Goal: Task Accomplishment & Management: Use online tool/utility

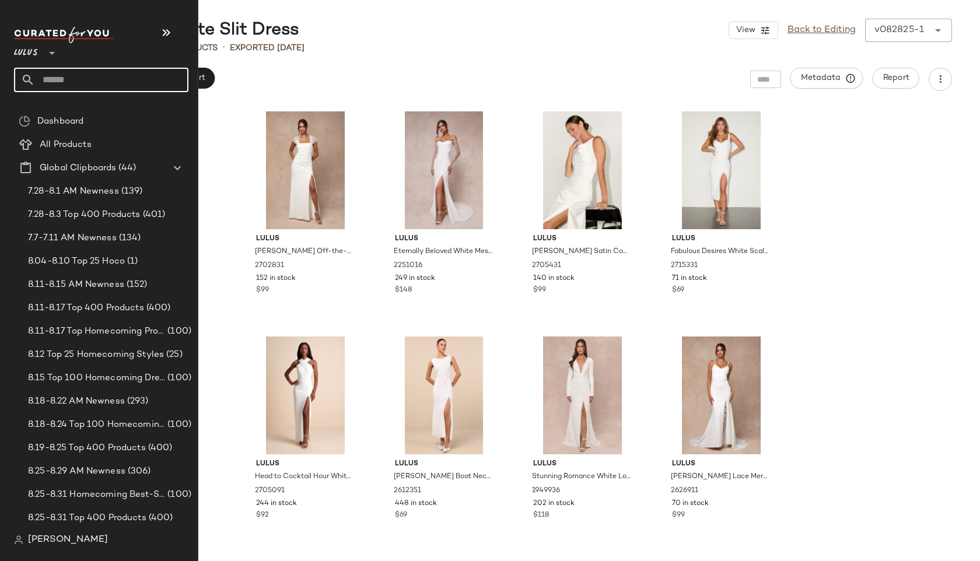
click at [66, 83] on input "text" at bounding box center [111, 80] width 153 height 24
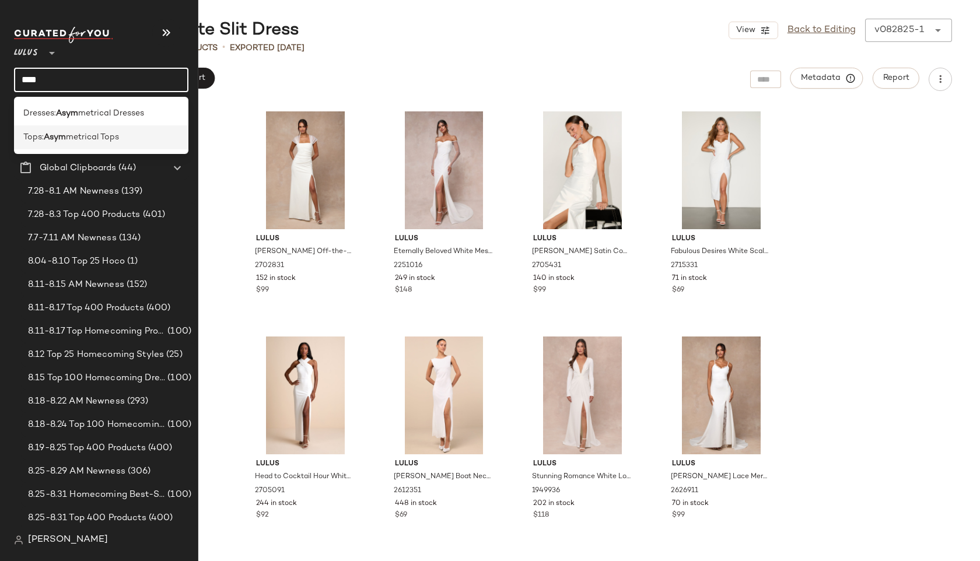
type input "****"
click at [109, 139] on span "metrical Tops" at bounding box center [92, 137] width 53 height 12
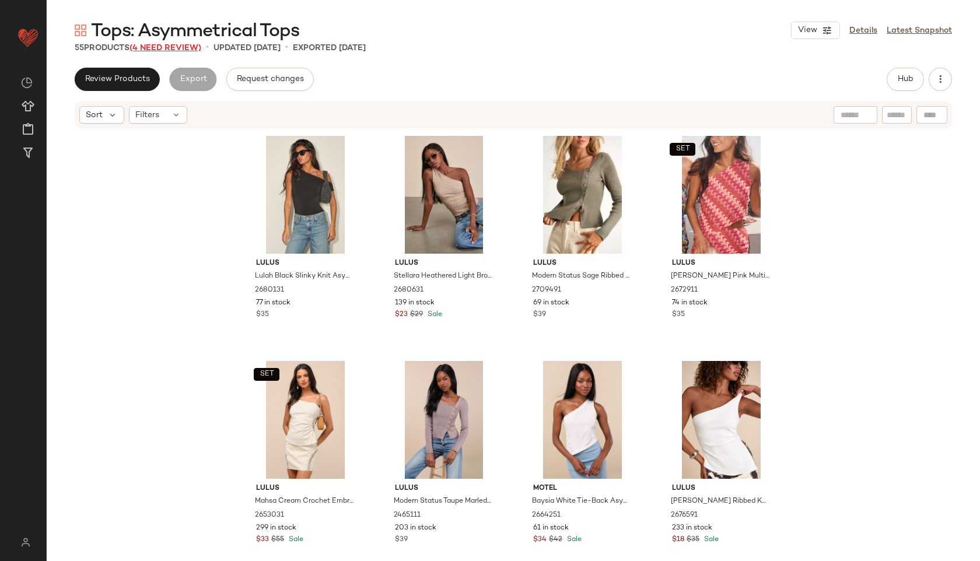
click at [183, 50] on span "(4 Need Review)" at bounding box center [165, 48] width 72 height 9
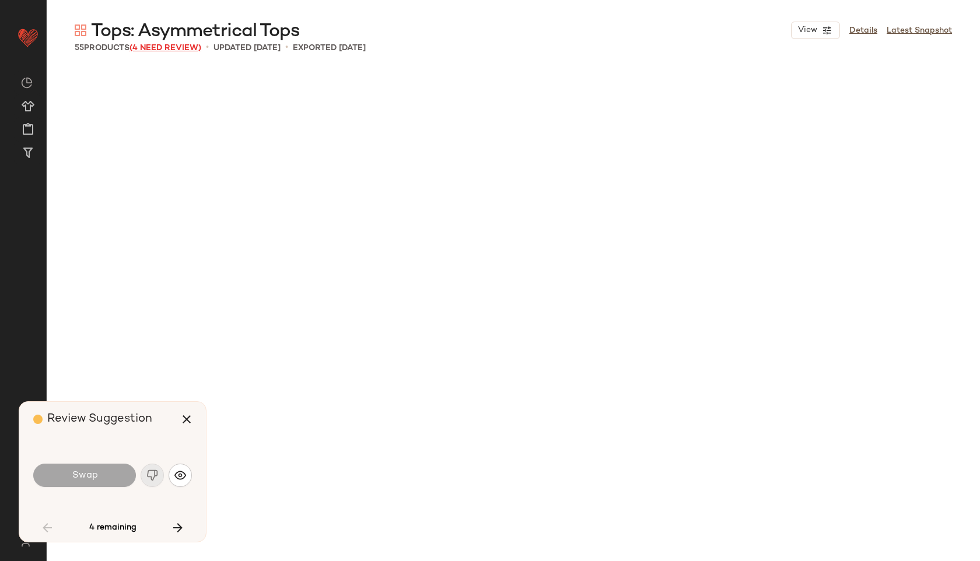
scroll to position [1126, 0]
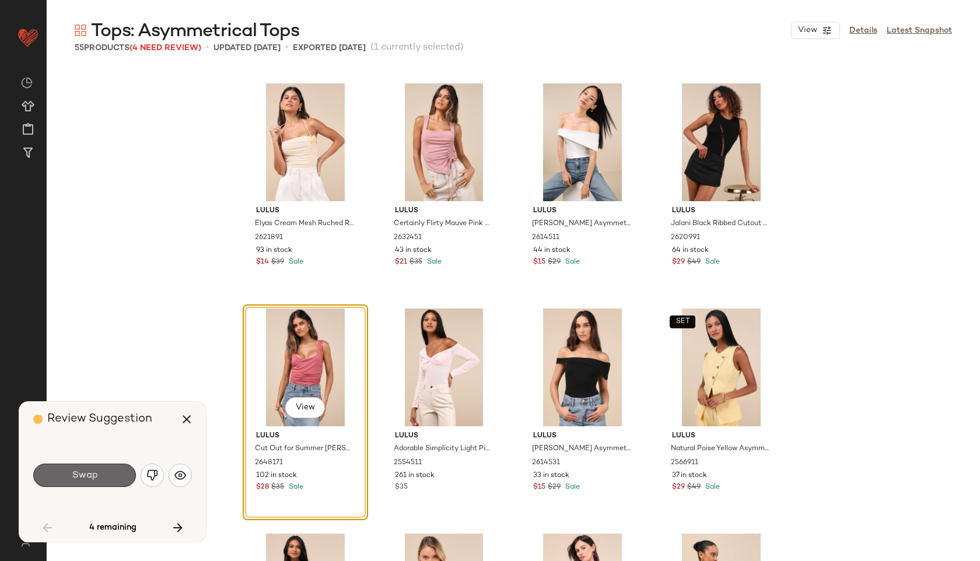
click at [103, 475] on button "Swap" at bounding box center [84, 475] width 103 height 23
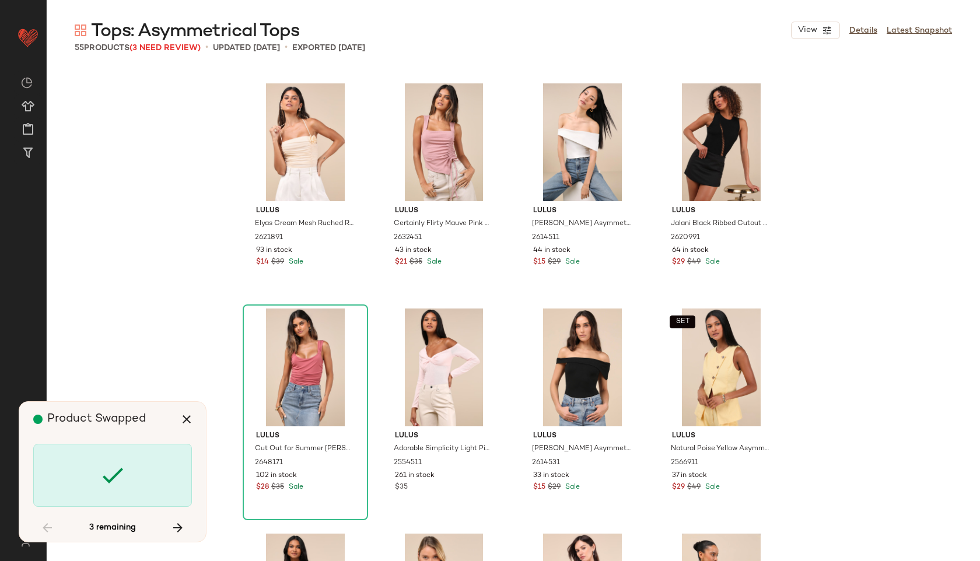
scroll to position [1801, 0]
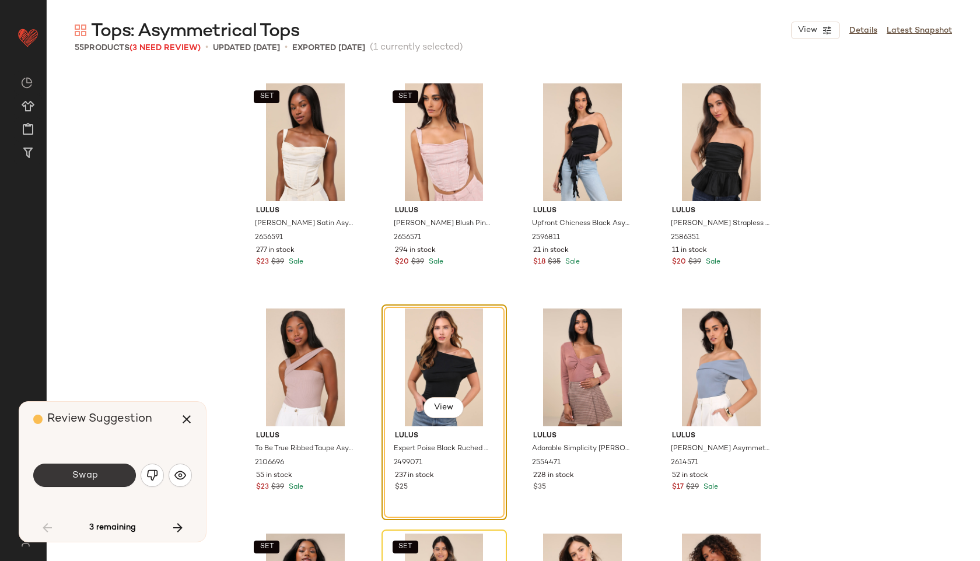
click at [103, 474] on button "Swap" at bounding box center [84, 475] width 103 height 23
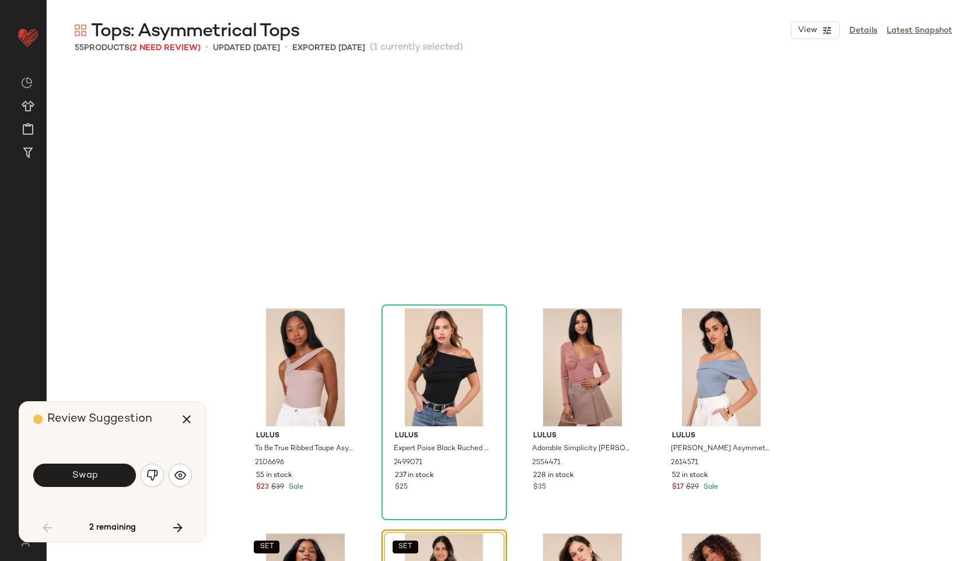
scroll to position [2026, 0]
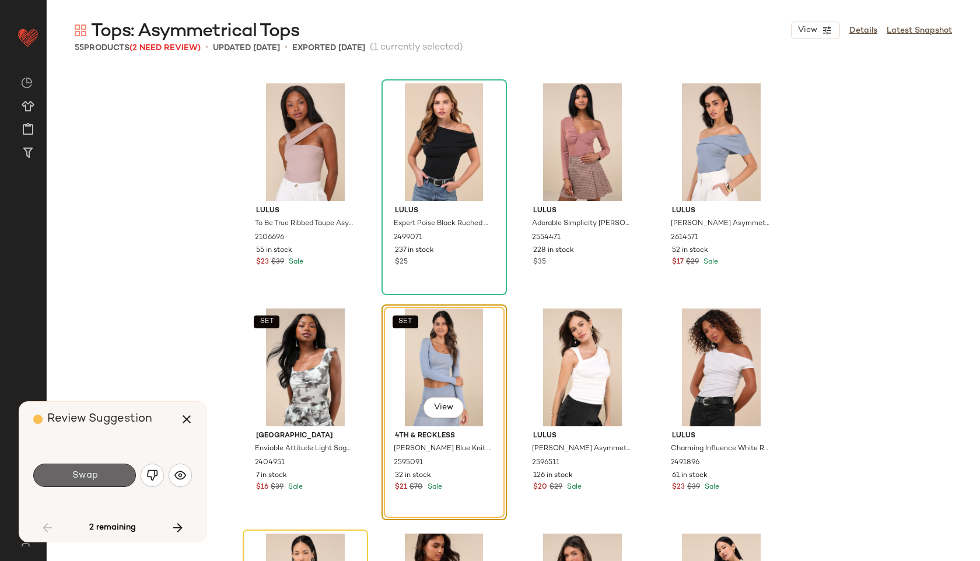
click at [98, 473] on button "Swap" at bounding box center [84, 475] width 103 height 23
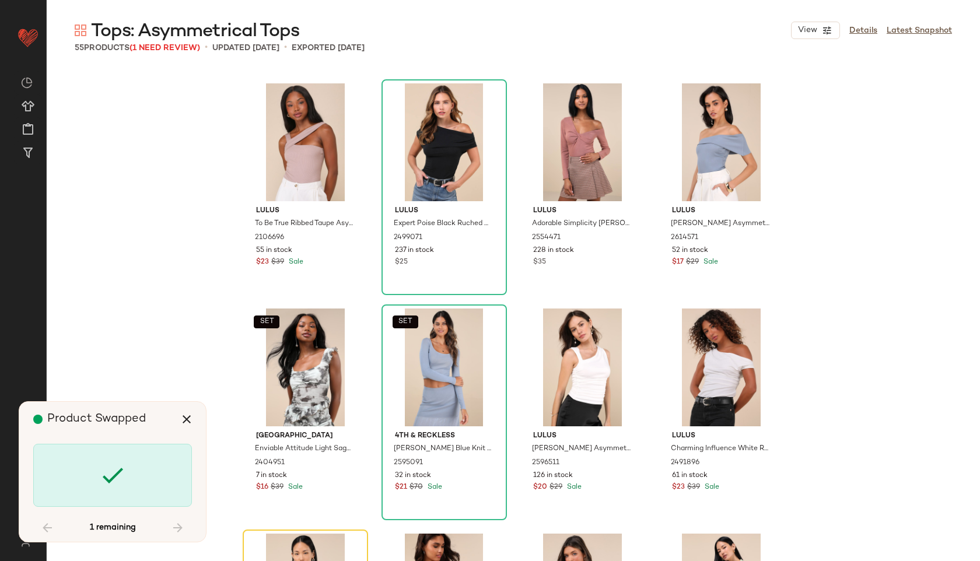
scroll to position [2251, 0]
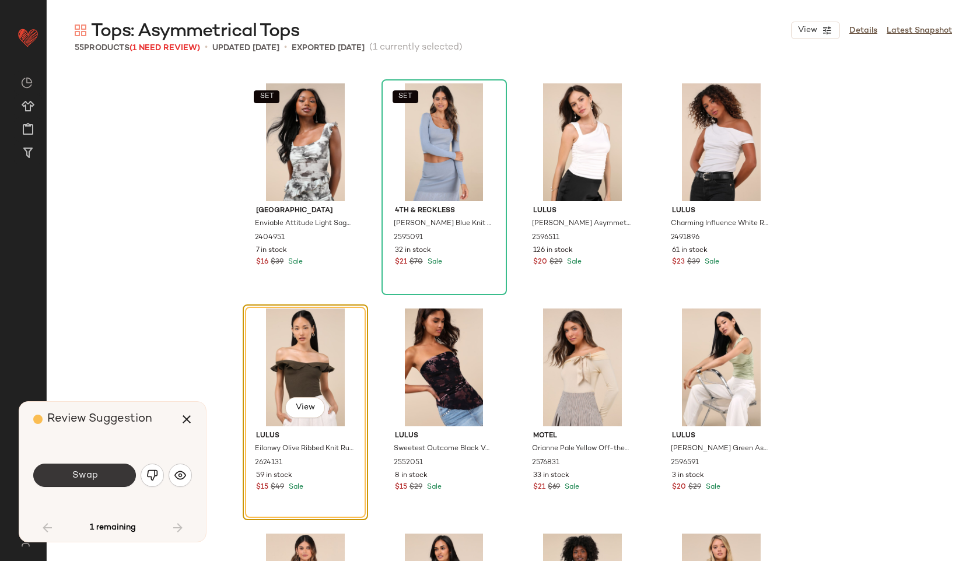
click at [108, 478] on button "Swap" at bounding box center [84, 475] width 103 height 23
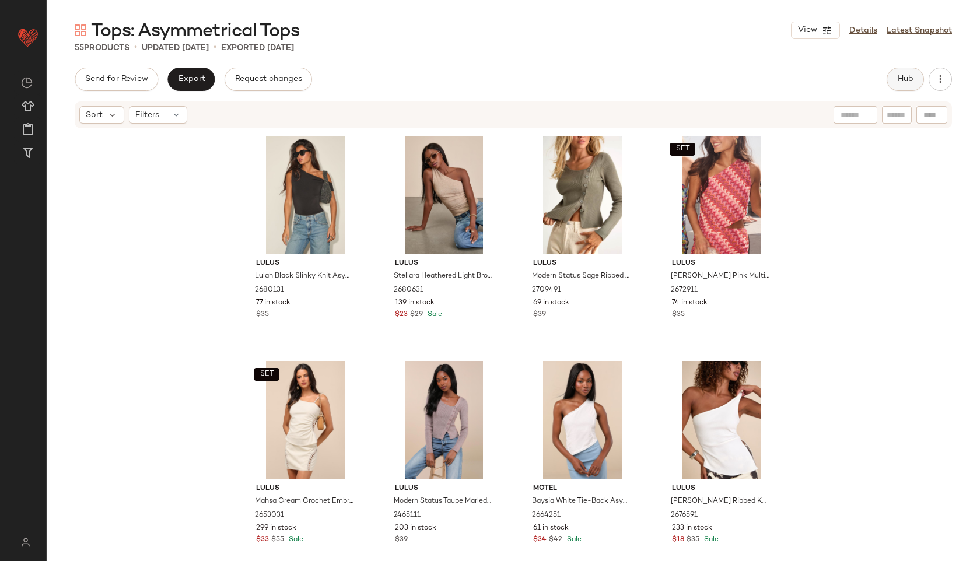
click at [895, 80] on button "Hub" at bounding box center [905, 79] width 37 height 23
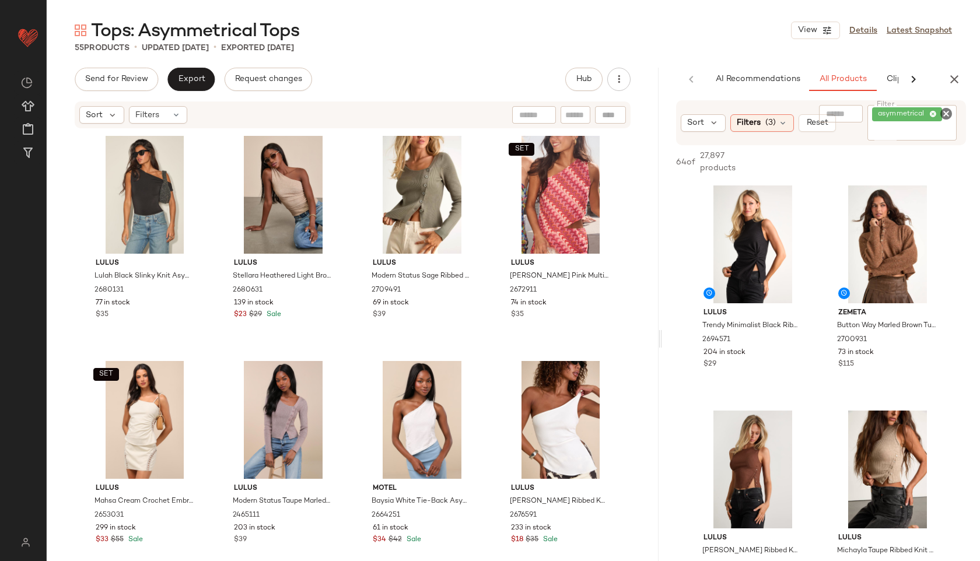
drag, startPoint x: 514, startPoint y: 341, endPoint x: 760, endPoint y: 310, distance: 248.2
click at [760, 310] on div "Tops: Asymmetrical Tops View Details Latest Snapshot 55 Products • updated Aug …" at bounding box center [513, 290] width 933 height 542
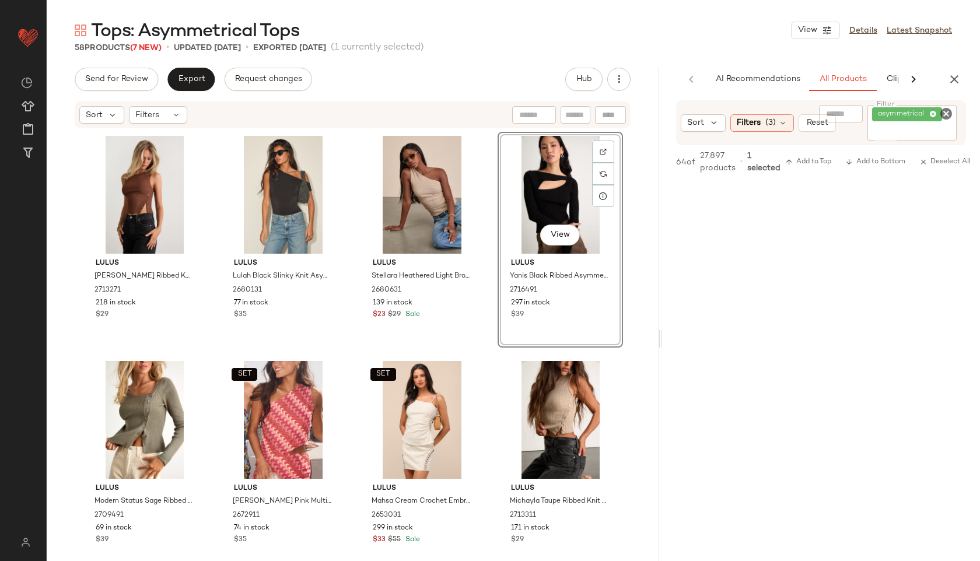
scroll to position [2801, 0]
click at [153, 115] on span "Filters" at bounding box center [147, 115] width 24 height 12
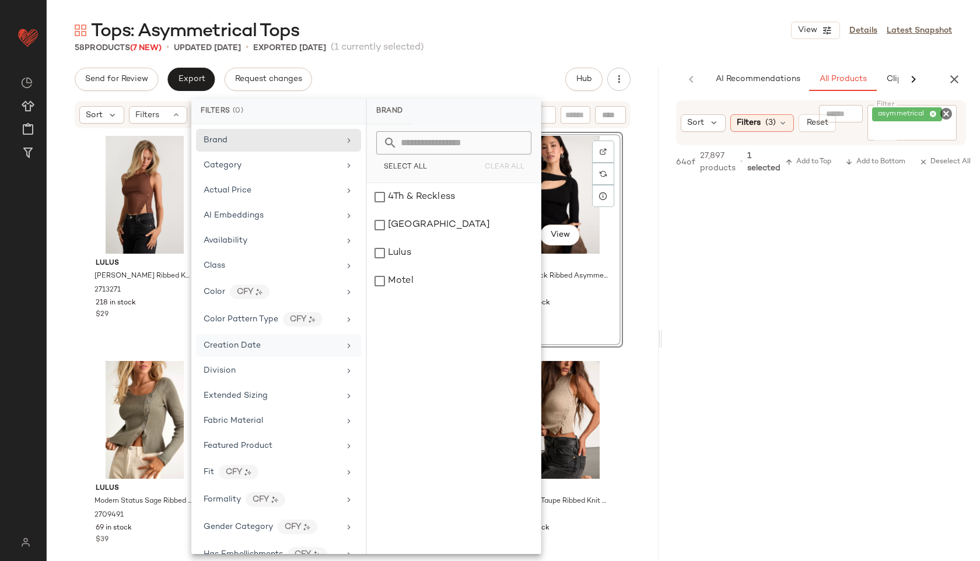
scroll to position [572, 0]
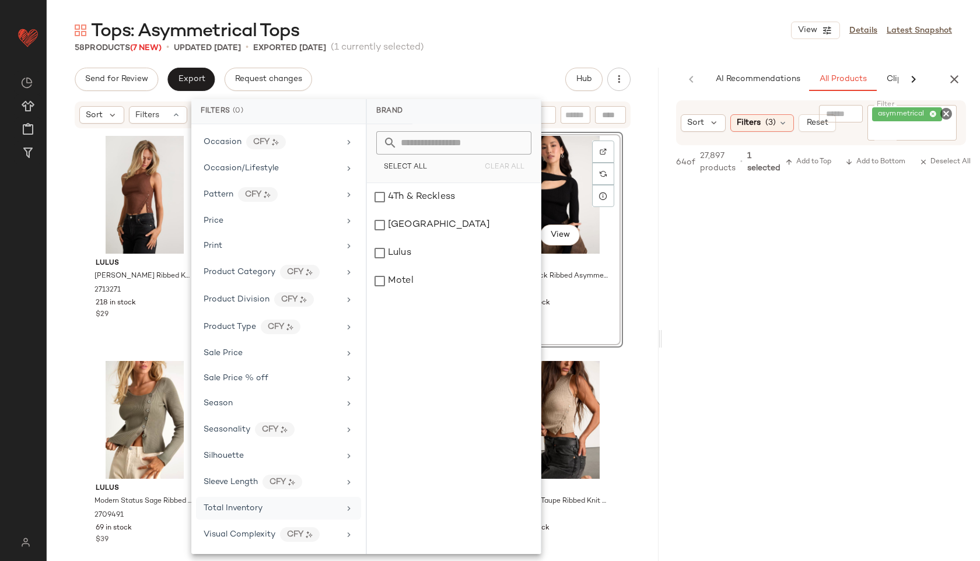
click at [236, 505] on span "Total Inventory" at bounding box center [233, 508] width 59 height 9
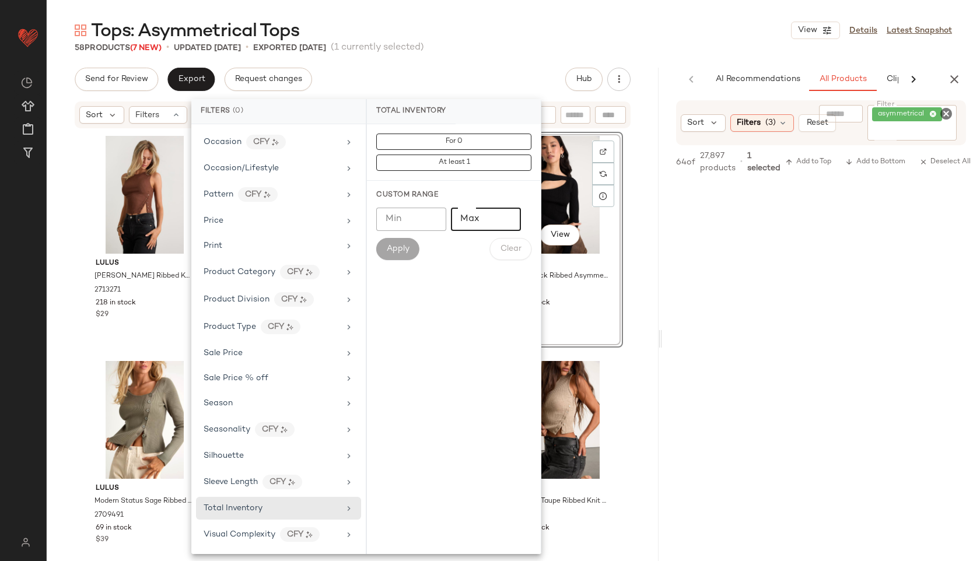
click at [483, 216] on input "Max" at bounding box center [486, 219] width 70 height 23
type input "**"
click at [399, 246] on span "Apply" at bounding box center [397, 248] width 23 height 9
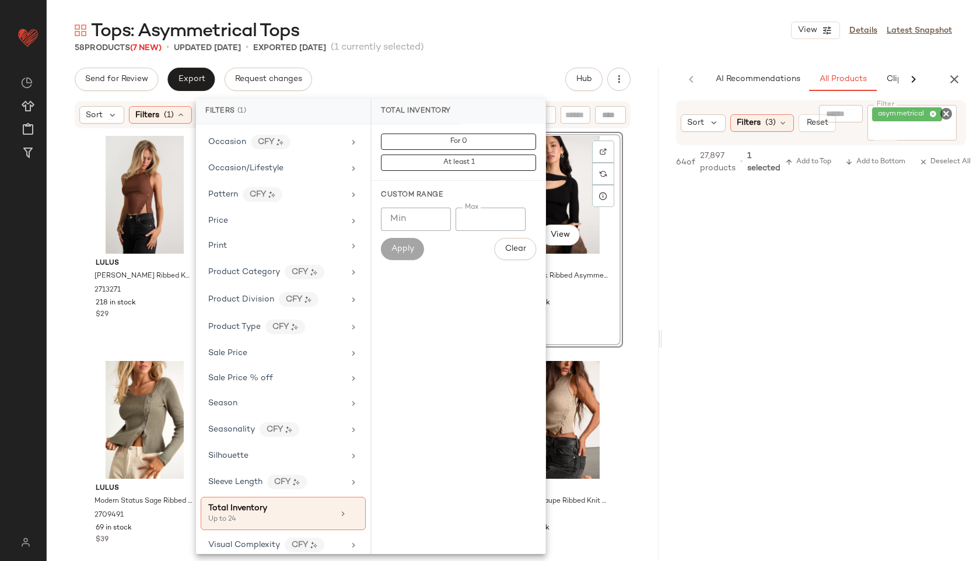
click at [496, 64] on div "Tops: Asymmetrical Tops View Details Latest Snapshot 58 Products (7 New) • upda…" at bounding box center [513, 290] width 933 height 542
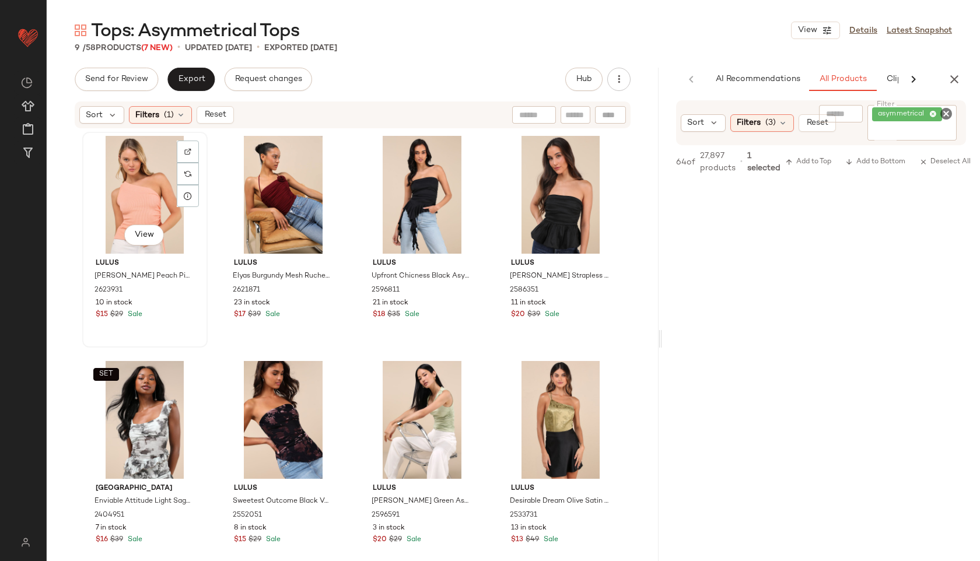
click at [127, 190] on div "View" at bounding box center [144, 195] width 117 height 118
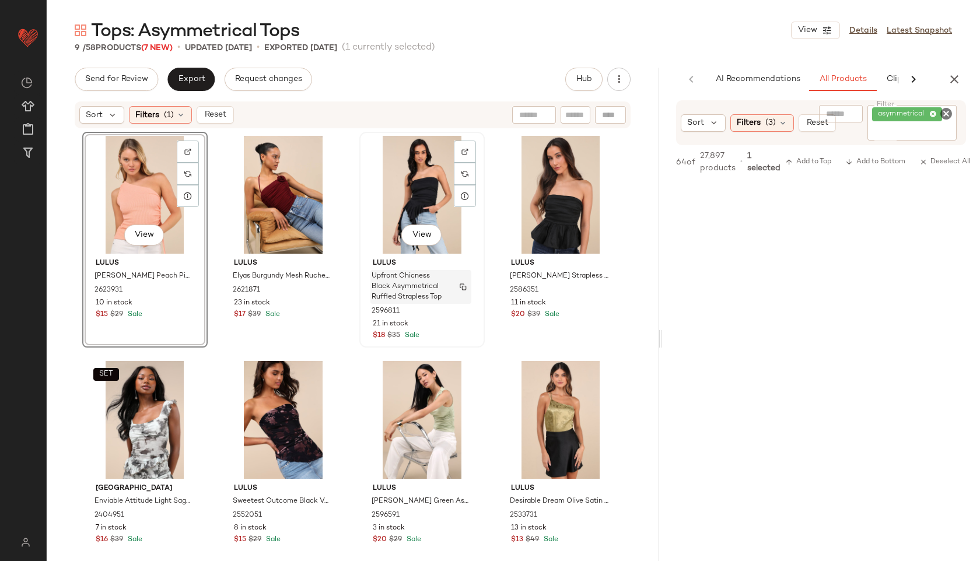
scroll to position [202, 0]
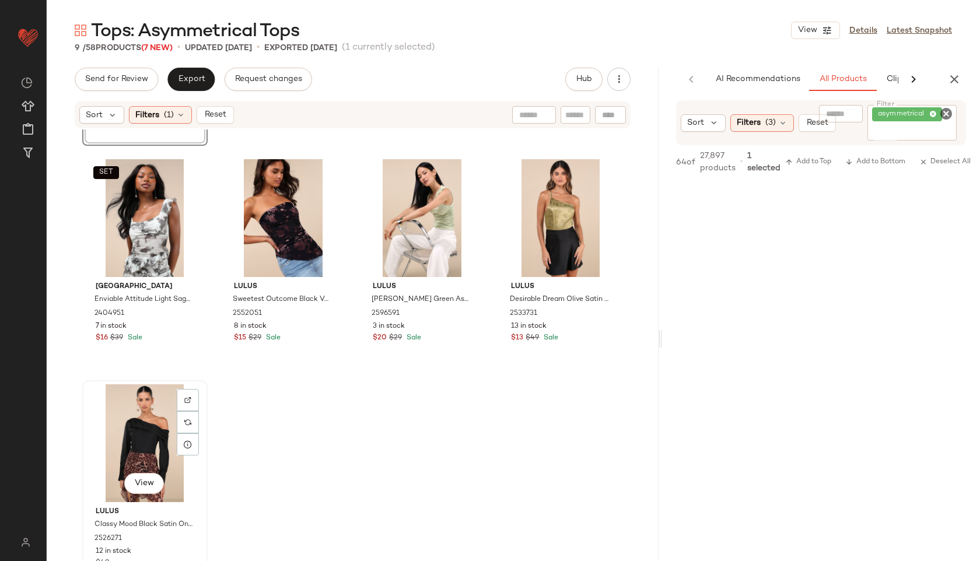
click at [127, 440] on div "View" at bounding box center [144, 443] width 117 height 118
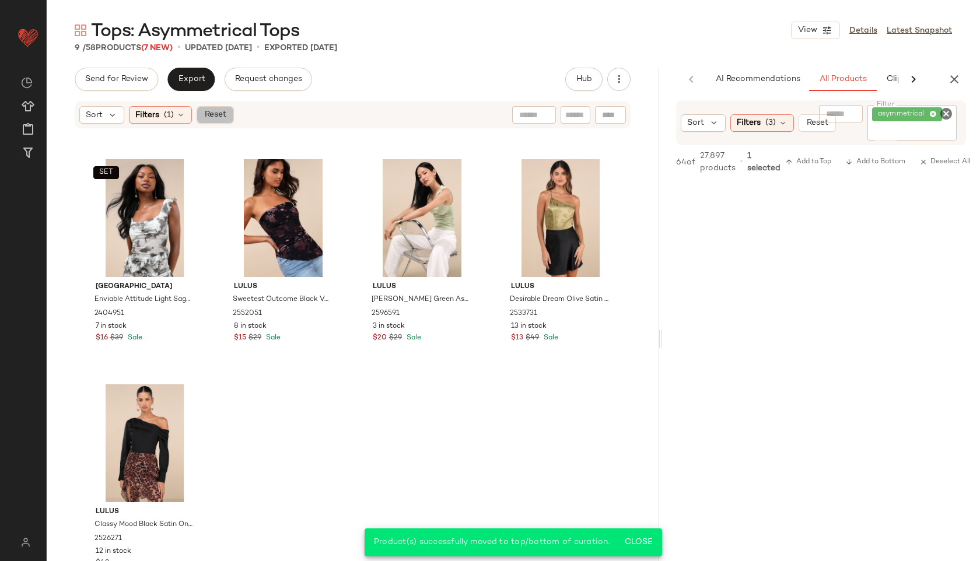
click at [211, 116] on span "Reset" at bounding box center [215, 114] width 22 height 9
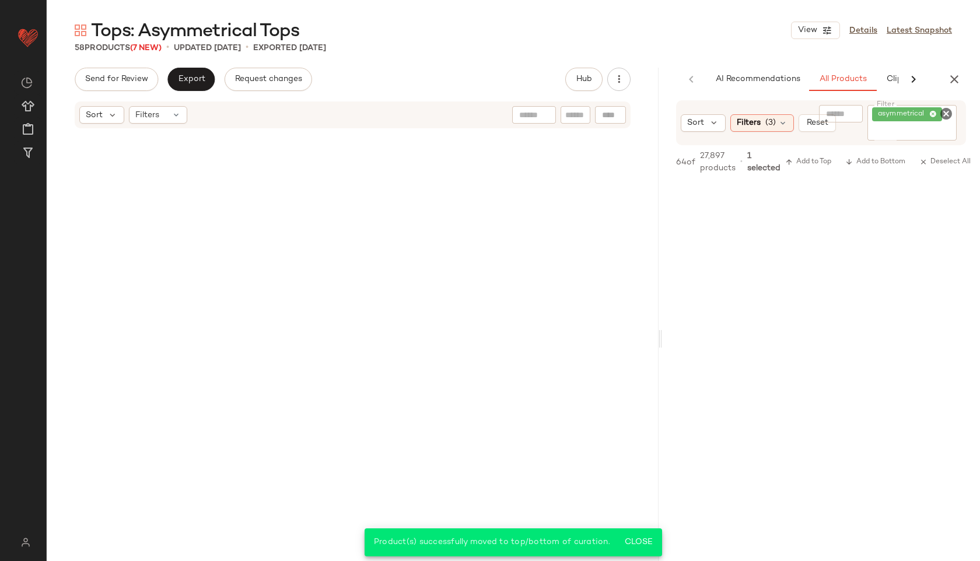
scroll to position [2913, 0]
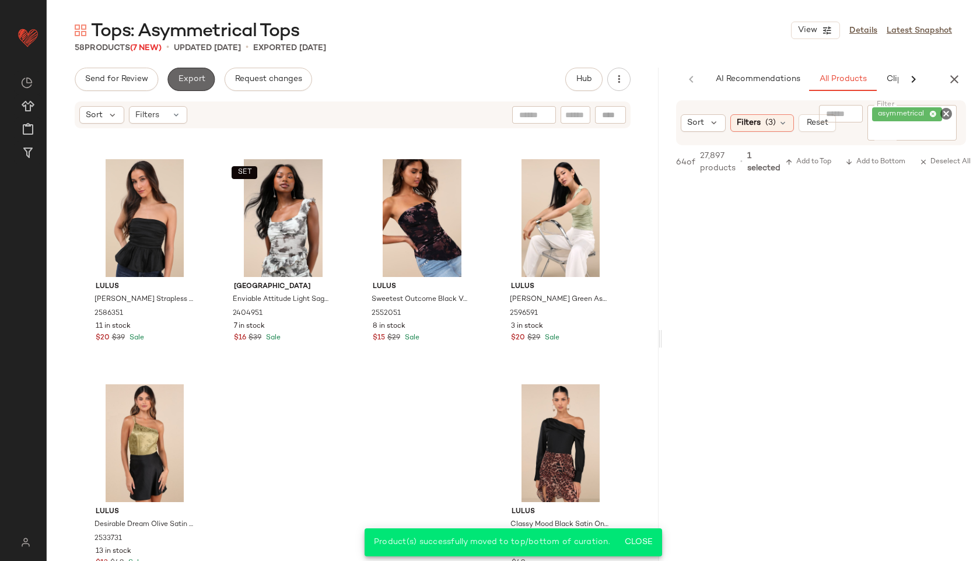
click at [188, 79] on span "Export" at bounding box center [190, 79] width 27 height 9
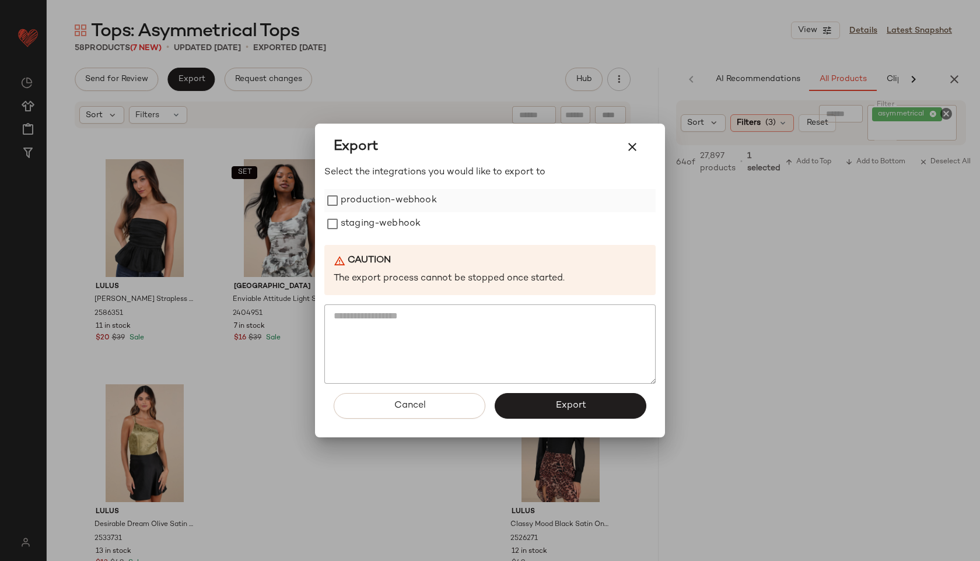
click at [401, 205] on label "production-webhook" at bounding box center [389, 200] width 96 height 23
click at [400, 226] on label "staging-webhook" at bounding box center [381, 223] width 80 height 23
click at [543, 404] on button "Export" at bounding box center [571, 406] width 152 height 26
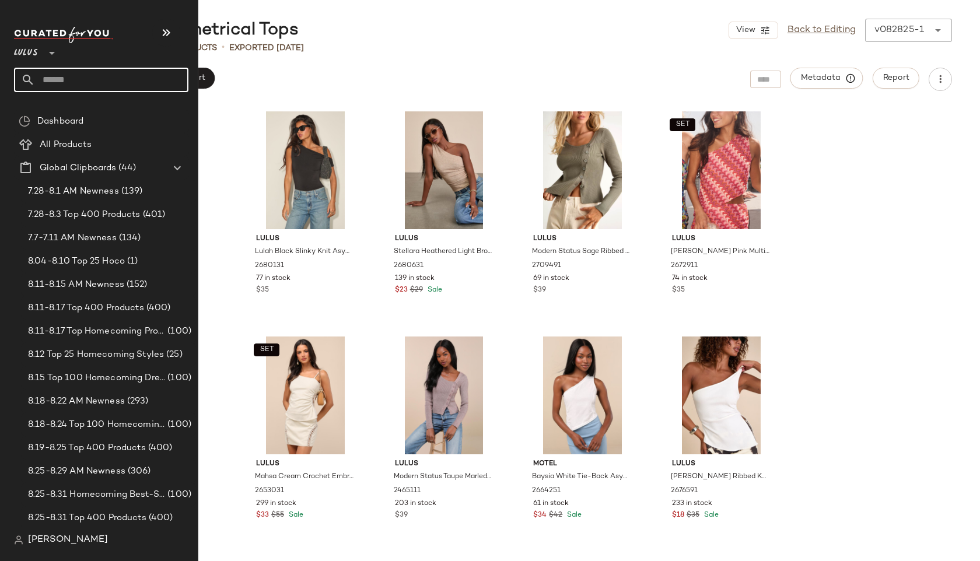
click at [104, 82] on input "text" at bounding box center [111, 80] width 153 height 24
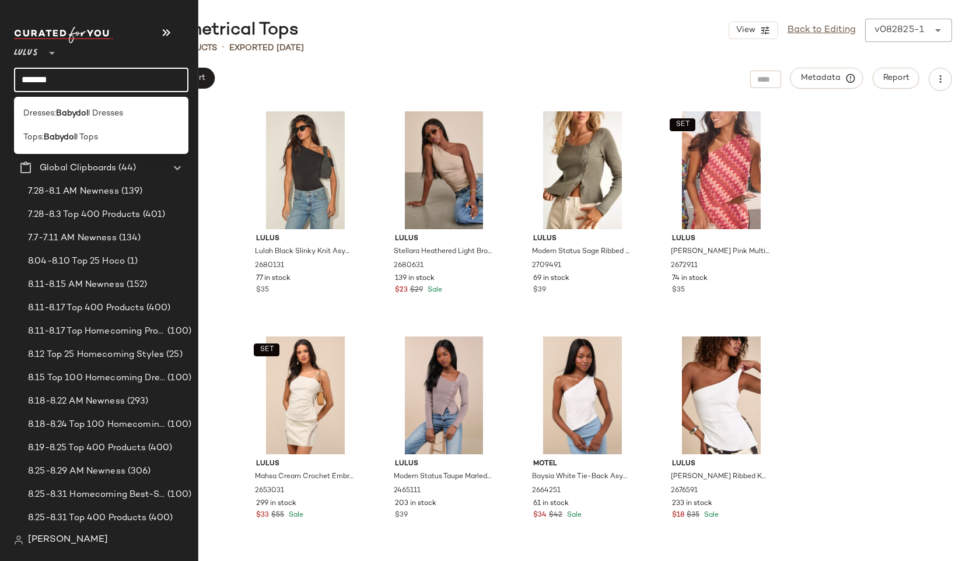
type input "********"
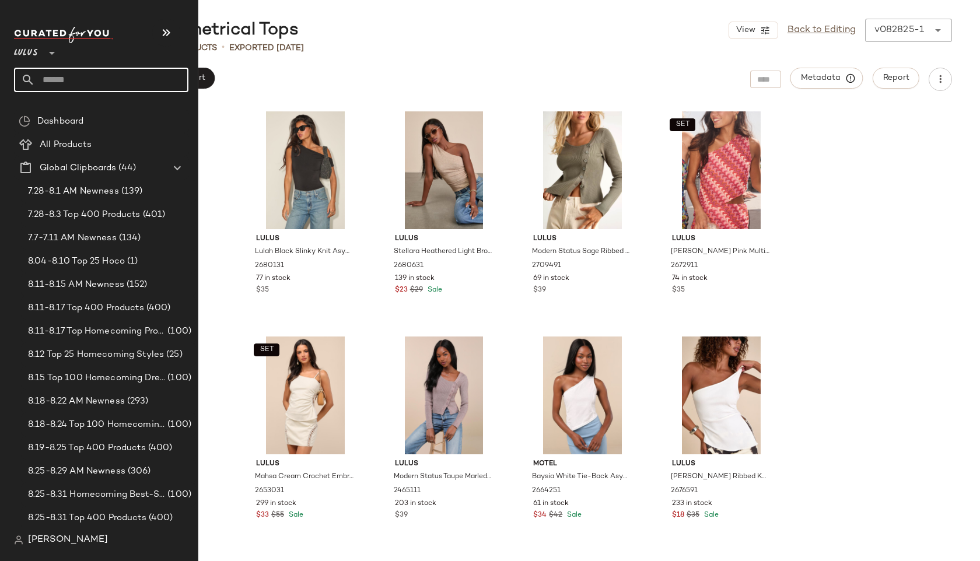
click at [69, 76] on input "text" at bounding box center [111, 80] width 153 height 24
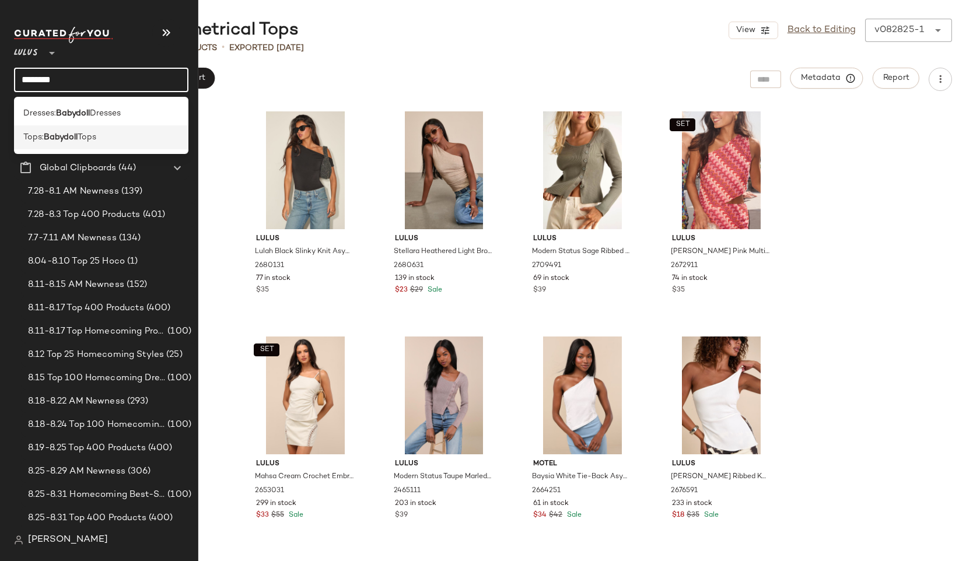
type input "********"
click at [107, 136] on div "Tops: Babydoll Tops" at bounding box center [101, 137] width 156 height 12
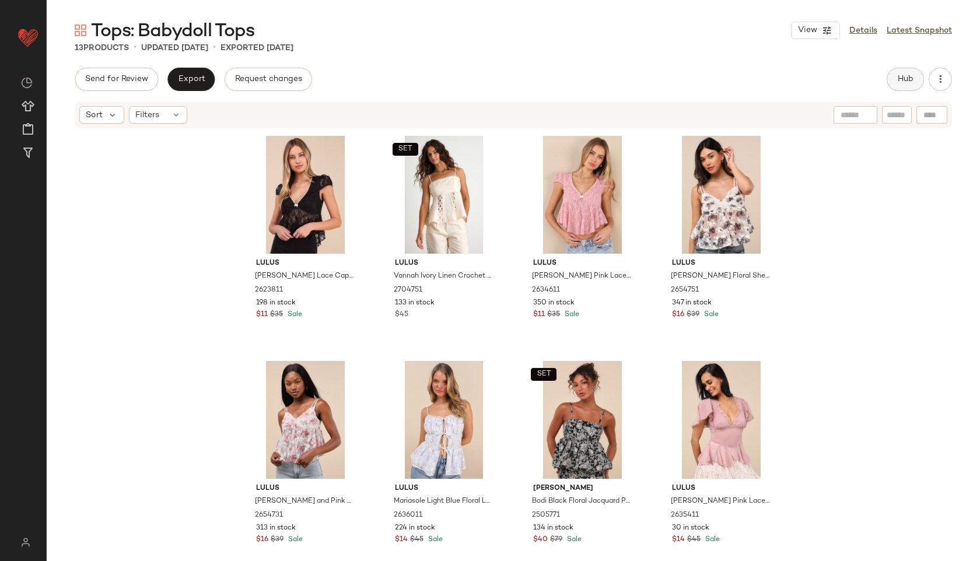
click at [897, 75] on span "Hub" at bounding box center [905, 79] width 16 height 9
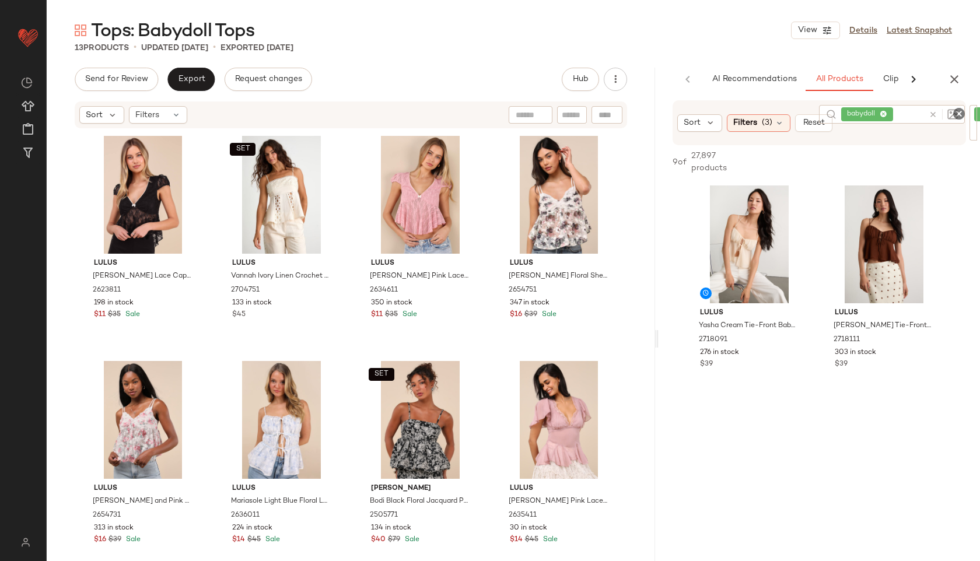
drag, startPoint x: 514, startPoint y: 341, endPoint x: 752, endPoint y: 321, distance: 238.3
click at [752, 321] on div "Tops: Babydoll Tops View Details Latest Snapshot 13 Products • updated Aug 14th…" at bounding box center [513, 290] width 933 height 542
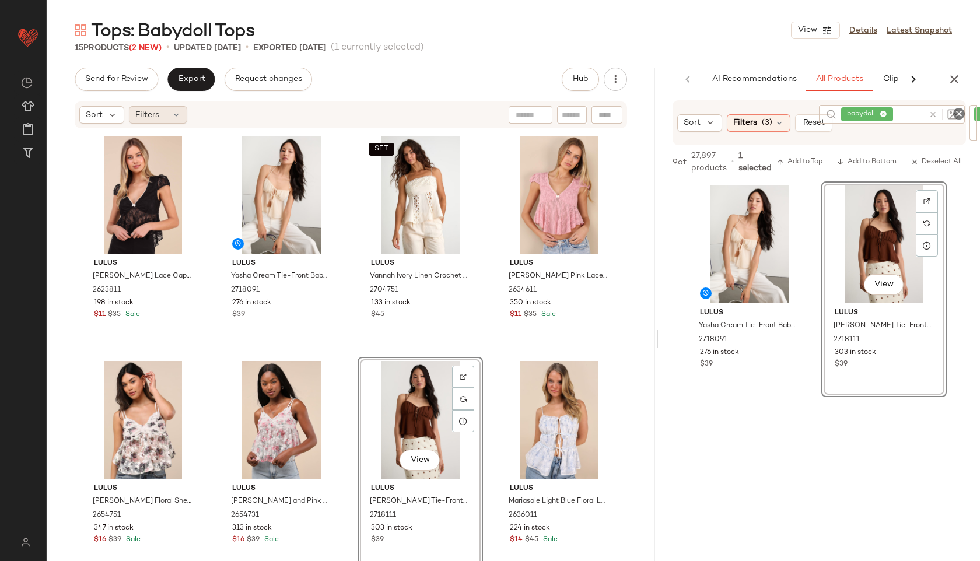
click at [154, 116] on span "Filters" at bounding box center [147, 115] width 24 height 12
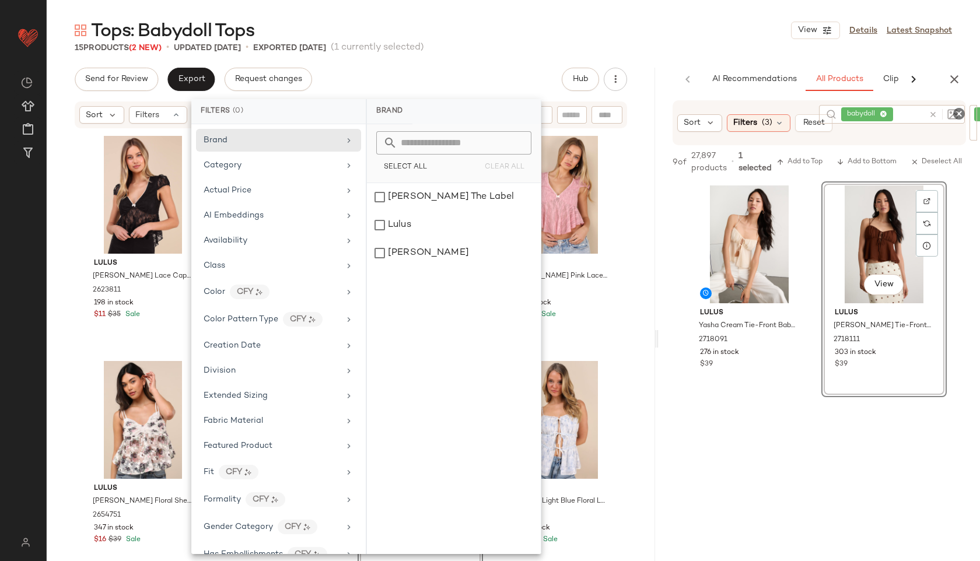
scroll to position [547, 0]
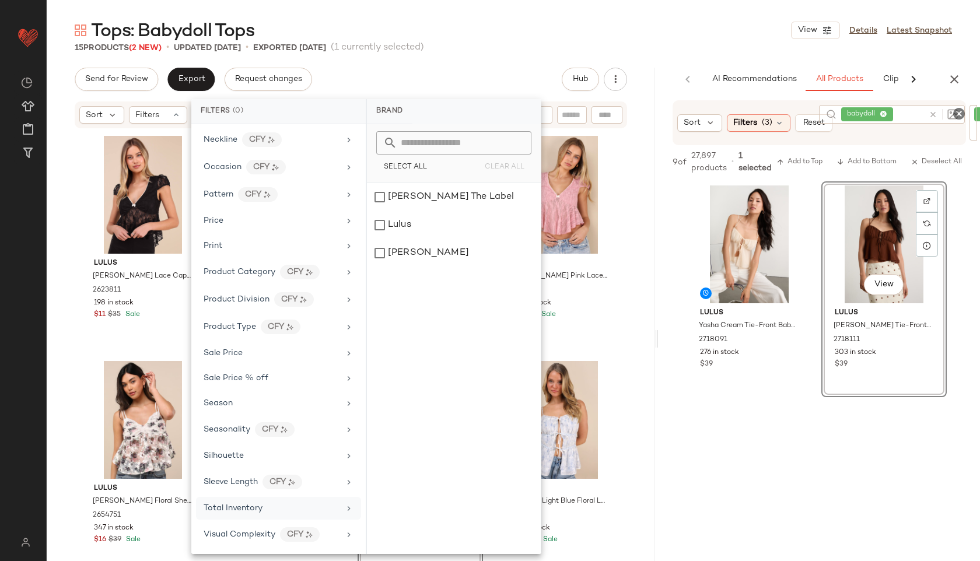
click at [241, 515] on div "Total Inventory" at bounding box center [278, 508] width 165 height 23
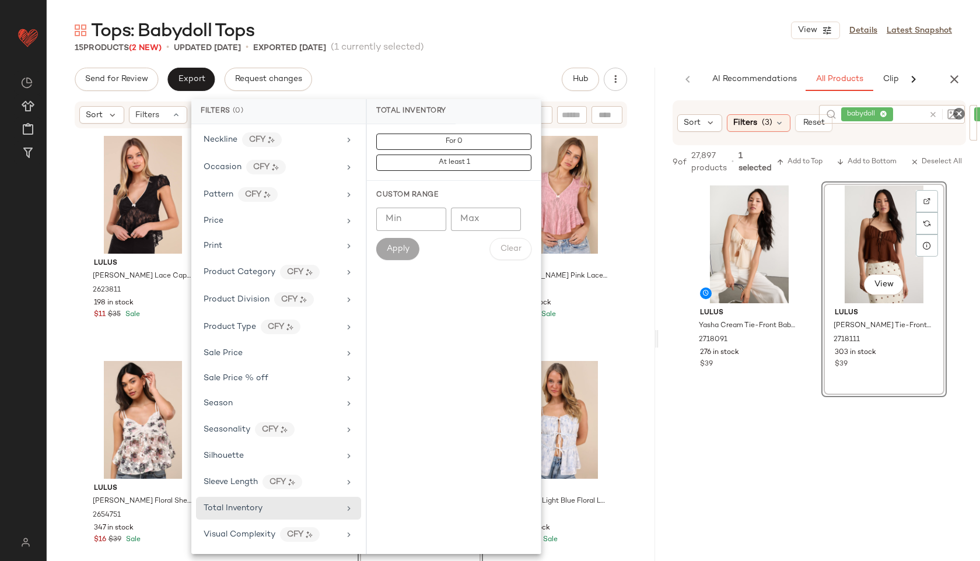
click at [484, 227] on input "Max" at bounding box center [486, 219] width 70 height 23
type input "**"
click at [392, 252] on span "Apply" at bounding box center [397, 248] width 23 height 9
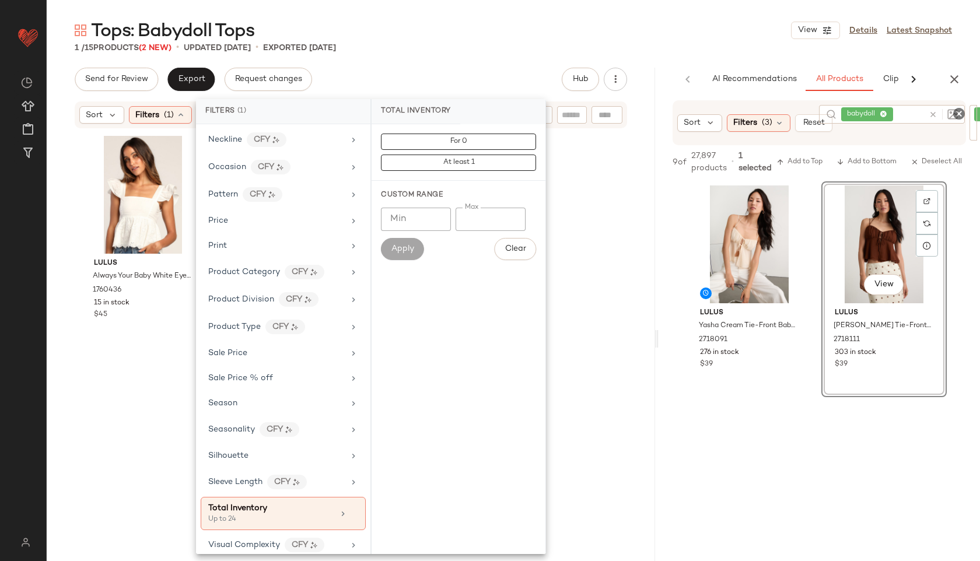
click at [455, 54] on div "Tops: Babydoll Tops View Details Latest Snapshot 1 / 15 Products (2 New) • upda…" at bounding box center [513, 290] width 933 height 542
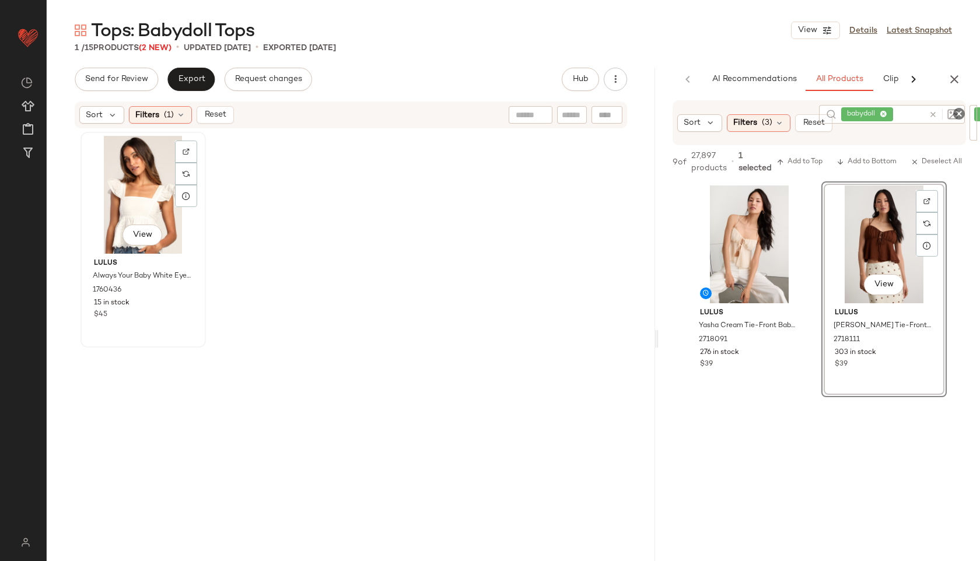
click at [139, 205] on div "View" at bounding box center [143, 195] width 117 height 118
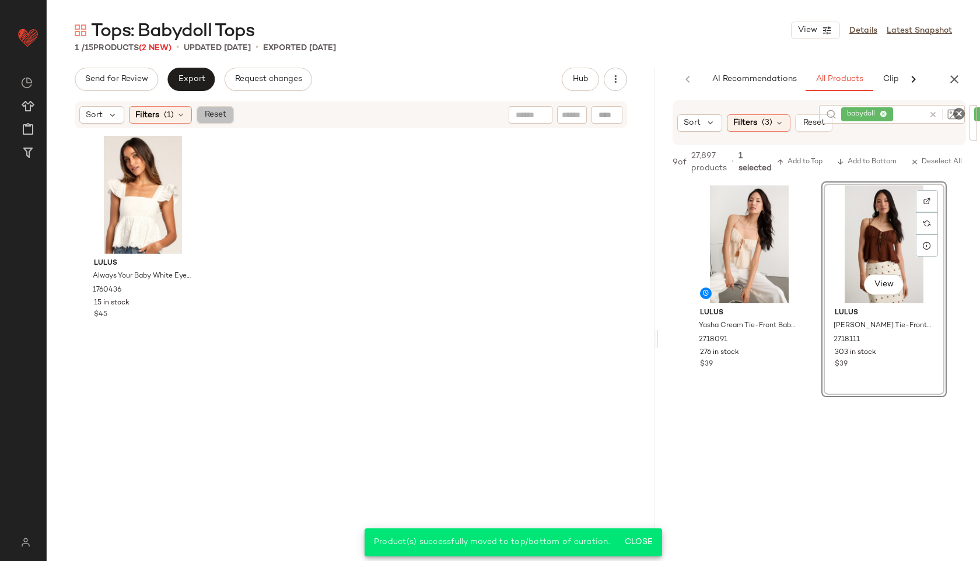
click at [215, 112] on span "Reset" at bounding box center [215, 114] width 22 height 9
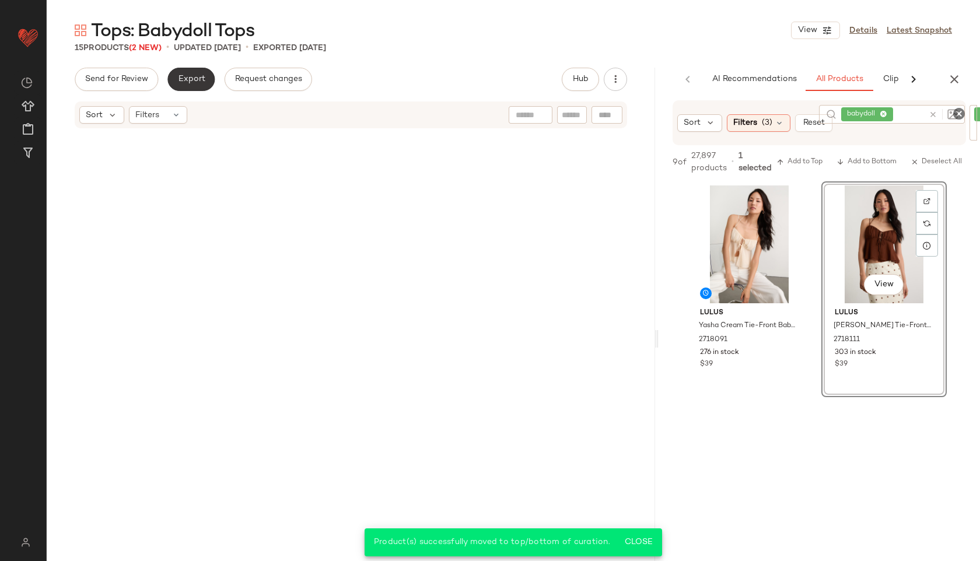
scroll to position [436, 0]
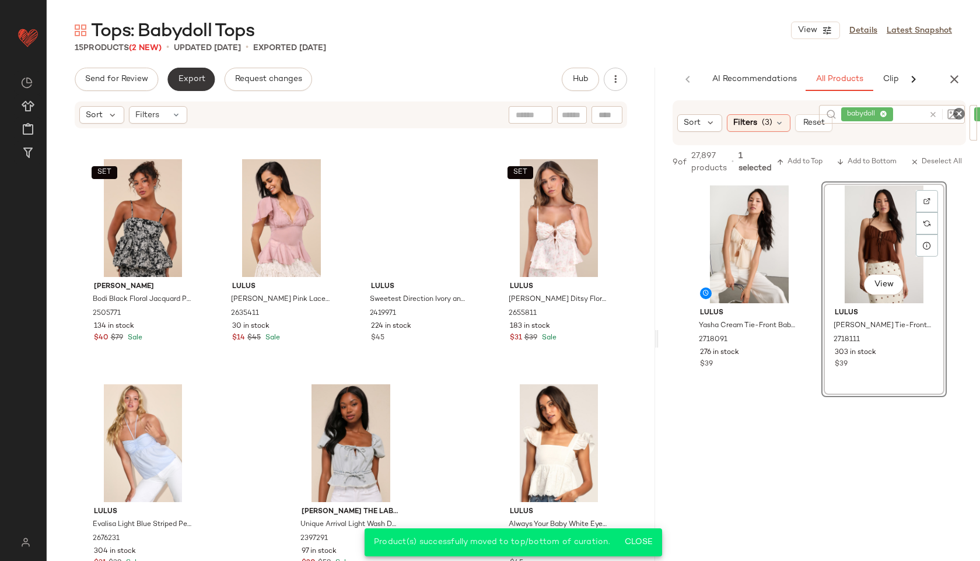
click at [192, 73] on button "Export" at bounding box center [190, 79] width 47 height 23
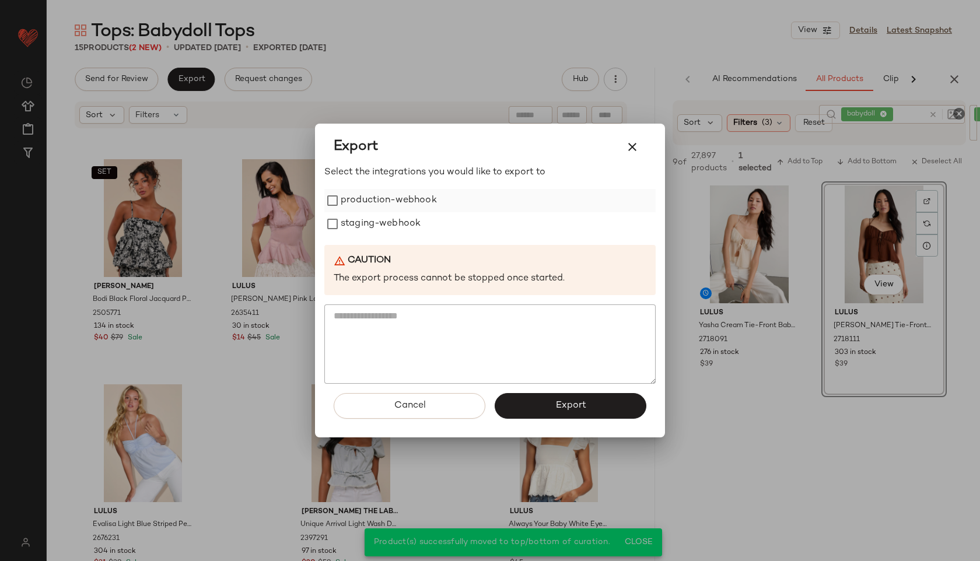
click at [392, 201] on label "production-webhook" at bounding box center [389, 200] width 96 height 23
click at [392, 225] on label "staging-webhook" at bounding box center [381, 223] width 80 height 23
click at [597, 404] on button "Export" at bounding box center [571, 406] width 152 height 26
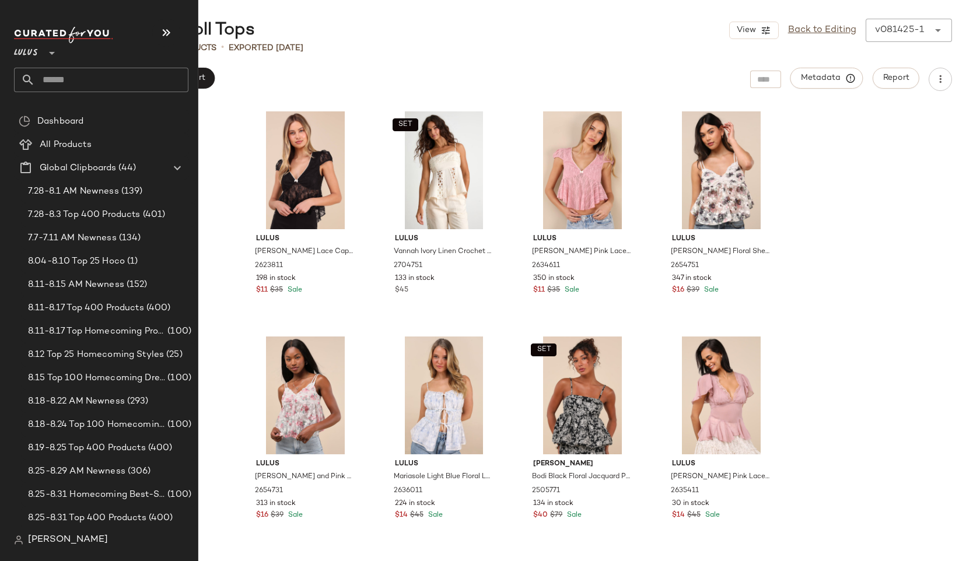
click at [70, 81] on input "text" at bounding box center [111, 80] width 153 height 24
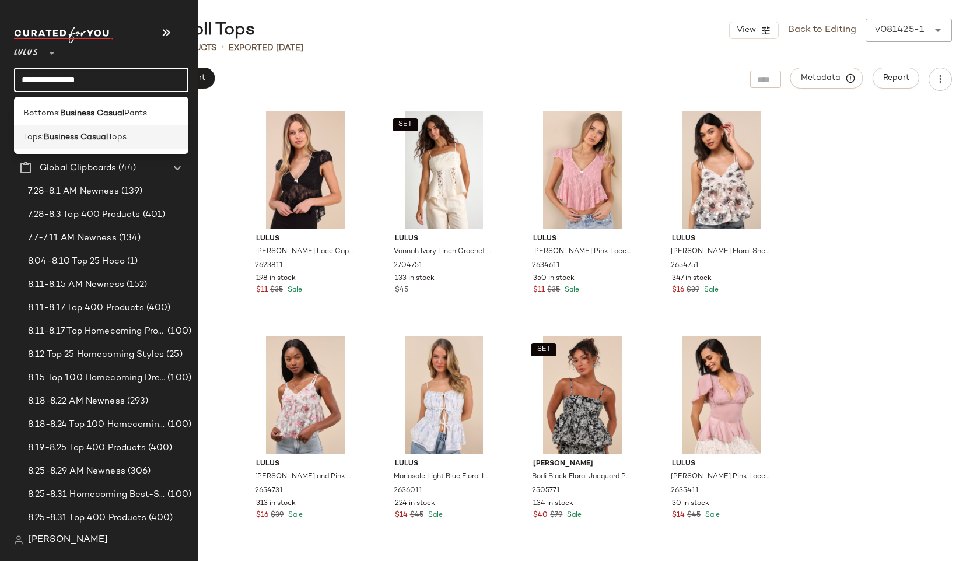
type input "**********"
click at [83, 146] on div "Tops: Business Casual Tops" at bounding box center [101, 137] width 174 height 24
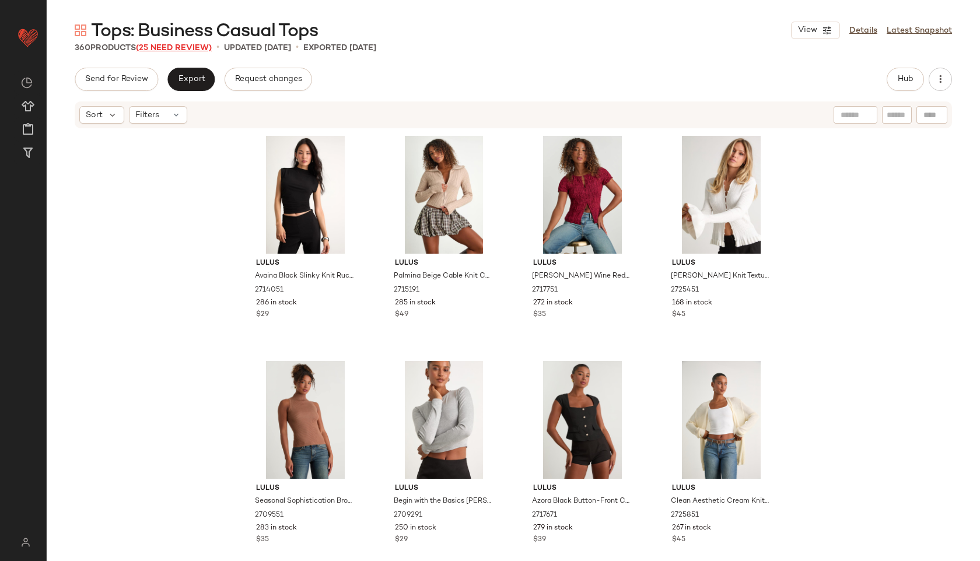
click at [172, 49] on span "(25 Need Review)" at bounding box center [174, 48] width 76 height 9
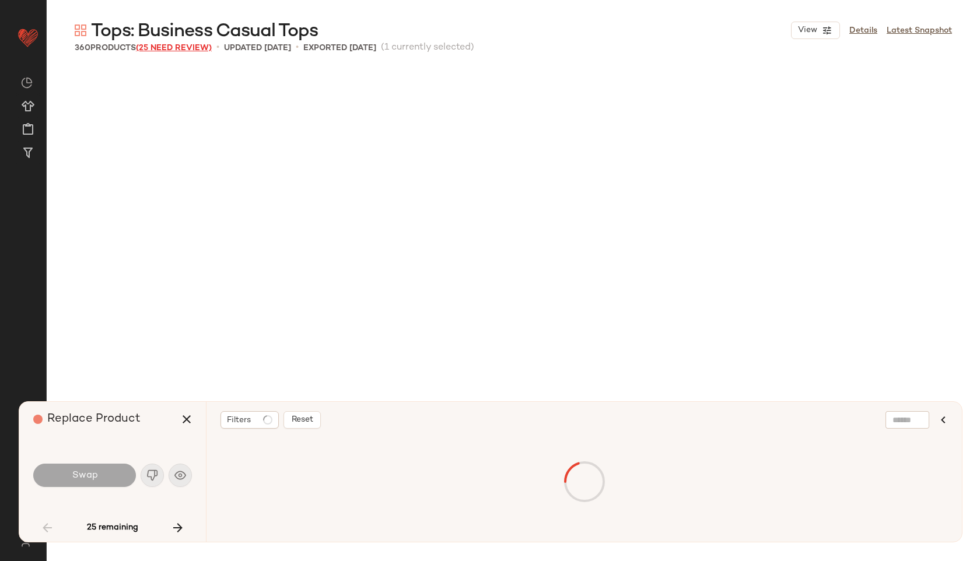
scroll to position [3377, 0]
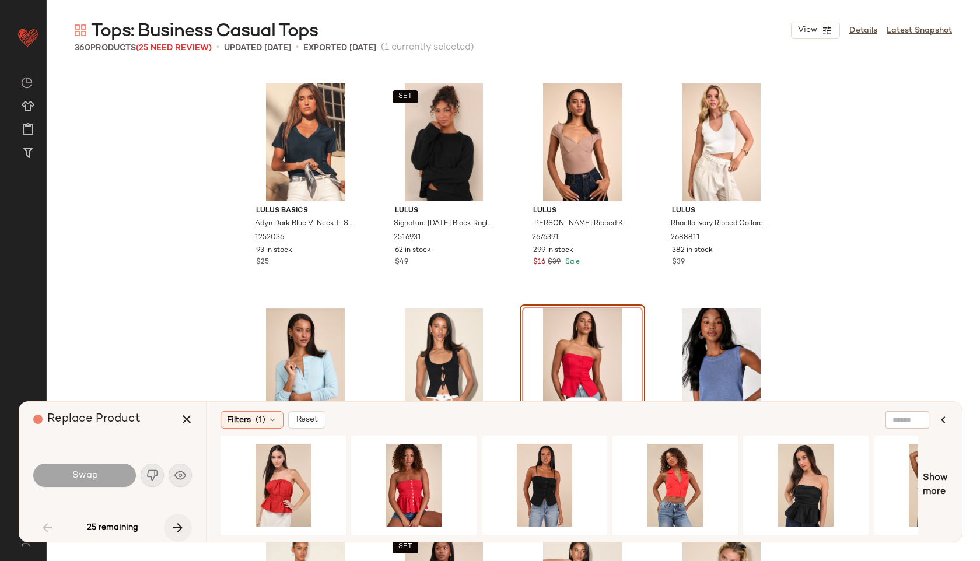
click at [183, 524] on icon "button" at bounding box center [178, 528] width 14 height 14
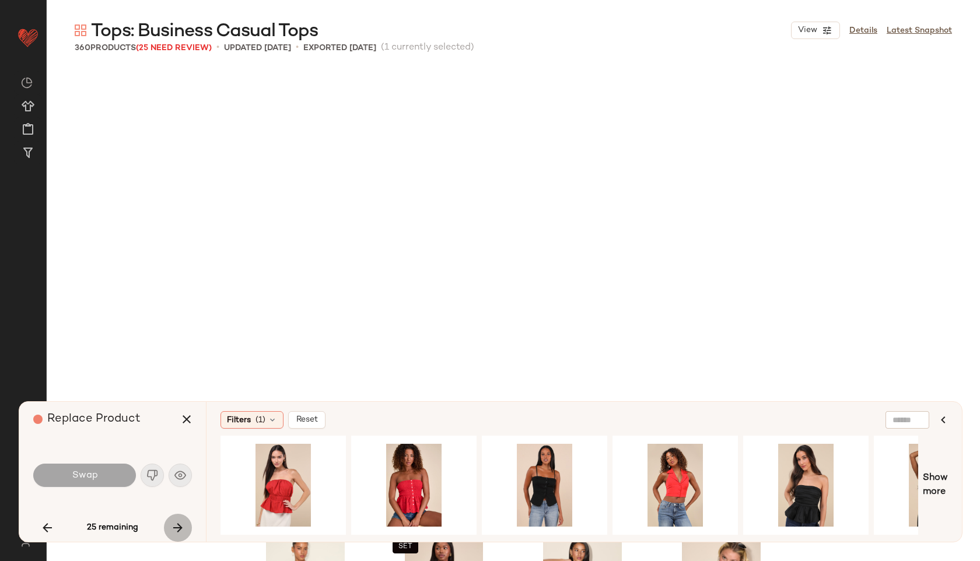
scroll to position [3828, 0]
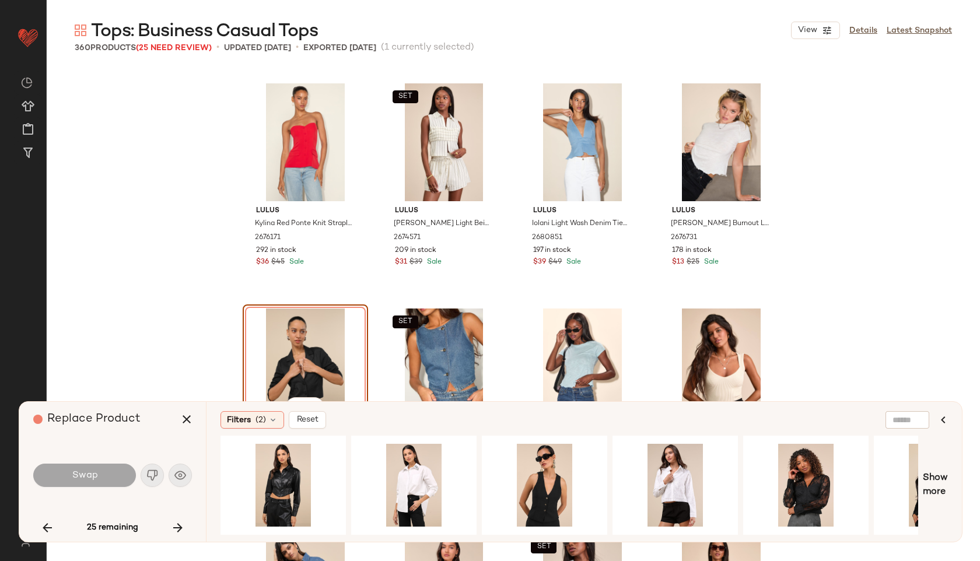
click at [150, 478] on div "Swap" at bounding box center [112, 475] width 159 height 28
click at [182, 524] on icon "button" at bounding box center [178, 528] width 14 height 14
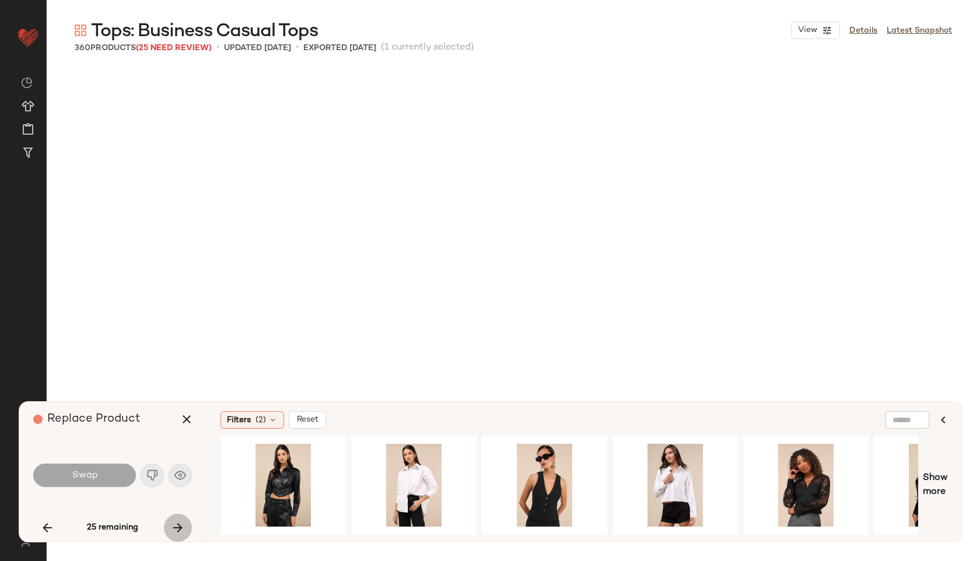
scroll to position [5854, 0]
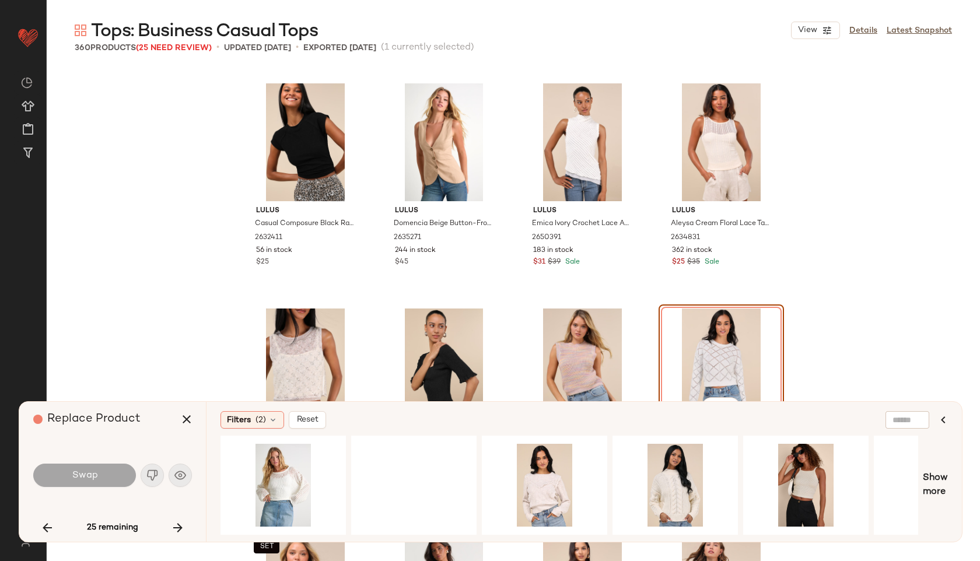
click at [152, 479] on div "Swap" at bounding box center [112, 475] width 159 height 28
click at [180, 527] on icon "button" at bounding box center [178, 528] width 14 height 14
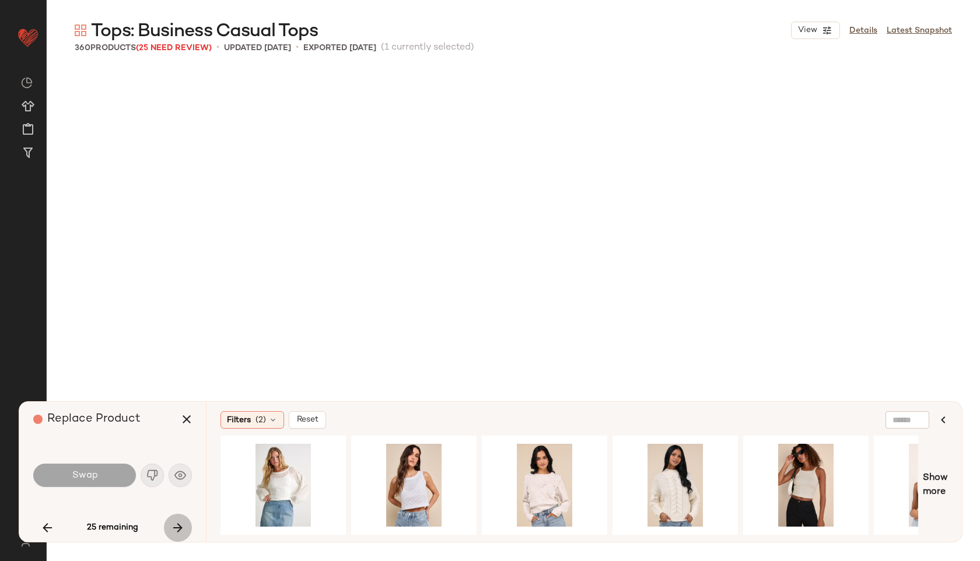
scroll to position [7430, 0]
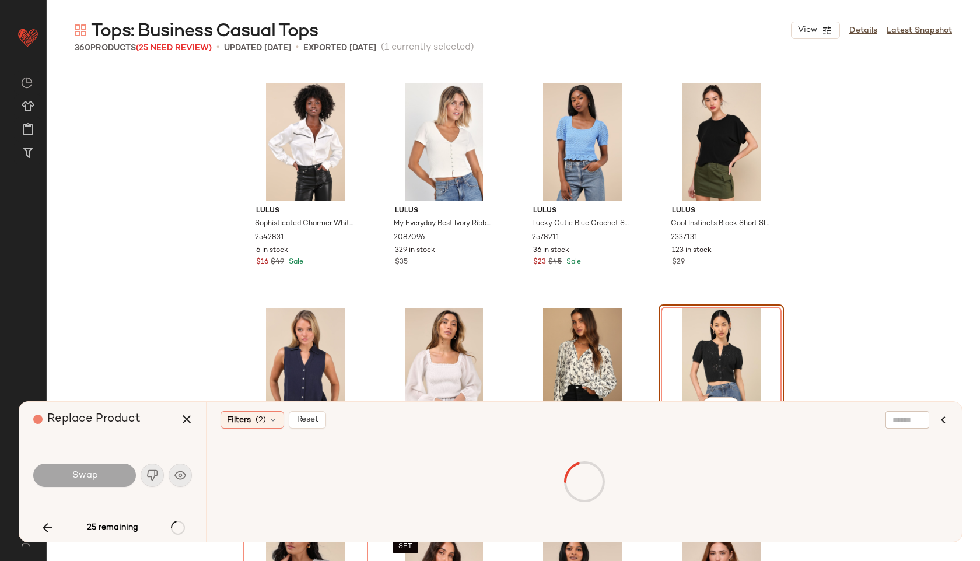
click at [146, 464] on div "Swap" at bounding box center [112, 475] width 159 height 28
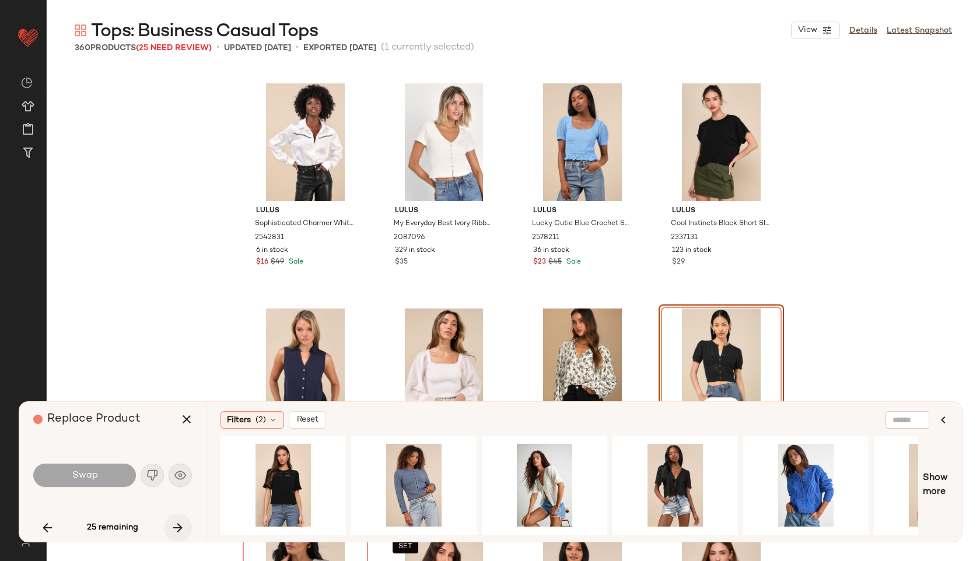
click at [177, 522] on icon "button" at bounding box center [178, 528] width 14 height 14
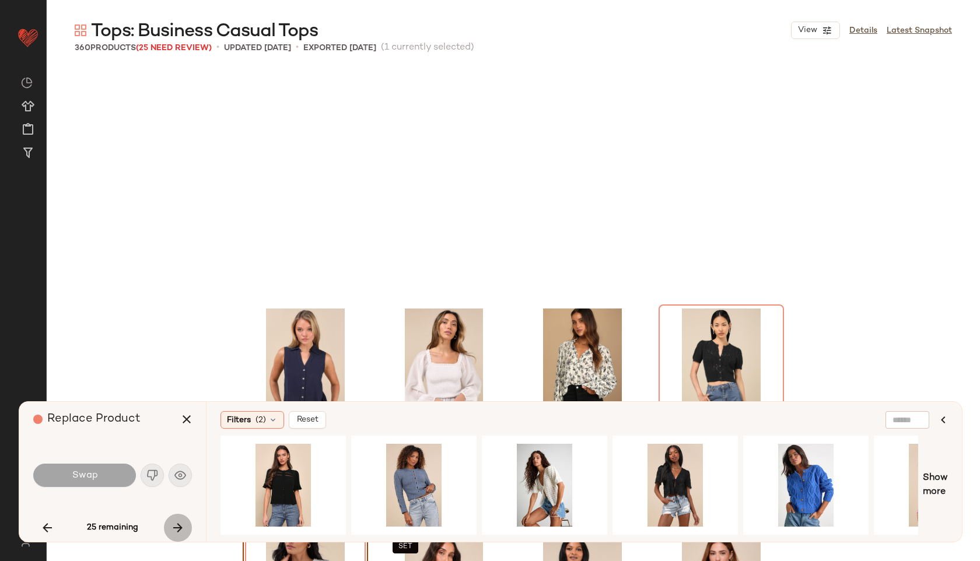
scroll to position [7655, 0]
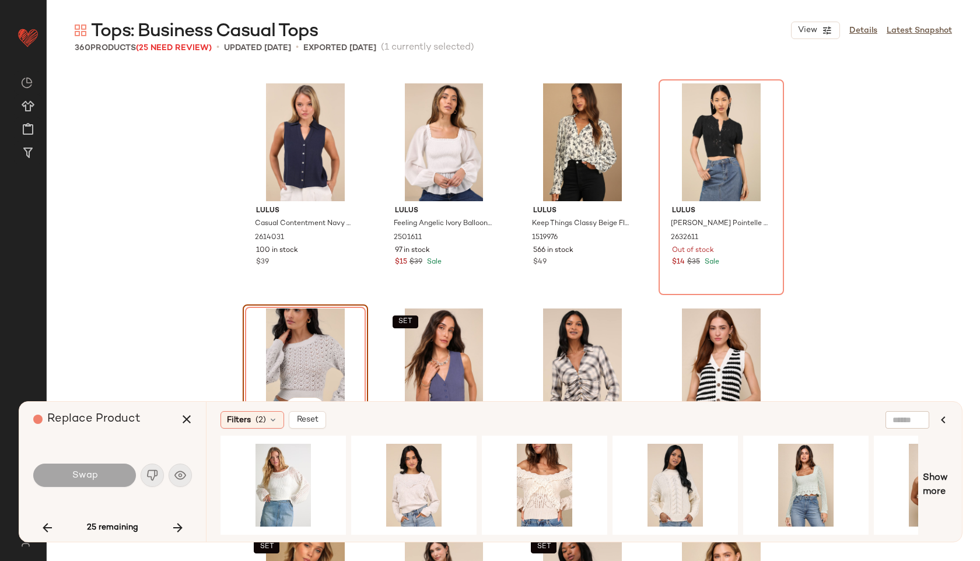
click at [155, 474] on div "Swap" at bounding box center [112, 475] width 159 height 28
click at [178, 530] on icon "button" at bounding box center [178, 528] width 14 height 14
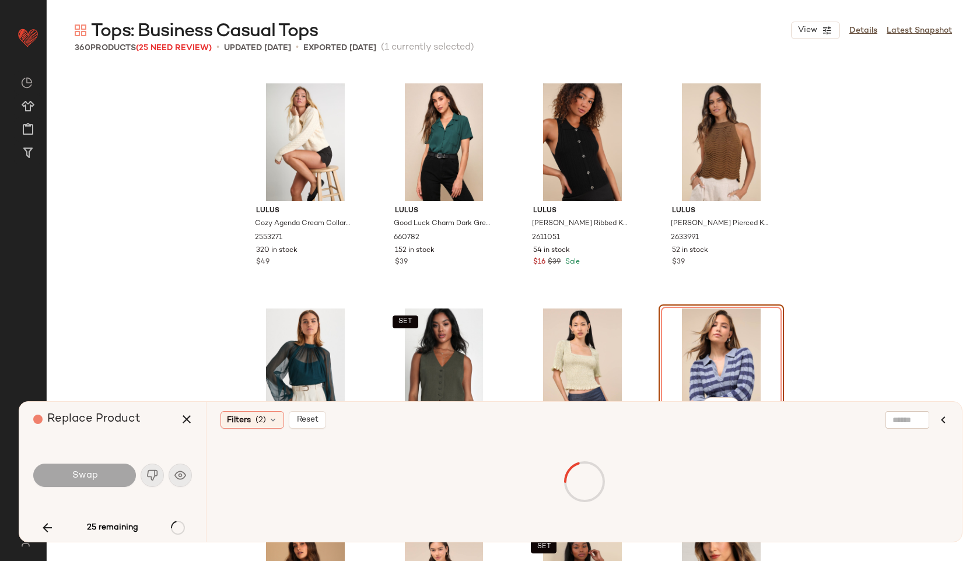
click at [149, 476] on div "Swap" at bounding box center [112, 475] width 159 height 28
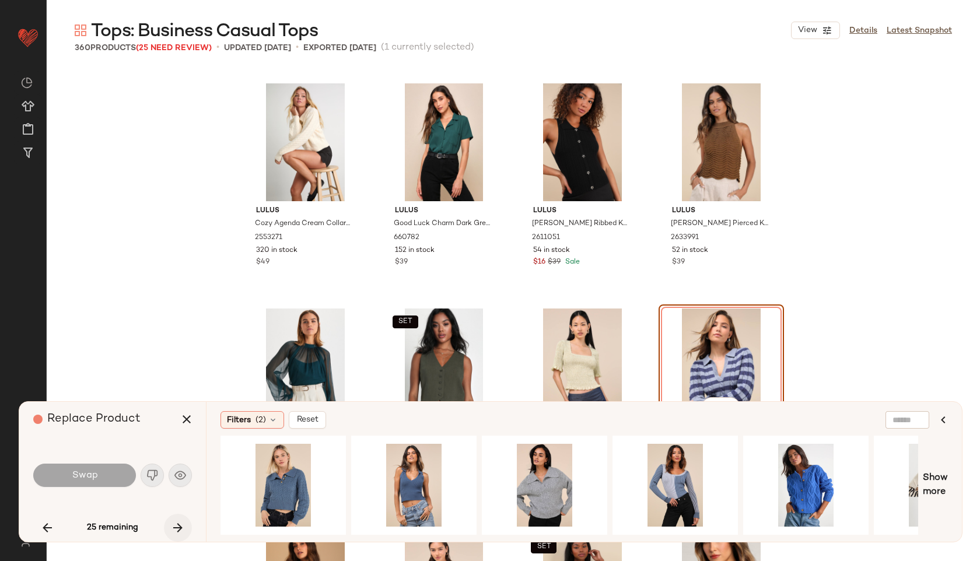
click at [179, 529] on icon "button" at bounding box center [178, 528] width 14 height 14
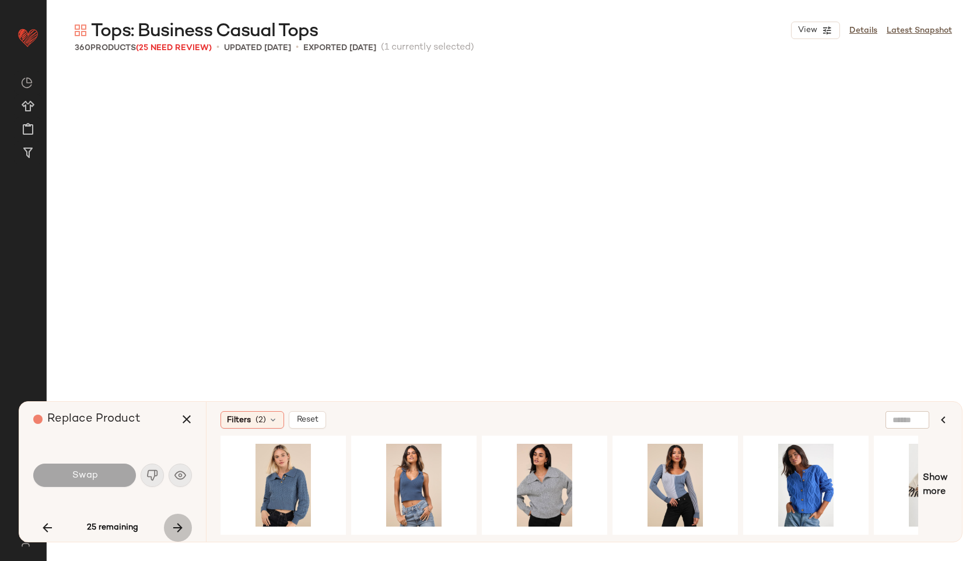
scroll to position [9906, 0]
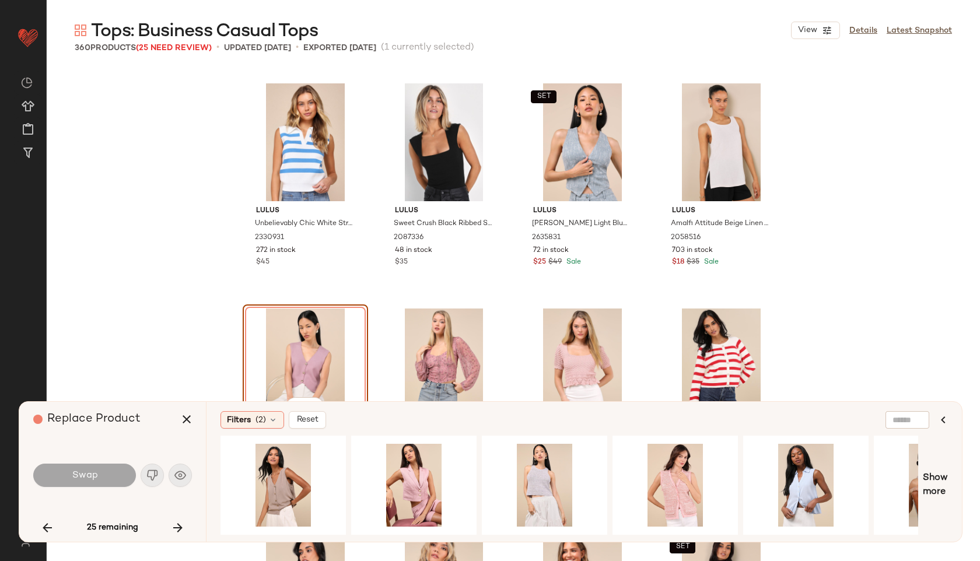
click at [156, 480] on div "Swap" at bounding box center [112, 475] width 159 height 28
click at [177, 523] on icon "button" at bounding box center [178, 528] width 14 height 14
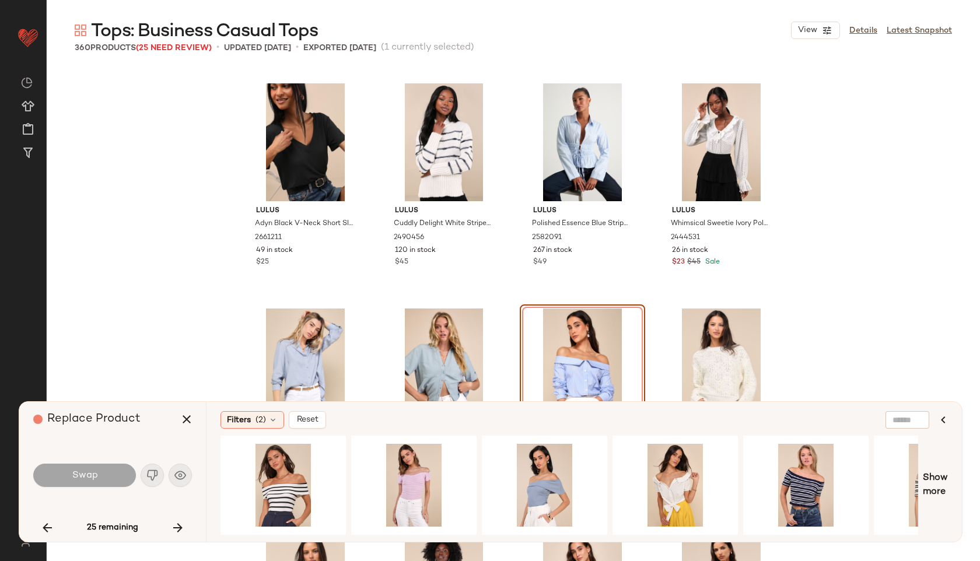
click at [152, 479] on div "Swap" at bounding box center [112, 475] width 159 height 28
click at [177, 524] on icon "button" at bounding box center [178, 528] width 14 height 14
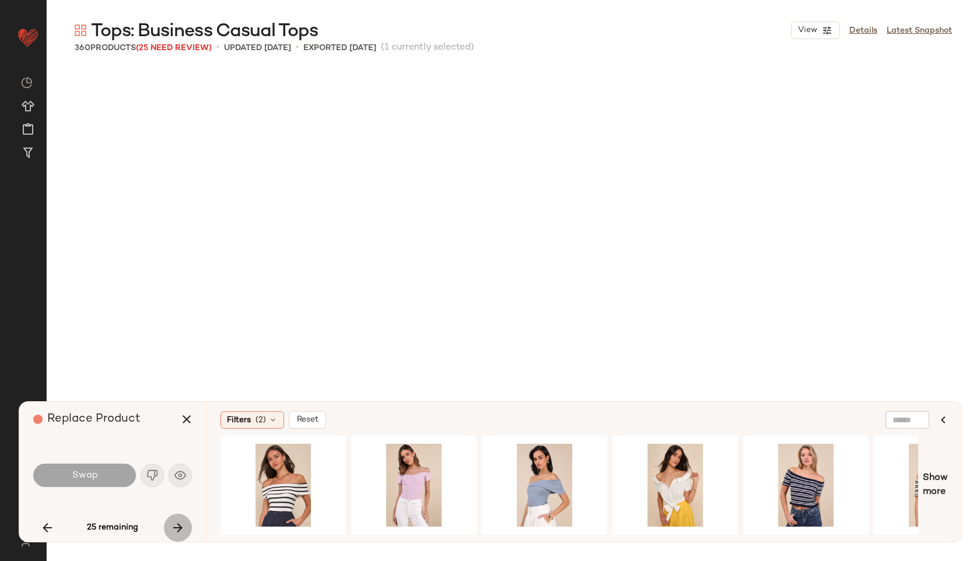
scroll to position [15085, 0]
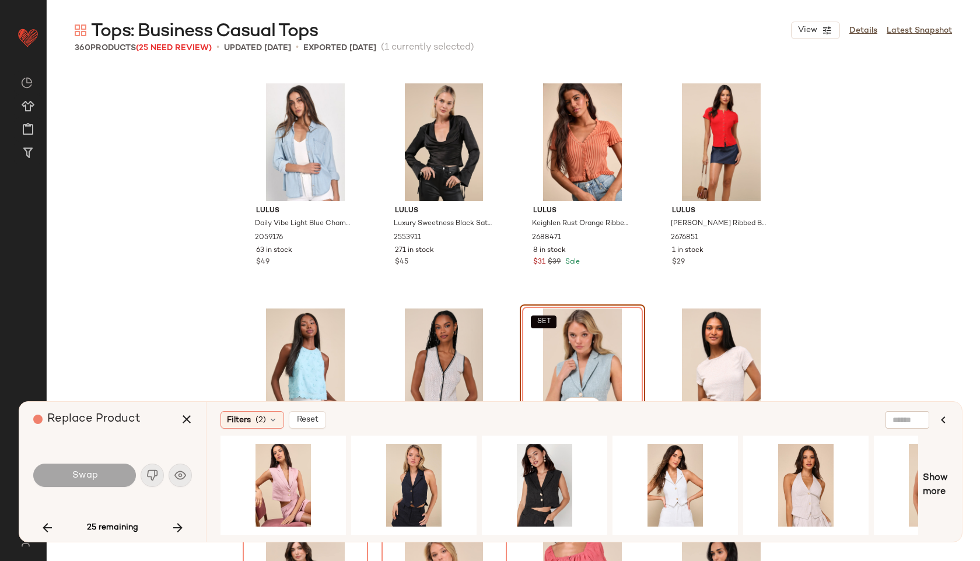
click at [153, 472] on div "Swap" at bounding box center [112, 475] width 159 height 28
click at [180, 530] on icon "button" at bounding box center [178, 528] width 14 height 14
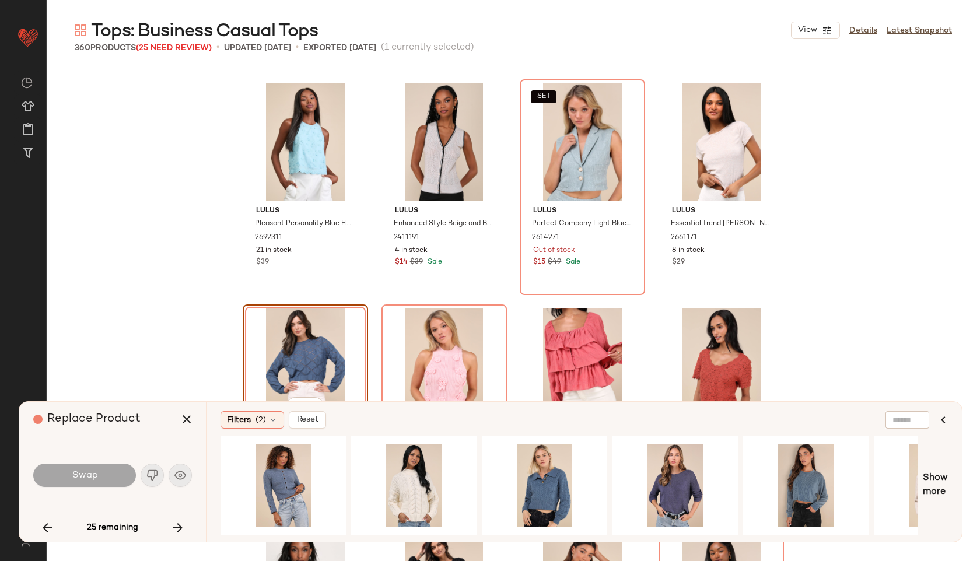
click at [148, 478] on div "Swap" at bounding box center [112, 475] width 159 height 28
click at [177, 524] on icon "button" at bounding box center [178, 528] width 14 height 14
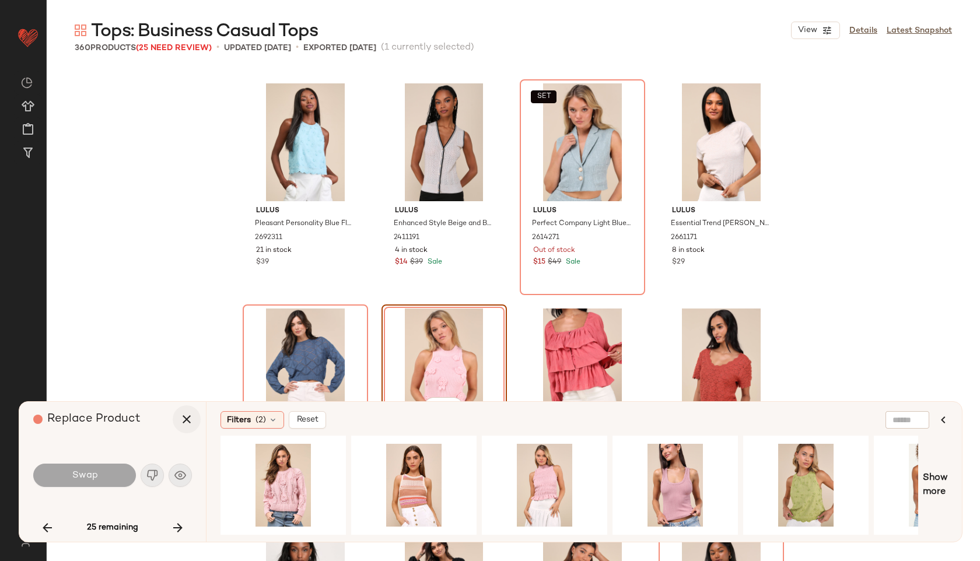
click at [188, 416] on icon "button" at bounding box center [187, 419] width 14 height 14
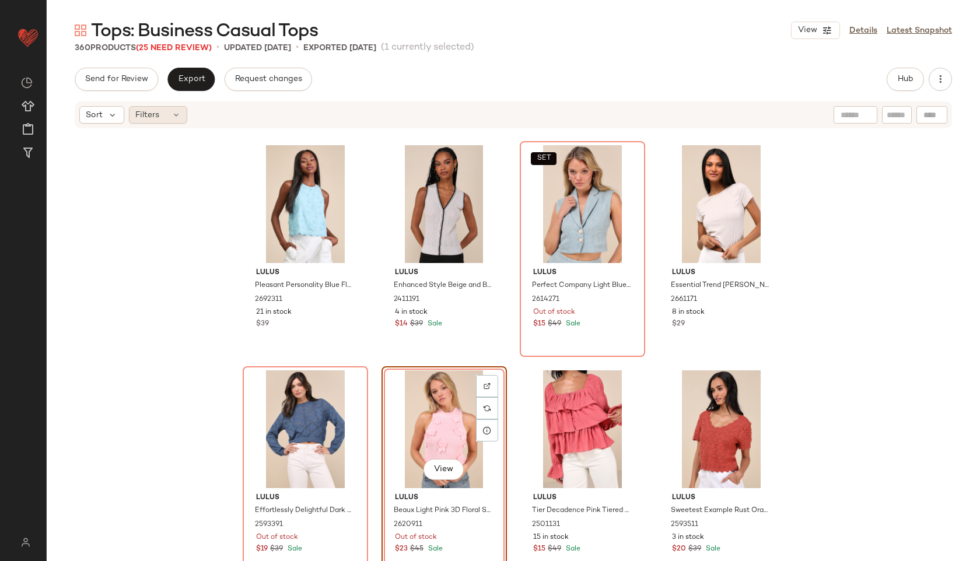
click at [169, 117] on div "Filters" at bounding box center [158, 114] width 58 height 17
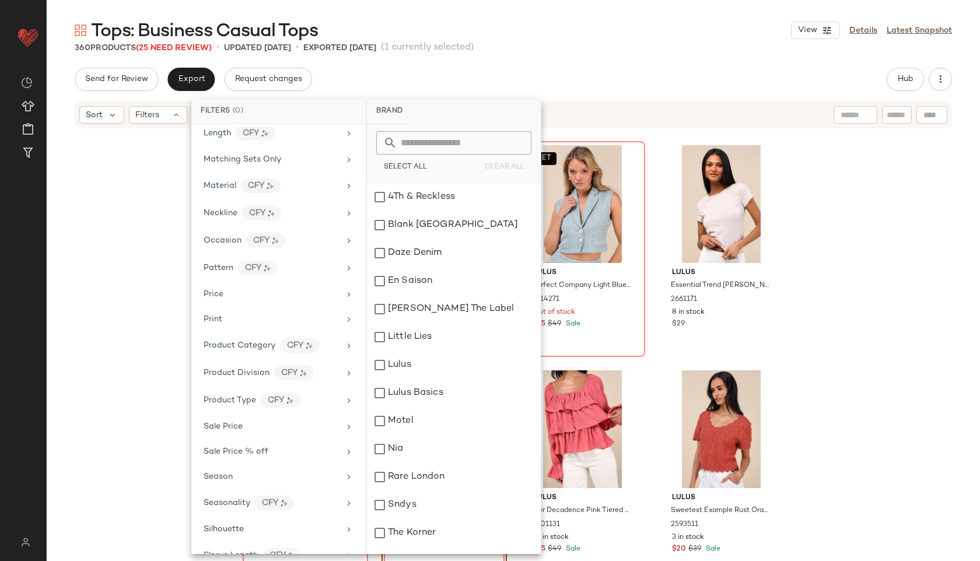
scroll to position [547, 0]
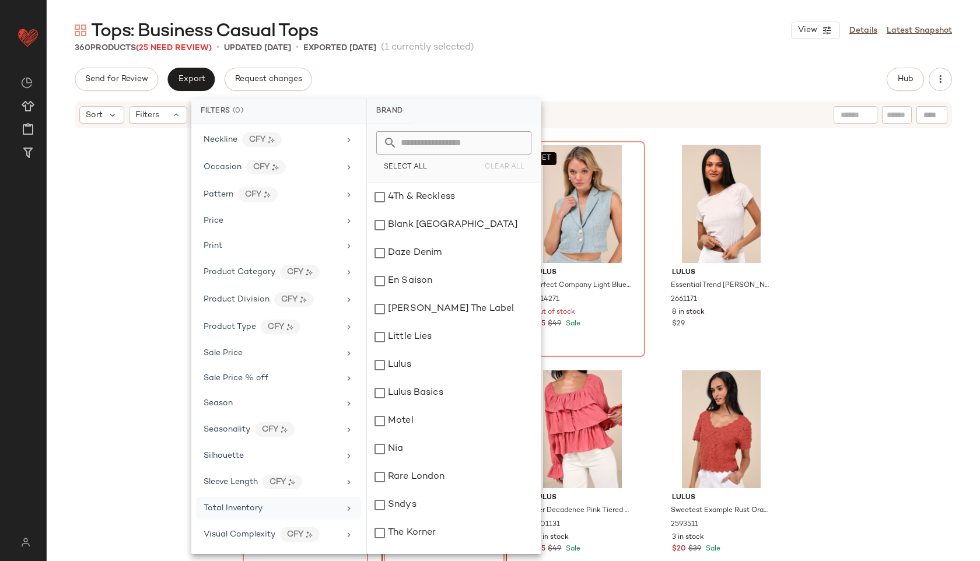
click at [258, 504] on span "Total Inventory" at bounding box center [233, 508] width 59 height 9
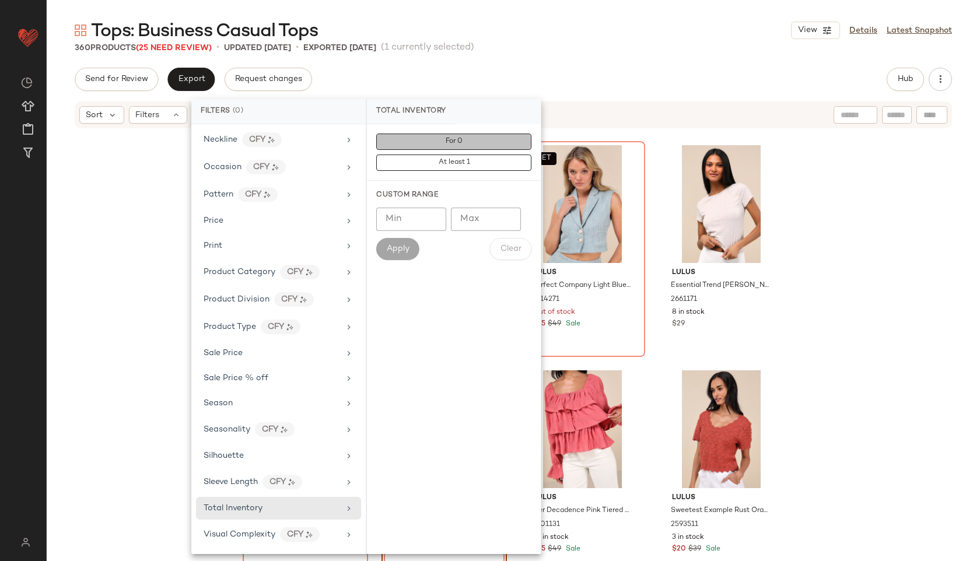
click at [471, 139] on button "For 0" at bounding box center [453, 142] width 155 height 16
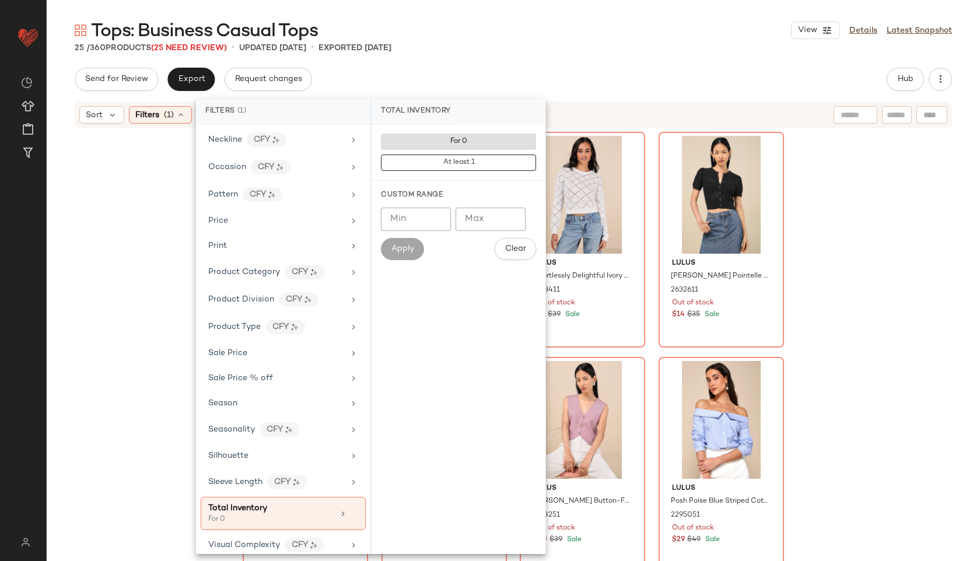
click at [572, 51] on div "25 / 360 Products (25 Need Review) • updated Aug 28th • Exported Aug 28th" at bounding box center [513, 48] width 933 height 12
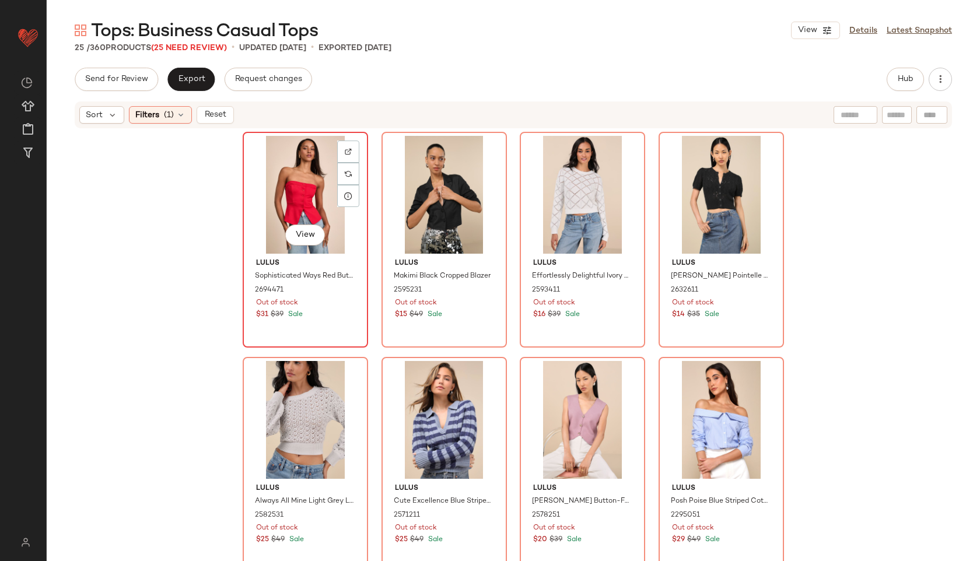
click at [300, 196] on div "View" at bounding box center [305, 195] width 117 height 118
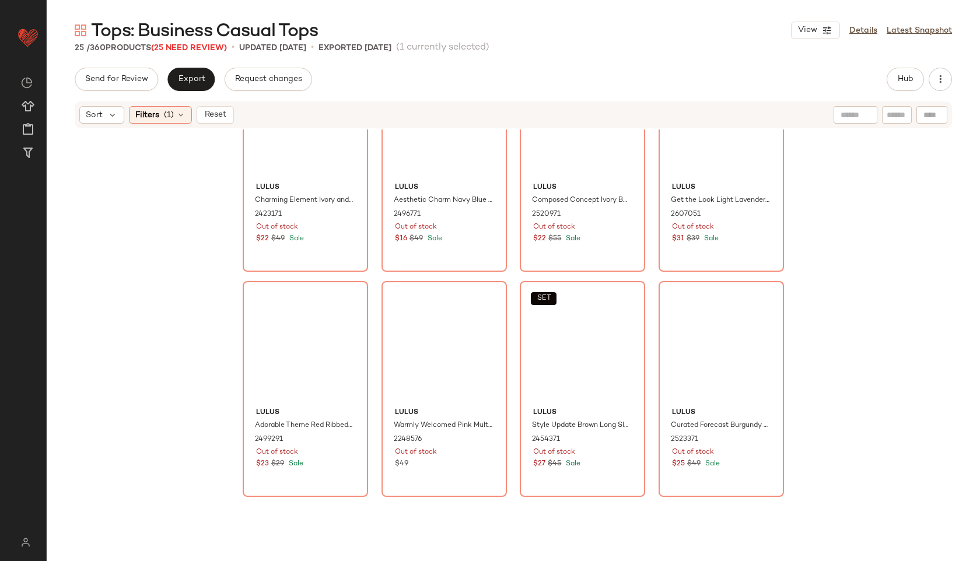
scroll to position [1112, 0]
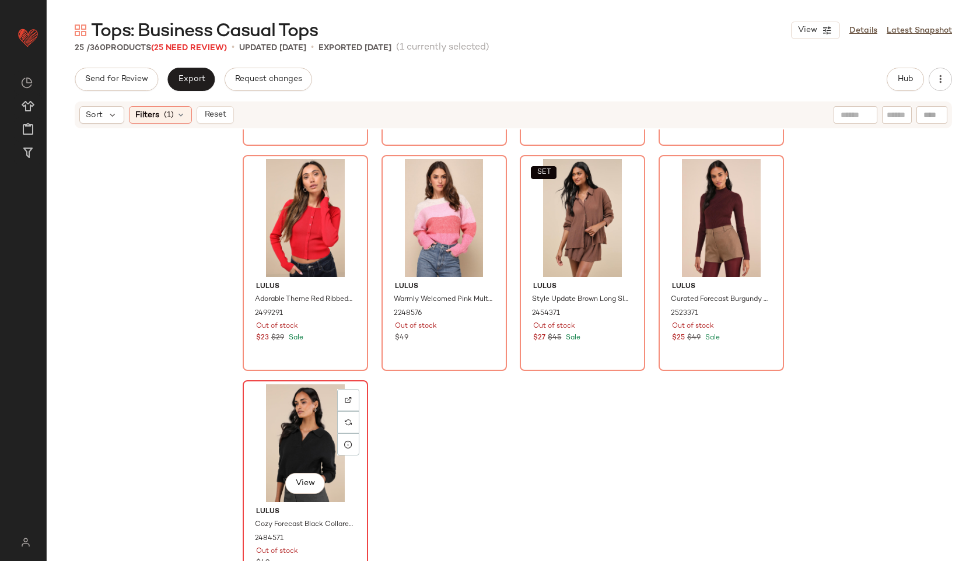
click at [281, 421] on div "View" at bounding box center [305, 443] width 117 height 118
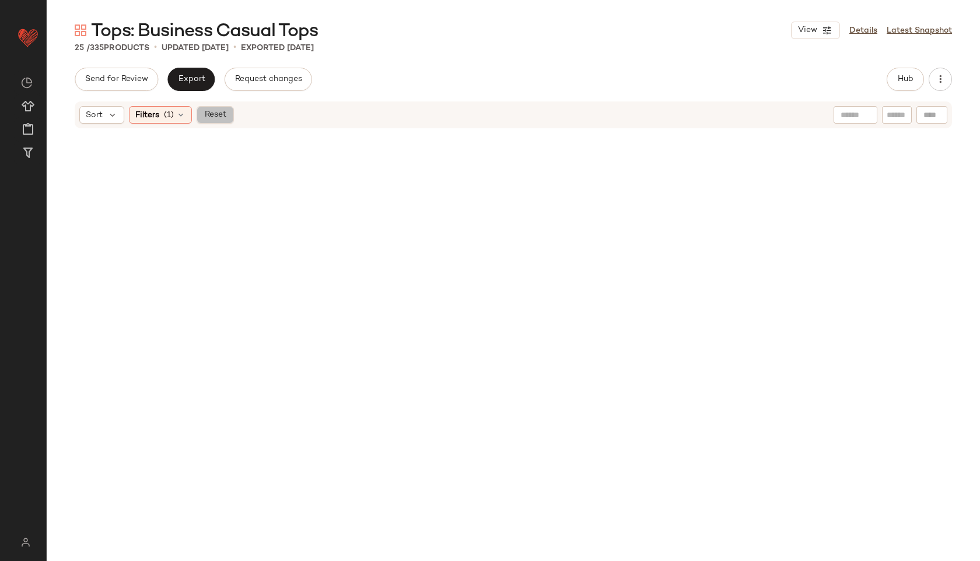
click at [217, 117] on span "Reset" at bounding box center [215, 114] width 22 height 9
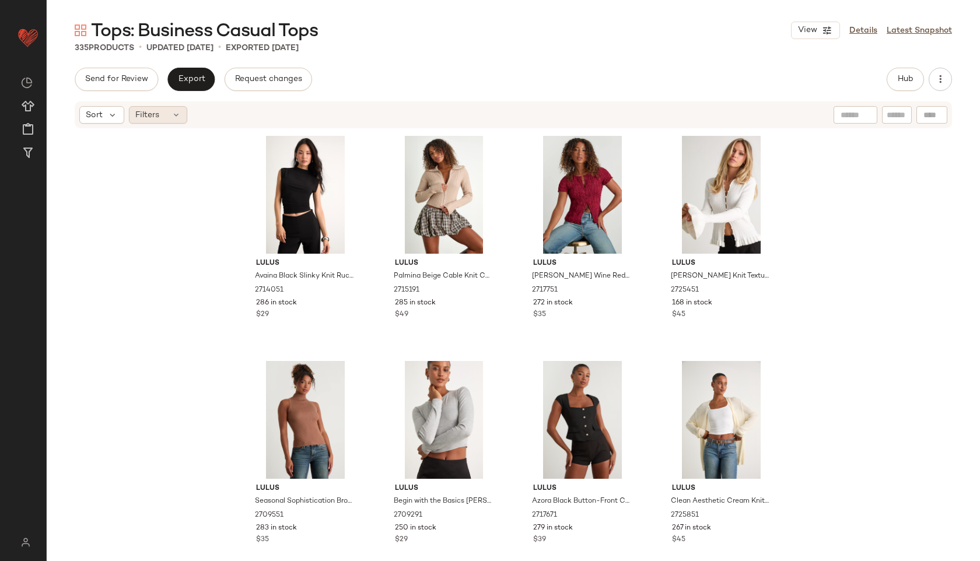
click at [157, 115] on span "Filters" at bounding box center [147, 115] width 24 height 12
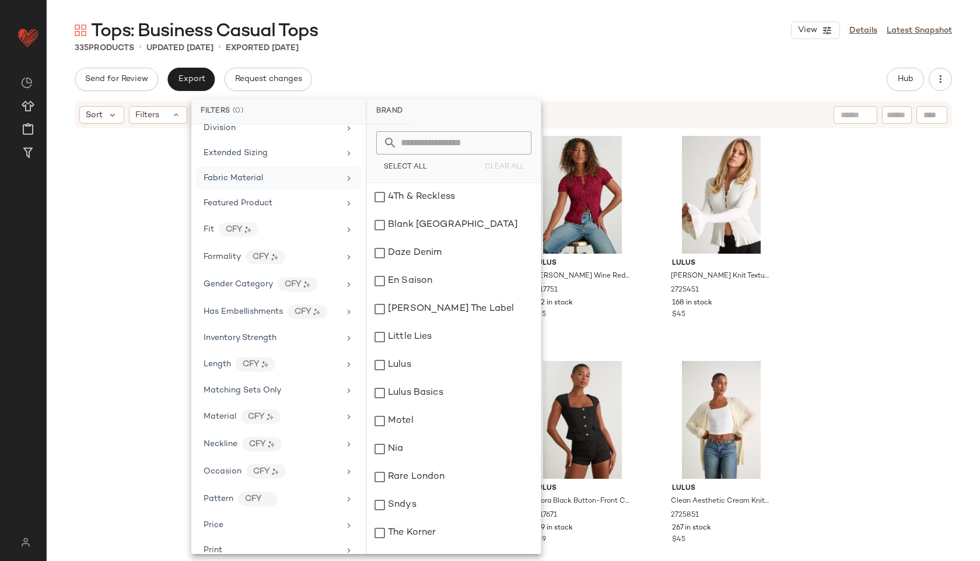
scroll to position [547, 0]
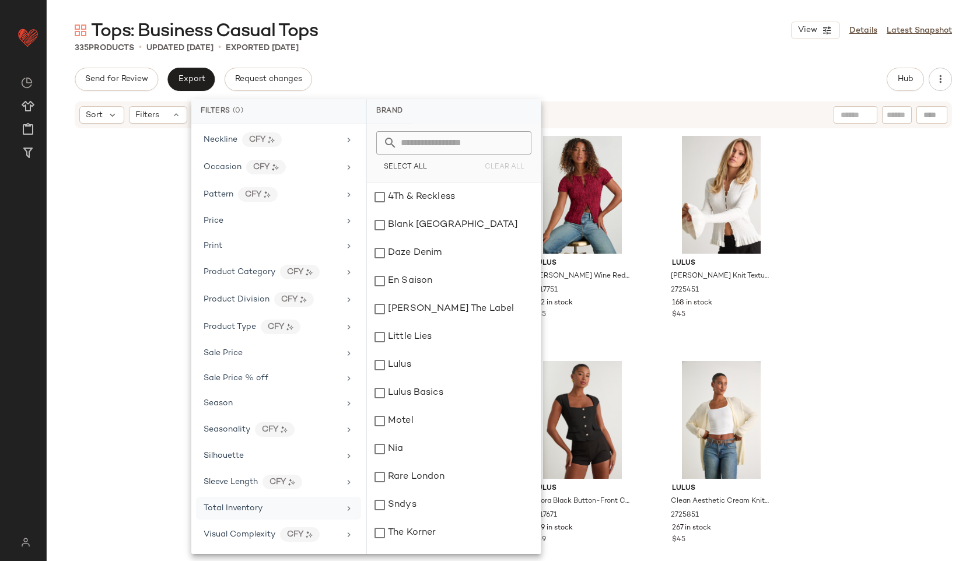
click at [236, 510] on span "Total Inventory" at bounding box center [233, 508] width 59 height 9
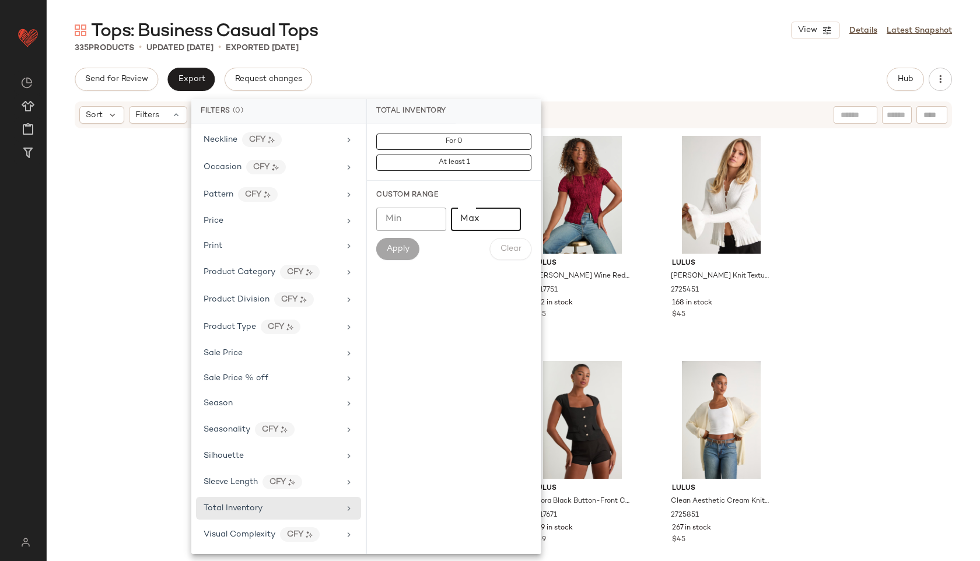
click at [479, 222] on input "Max" at bounding box center [486, 219] width 70 height 23
type input "**"
click at [401, 244] on span "Apply" at bounding box center [397, 248] width 23 height 9
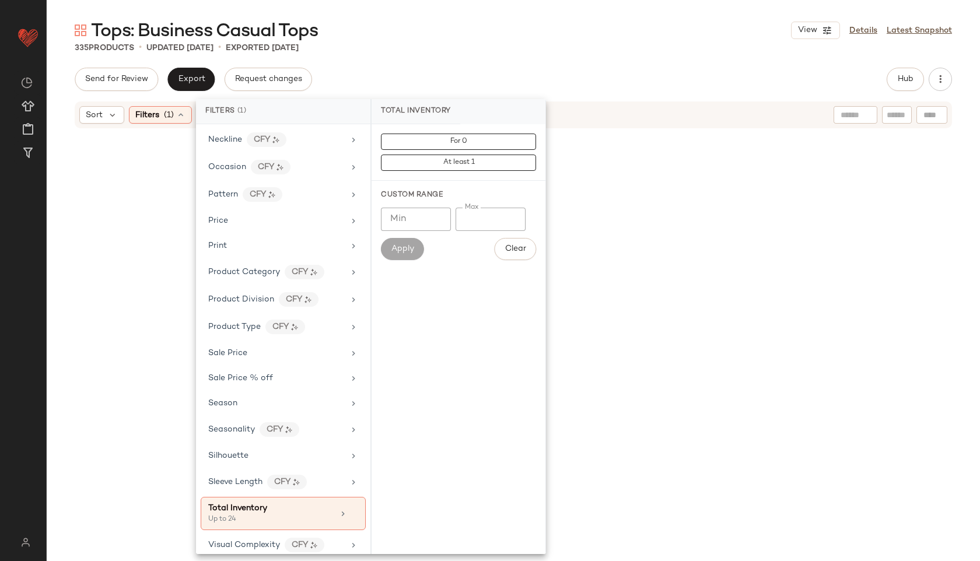
click at [492, 64] on div "Tops: Business Casual Tops View Details Latest Snapshot 335 Products • updated …" at bounding box center [513, 290] width 933 height 542
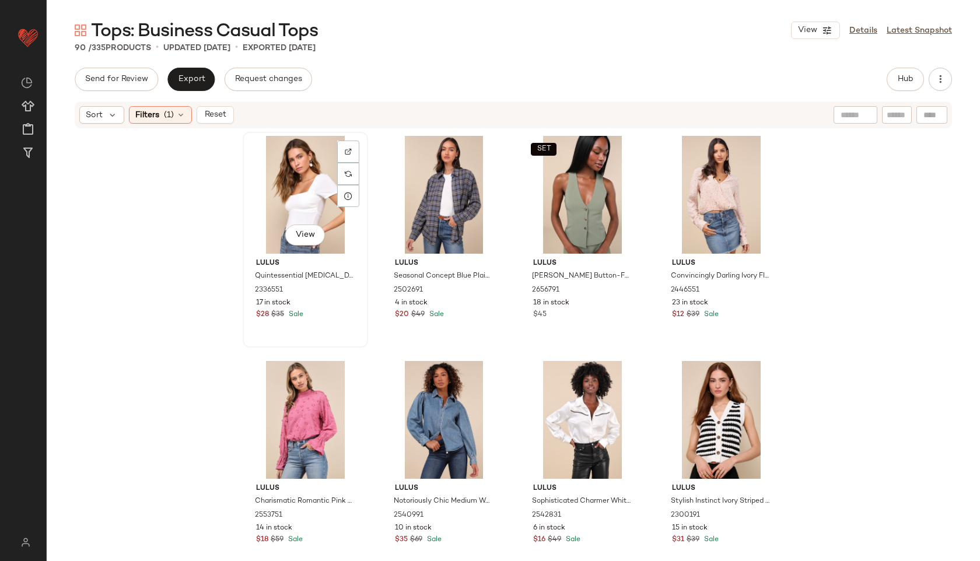
click at [279, 192] on div "View" at bounding box center [305, 195] width 117 height 118
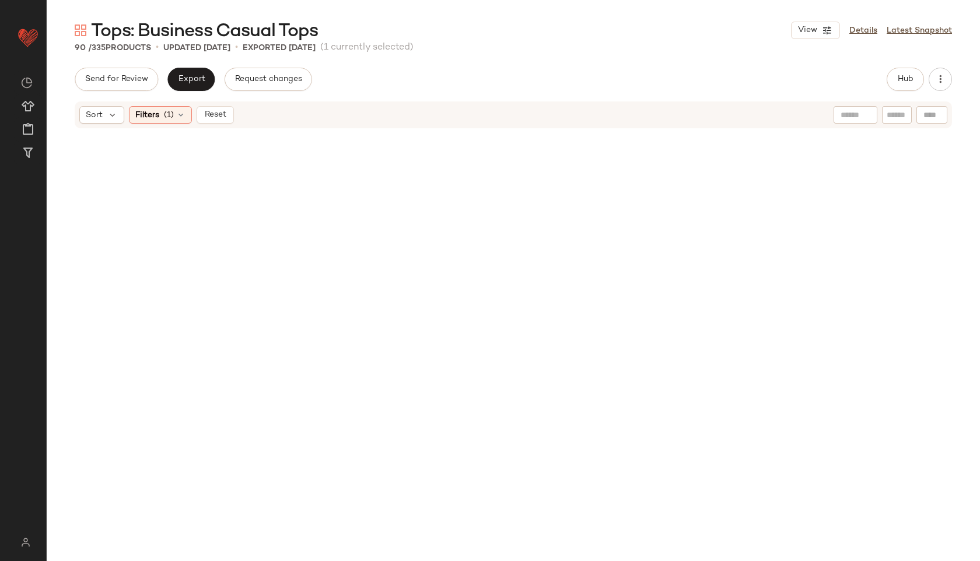
scroll to position [4714, 0]
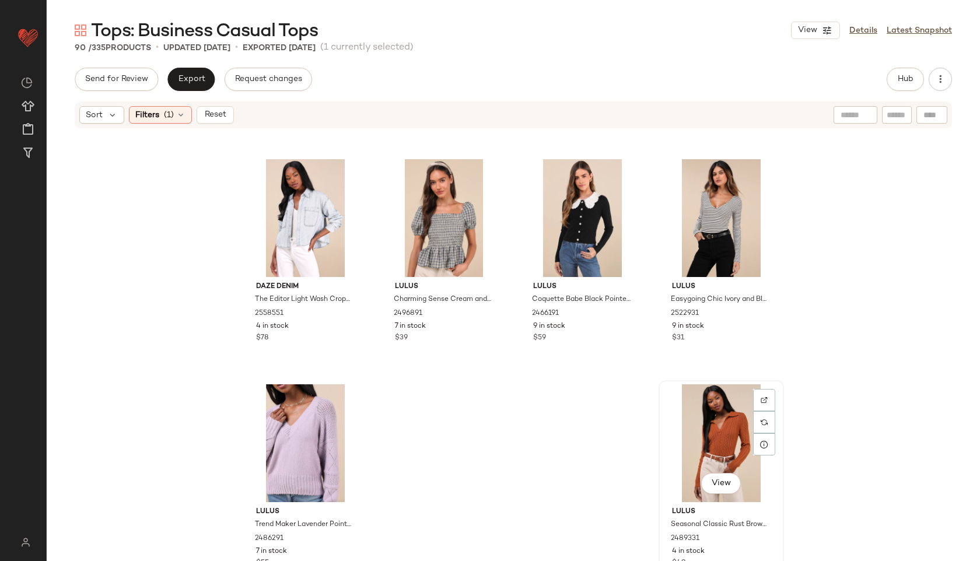
click at [715, 445] on div "View" at bounding box center [721, 443] width 117 height 118
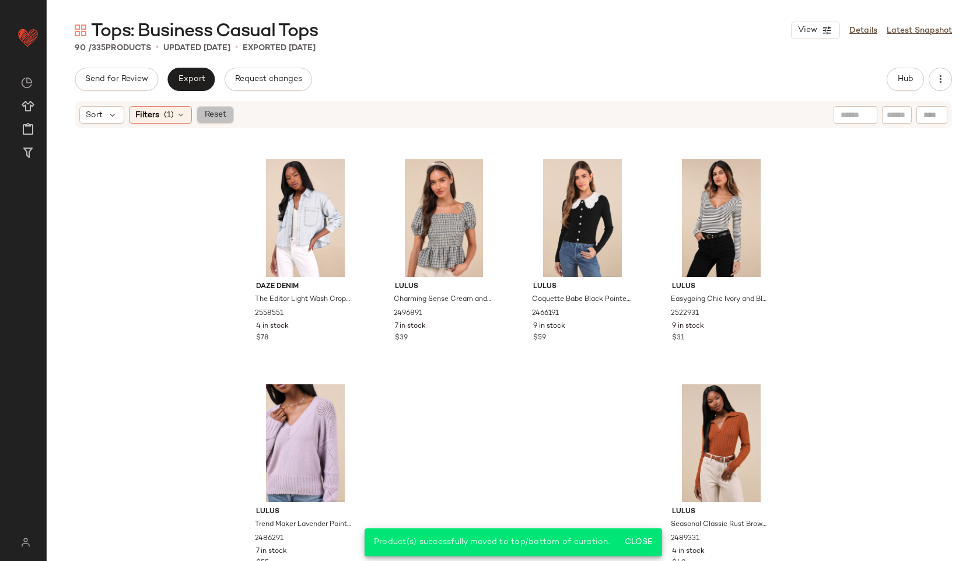
click at [213, 112] on span "Reset" at bounding box center [215, 114] width 22 height 9
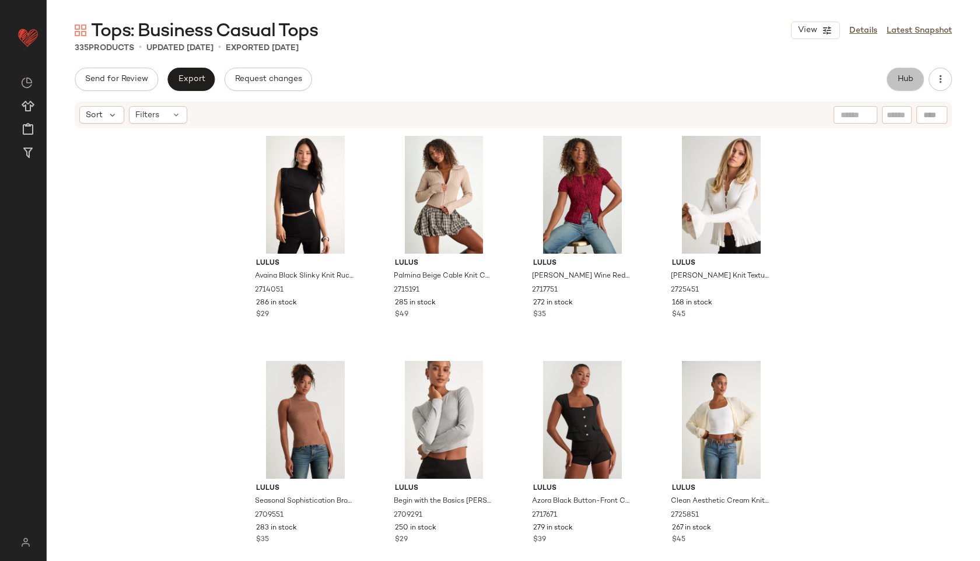
click at [908, 77] on span "Hub" at bounding box center [905, 79] width 16 height 9
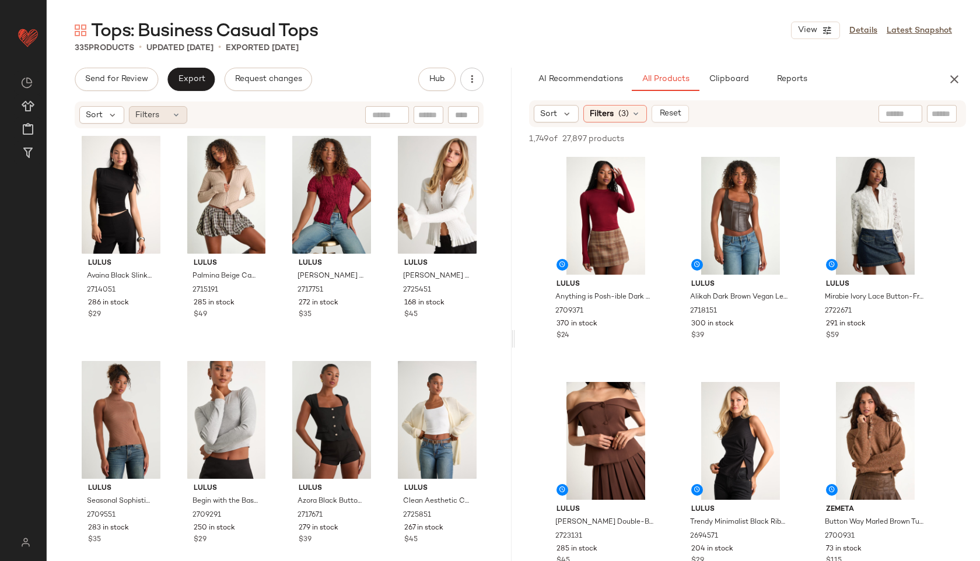
click at [151, 111] on span "Filters" at bounding box center [147, 115] width 24 height 12
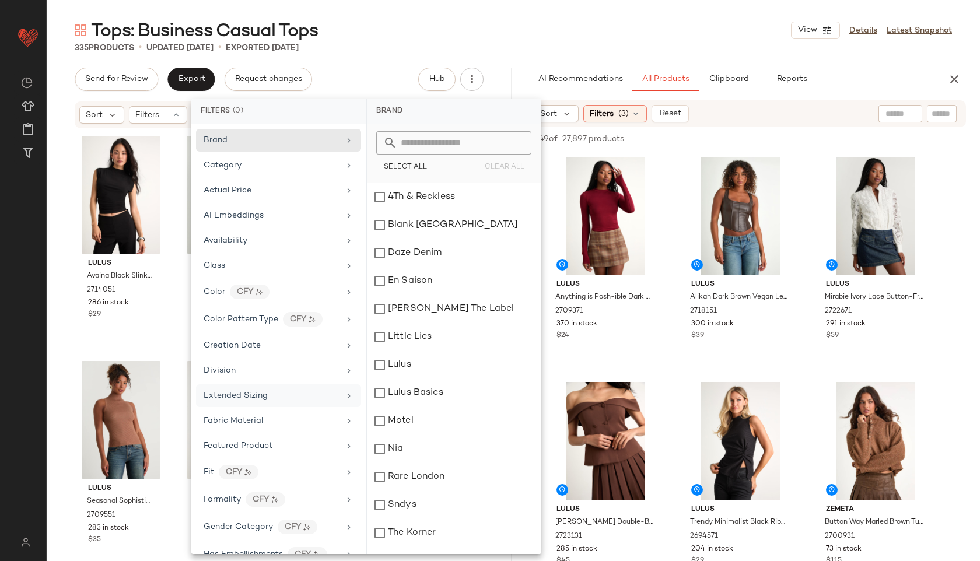
scroll to position [547, 0]
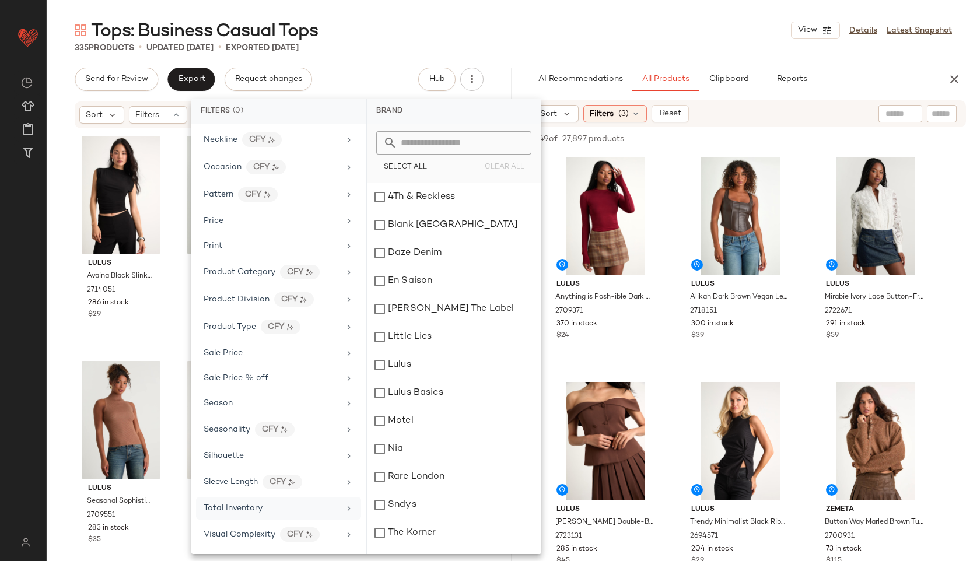
click at [220, 512] on span "Total Inventory" at bounding box center [233, 508] width 59 height 9
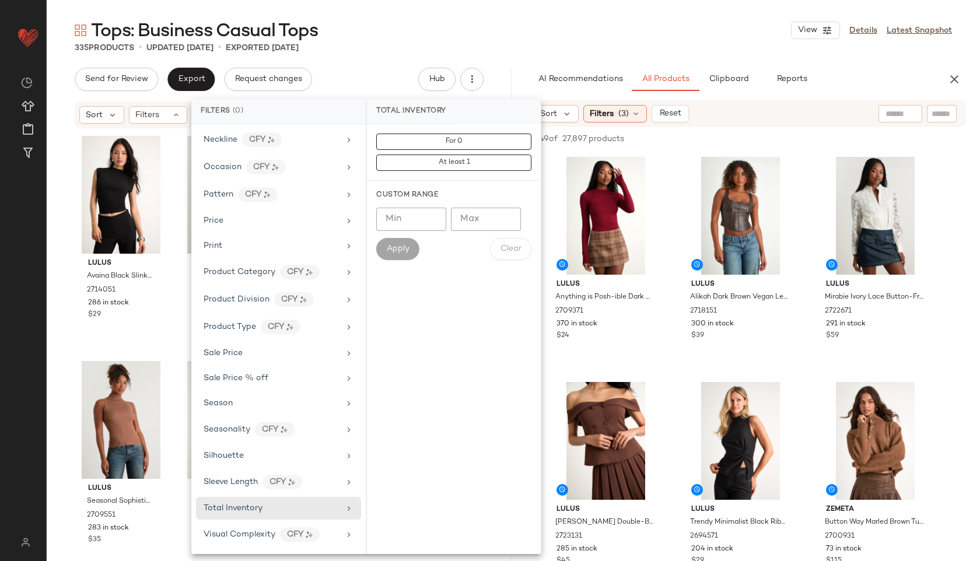
click at [465, 222] on input "Max" at bounding box center [486, 219] width 70 height 23
type input "**"
click at [397, 249] on span "Apply" at bounding box center [397, 248] width 23 height 9
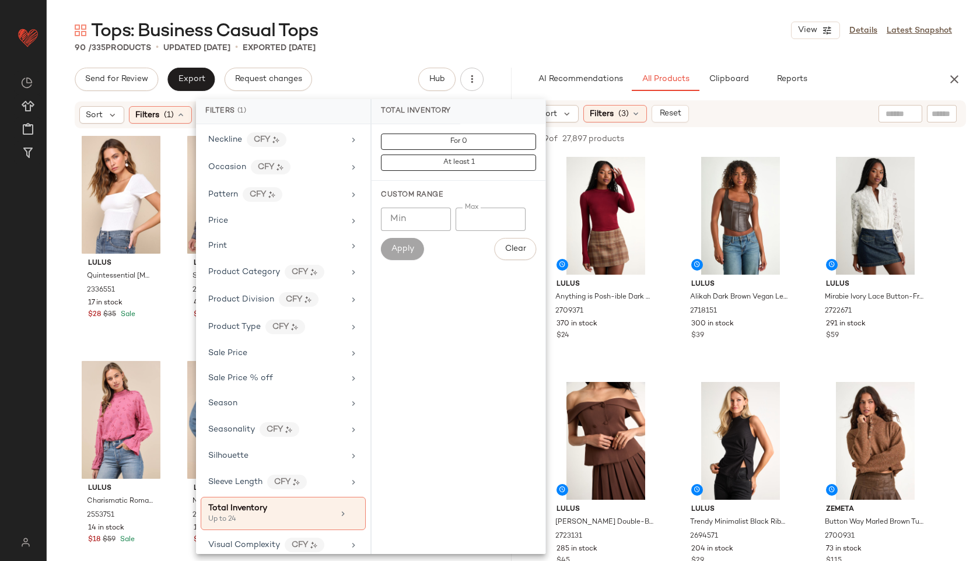
click at [440, 34] on div "Tops: Business Casual Tops View Details Latest Snapshot" at bounding box center [513, 30] width 933 height 23
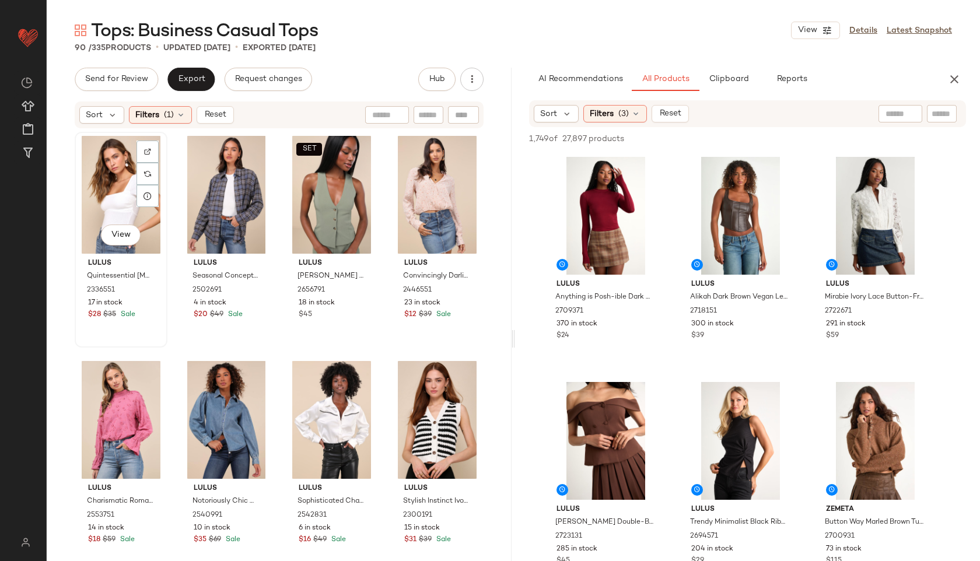
click at [96, 177] on div "View" at bounding box center [121, 195] width 85 height 118
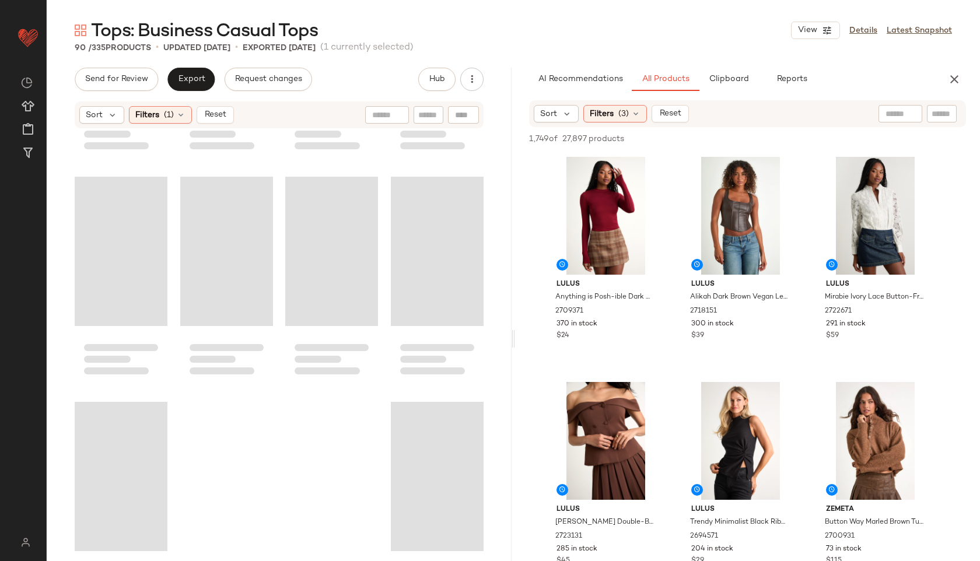
scroll to position [4714, 0]
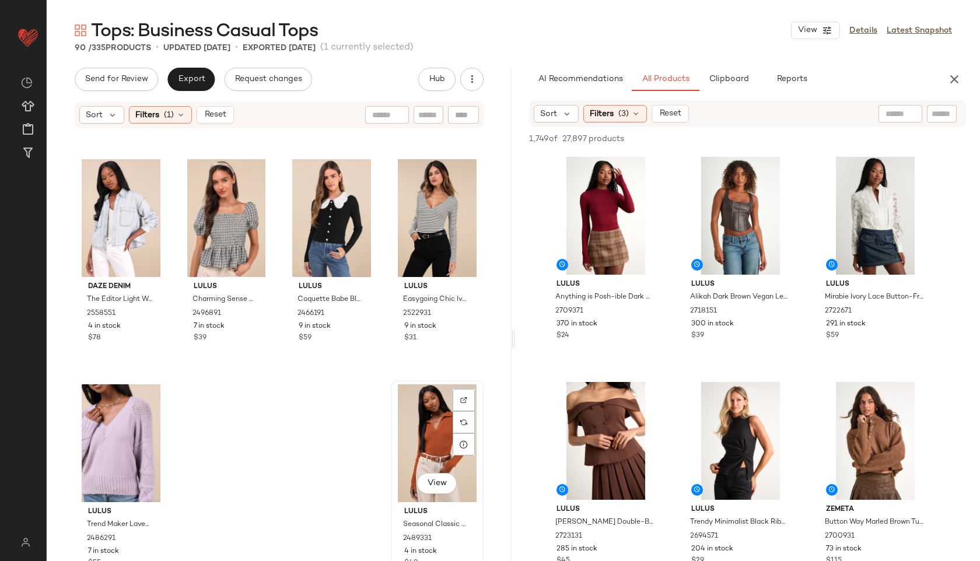
click at [421, 421] on div "View" at bounding box center [437, 443] width 85 height 118
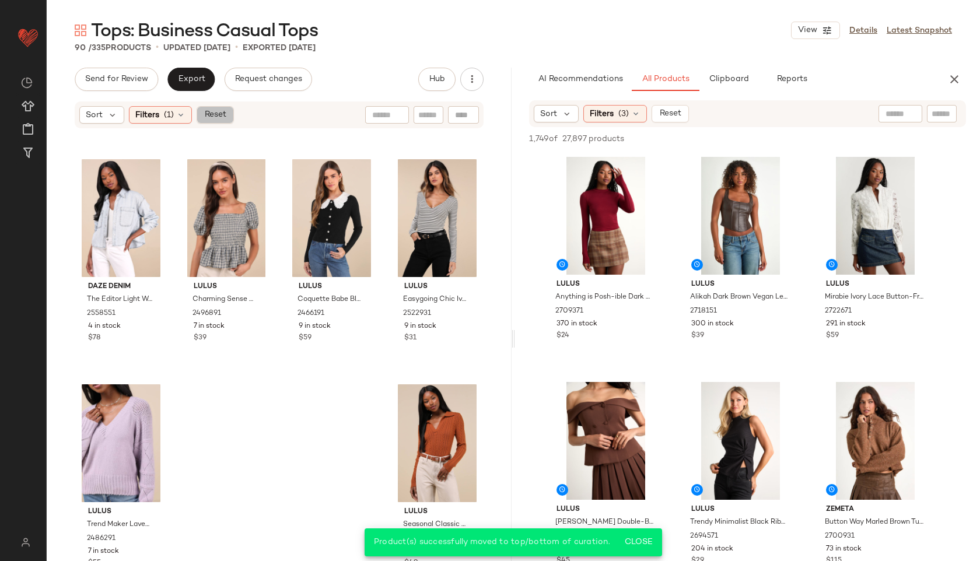
click at [212, 117] on span "Reset" at bounding box center [215, 114] width 22 height 9
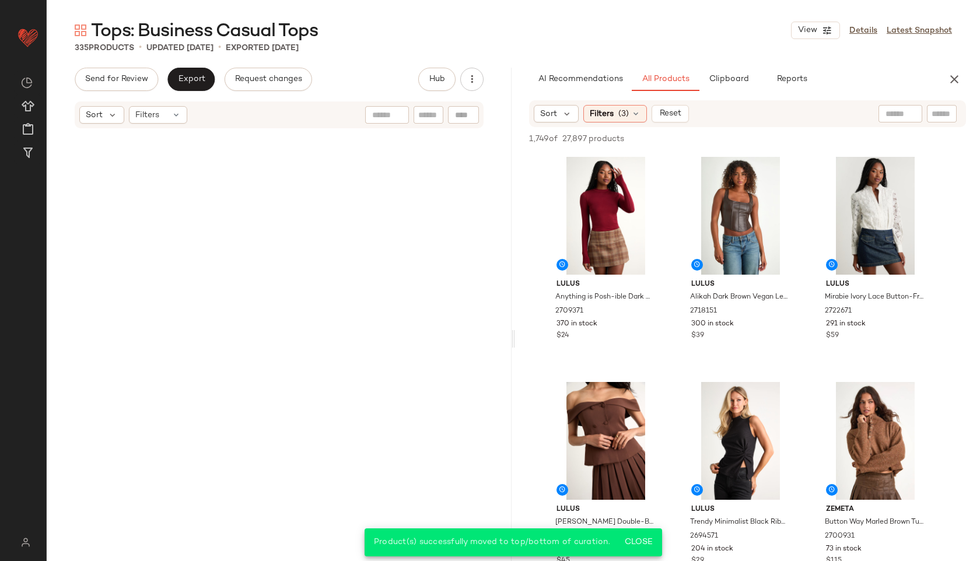
scroll to position [18448, 0]
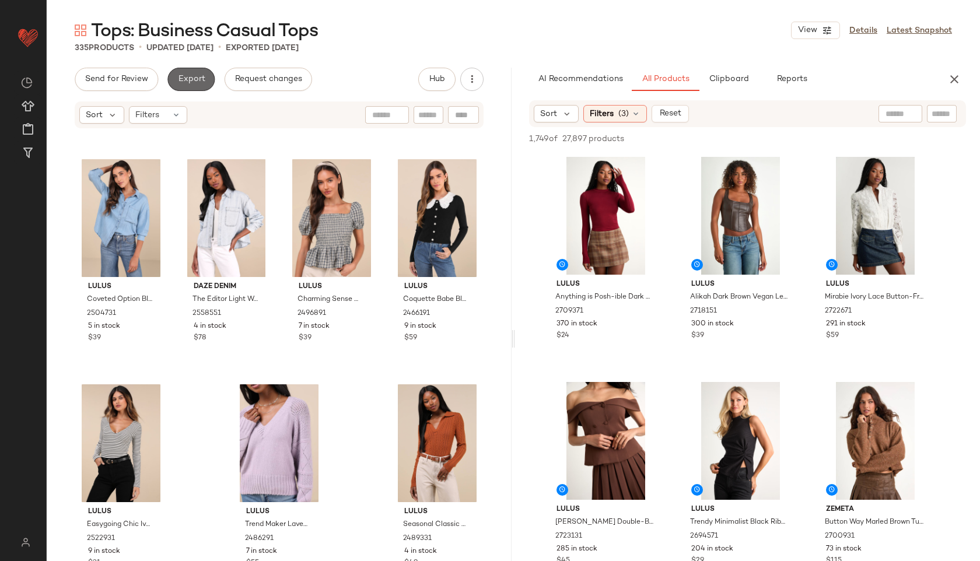
click at [186, 78] on span "Export" at bounding box center [190, 79] width 27 height 9
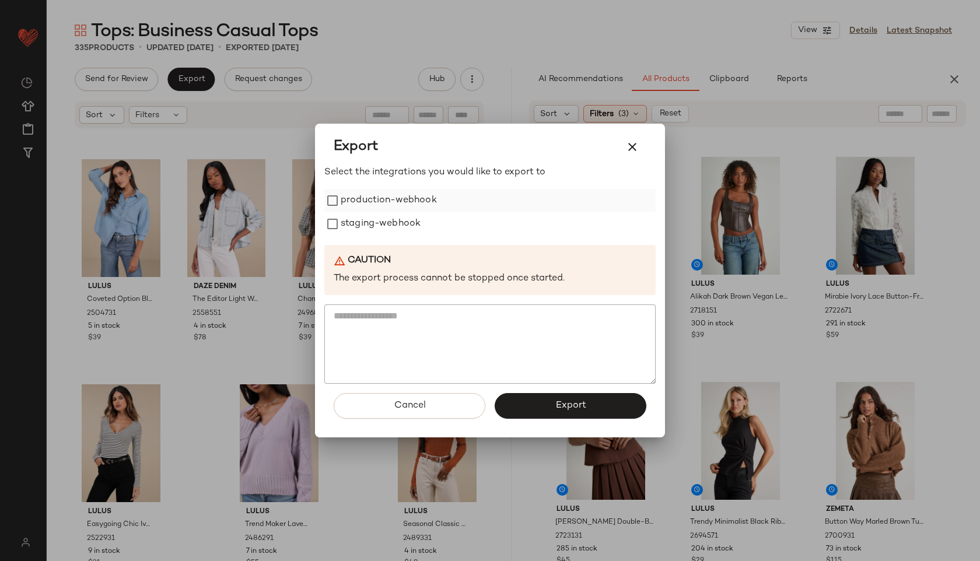
click at [342, 200] on label "production-webhook" at bounding box center [389, 200] width 96 height 23
click at [348, 225] on label "staging-webhook" at bounding box center [381, 223] width 80 height 23
click at [558, 407] on span "Export" at bounding box center [570, 405] width 31 height 11
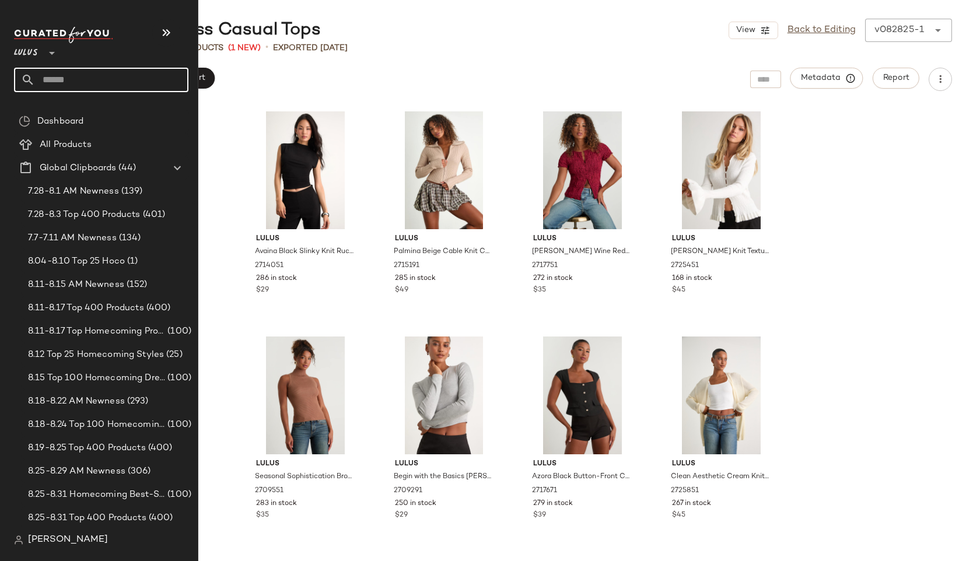
click at [68, 83] on input "text" at bounding box center [111, 80] width 153 height 24
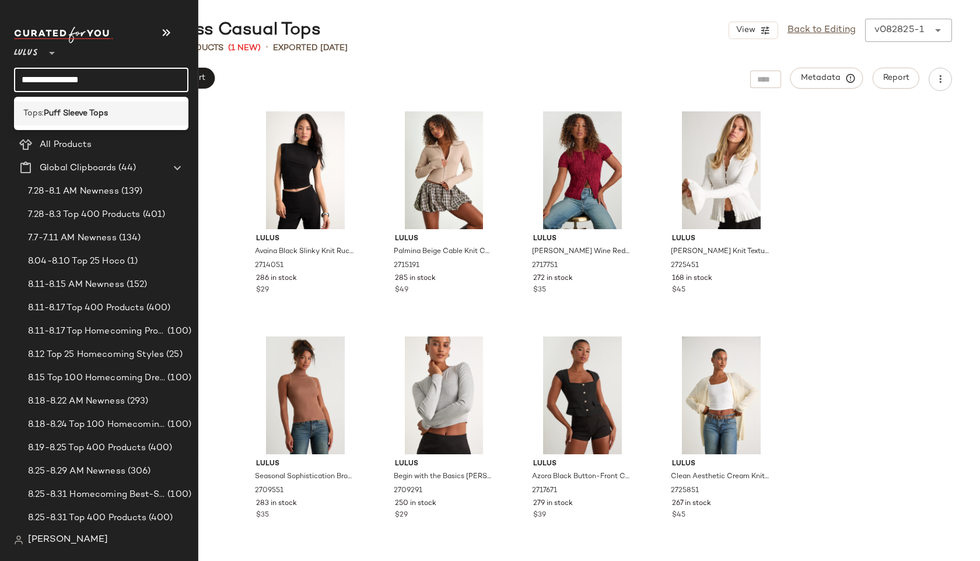
type input "**********"
click at [78, 115] on b "Puff Sleeve Tops" at bounding box center [76, 113] width 64 height 12
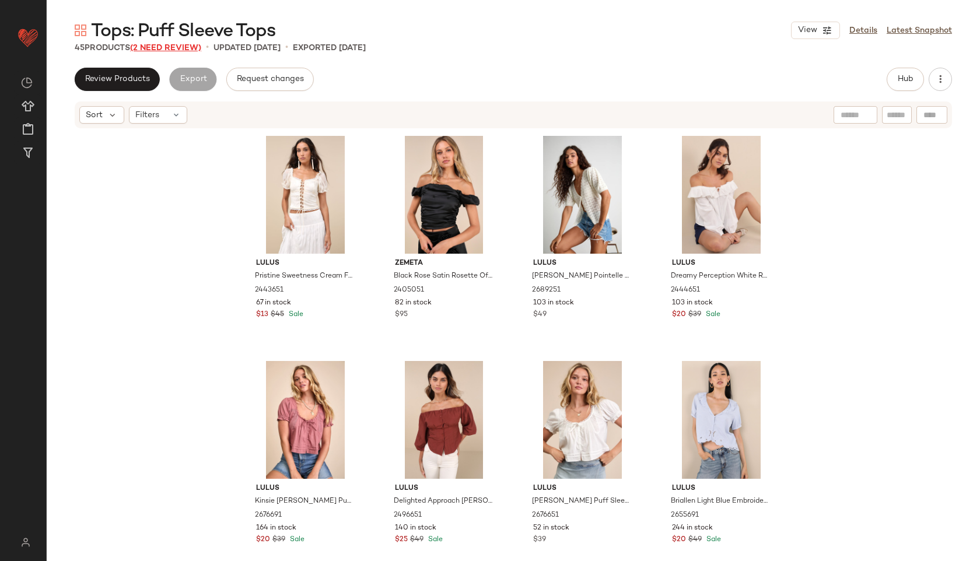
click at [170, 46] on span "(2 Need Review)" at bounding box center [165, 48] width 71 height 9
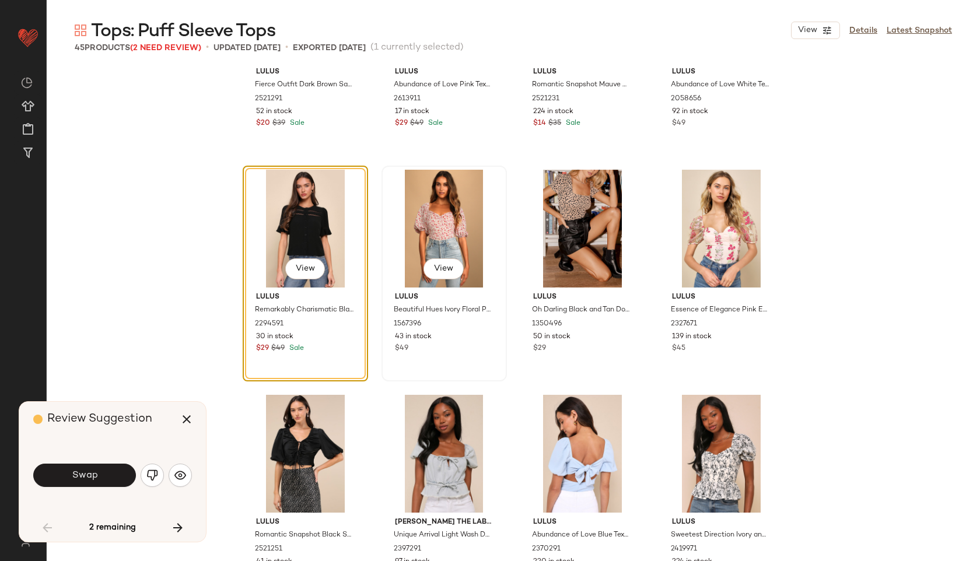
scroll to position [590, 0]
click at [104, 464] on button "Swap" at bounding box center [84, 475] width 103 height 23
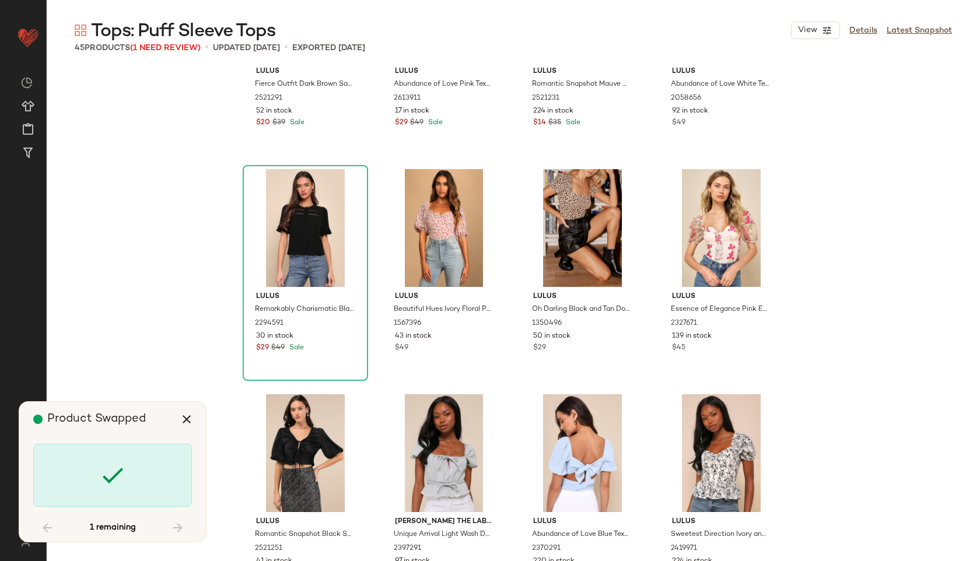
scroll to position [2026, 0]
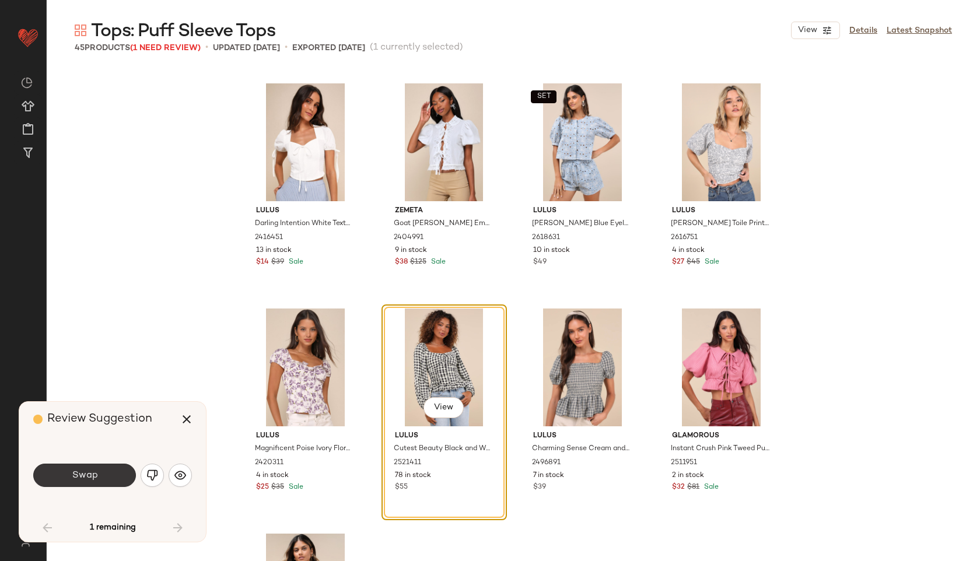
click at [98, 469] on button "Swap" at bounding box center [84, 475] width 103 height 23
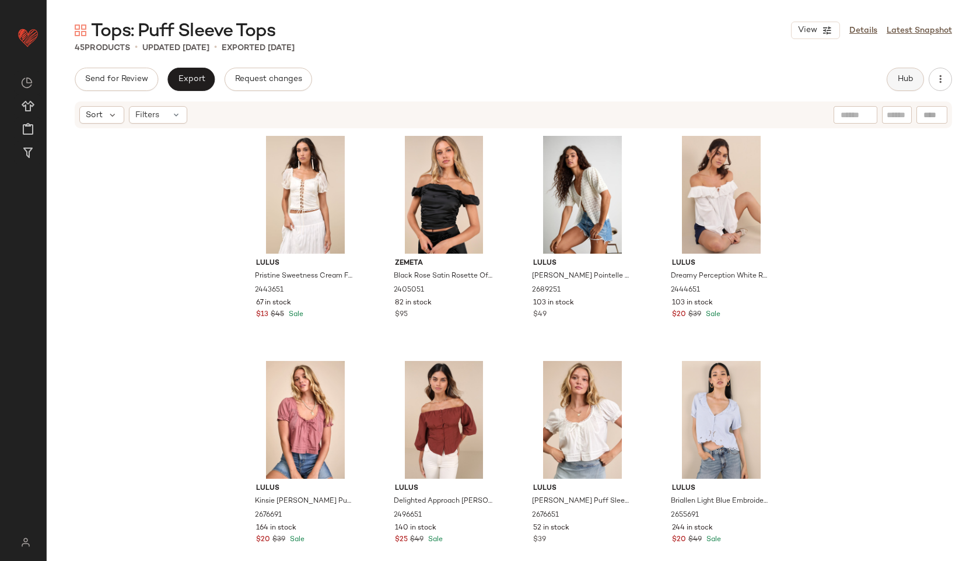
click at [898, 78] on span "Hub" at bounding box center [905, 79] width 16 height 9
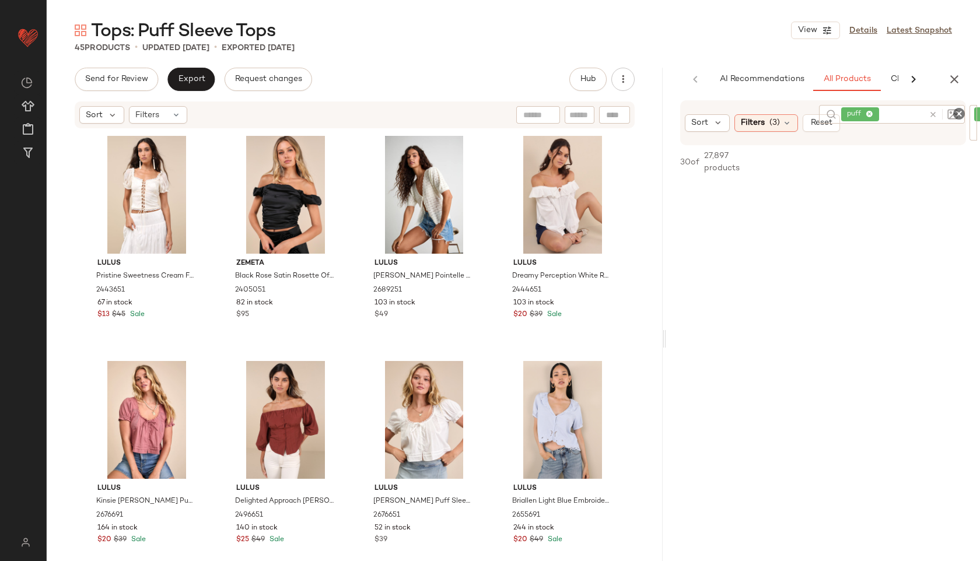
drag, startPoint x: 513, startPoint y: 338, endPoint x: 678, endPoint y: 327, distance: 166.0
click at [678, 327] on div "Tops: Puff Sleeve Tops View Details Latest Snapshot 45 Products • updated Aug 2…" at bounding box center [513, 290] width 933 height 542
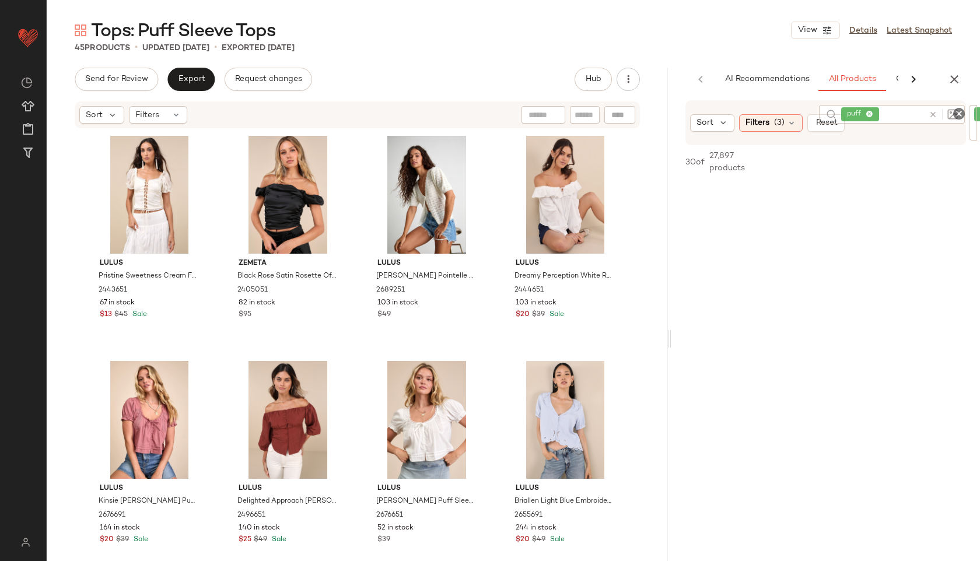
drag, startPoint x: 668, startPoint y: 339, endPoint x: 790, endPoint y: 319, distance: 123.5
click at [790, 319] on div "Tops: Puff Sleeve Tops View Details Latest Snapshot 45 Products • updated Aug 2…" at bounding box center [513, 290] width 933 height 542
click at [137, 111] on span "Filters" at bounding box center [147, 115] width 24 height 12
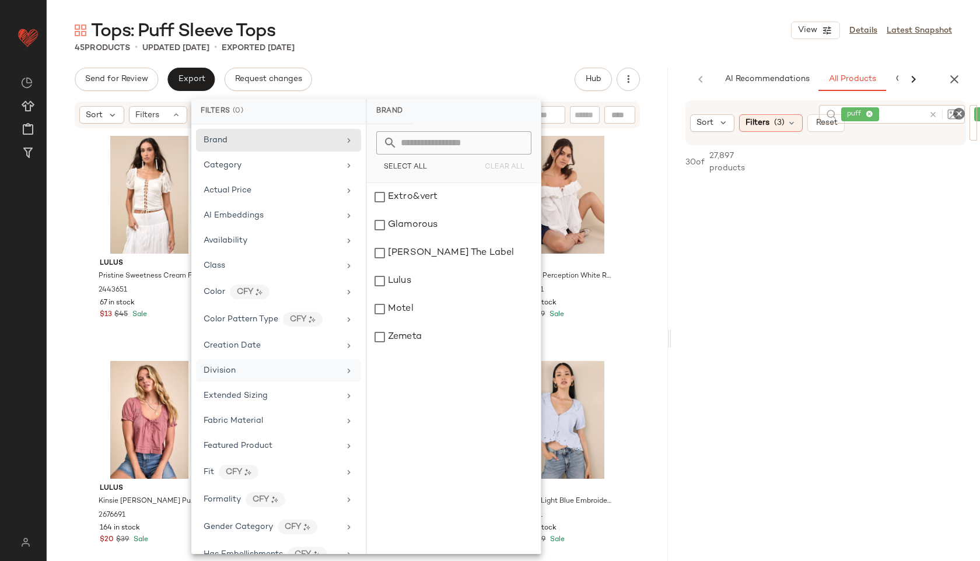
scroll to position [547, 0]
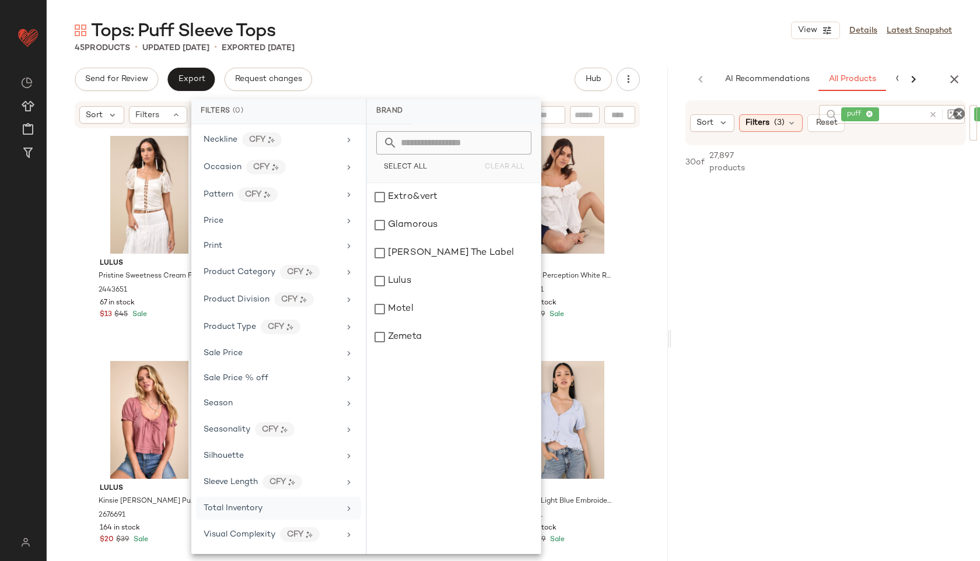
click at [246, 504] on span "Total Inventory" at bounding box center [233, 508] width 59 height 9
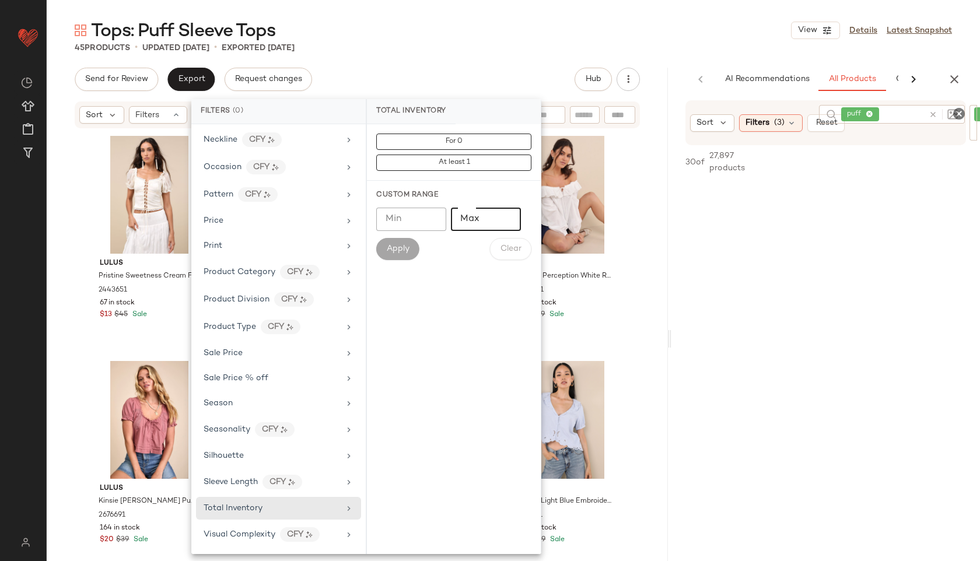
click at [470, 217] on input "Max" at bounding box center [486, 219] width 70 height 23
type input "**"
click at [404, 245] on span "Apply" at bounding box center [397, 248] width 23 height 9
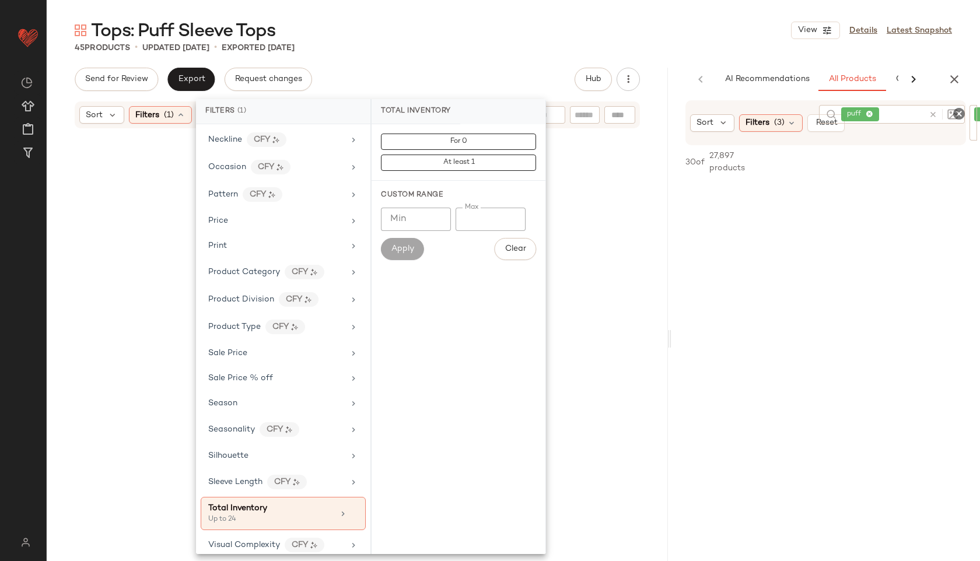
click at [467, 51] on div "45 Products • updated Aug 28th • Exported Aug 28th" at bounding box center [513, 48] width 933 height 12
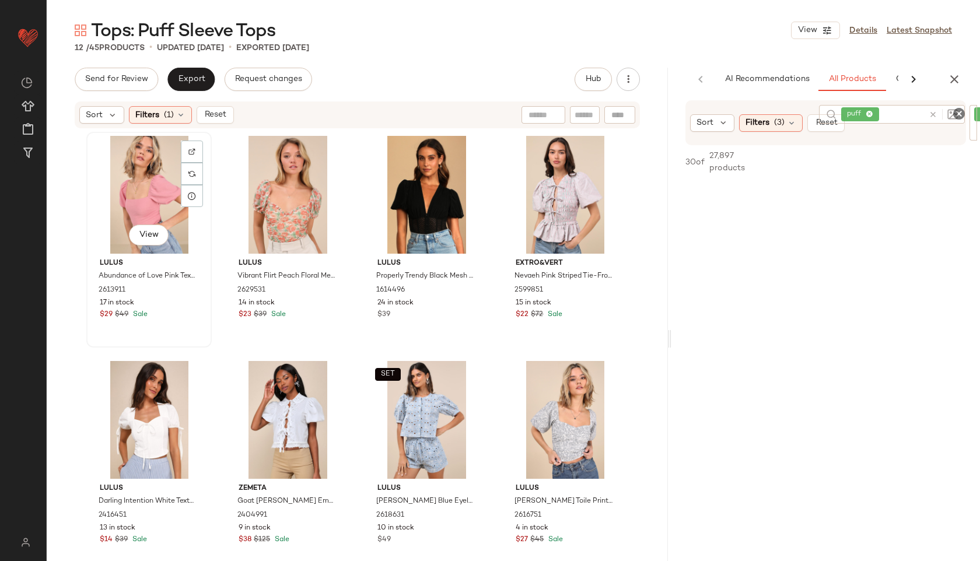
click at [138, 179] on div "View" at bounding box center [148, 195] width 117 height 118
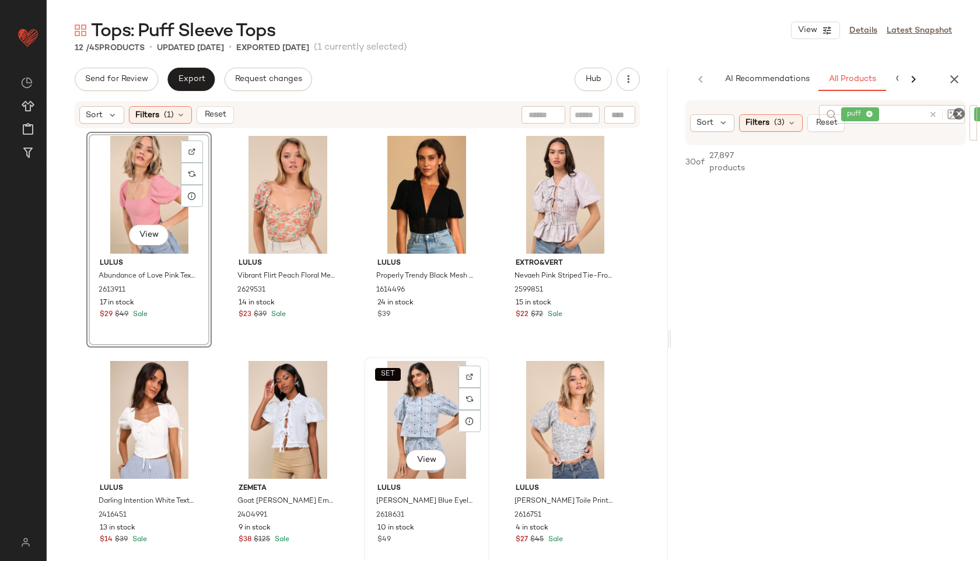
scroll to position [202, 0]
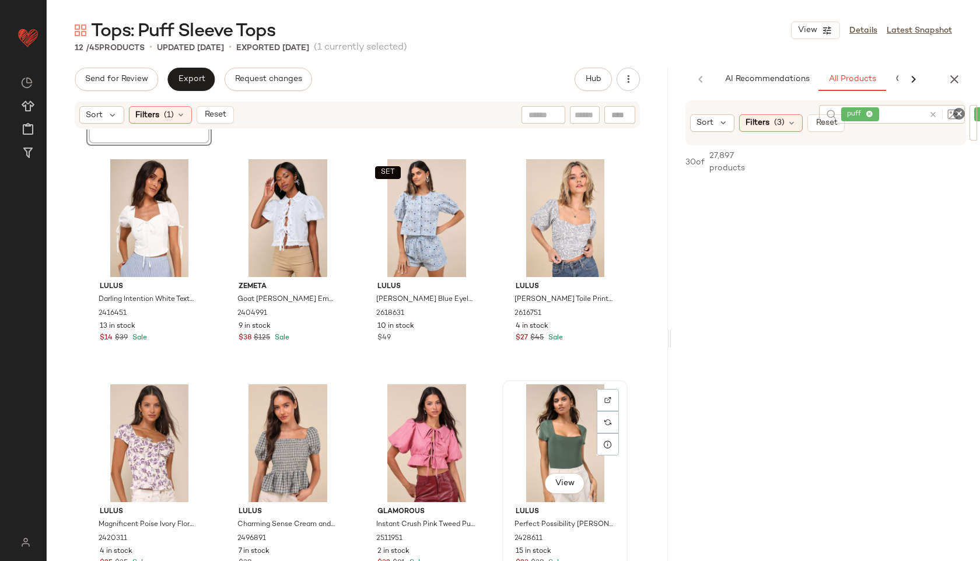
click at [547, 437] on div "View" at bounding box center [564, 443] width 117 height 118
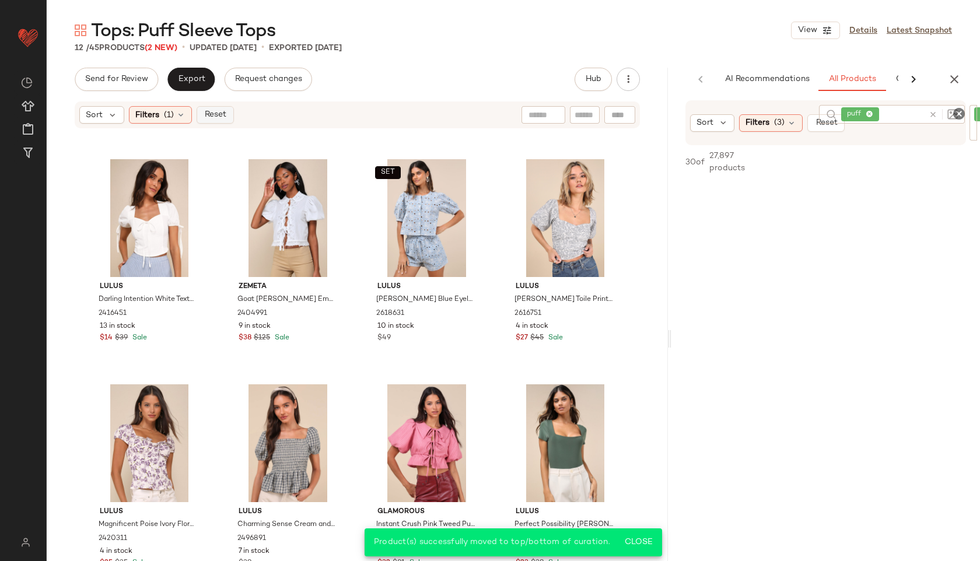
click at [206, 111] on span "Reset" at bounding box center [215, 114] width 22 height 9
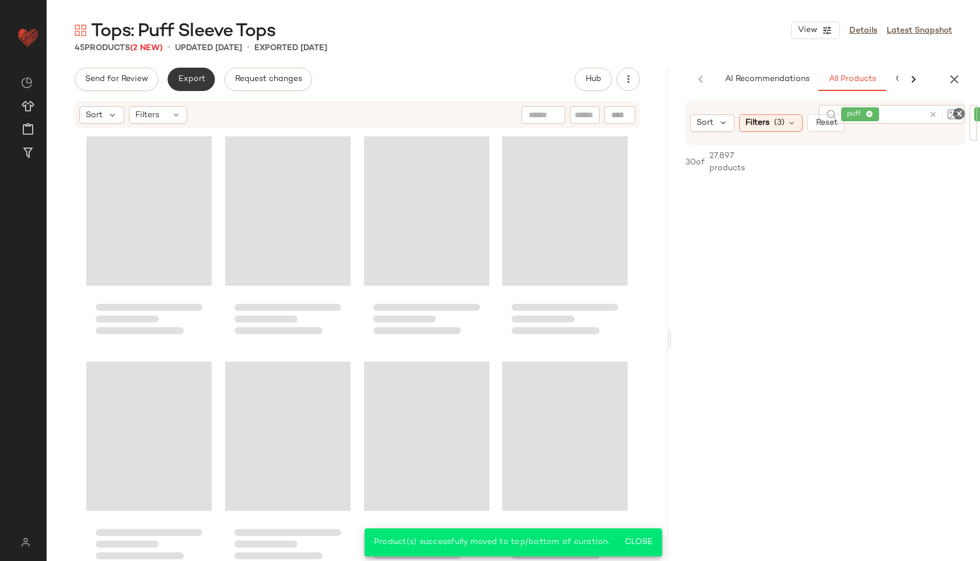
click at [194, 78] on span "Export" at bounding box center [190, 79] width 27 height 9
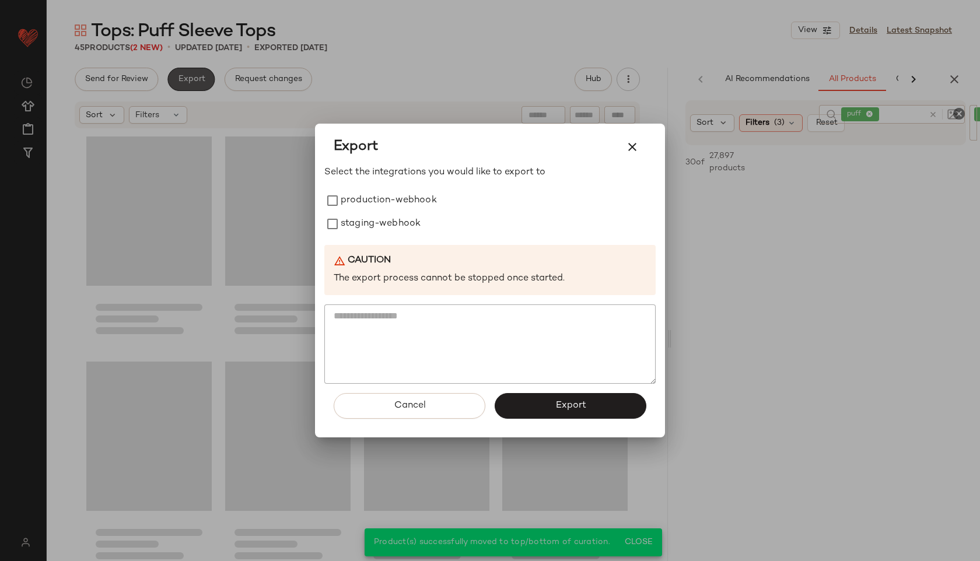
scroll to position [2237, 0]
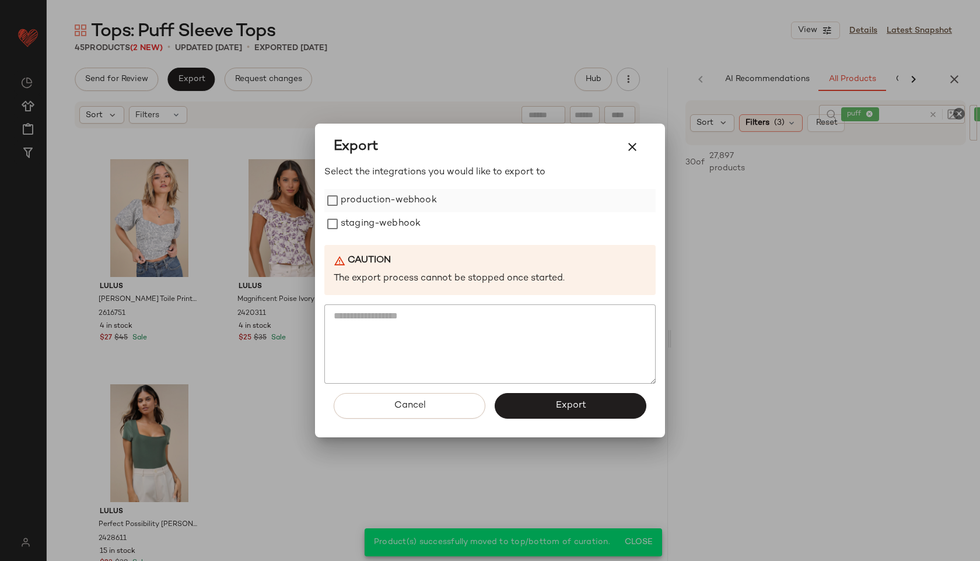
click at [367, 194] on label "production-webhook" at bounding box center [389, 200] width 96 height 23
click at [367, 216] on label "staging-webhook" at bounding box center [381, 223] width 80 height 23
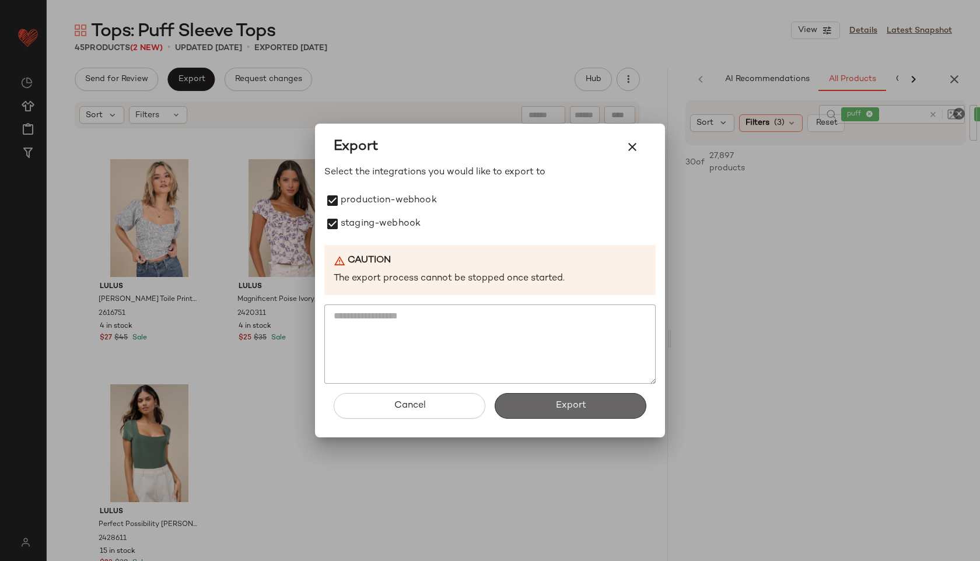
click at [548, 407] on button "Export" at bounding box center [571, 406] width 152 height 26
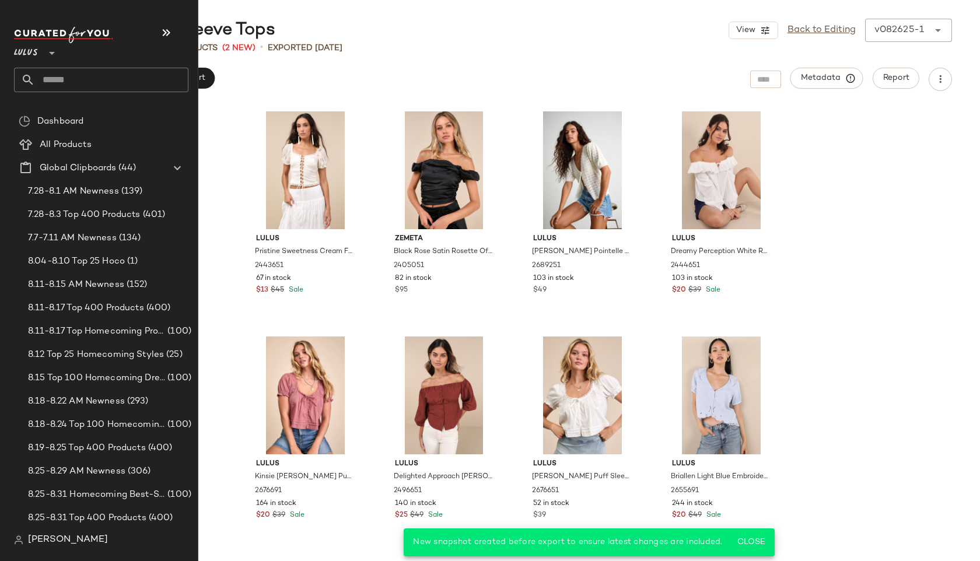
click at [69, 82] on input "text" at bounding box center [111, 80] width 153 height 24
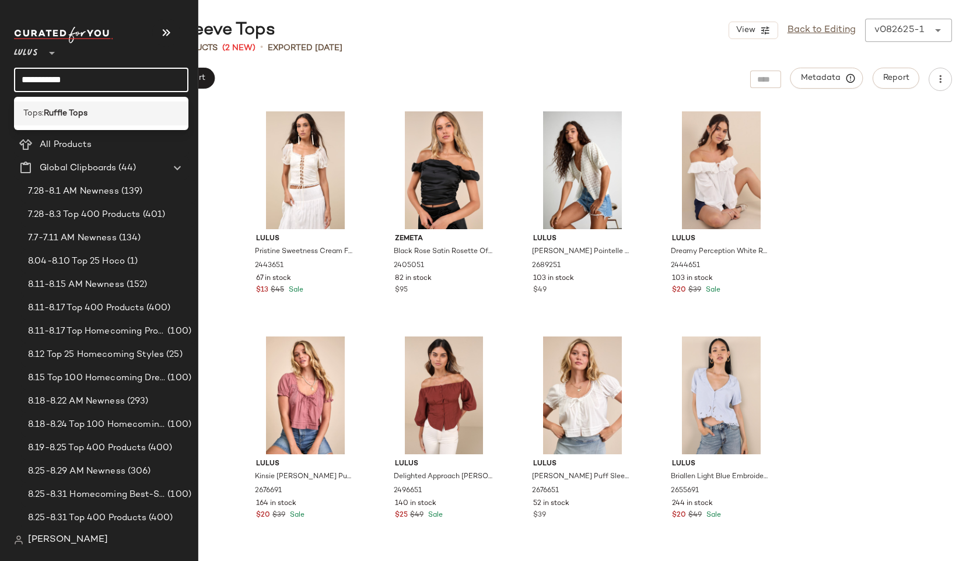
type input "**********"
click at [64, 121] on div "Tops: Ruffle Tops" at bounding box center [101, 113] width 174 height 24
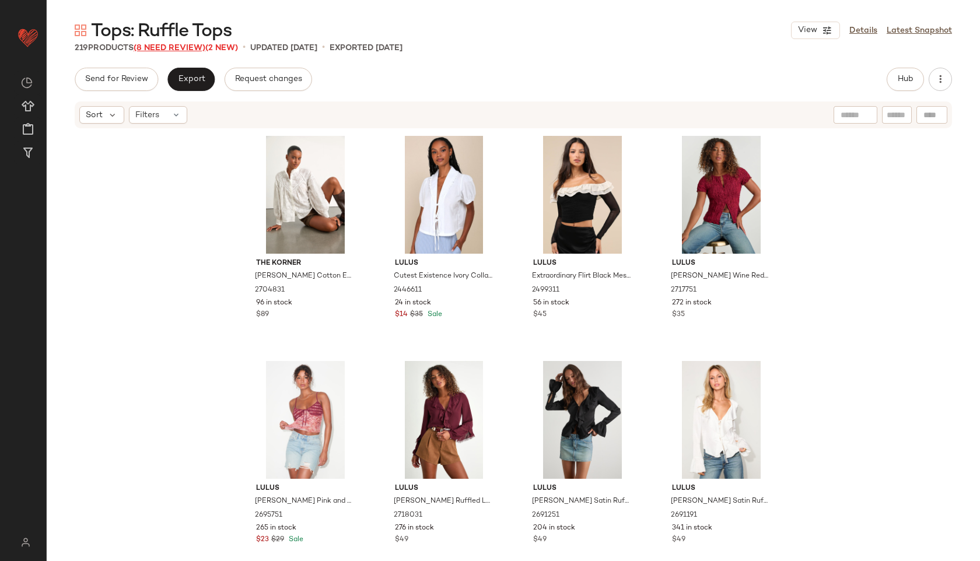
click at [180, 44] on span "(8 Need Review)" at bounding box center [170, 48] width 72 height 9
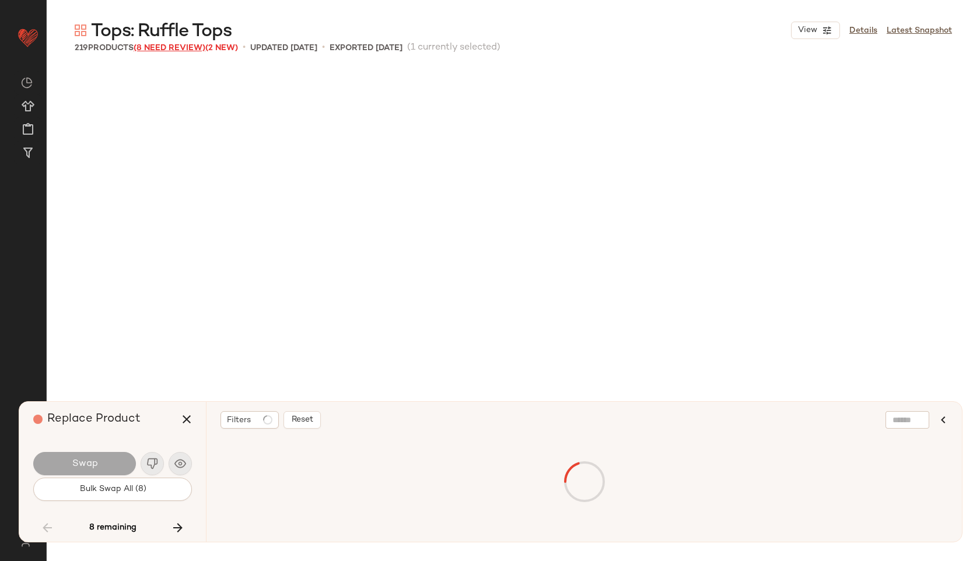
scroll to position [5854, 0]
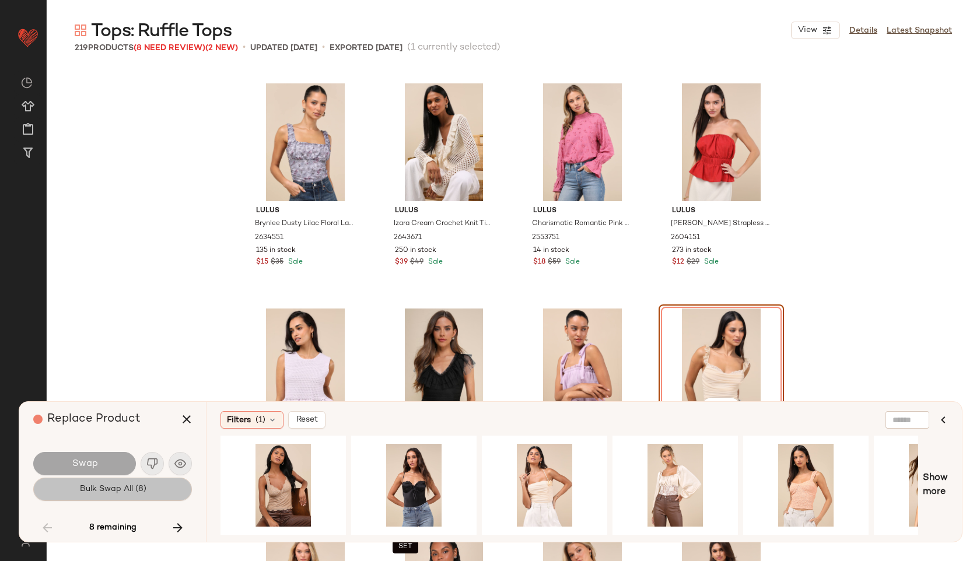
click at [106, 492] on span "Bulk Swap All (8)" at bounding box center [112, 489] width 67 height 9
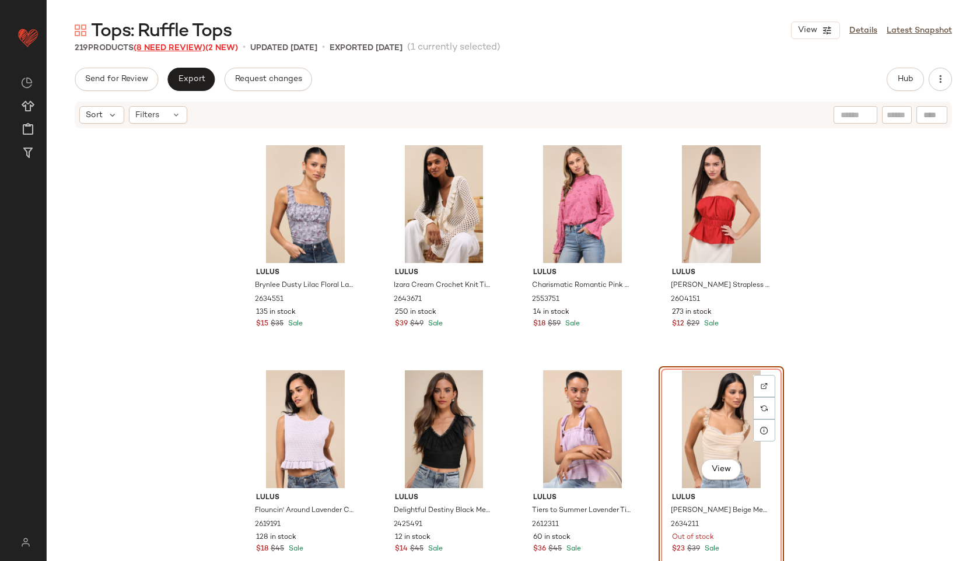
click at [171, 44] on span "(8 Need Review)" at bounding box center [170, 48] width 72 height 9
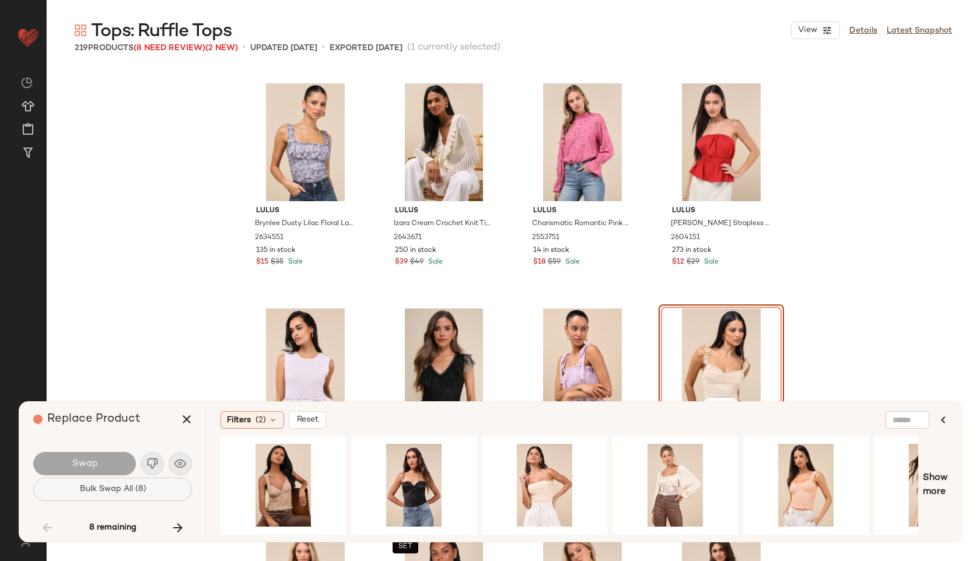
click at [120, 495] on button "Bulk Swap All (8)" at bounding box center [112, 489] width 159 height 23
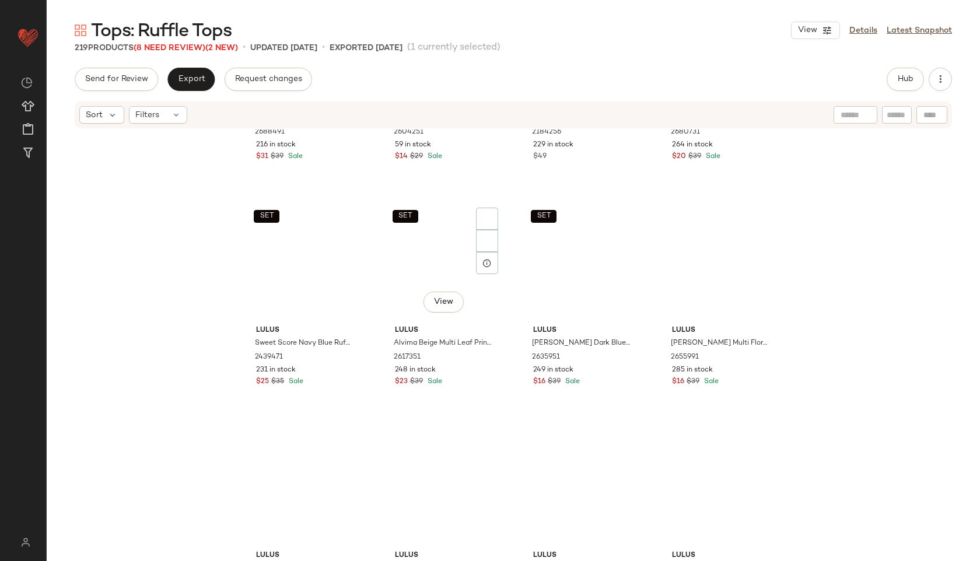
scroll to position [1588, 0]
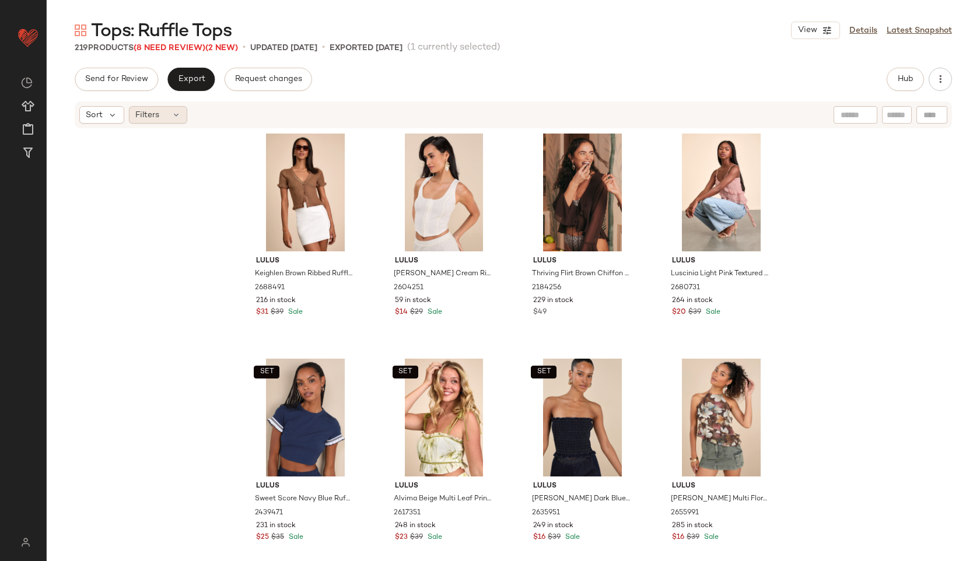
click at [159, 114] on span "Filters" at bounding box center [147, 115] width 24 height 12
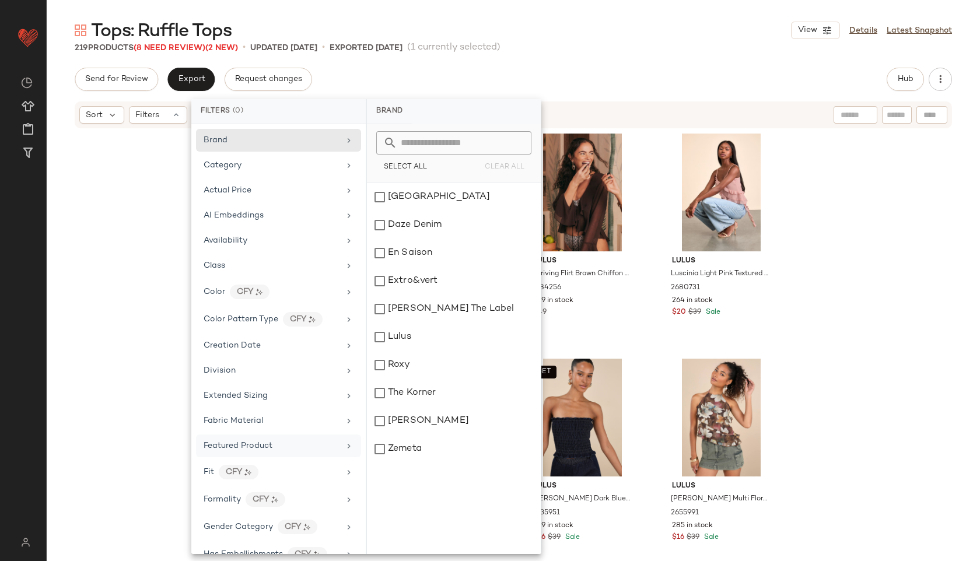
scroll to position [547, 0]
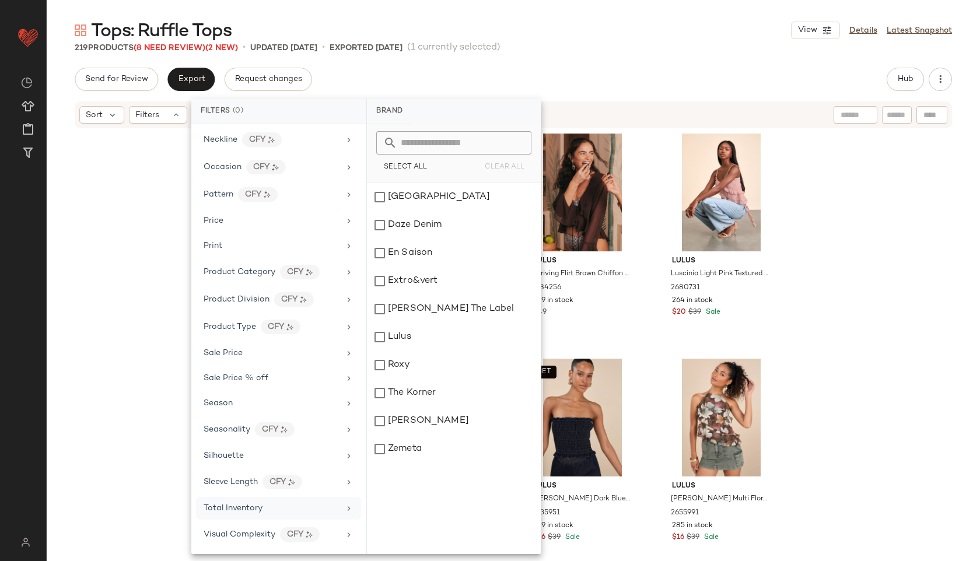
click at [244, 499] on div "Total Inventory" at bounding box center [278, 508] width 165 height 23
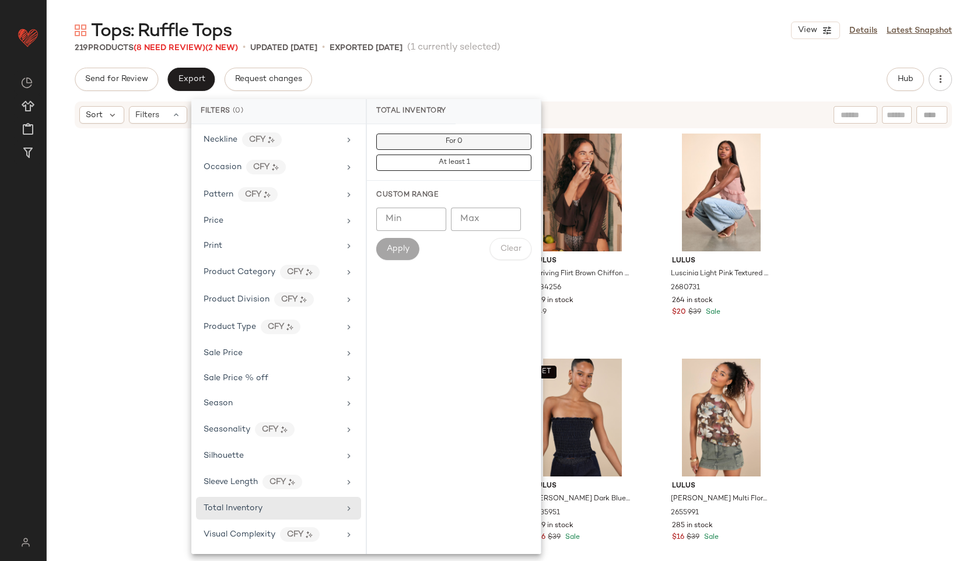
click at [481, 143] on button "For 0" at bounding box center [453, 142] width 155 height 16
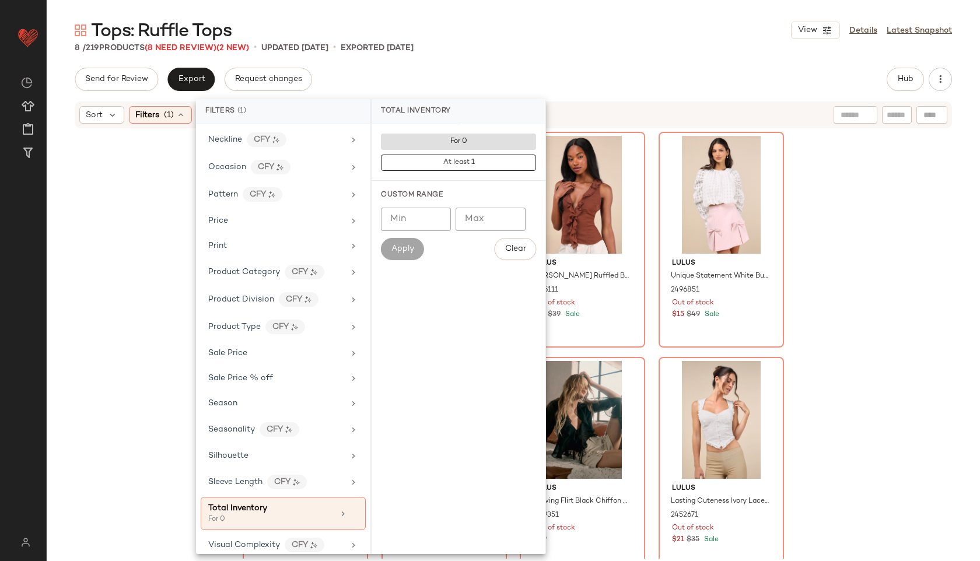
click at [612, 47] on div "8 / 219 Products (8 Need Review) (2 New) • updated Aug 28th • Exported Aug 28th" at bounding box center [513, 48] width 933 height 12
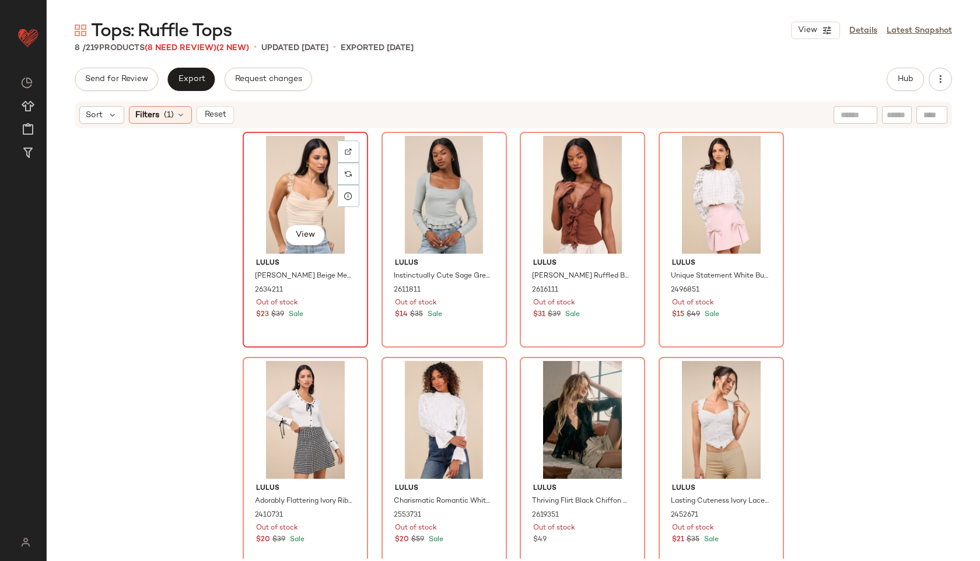
click at [272, 185] on div "View" at bounding box center [305, 195] width 117 height 118
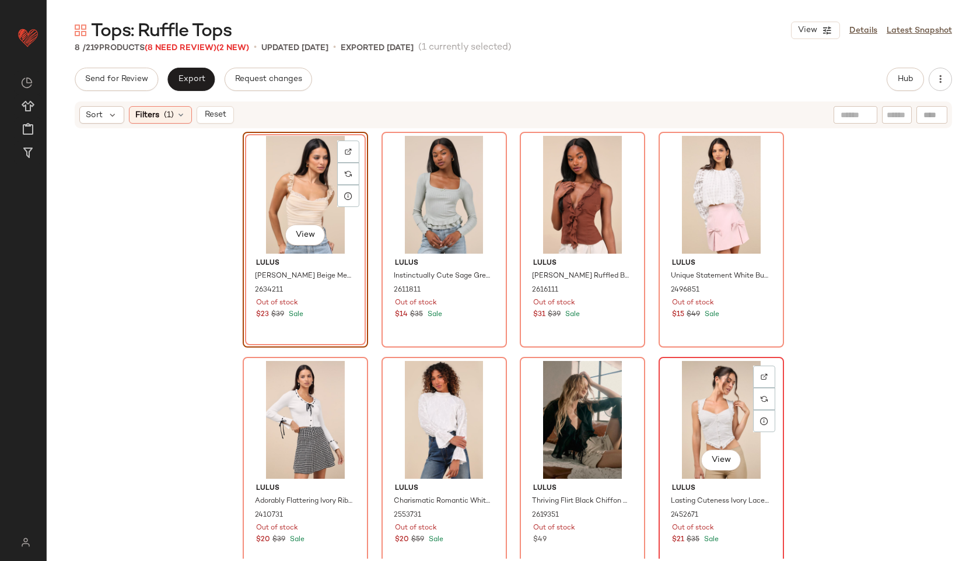
scroll to position [14, 0]
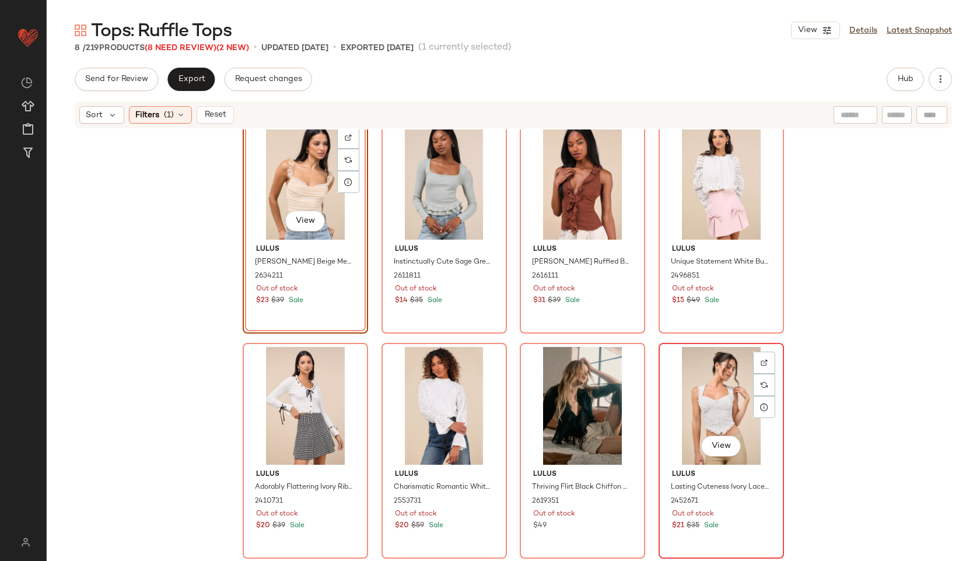
click at [708, 388] on div "View" at bounding box center [721, 406] width 117 height 118
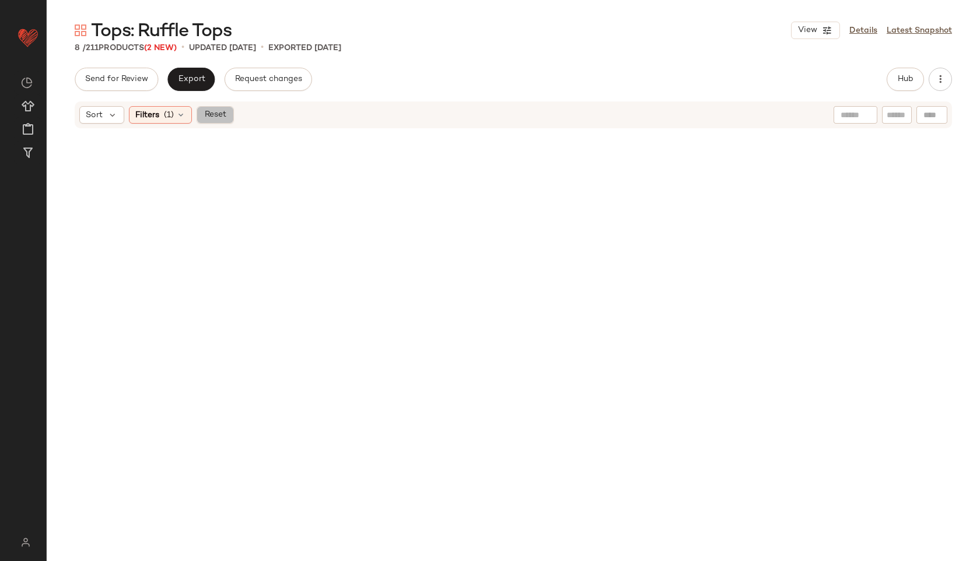
click at [212, 115] on span "Reset" at bounding box center [215, 114] width 22 height 9
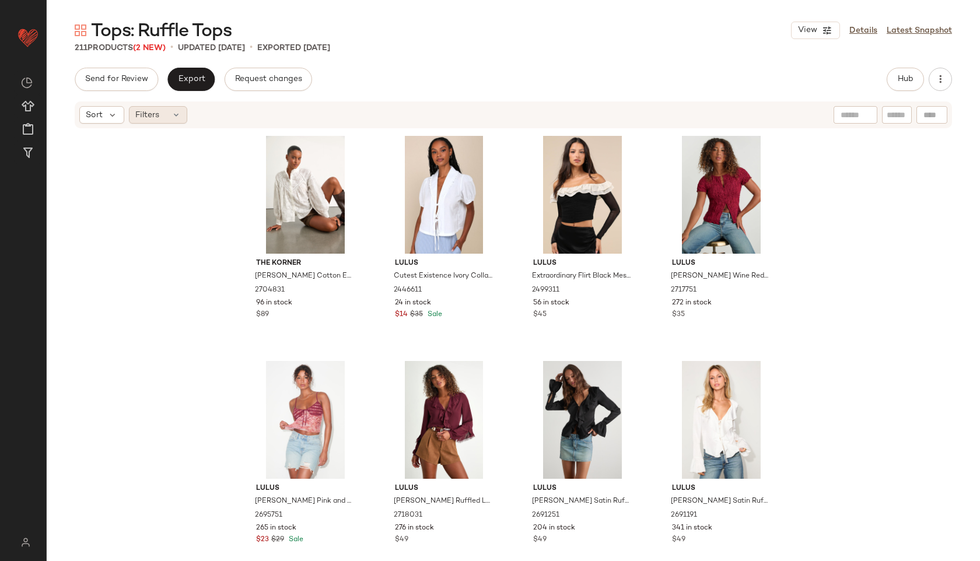
click at [169, 115] on div "Filters" at bounding box center [158, 114] width 58 height 17
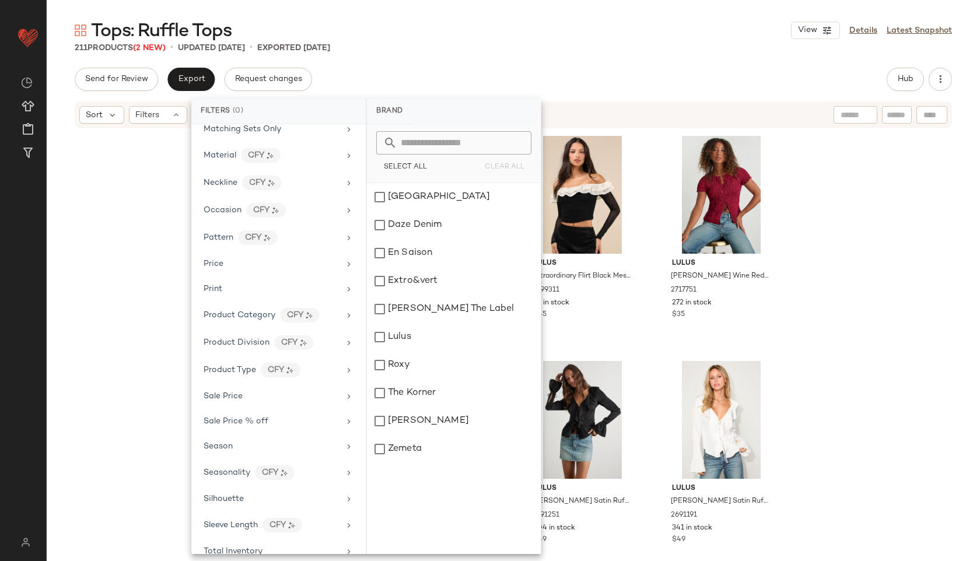
scroll to position [547, 0]
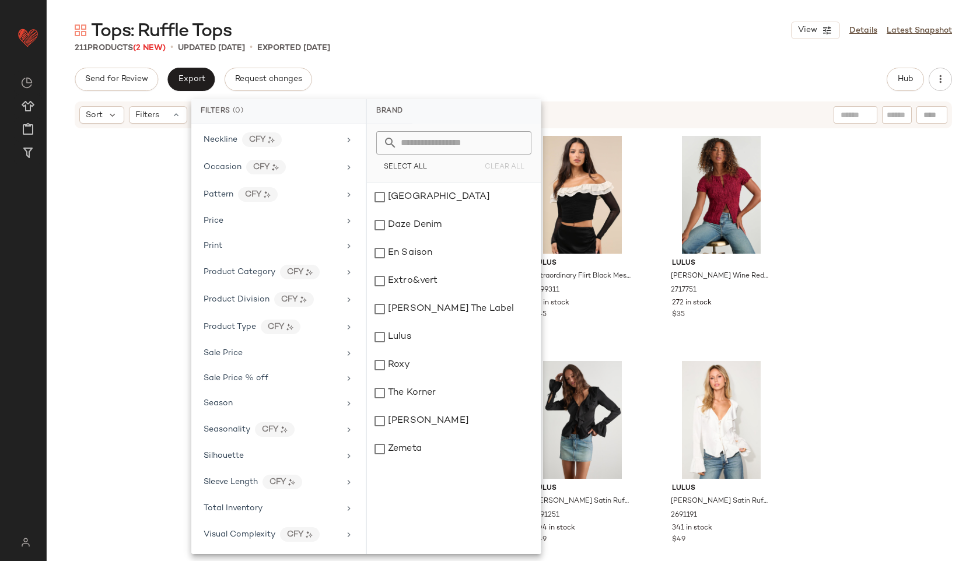
click at [478, 30] on div "Tops: Ruffle Tops View Details Latest Snapshot" at bounding box center [513, 30] width 933 height 23
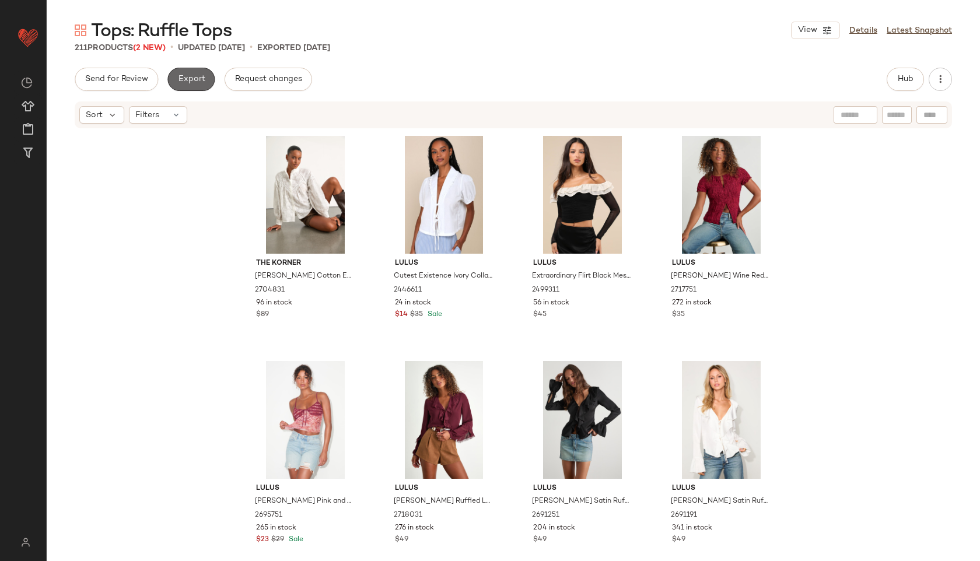
click at [194, 72] on button "Export" at bounding box center [190, 79] width 47 height 23
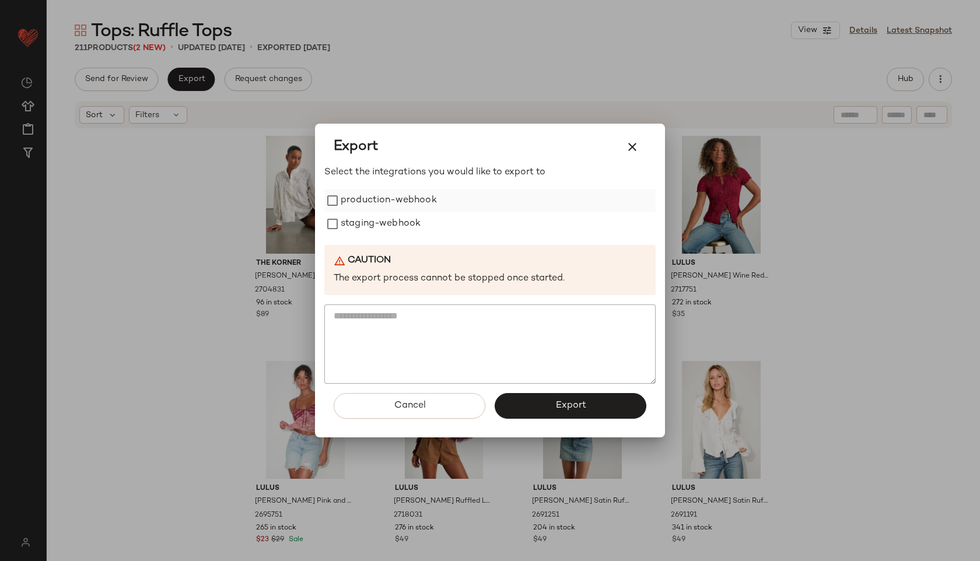
click at [393, 199] on label "production-webhook" at bounding box center [389, 200] width 96 height 23
click at [380, 223] on label "staging-webhook" at bounding box center [381, 223] width 80 height 23
click at [545, 402] on button "Export" at bounding box center [571, 406] width 152 height 26
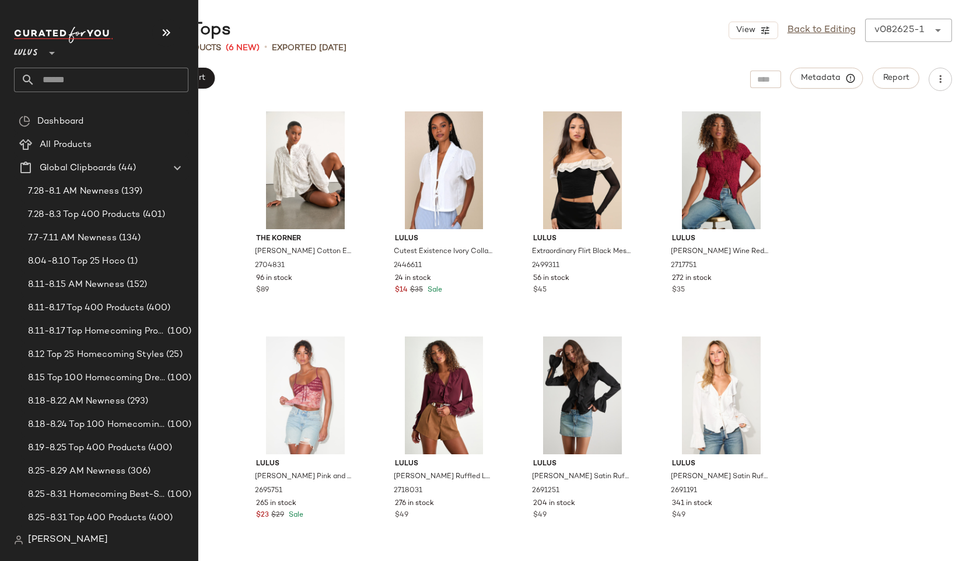
click at [61, 77] on input "text" at bounding box center [111, 80] width 153 height 24
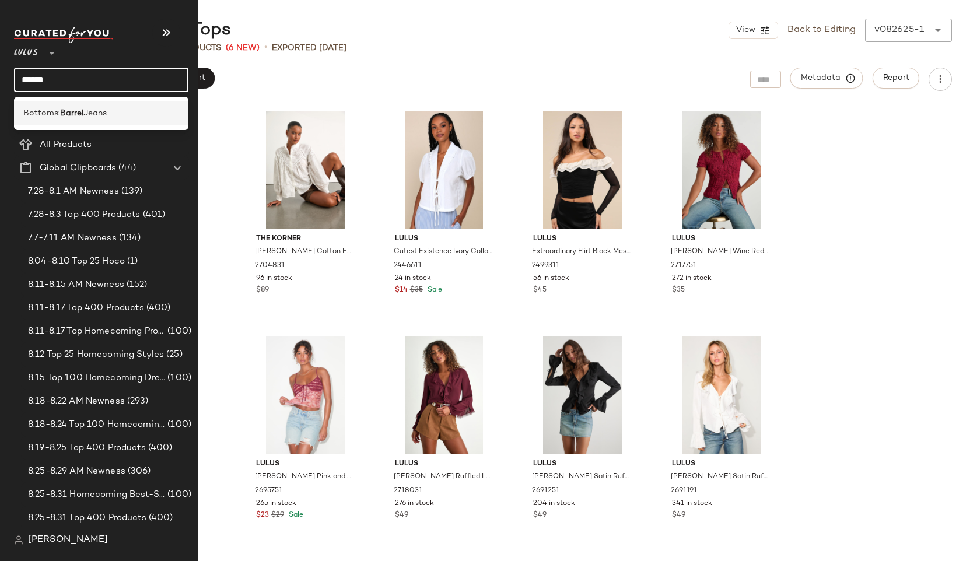
type input "******"
click at [75, 113] on b "Barrel" at bounding box center [71, 113] width 23 height 12
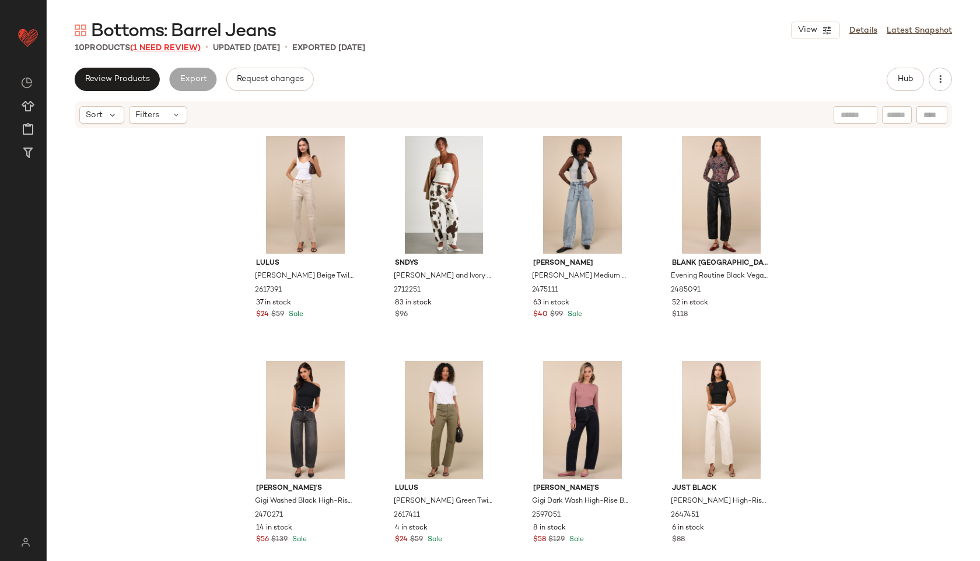
click at [178, 48] on span "(1 Need Review)" at bounding box center [165, 48] width 71 height 9
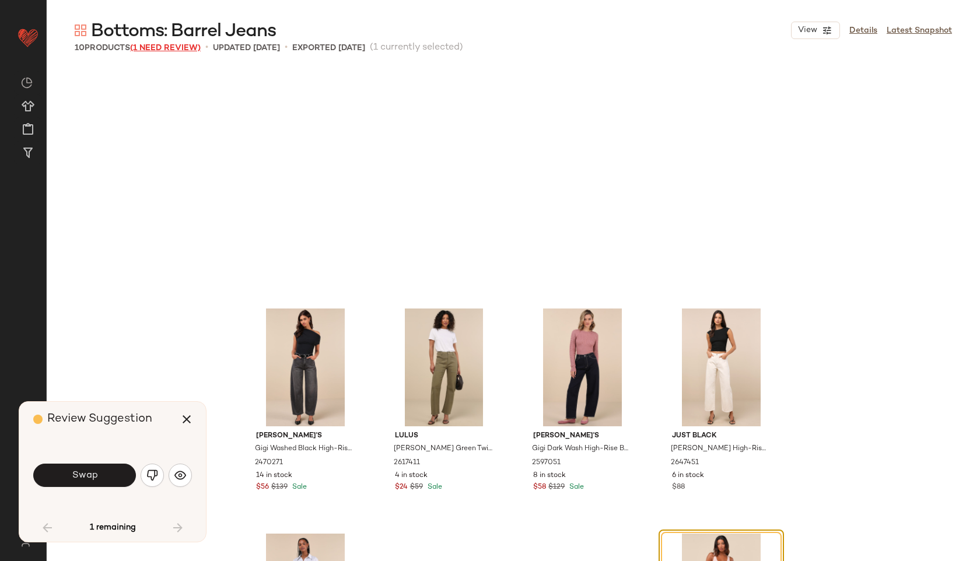
scroll to position [135, 0]
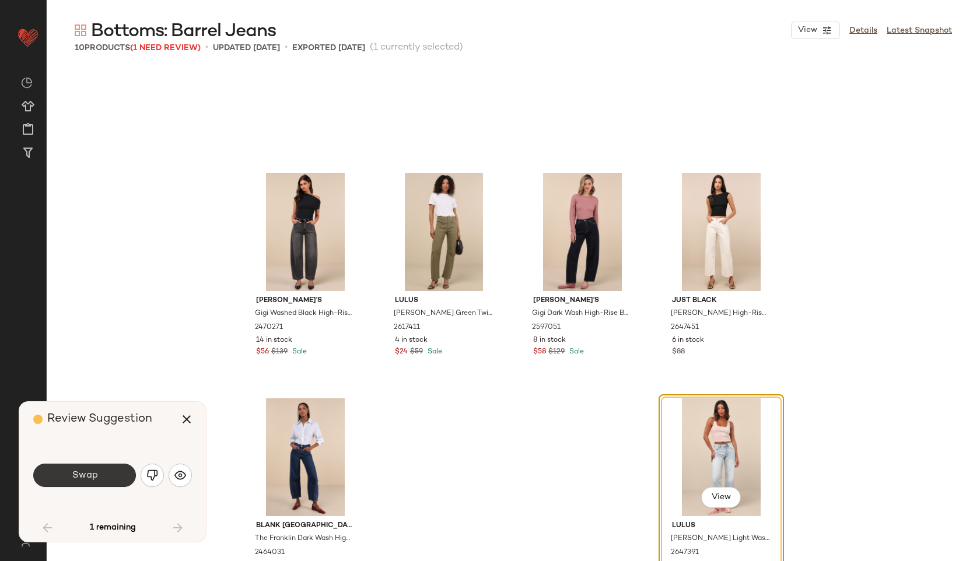
click at [85, 471] on span "Swap" at bounding box center [84, 475] width 26 height 11
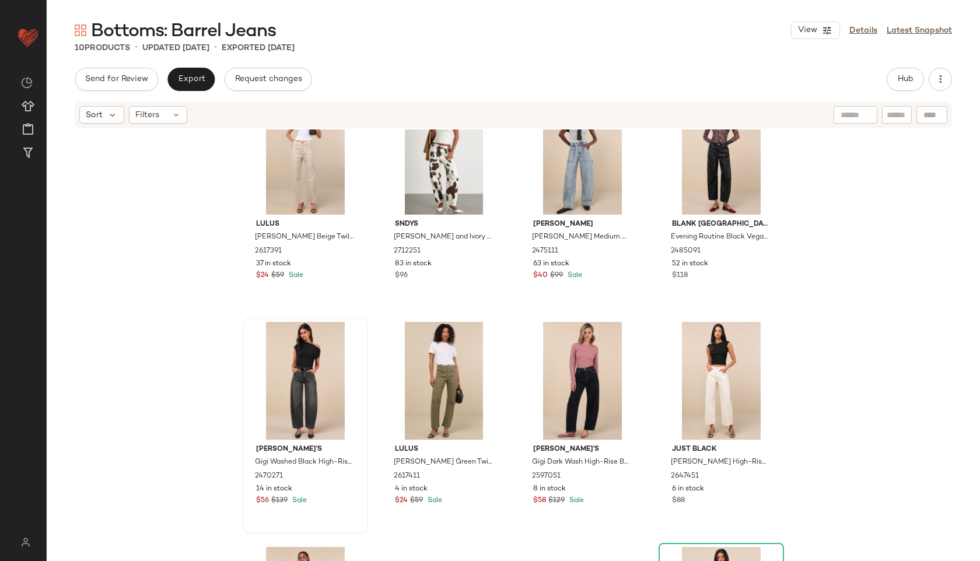
scroll to position [202, 0]
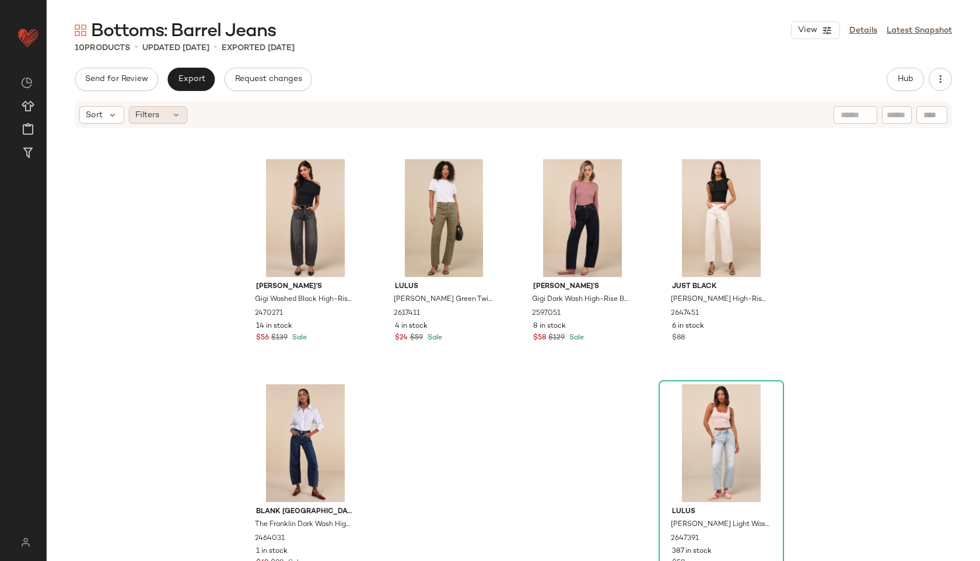
click at [166, 114] on div "Filters" at bounding box center [158, 114] width 58 height 17
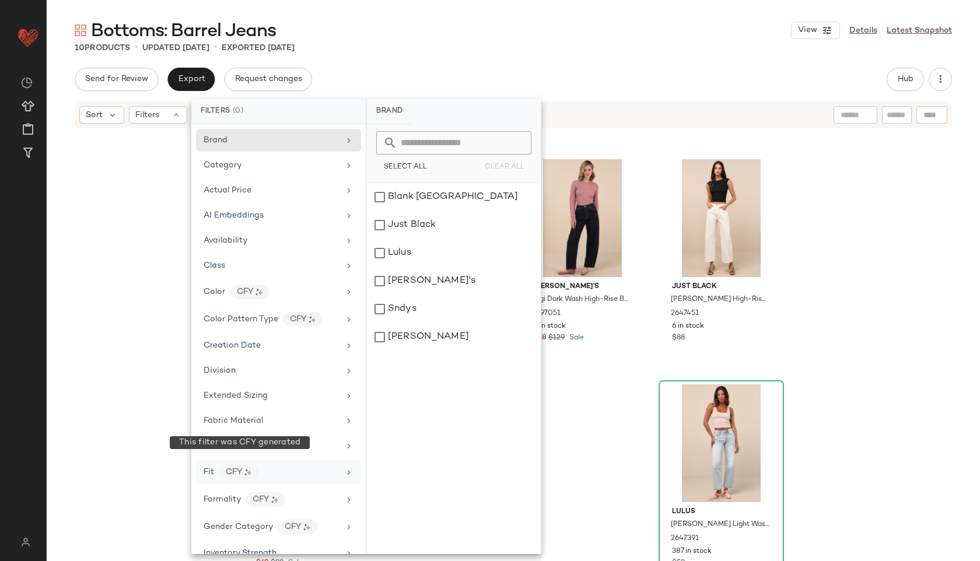
scroll to position [492, 0]
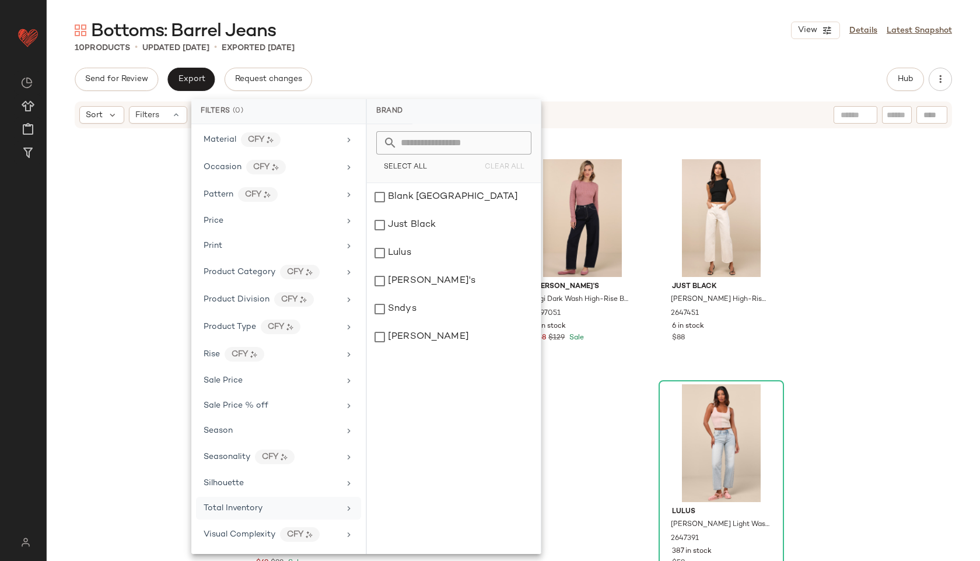
click at [262, 507] on div "Total Inventory" at bounding box center [272, 508] width 136 height 12
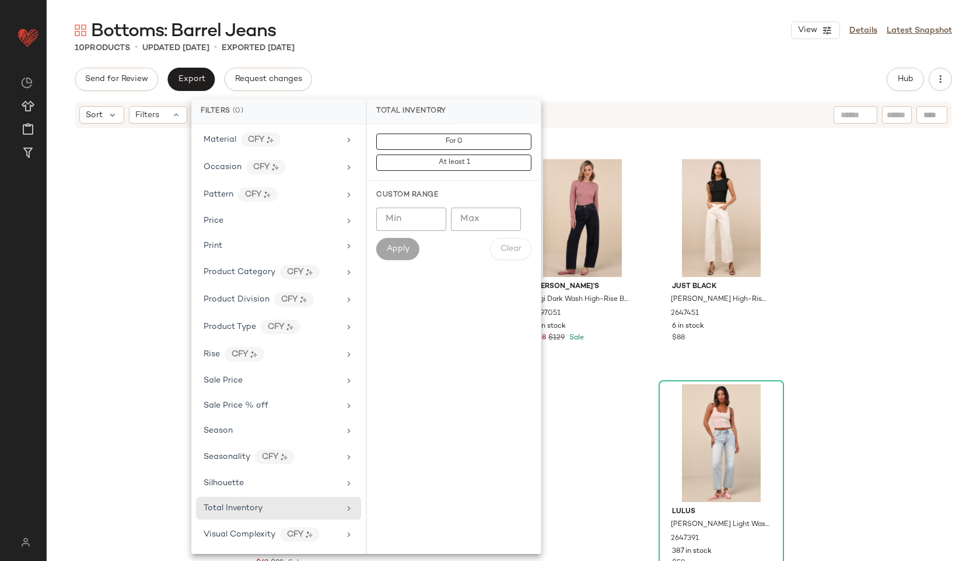
click at [493, 219] on input "Max" at bounding box center [486, 219] width 70 height 23
type input "**"
click at [402, 254] on button "Apply" at bounding box center [397, 249] width 43 height 22
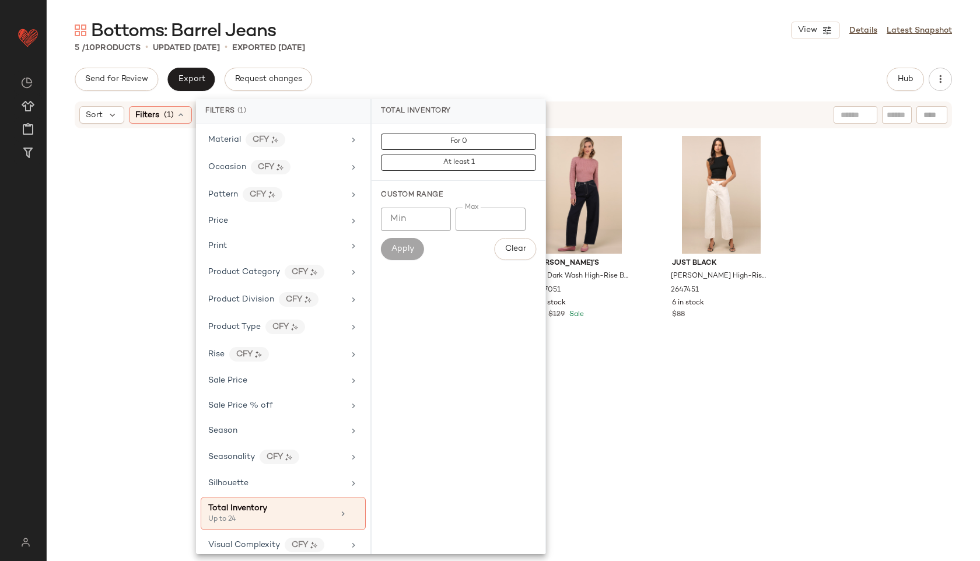
click at [457, 58] on div "Bottoms: Barrel Jeans View Details Latest Snapshot 5 / 10 Products • updated Au…" at bounding box center [513, 290] width 933 height 542
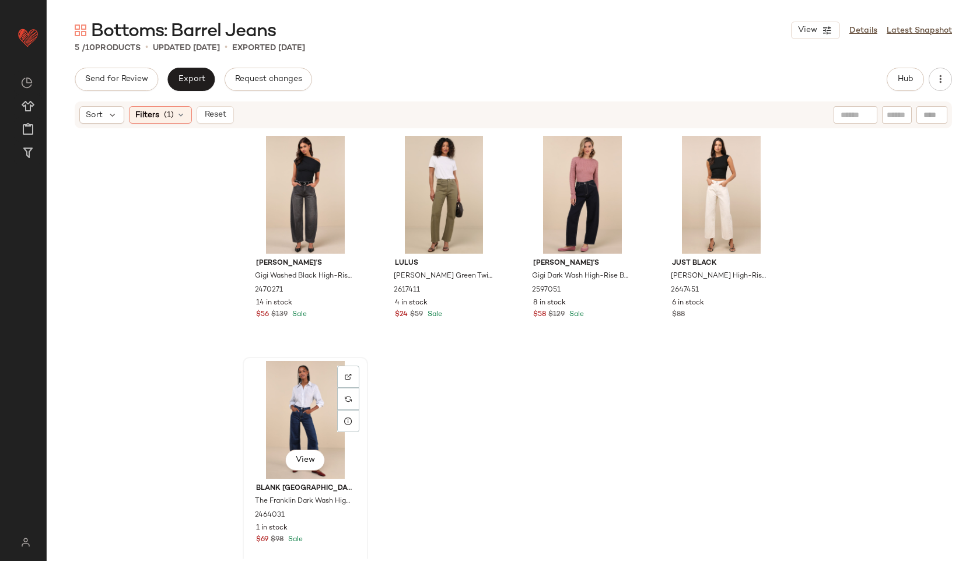
click at [309, 414] on div "View" at bounding box center [305, 420] width 117 height 118
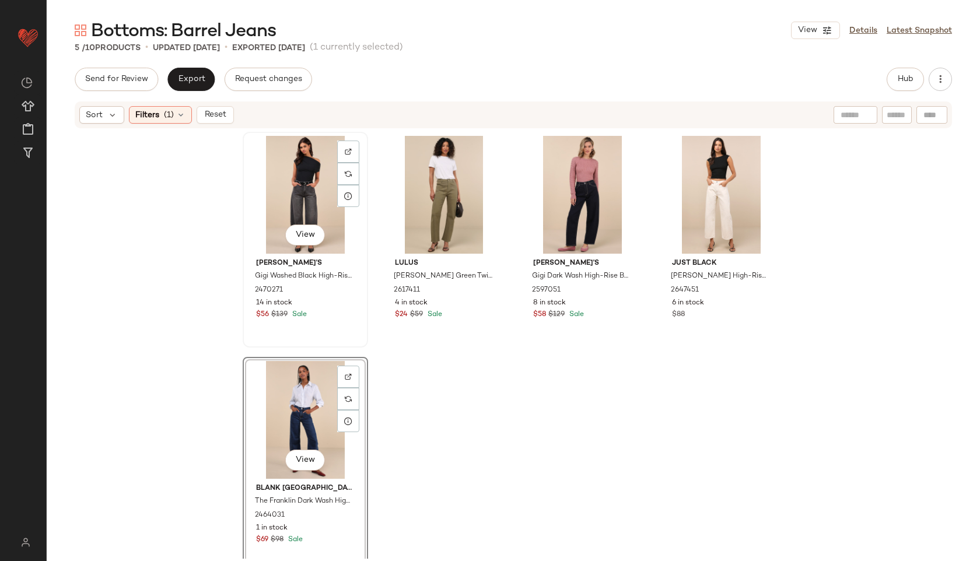
click at [304, 203] on div "View" at bounding box center [305, 195] width 117 height 118
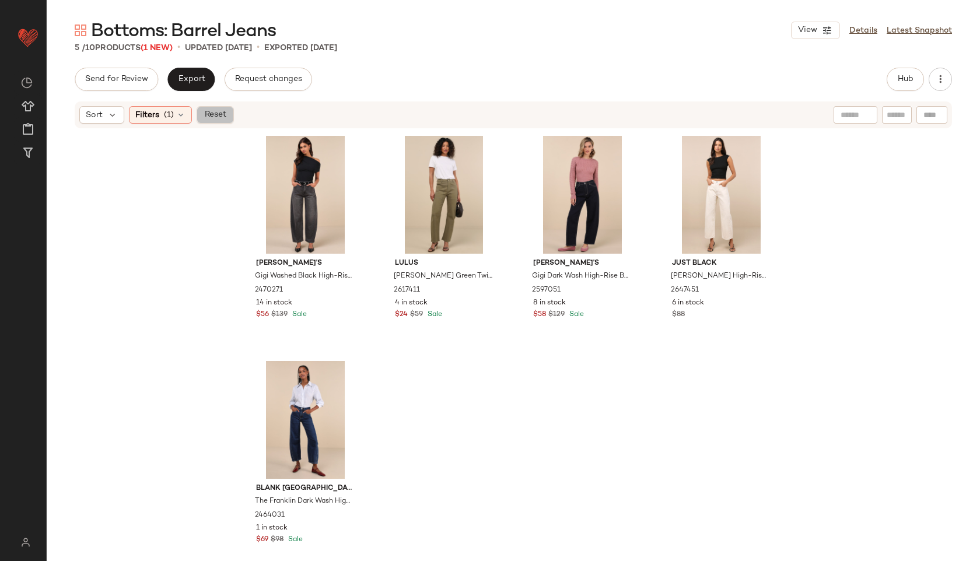
click at [212, 120] on button "Reset" at bounding box center [215, 114] width 37 height 17
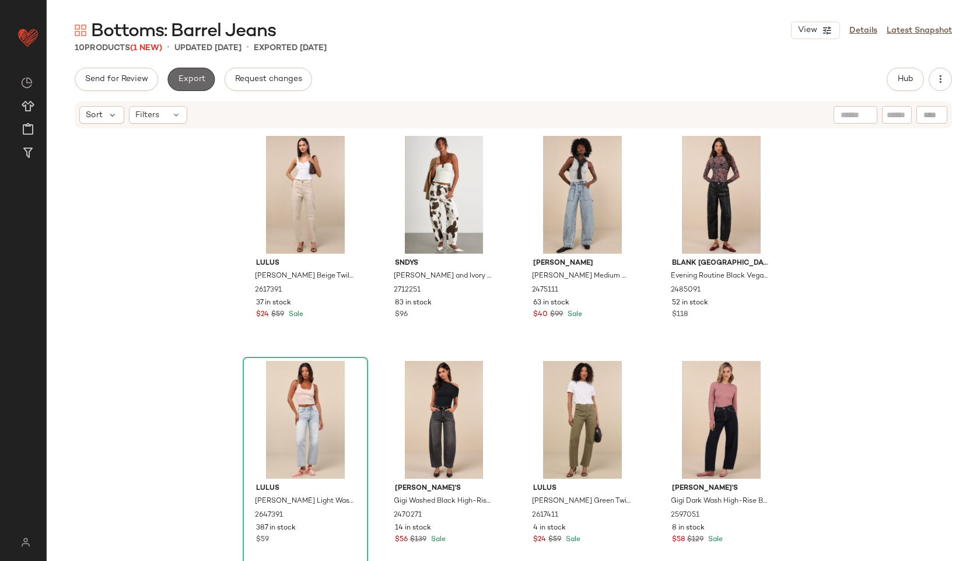
click at [182, 79] on span "Export" at bounding box center [190, 79] width 27 height 9
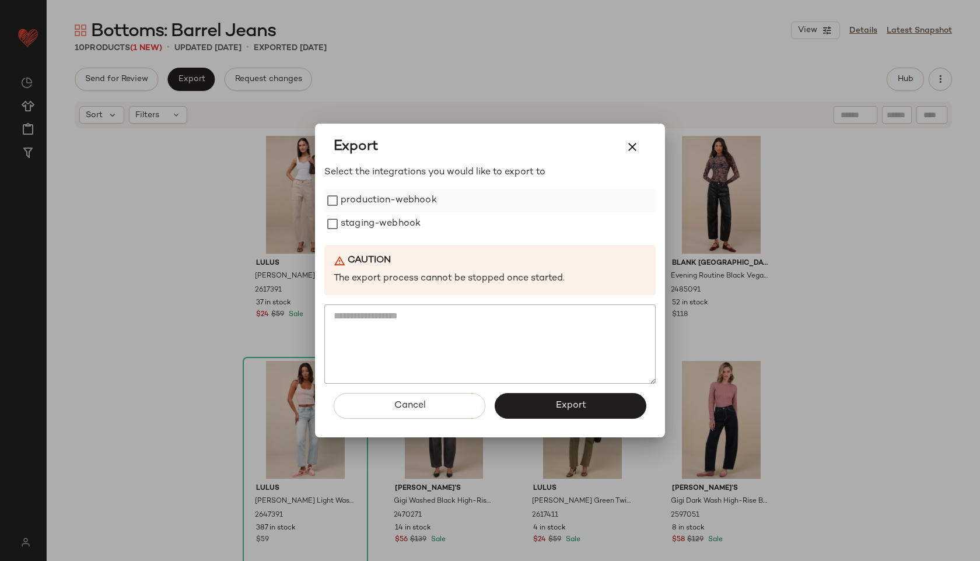
click at [356, 199] on label "production-webhook" at bounding box center [389, 200] width 96 height 23
click at [356, 226] on label "staging-webhook" at bounding box center [381, 223] width 80 height 23
click at [561, 403] on span "Export" at bounding box center [570, 405] width 31 height 11
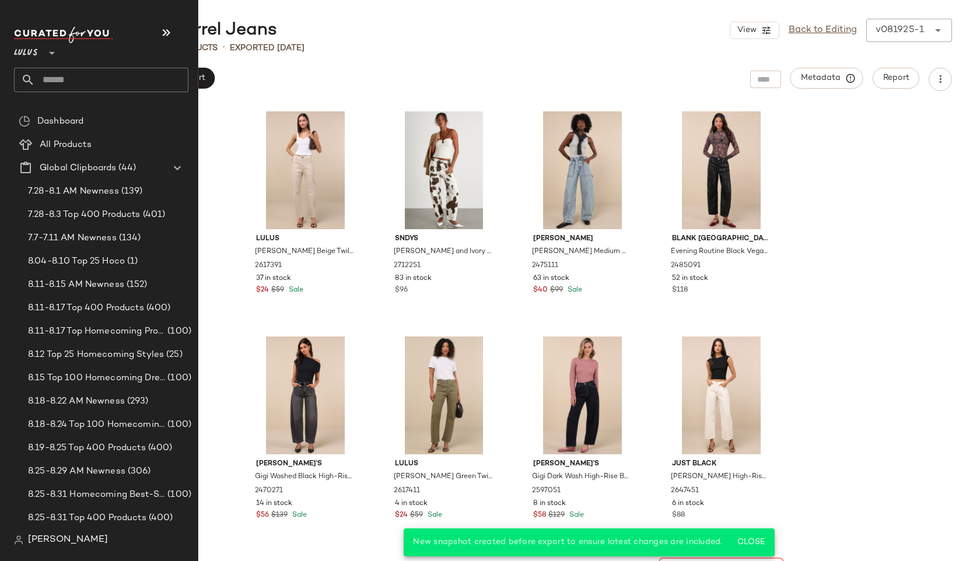
click at [67, 83] on input "text" at bounding box center [111, 80] width 153 height 24
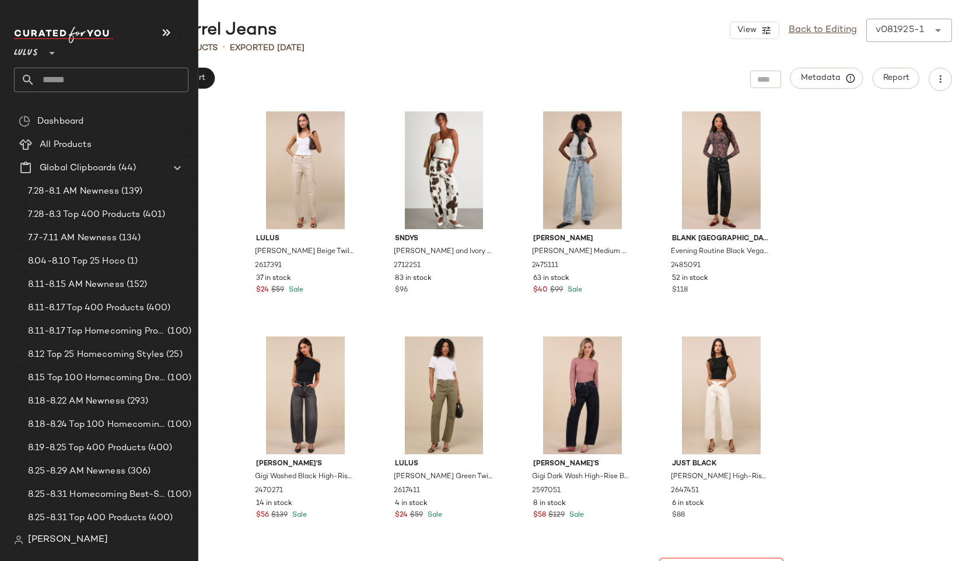
click at [61, 83] on input "text" at bounding box center [111, 80] width 153 height 24
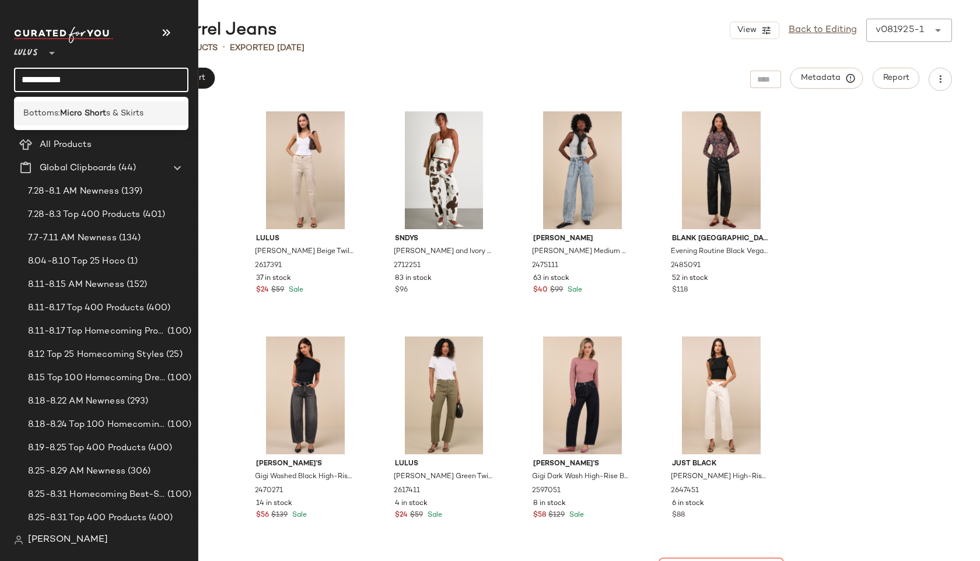
type input "**********"
click at [62, 111] on b "Micro Short" at bounding box center [83, 113] width 46 height 12
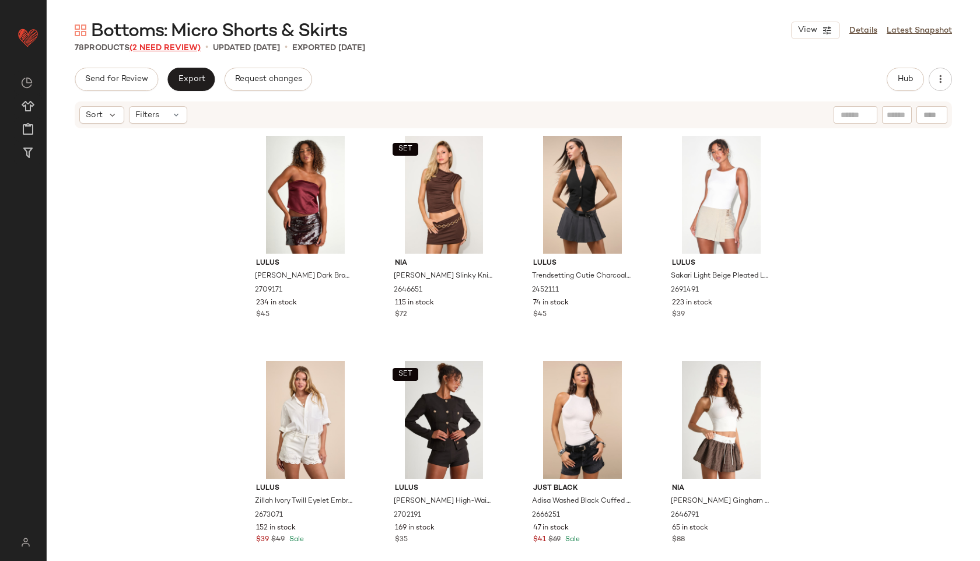
click at [147, 48] on span "(2 Need Review)" at bounding box center [164, 48] width 71 height 9
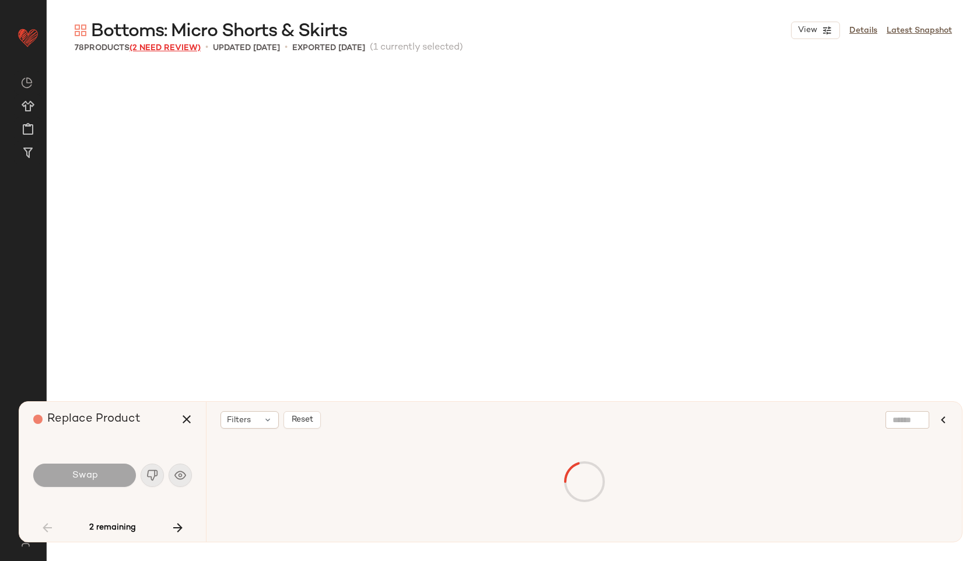
scroll to position [3152, 0]
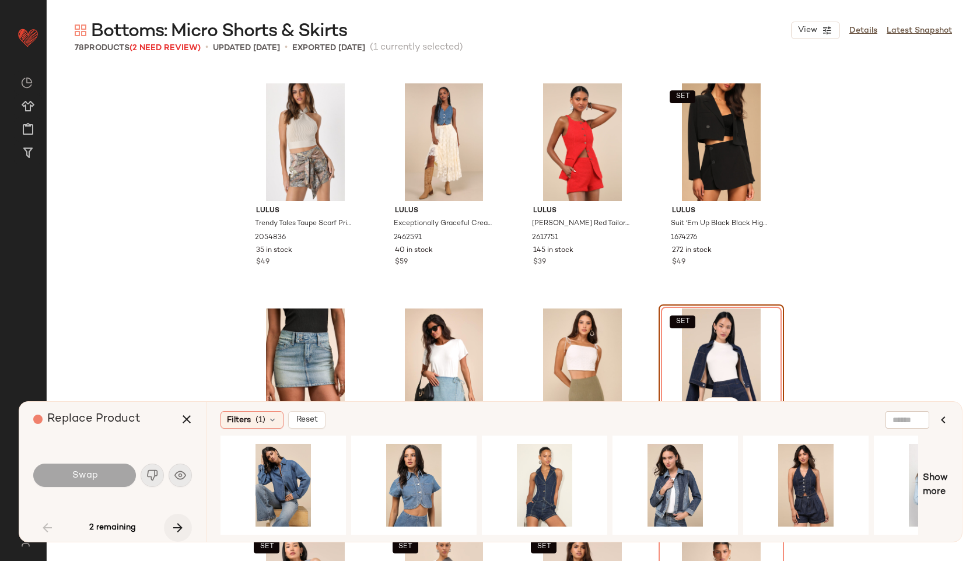
click at [177, 523] on icon "button" at bounding box center [178, 528] width 14 height 14
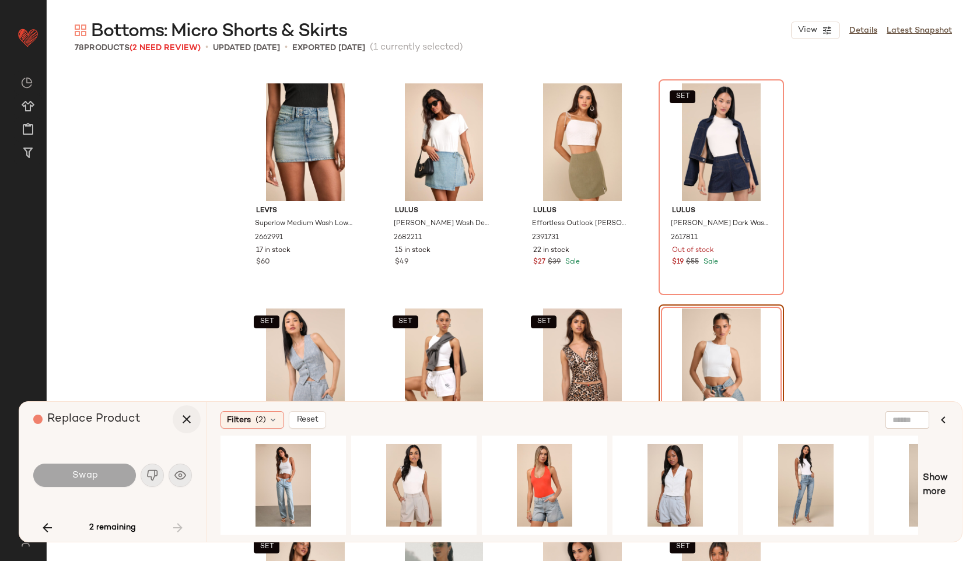
click at [185, 421] on icon "button" at bounding box center [187, 419] width 14 height 14
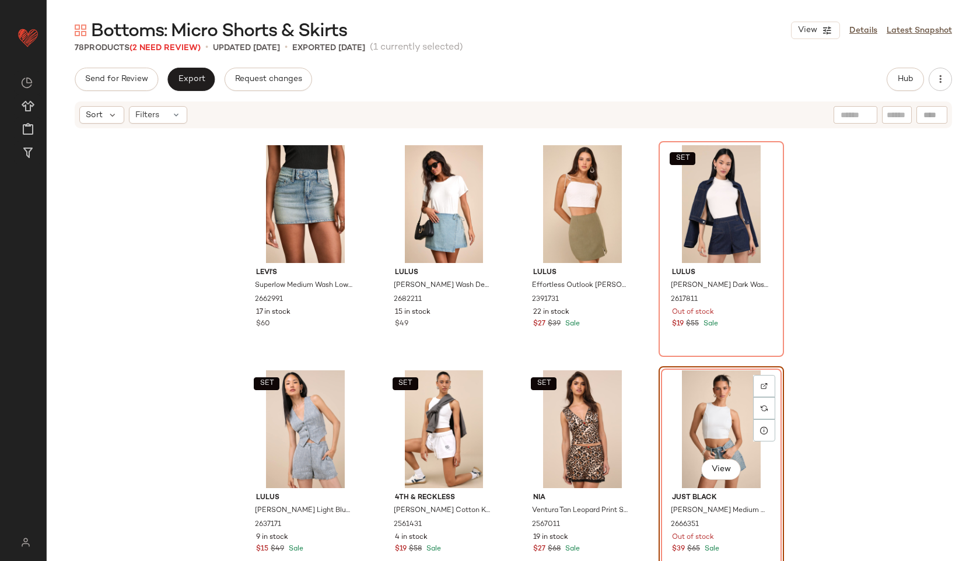
click at [184, 535] on div "Levi's Superlow Medium Wash Low-Rise Mini Skirt 2662991 17 in stock $60 Lulus E…" at bounding box center [513, 362] width 933 height 467
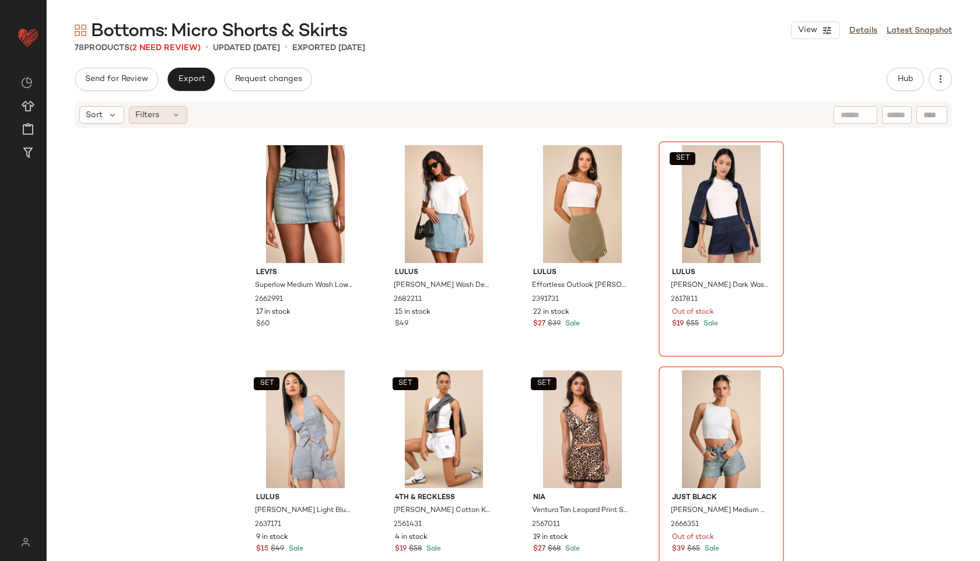
click at [162, 111] on div "Filters" at bounding box center [158, 114] width 58 height 17
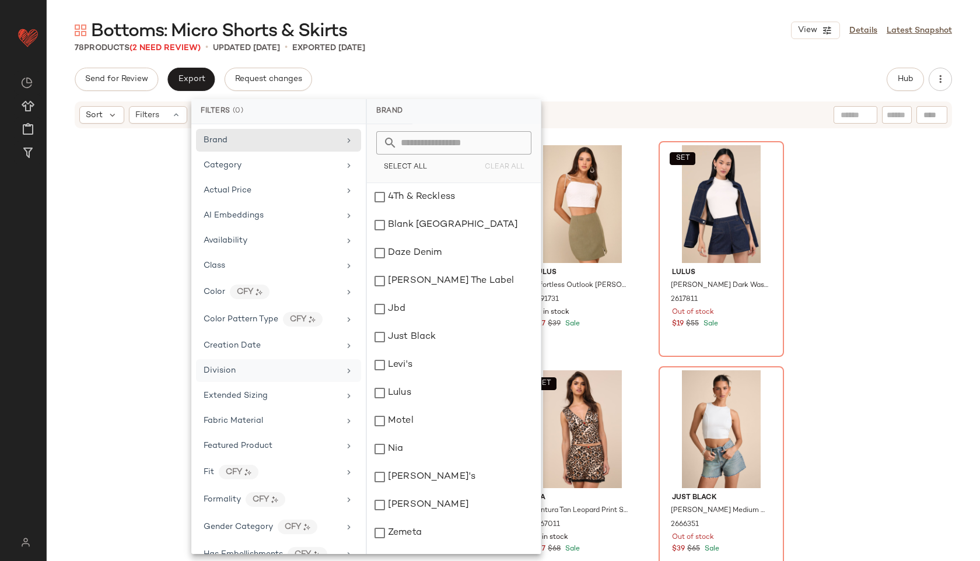
scroll to position [520, 0]
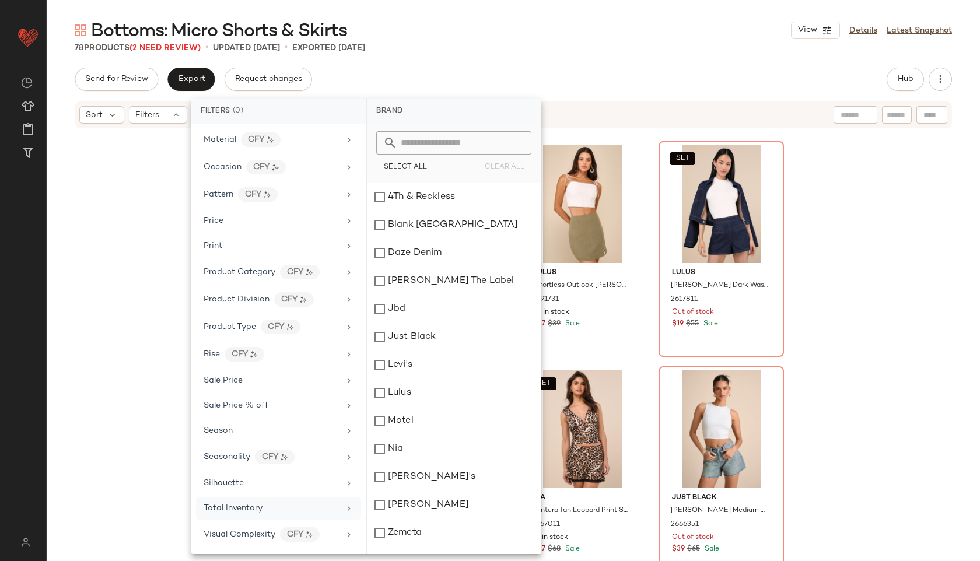
click at [217, 503] on div "Total Inventory" at bounding box center [233, 508] width 59 height 12
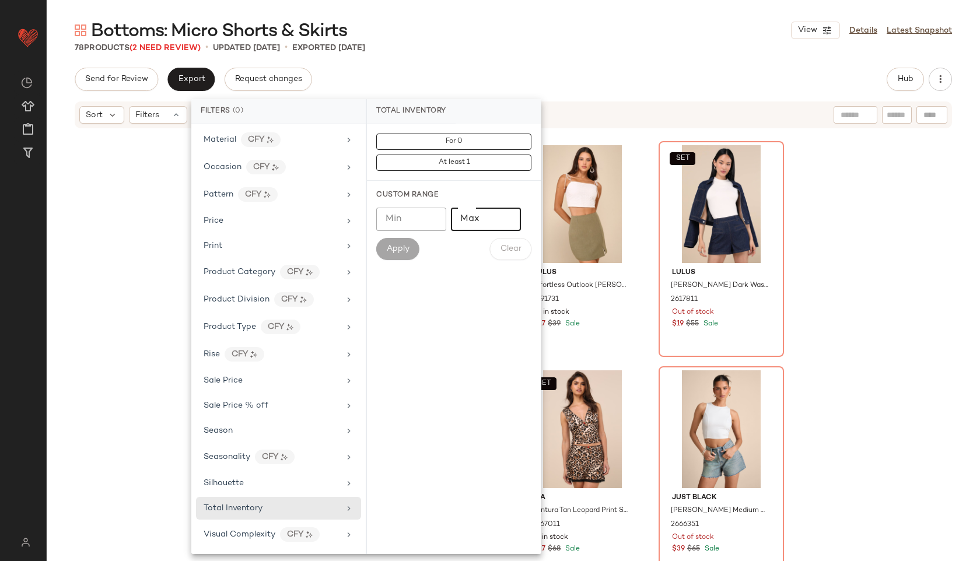
click at [465, 223] on input "Max" at bounding box center [486, 219] width 70 height 23
click at [466, 141] on button "For 0" at bounding box center [453, 142] width 155 height 16
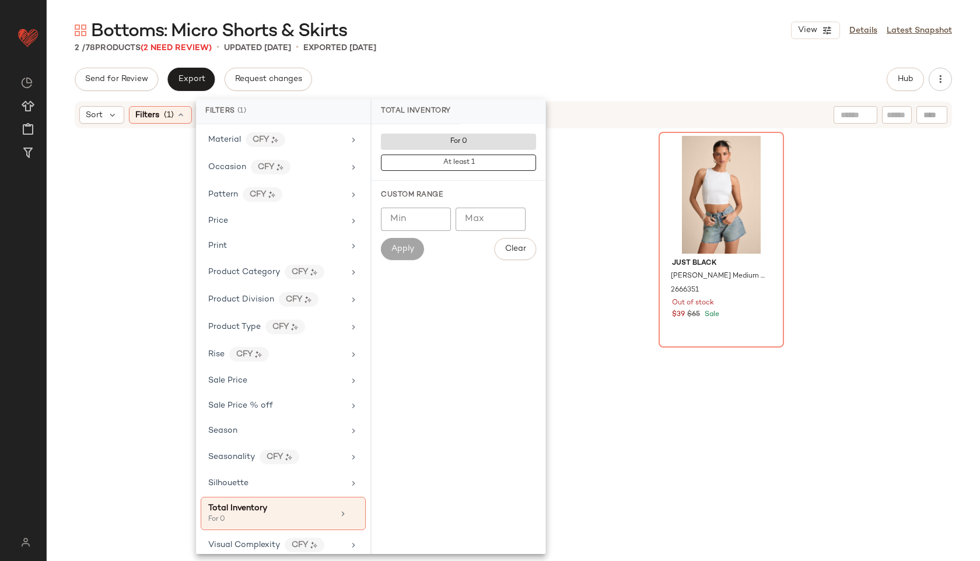
click at [521, 64] on div "Bottoms: Micro Shorts & Skirts View Details Latest Snapshot 2 / 78 Products (2 …" at bounding box center [513, 290] width 933 height 542
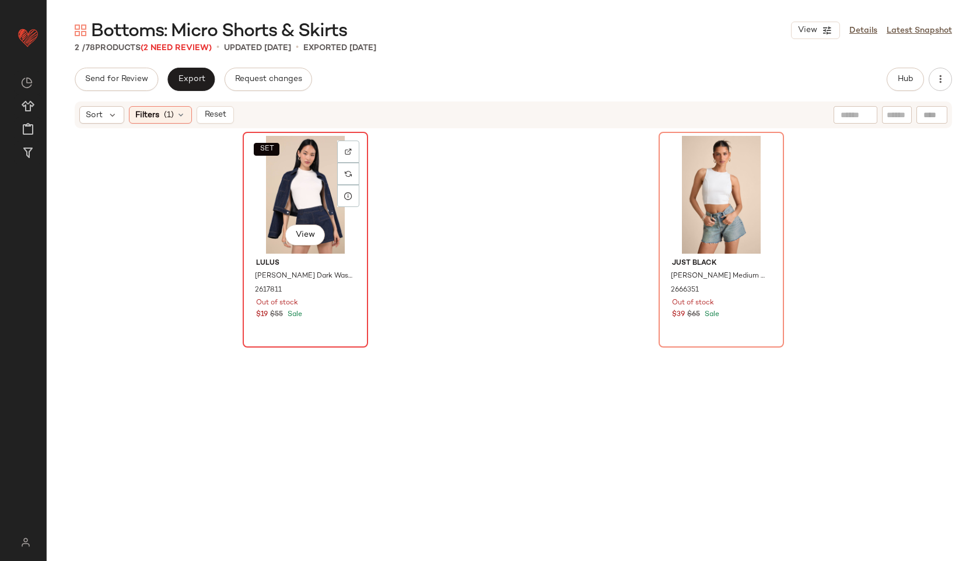
click at [281, 176] on div "SET View" at bounding box center [305, 195] width 117 height 118
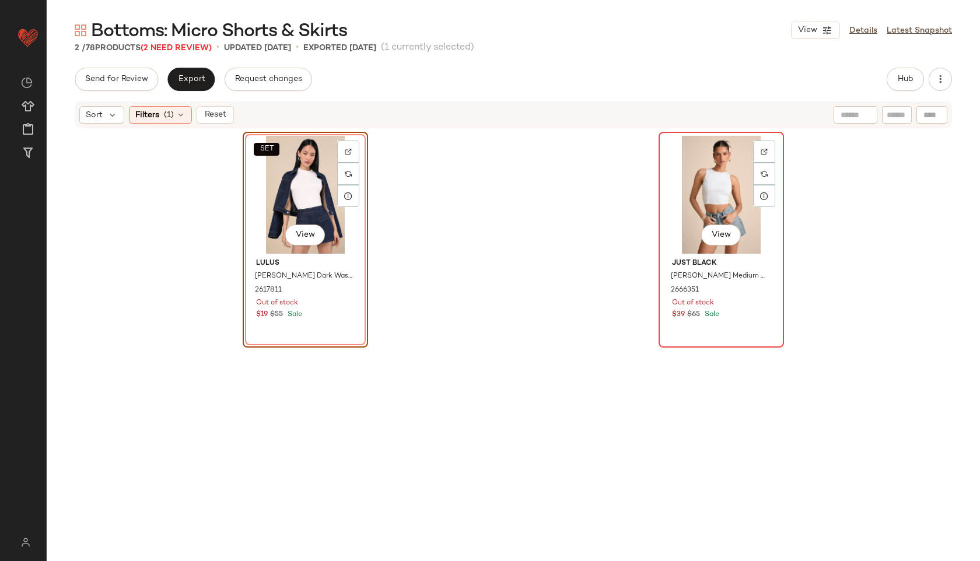
click at [710, 174] on div "View" at bounding box center [721, 195] width 117 height 118
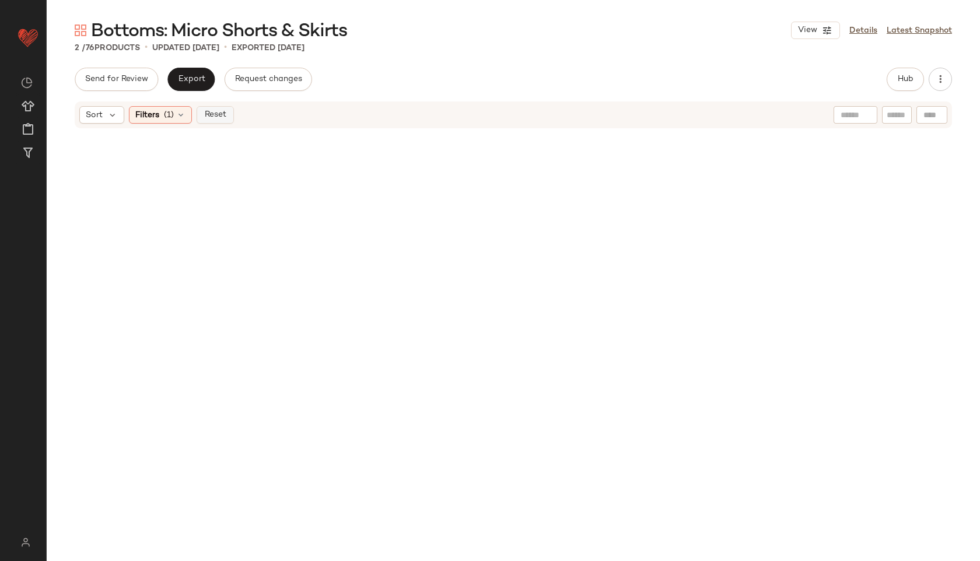
click at [216, 117] on span "Reset" at bounding box center [215, 114] width 22 height 9
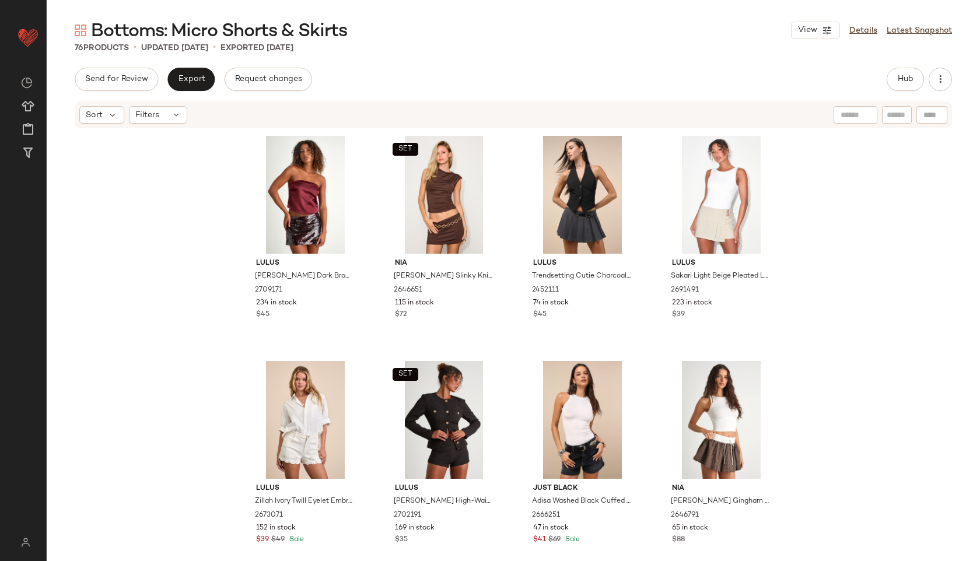
click at [447, 51] on div "76 Products • updated Sep 4th • Exported Aug 28th" at bounding box center [513, 48] width 933 height 12
click at [171, 110] on icon at bounding box center [175, 114] width 9 height 9
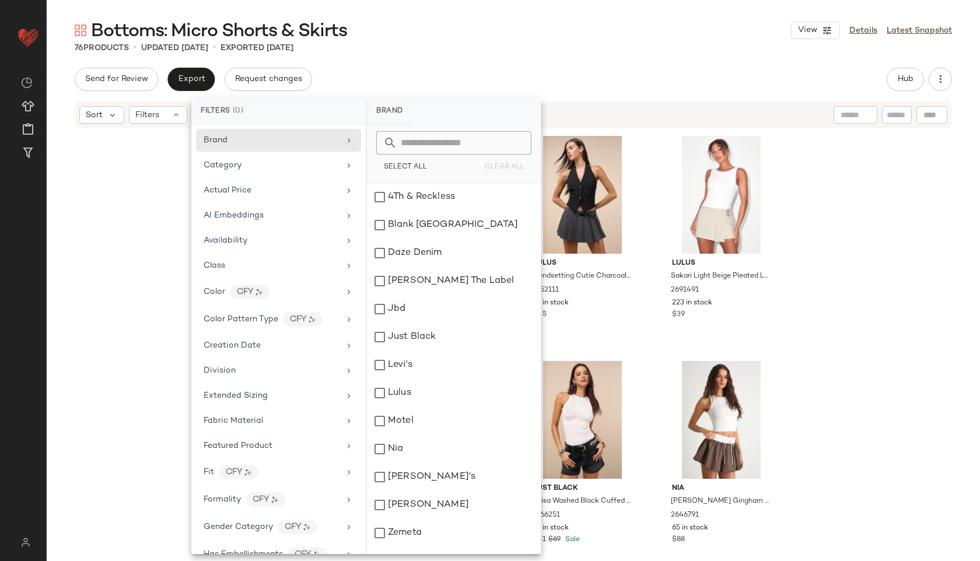
click at [489, 86] on div "Send for Review Export Request changes Hub" at bounding box center [513, 79] width 877 height 23
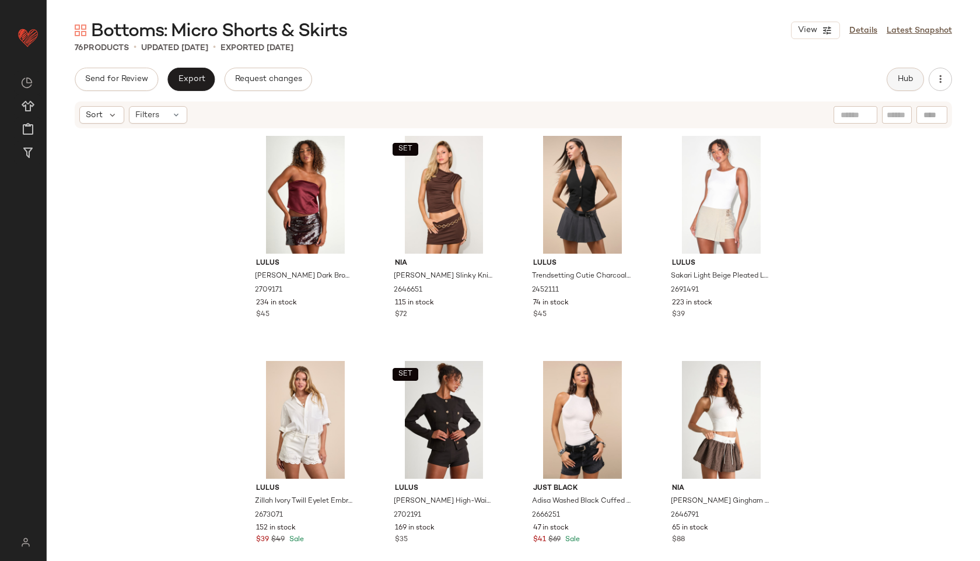
click at [904, 78] on span "Hub" at bounding box center [905, 79] width 16 height 9
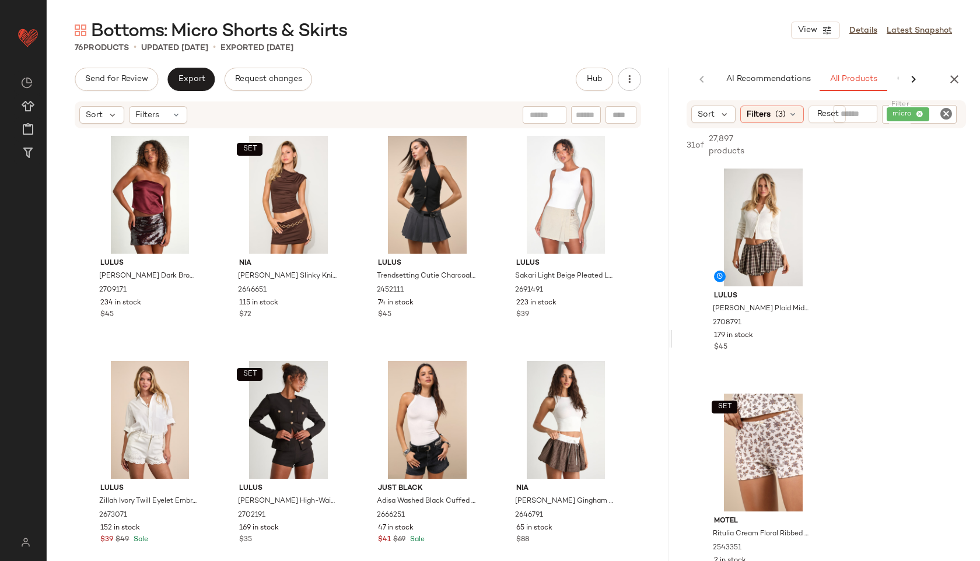
drag, startPoint x: 513, startPoint y: 342, endPoint x: 764, endPoint y: 337, distance: 250.9
click at [764, 337] on div "Bottoms: Micro Shorts & Skirts View Details Latest Snapshot 76 Products • updat…" at bounding box center [513, 290] width 933 height 542
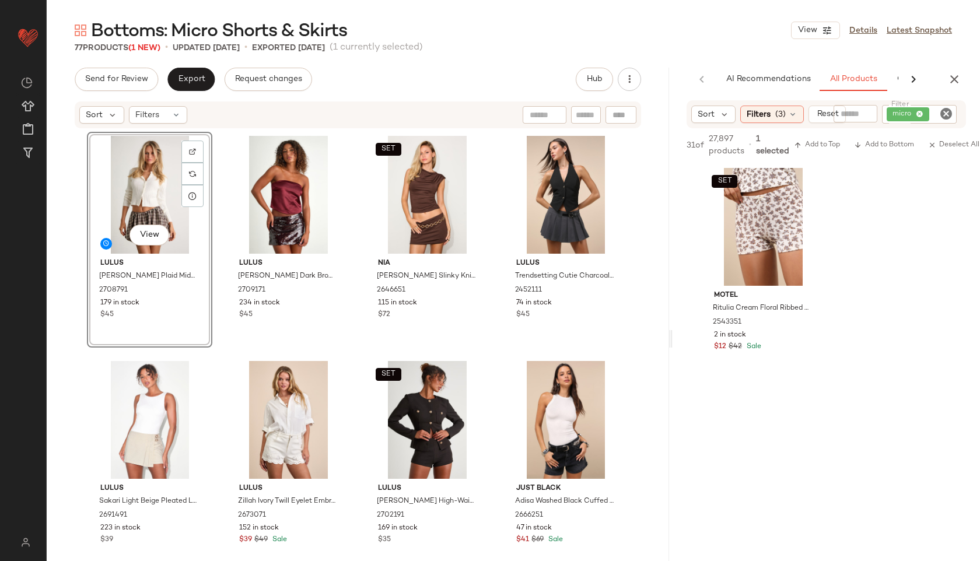
scroll to position [230, 0]
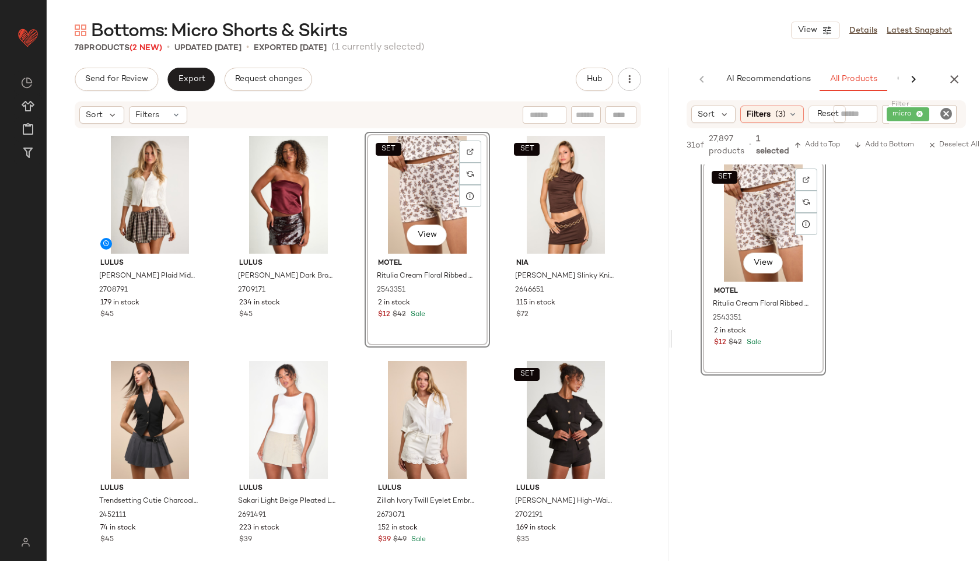
click at [394, 191] on div "SET View" at bounding box center [427, 195] width 117 height 118
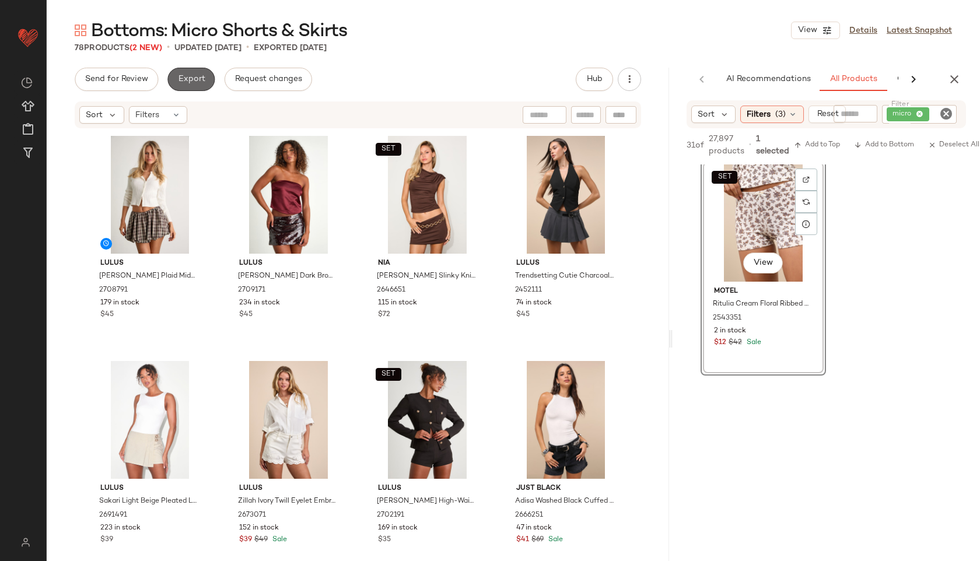
click at [198, 73] on button "Export" at bounding box center [190, 79] width 47 height 23
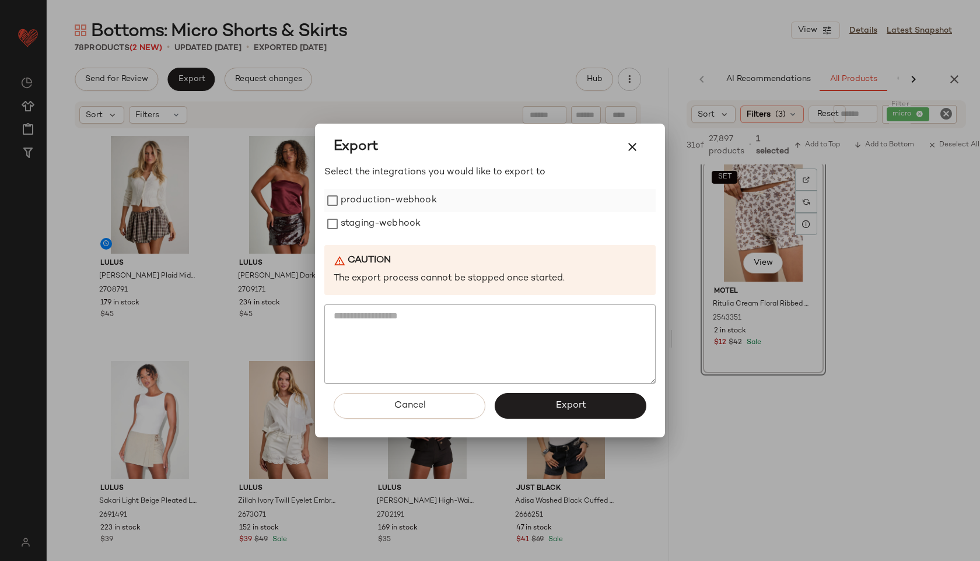
click at [401, 198] on label "production-webhook" at bounding box center [389, 200] width 96 height 23
click at [400, 219] on label "staging-webhook" at bounding box center [381, 223] width 80 height 23
click at [553, 416] on button "Export" at bounding box center [571, 406] width 152 height 26
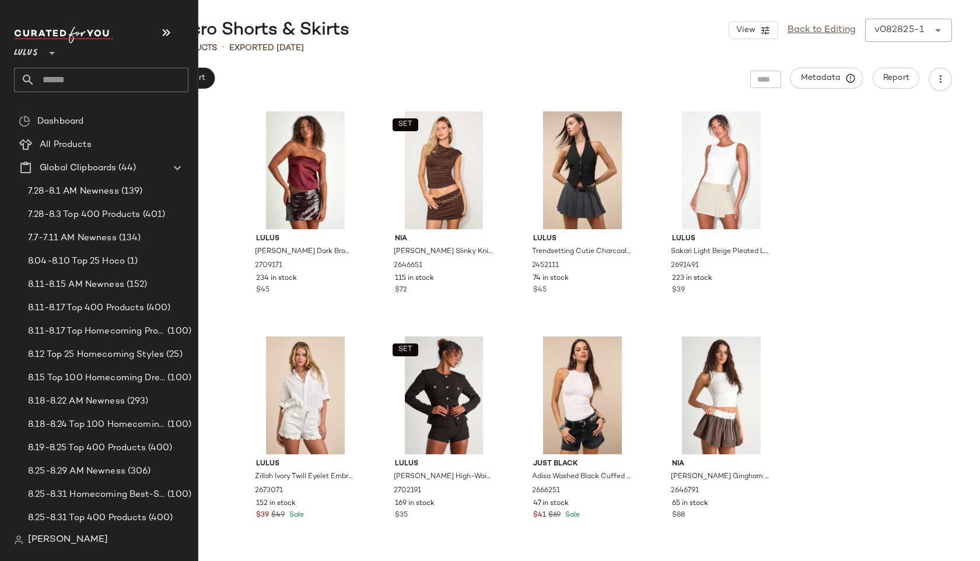
click at [56, 75] on input "text" at bounding box center [111, 80] width 153 height 24
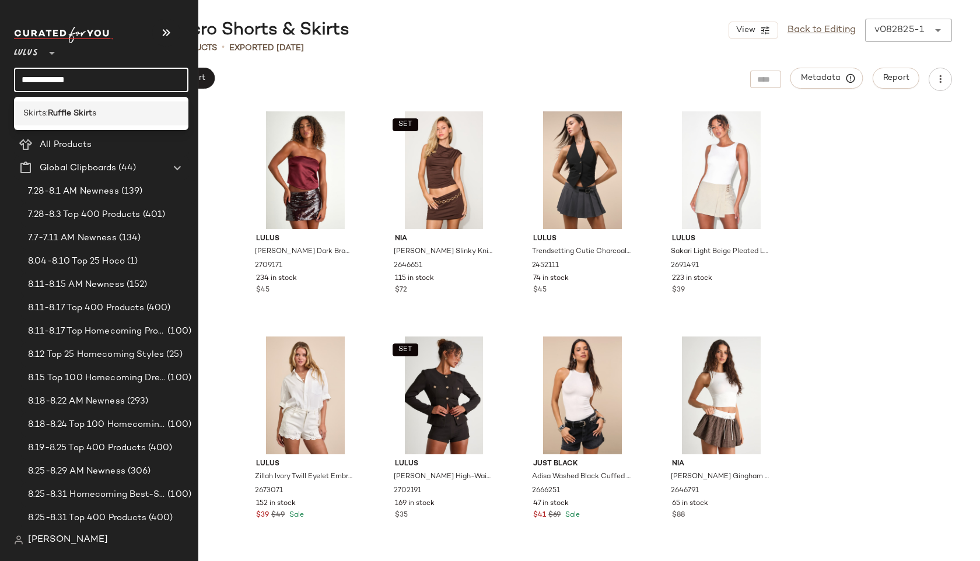
type input "**********"
click at [62, 113] on b "Ruffle Skirt" at bounding box center [70, 113] width 44 height 12
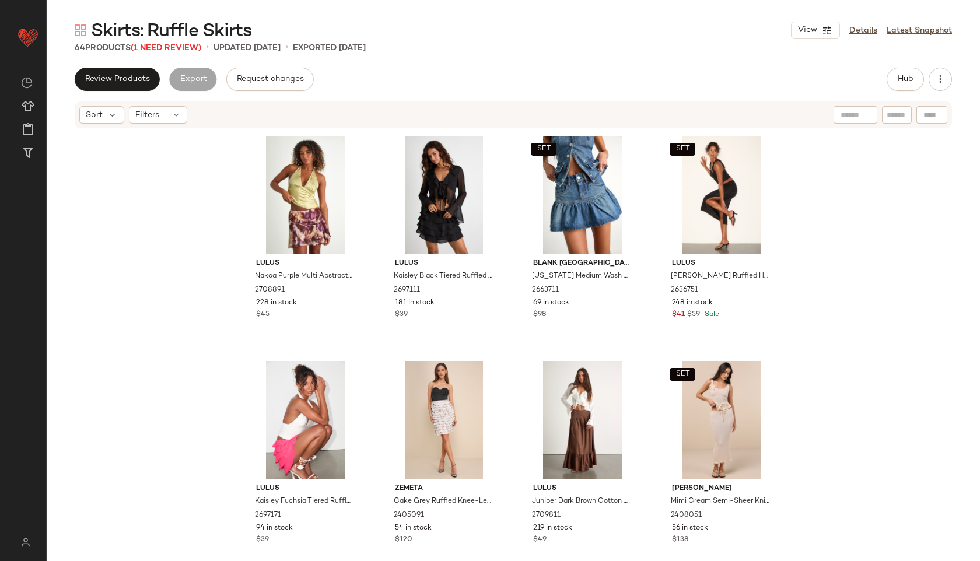
click at [182, 51] on span "(1 Need Review)" at bounding box center [166, 48] width 71 height 9
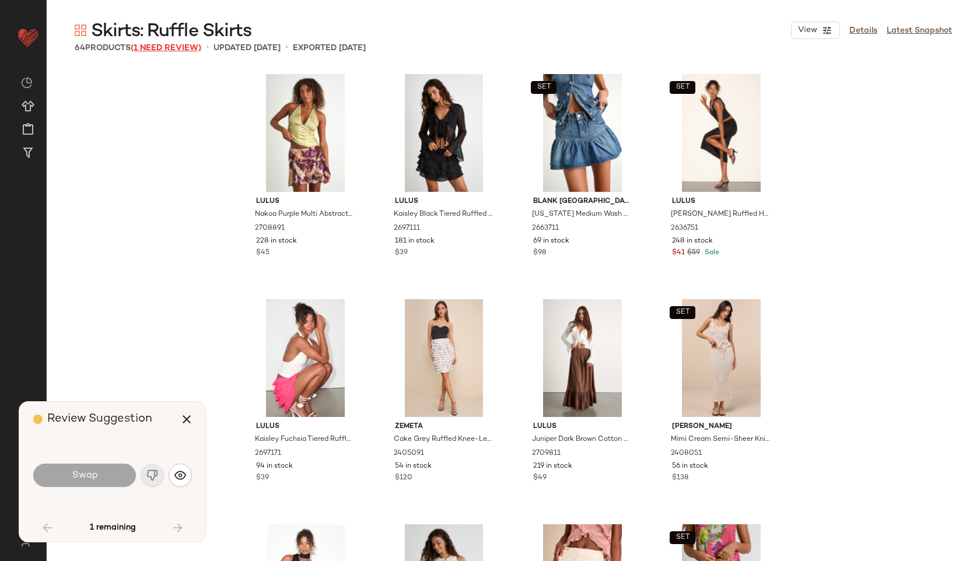
scroll to position [3062, 0]
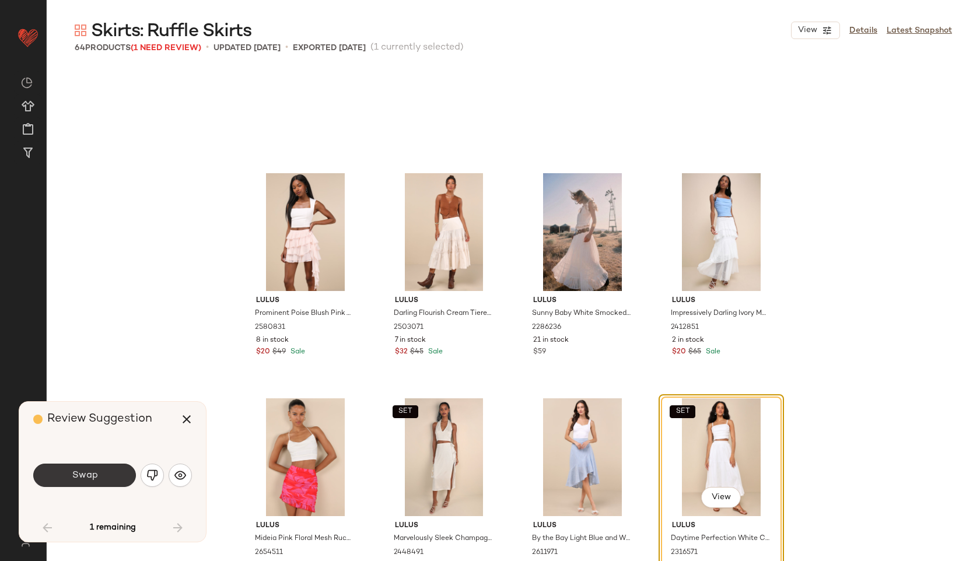
click at [64, 478] on button "Swap" at bounding box center [84, 475] width 103 height 23
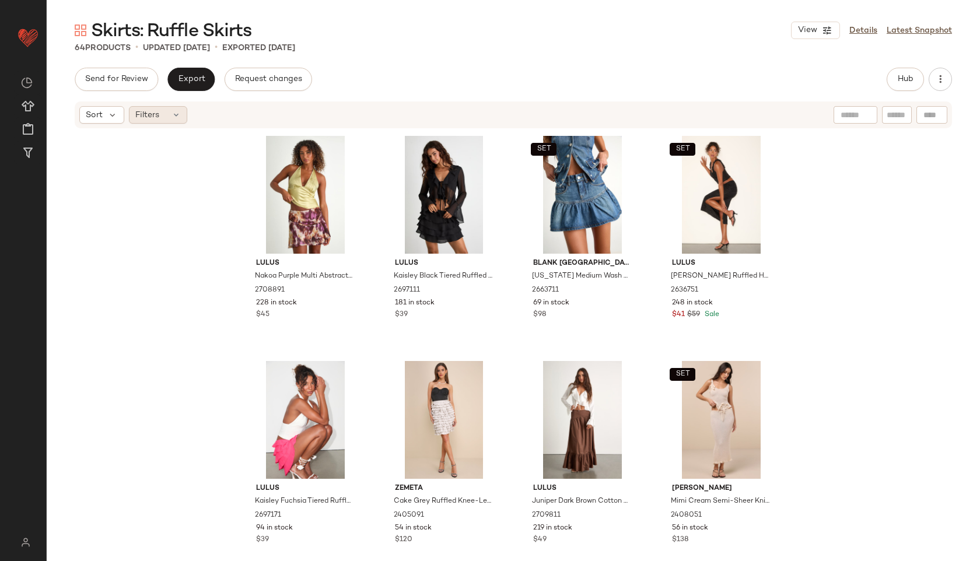
click at [154, 115] on span "Filters" at bounding box center [147, 115] width 24 height 12
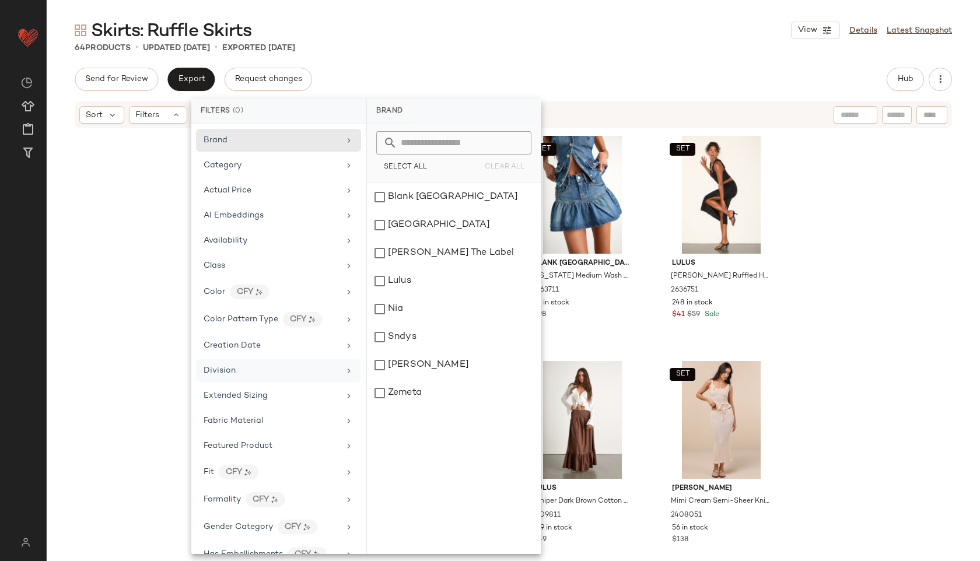
scroll to position [545, 0]
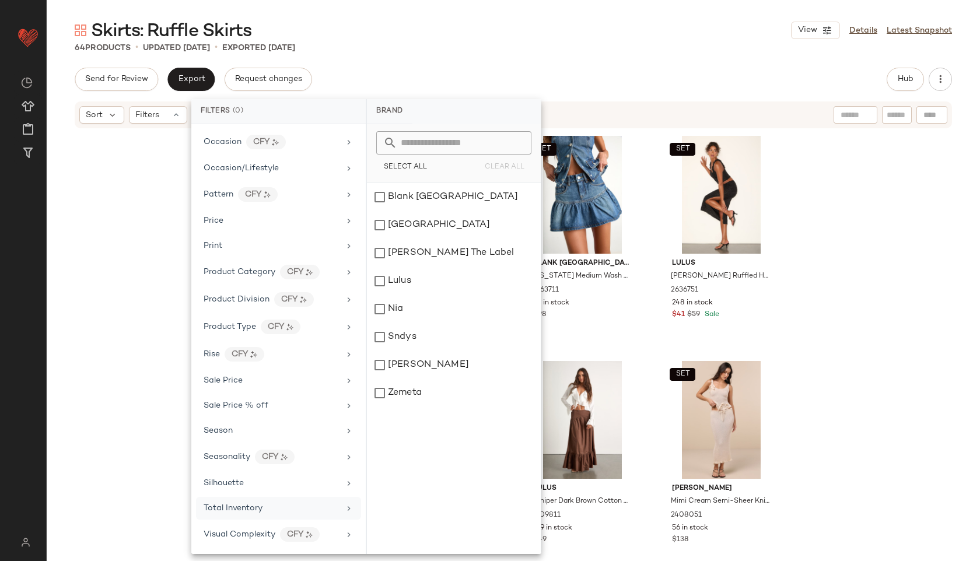
click at [216, 508] on span "Total Inventory" at bounding box center [233, 508] width 59 height 9
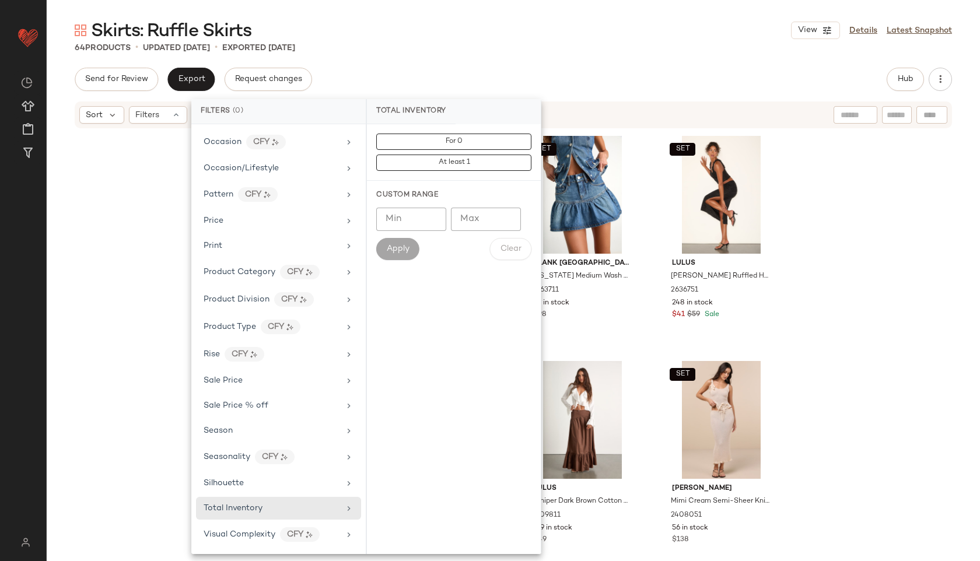
click at [482, 219] on input "Max" at bounding box center [486, 219] width 70 height 23
type input "**"
click at [401, 247] on span "Apply" at bounding box center [397, 248] width 23 height 9
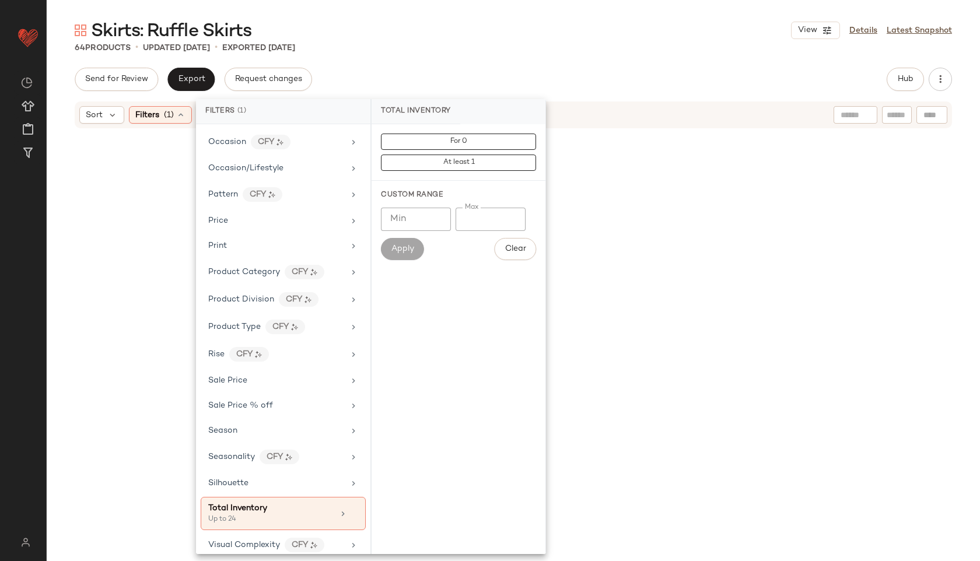
click at [529, 34] on div "Skirts: Ruffle Skirts View Details Latest Snapshot" at bounding box center [513, 30] width 933 height 23
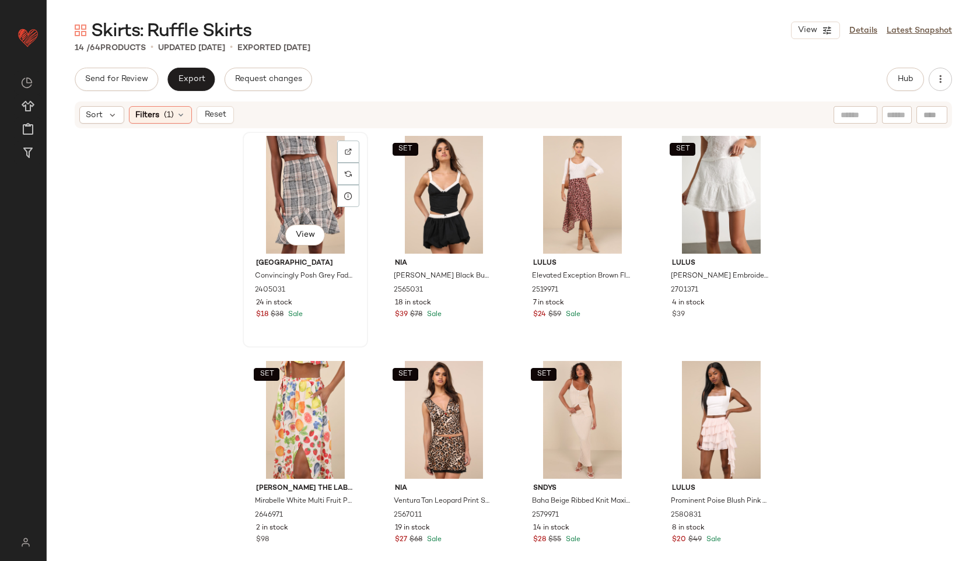
click at [281, 159] on div "View" at bounding box center [305, 195] width 117 height 118
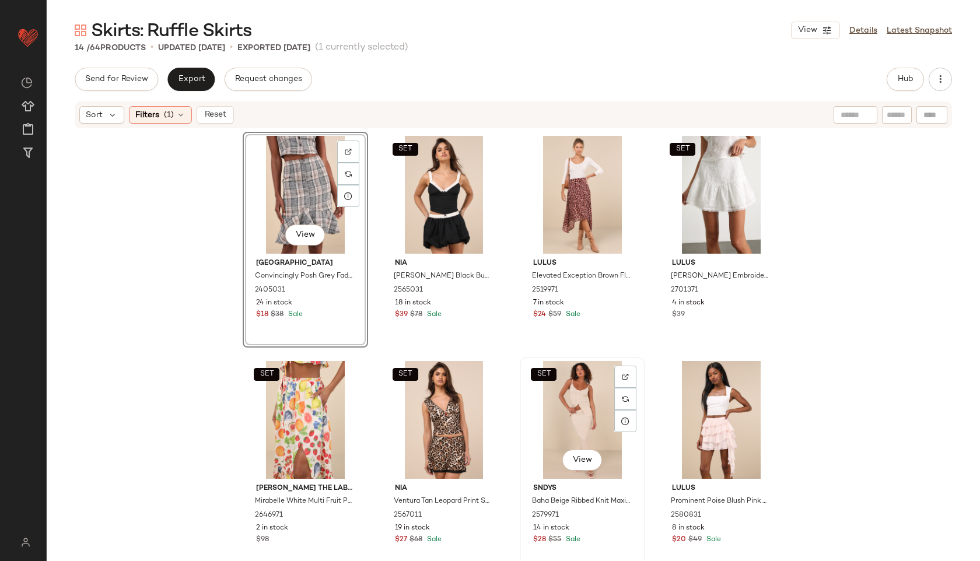
scroll to position [436, 0]
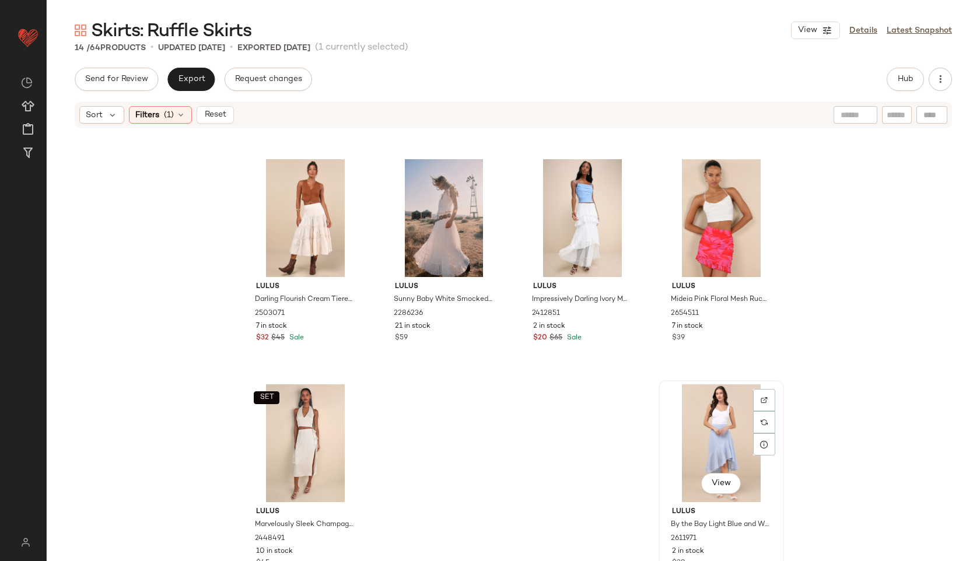
click at [706, 414] on div "View" at bounding box center [721, 443] width 117 height 118
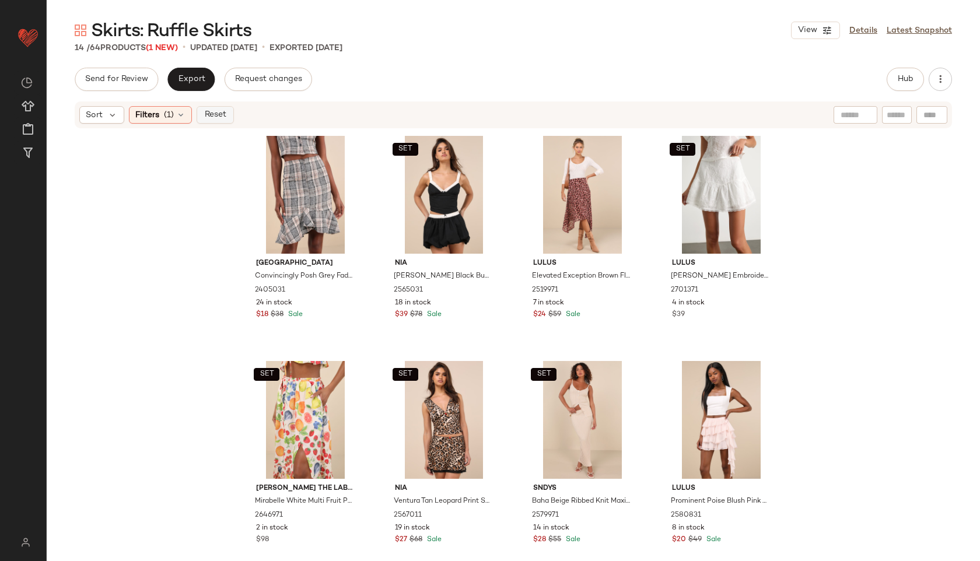
click at [226, 118] on button "Reset" at bounding box center [215, 114] width 37 height 17
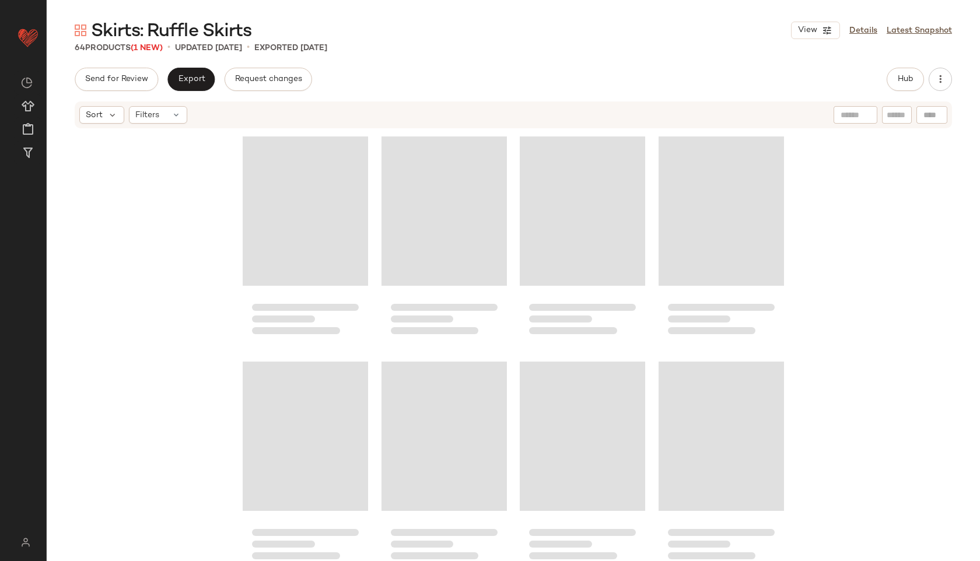
scroll to position [3138, 0]
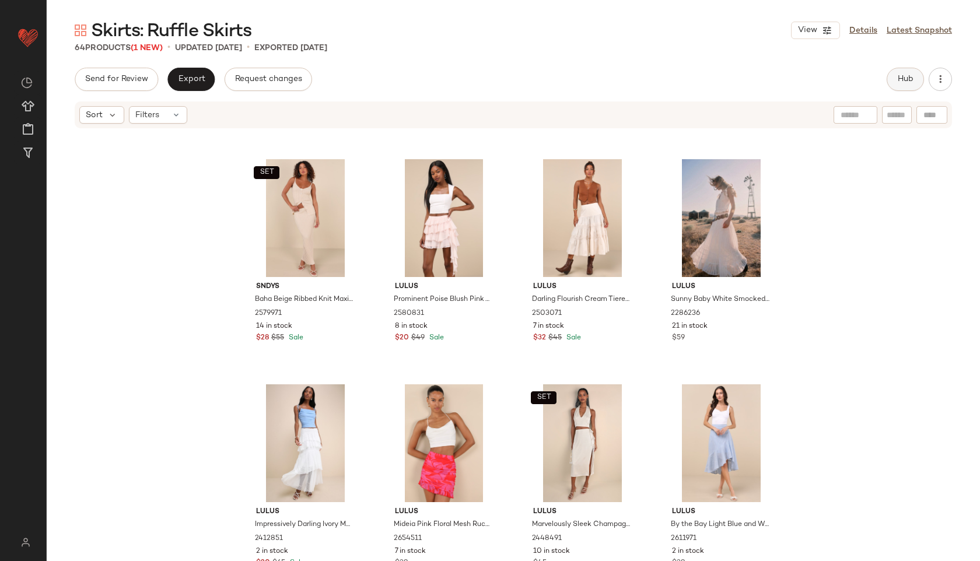
click at [904, 75] on span "Hub" at bounding box center [905, 79] width 16 height 9
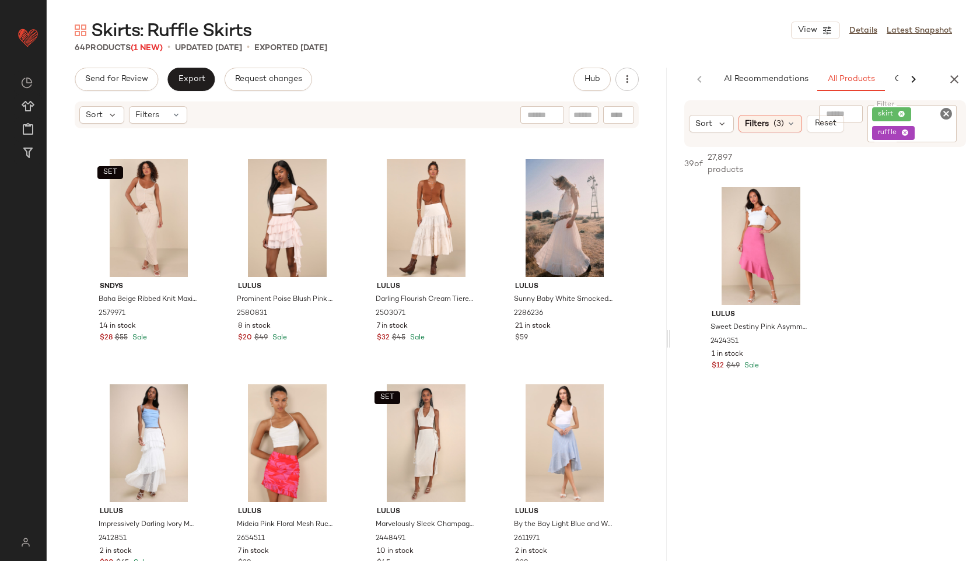
drag, startPoint x: 514, startPoint y: 339, endPoint x: 693, endPoint y: 326, distance: 179.5
click at [693, 326] on div "Skirts: Ruffle Skirts View Details Latest Snapshot 64 Products (1 New) • update…" at bounding box center [513, 290] width 933 height 542
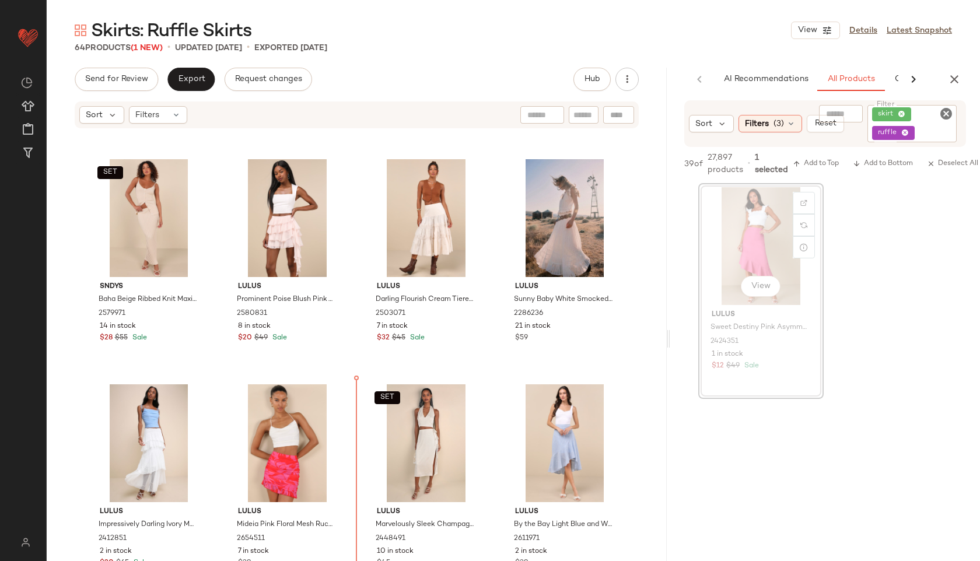
drag, startPoint x: 751, startPoint y: 227, endPoint x: 743, endPoint y: 229, distance: 8.4
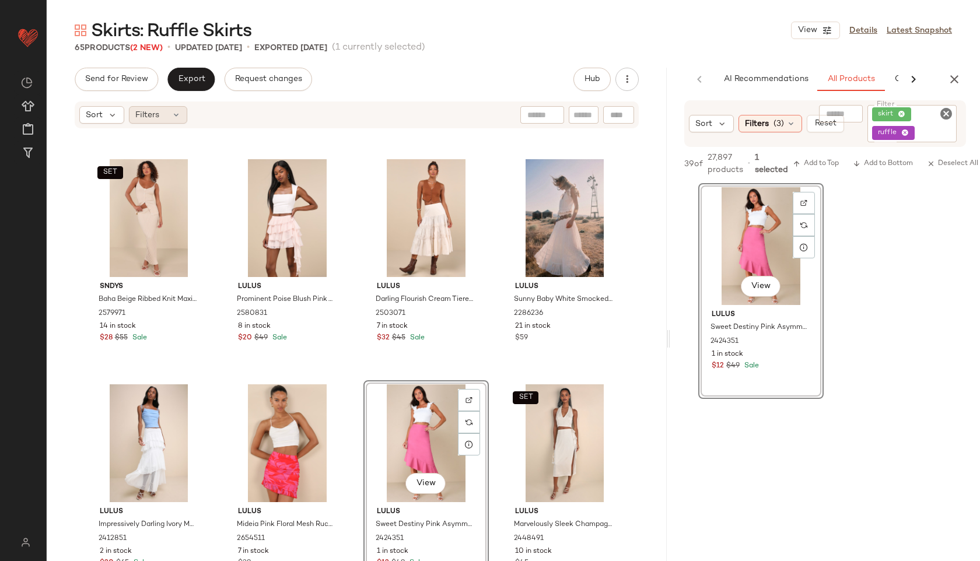
click at [156, 122] on div "Filters" at bounding box center [158, 114] width 58 height 17
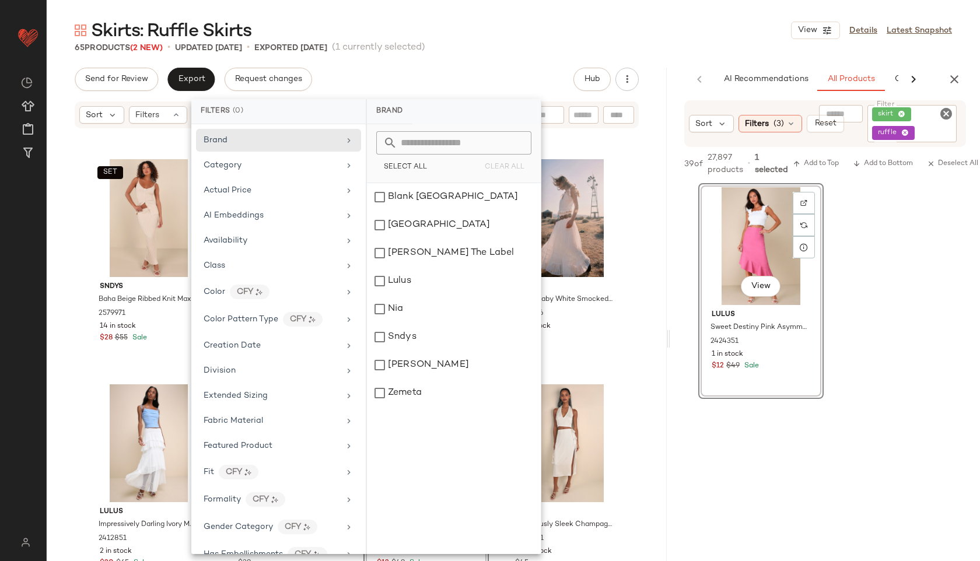
click at [407, 71] on div "Send for Review Export Request changes Hub" at bounding box center [357, 79] width 564 height 23
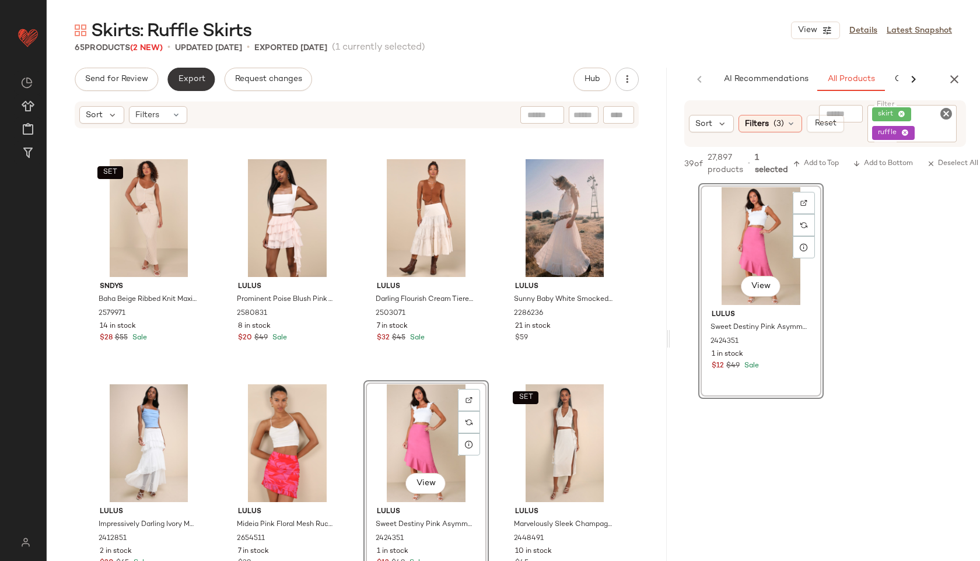
click at [183, 80] on span "Export" at bounding box center [190, 79] width 27 height 9
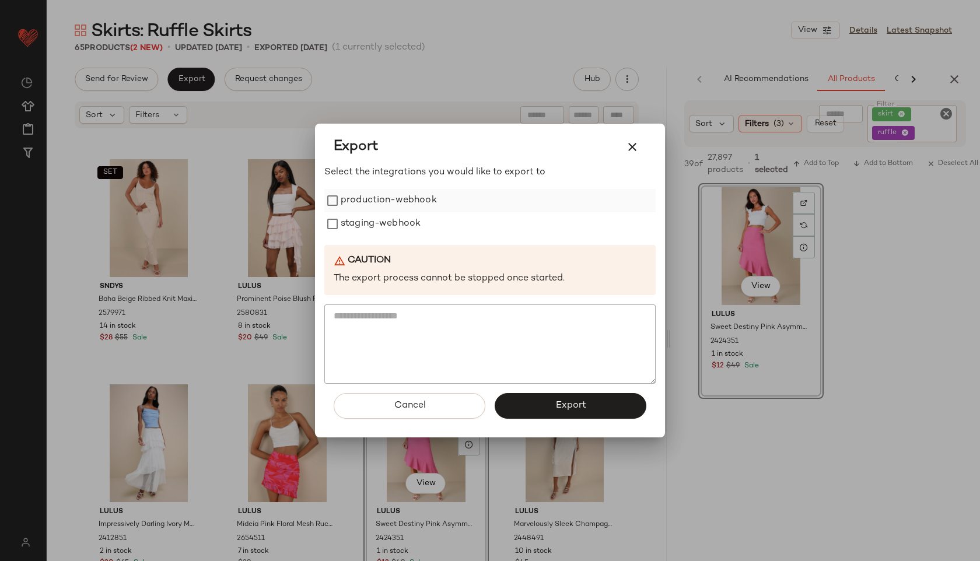
click at [377, 198] on label "production-webhook" at bounding box center [389, 200] width 96 height 23
click at [372, 225] on label "staging-webhook" at bounding box center [381, 223] width 80 height 23
click at [552, 409] on button "Export" at bounding box center [571, 406] width 152 height 26
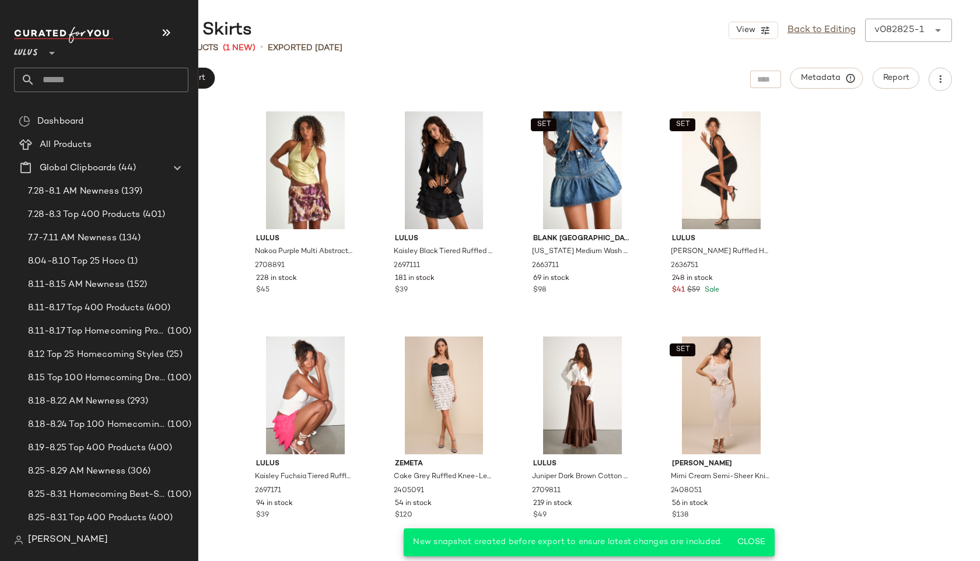
click at [43, 53] on div at bounding box center [51, 45] width 16 height 29
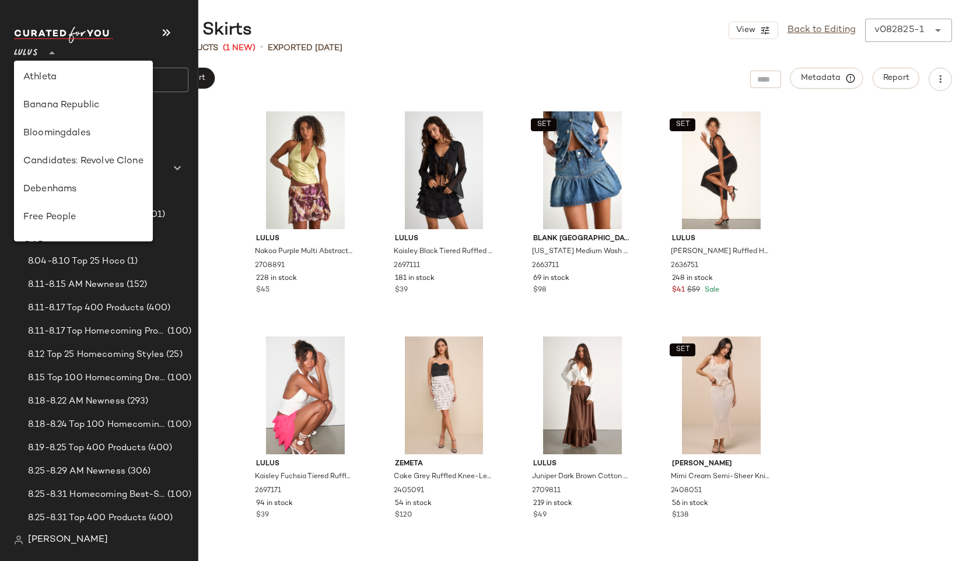
scroll to position [103, 0]
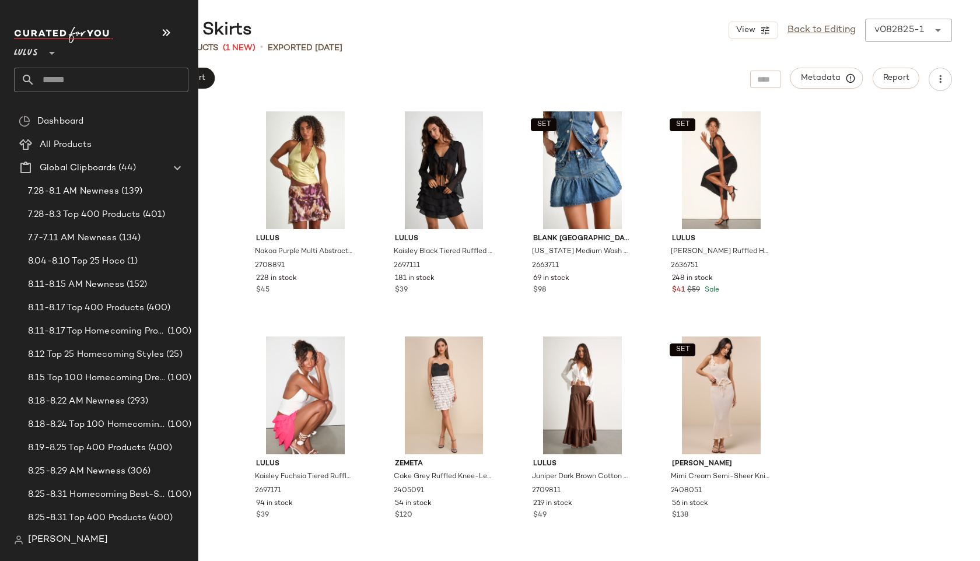
click at [86, 80] on input "text" at bounding box center [111, 80] width 153 height 24
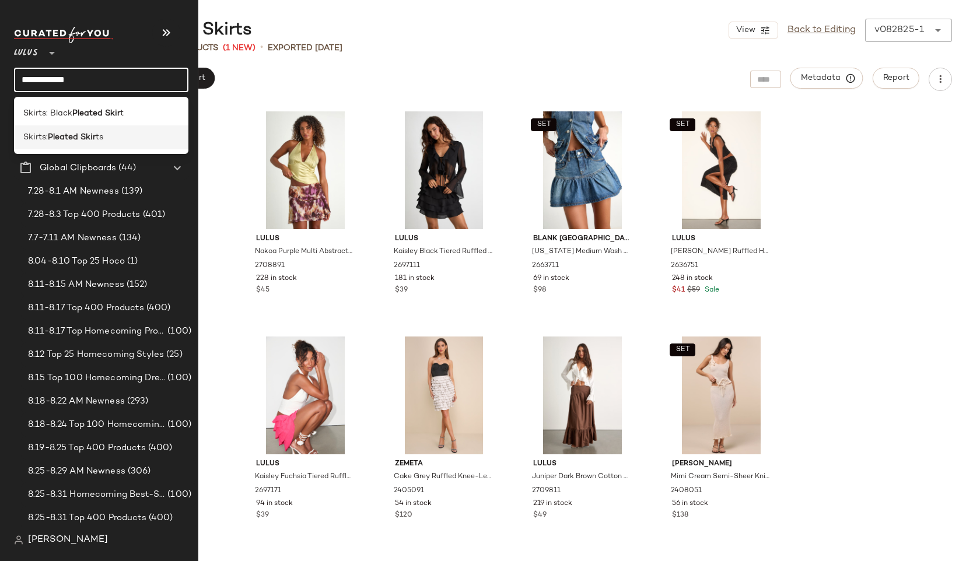
type input "**********"
click at [82, 139] on b "Pleated Skir" at bounding box center [72, 137] width 48 height 12
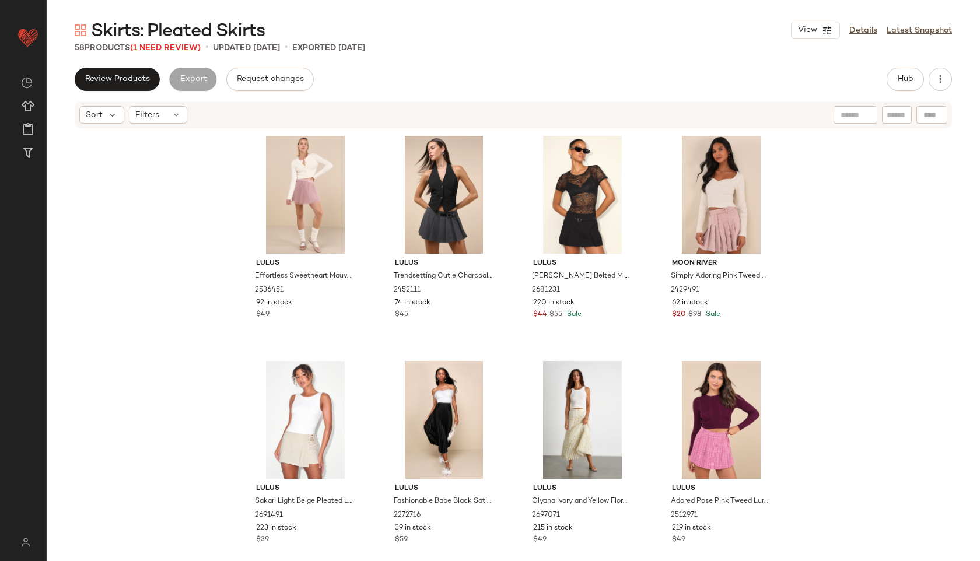
click at [183, 49] on span "(1 Need Review)" at bounding box center [165, 48] width 71 height 9
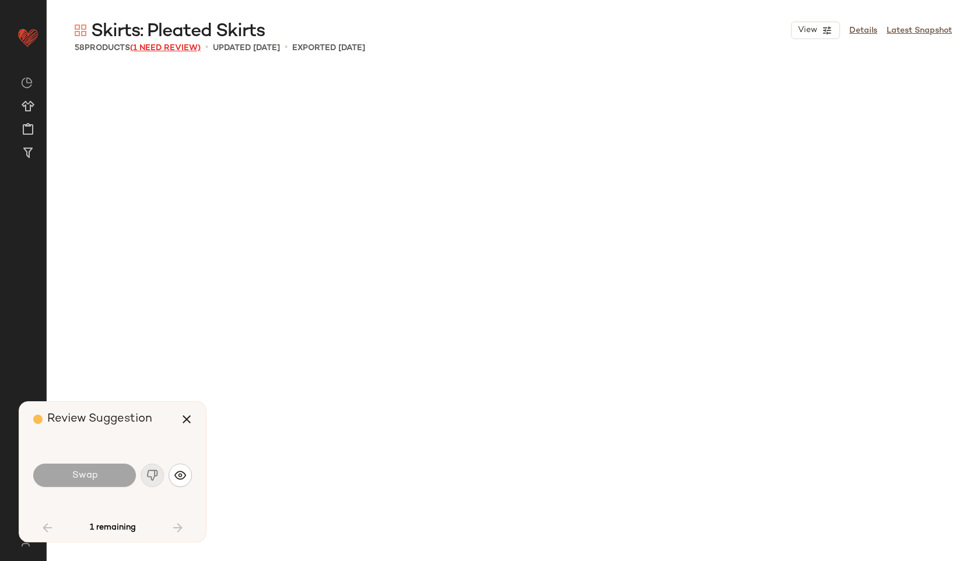
scroll to position [2251, 0]
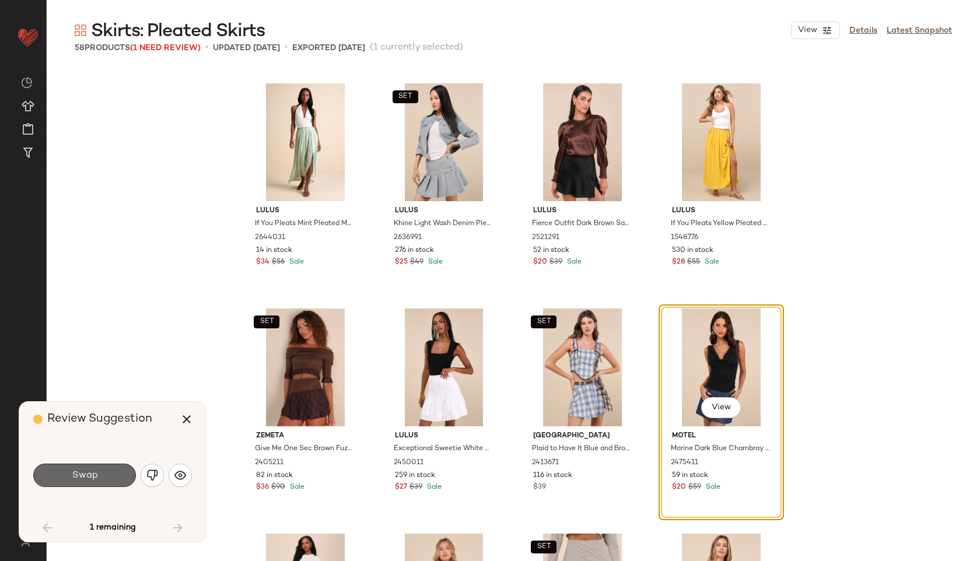
click at [87, 467] on button "Swap" at bounding box center [84, 475] width 103 height 23
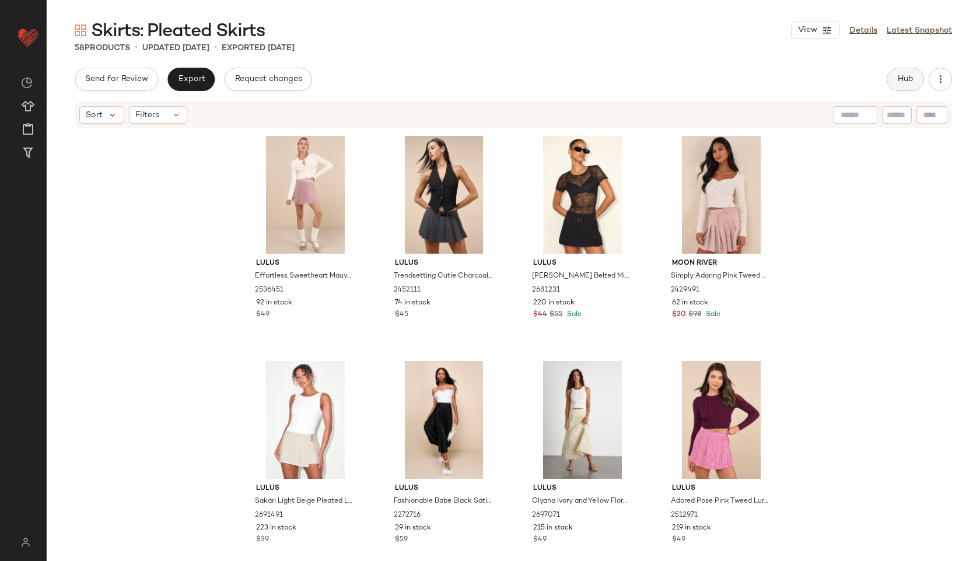
click at [894, 82] on button "Hub" at bounding box center [905, 79] width 37 height 23
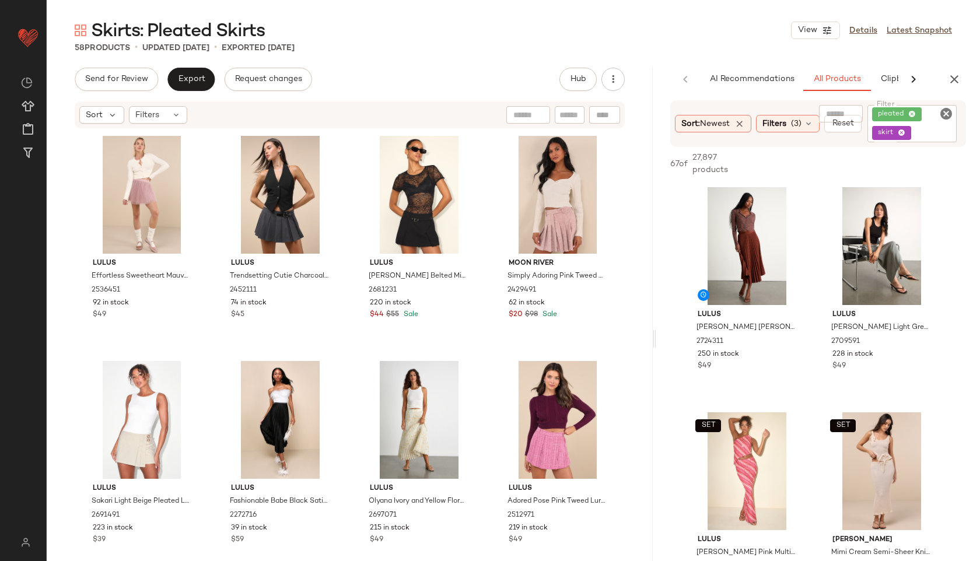
drag, startPoint x: 514, startPoint y: 338, endPoint x: 842, endPoint y: 311, distance: 329.5
click at [842, 311] on div "Skirts: Pleated Skirts View Details Latest Snapshot 58 Products • updated Aug 2…" at bounding box center [513, 290] width 933 height 542
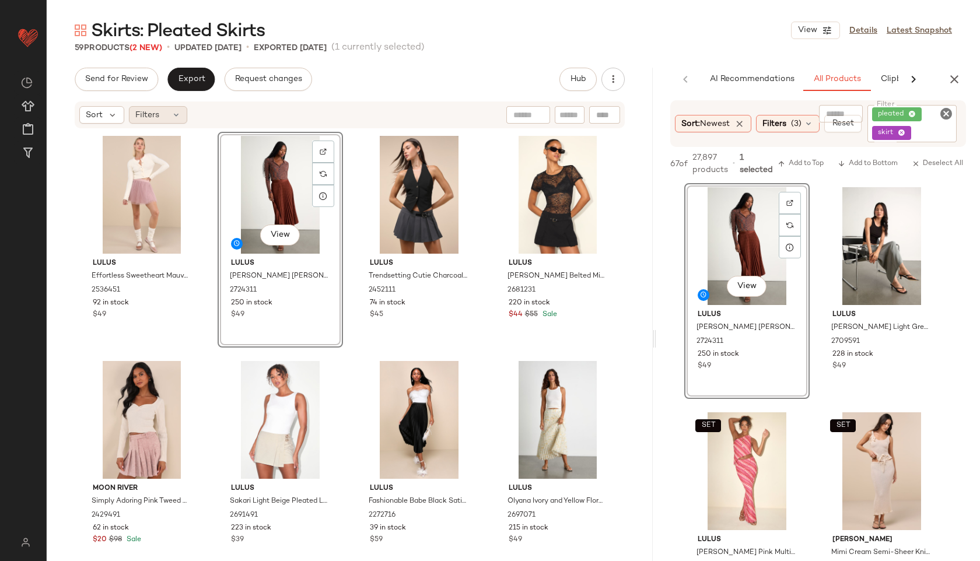
click at [148, 117] on span "Filters" at bounding box center [147, 115] width 24 height 12
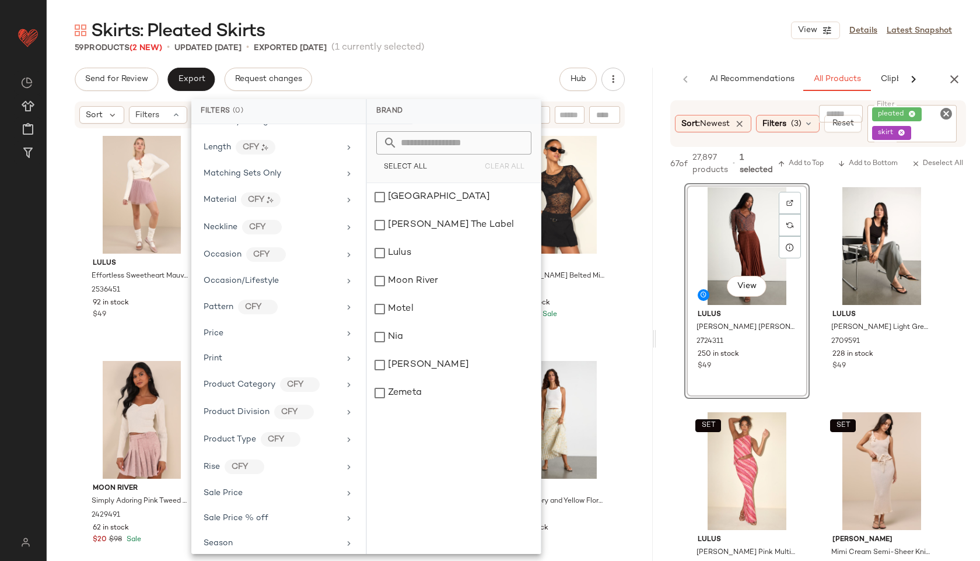
scroll to position [600, 0]
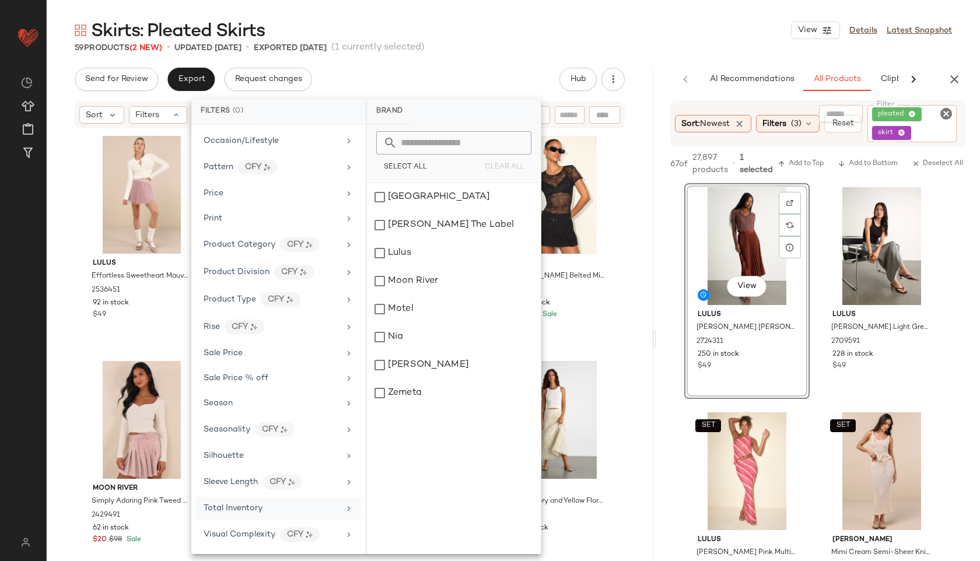
click at [250, 509] on span "Total Inventory" at bounding box center [233, 508] width 59 height 9
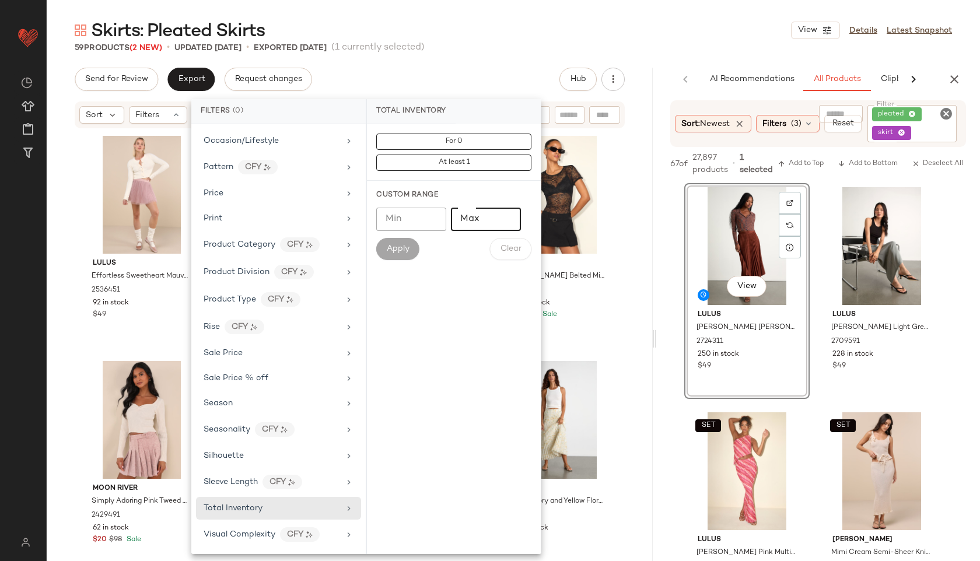
click at [480, 215] on input "Max" at bounding box center [486, 219] width 70 height 23
type input "**"
click at [397, 249] on span "Apply" at bounding box center [397, 248] width 23 height 9
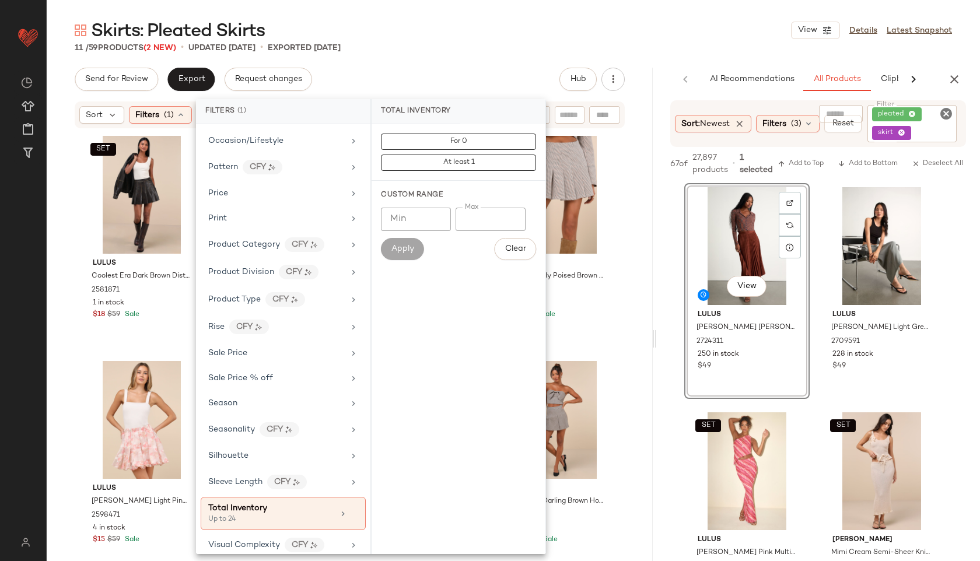
click at [448, 51] on div "11 / 59 Products (2 New) • updated Sep 4th • Exported Aug 28th" at bounding box center [513, 48] width 933 height 12
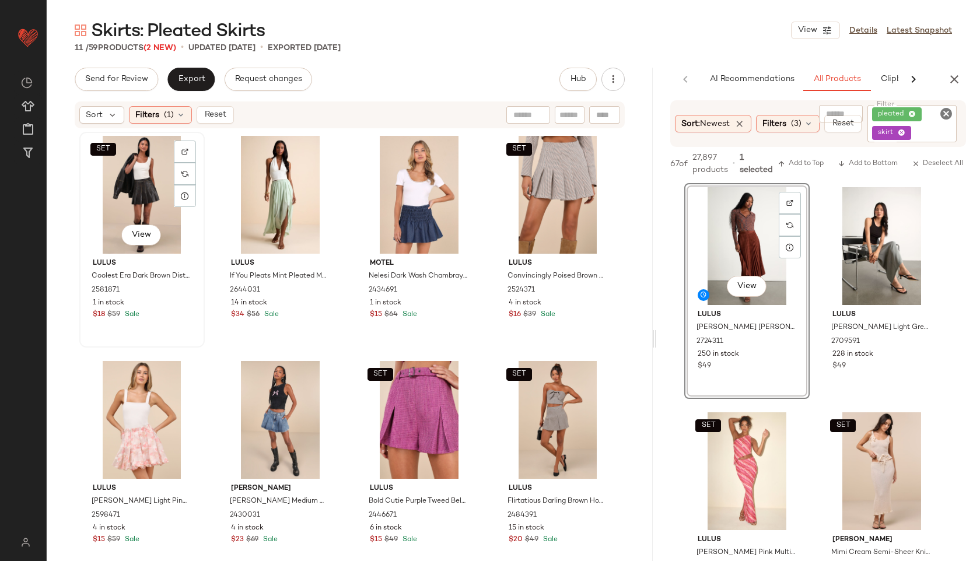
click at [90, 161] on div "SET View" at bounding box center [141, 195] width 117 height 118
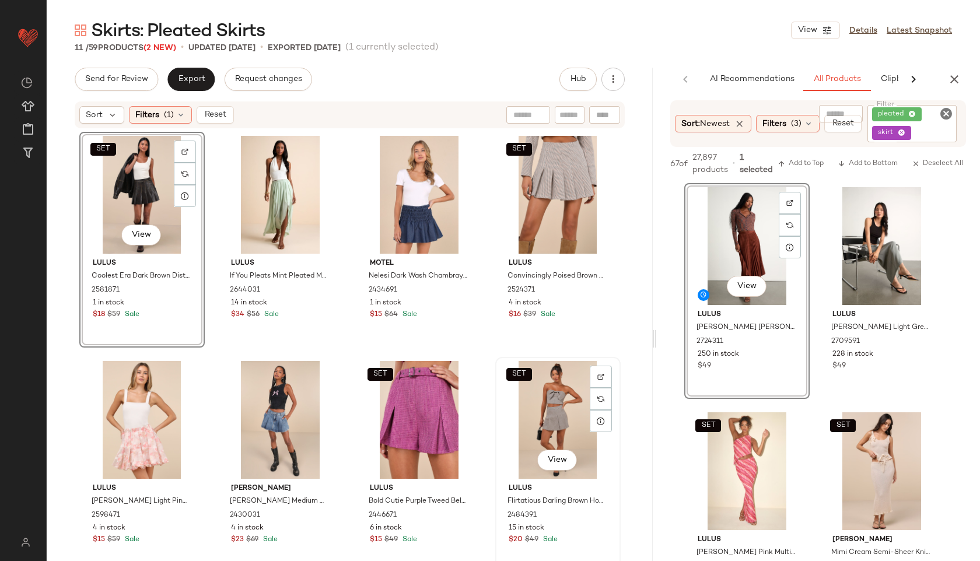
scroll to position [202, 0]
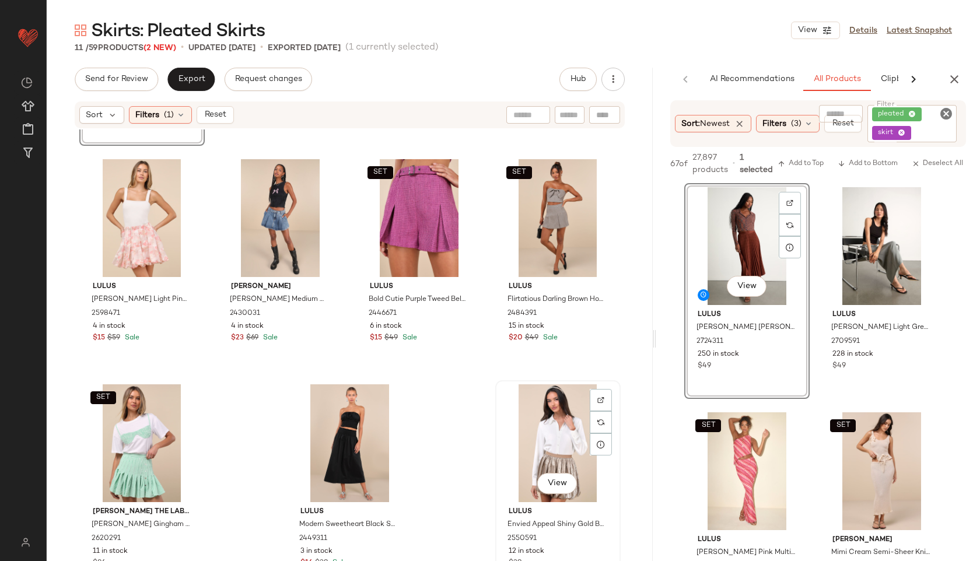
click at [555, 420] on div "View" at bounding box center [557, 443] width 117 height 118
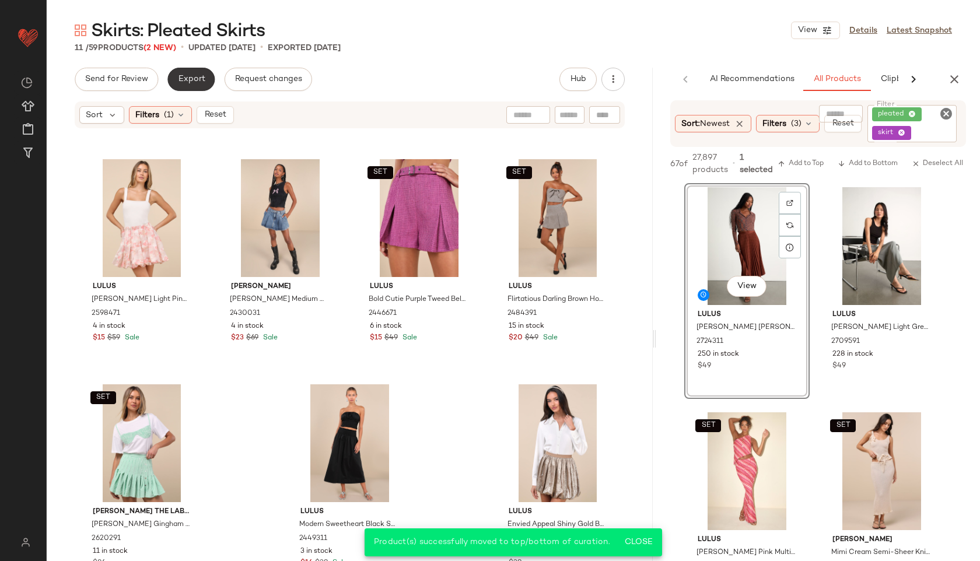
click at [183, 77] on span "Export" at bounding box center [190, 79] width 27 height 9
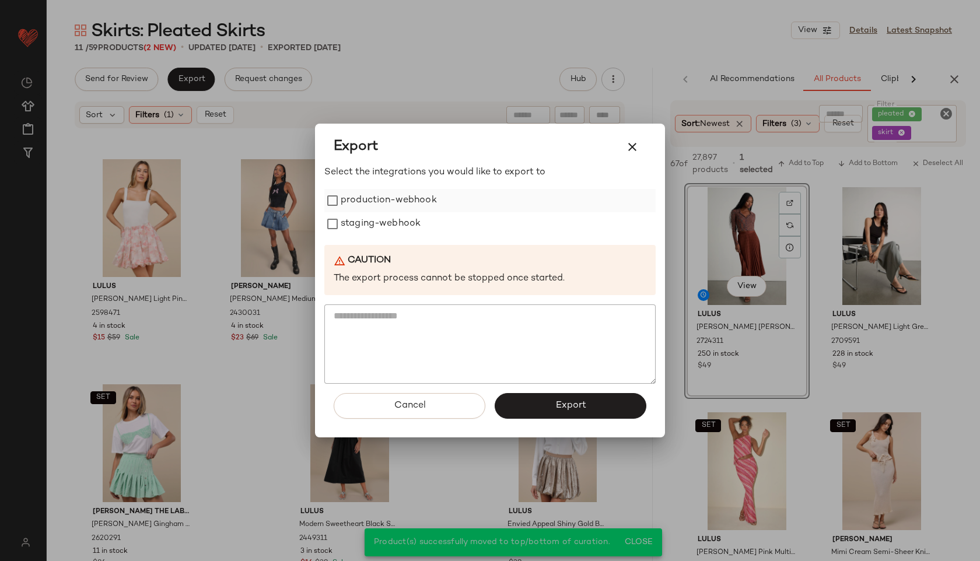
click at [391, 195] on label "production-webhook" at bounding box center [389, 200] width 96 height 23
click at [388, 227] on label "staging-webhook" at bounding box center [381, 223] width 80 height 23
click at [566, 405] on span "Export" at bounding box center [570, 405] width 31 height 11
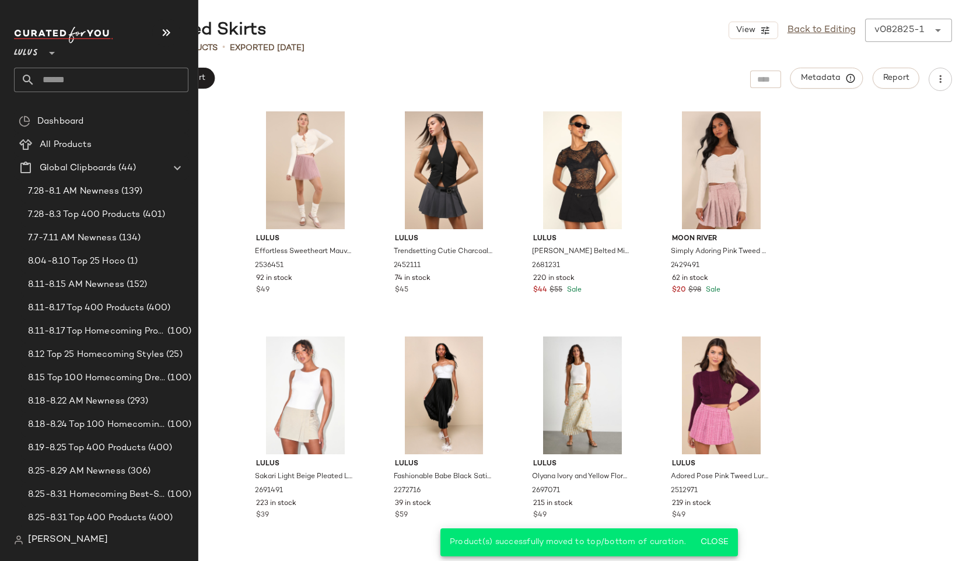
click at [76, 80] on input "text" at bounding box center [111, 80] width 153 height 24
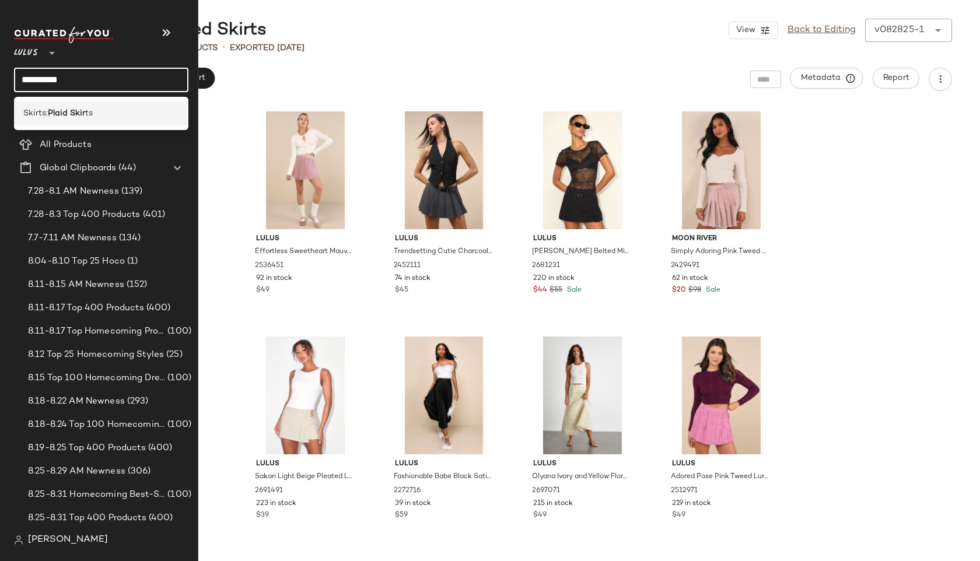
type input "**********"
click at [92, 111] on span "ts" at bounding box center [89, 113] width 8 height 12
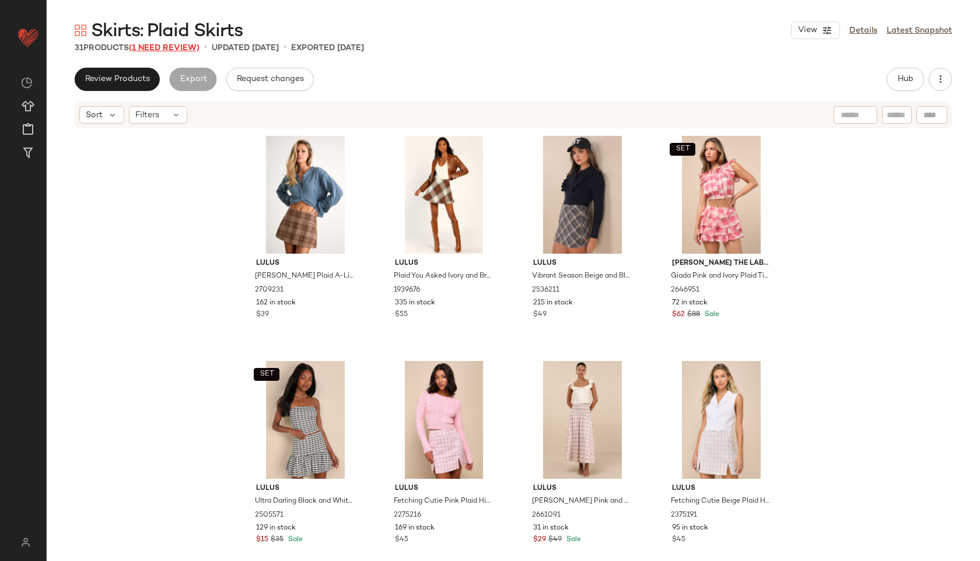
click at [180, 44] on span "(1 Need Review)" at bounding box center [164, 48] width 71 height 9
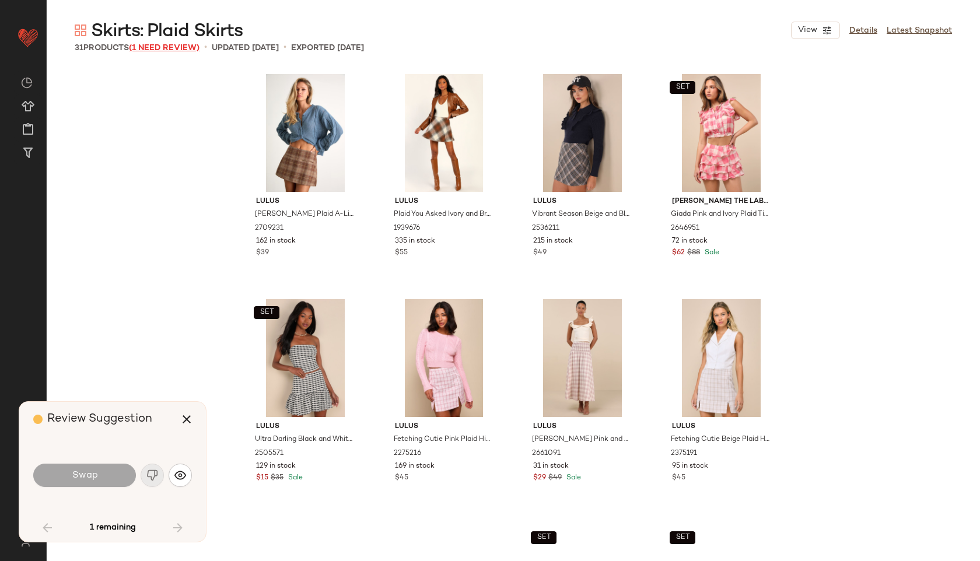
scroll to position [1261, 0]
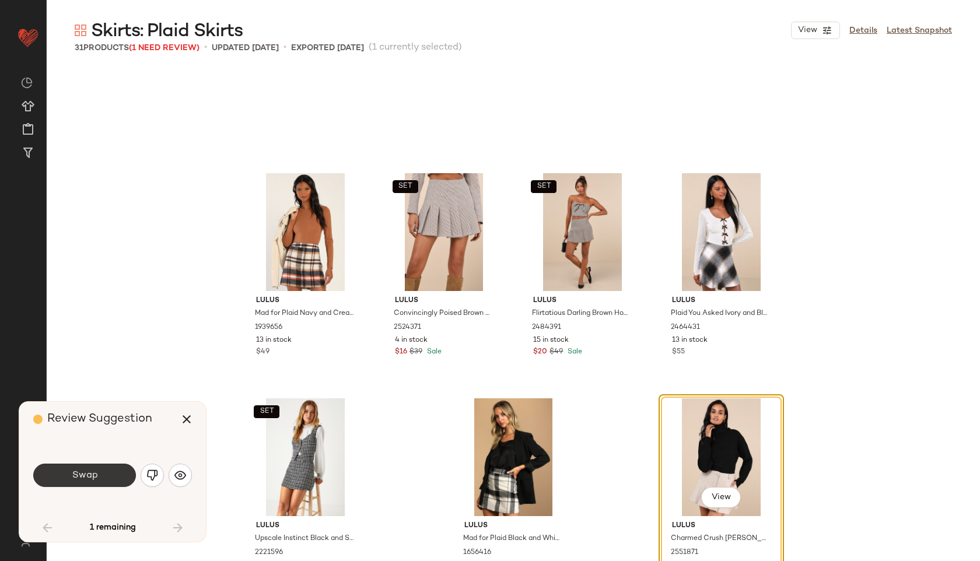
click at [86, 473] on span "Swap" at bounding box center [84, 475] width 26 height 11
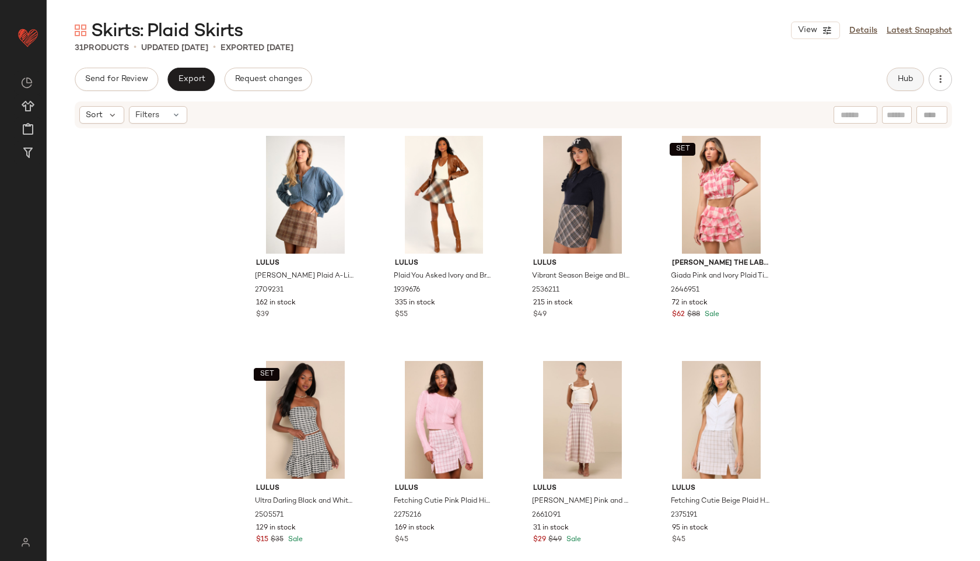
click at [899, 75] on span "Hub" at bounding box center [905, 79] width 16 height 9
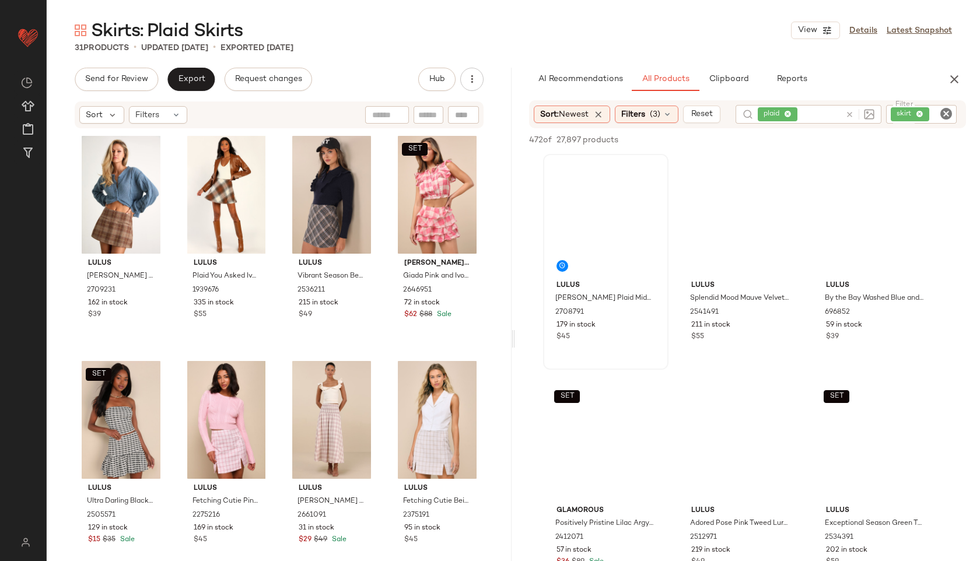
click at [630, 330] on div "Skirts: Plaid Skirts View Details Latest Snapshot 31 Products • updated Aug 28t…" at bounding box center [513, 290] width 933 height 542
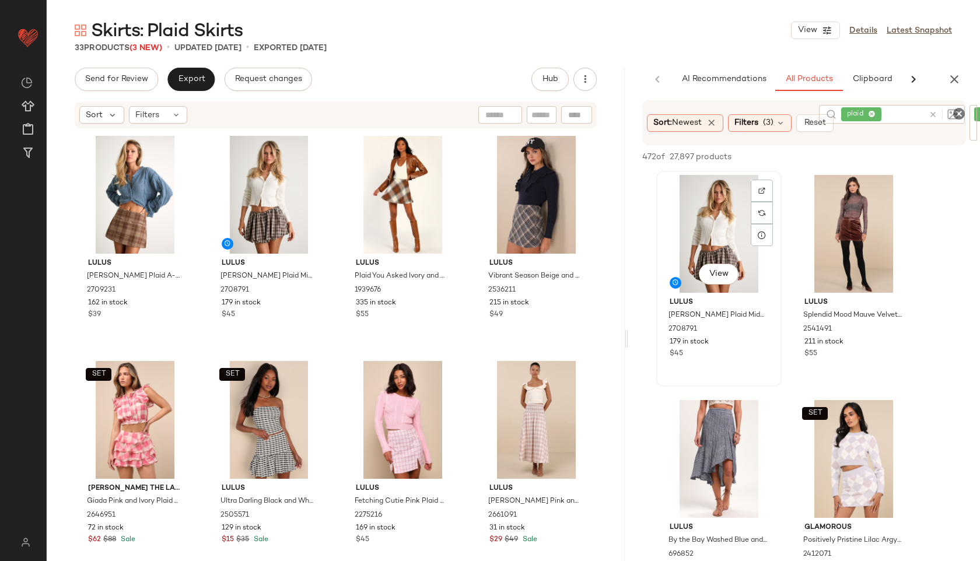
click at [727, 220] on div "View" at bounding box center [718, 234] width 117 height 118
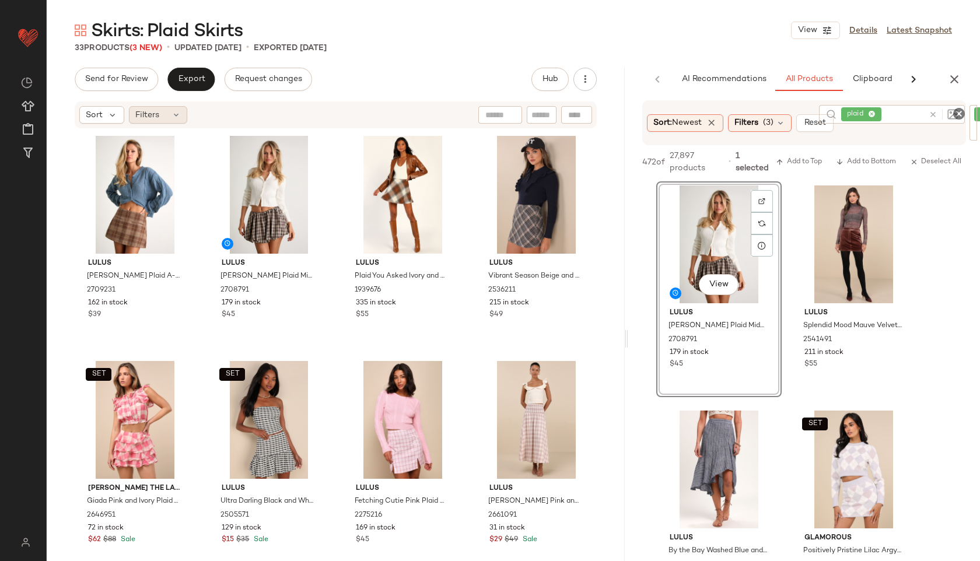
click at [161, 114] on div "Filters" at bounding box center [158, 114] width 58 height 17
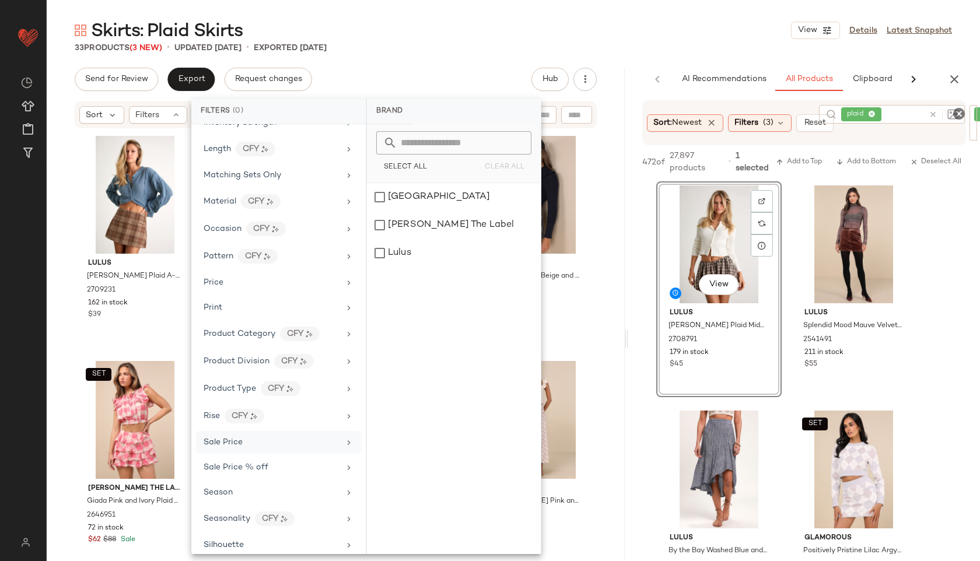
scroll to position [492, 0]
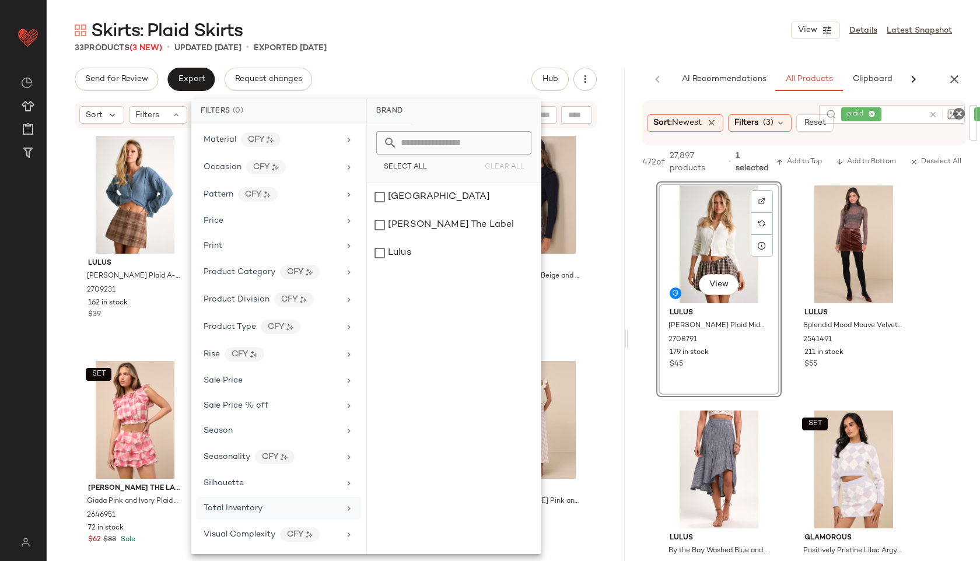
click at [239, 508] on span "Total Inventory" at bounding box center [233, 508] width 59 height 9
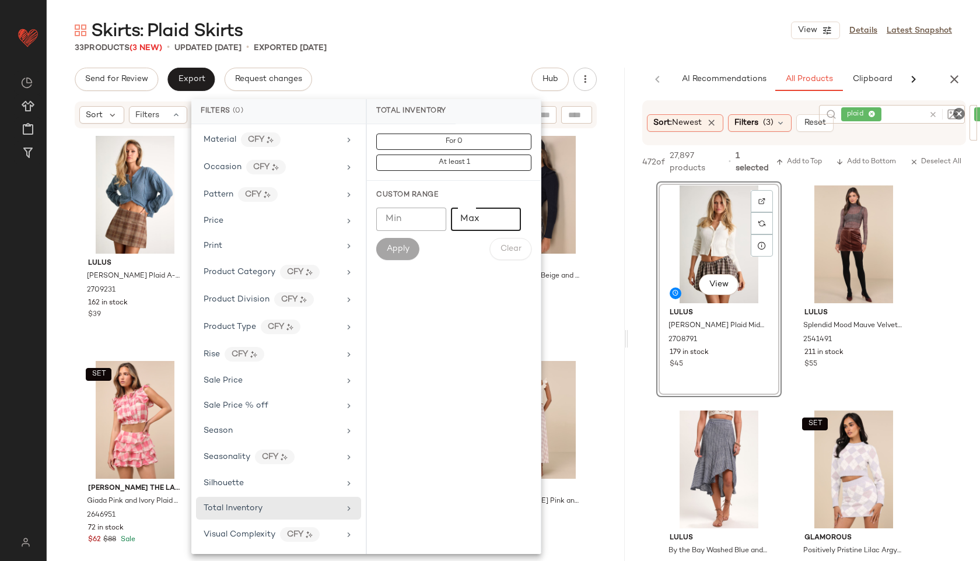
click at [482, 220] on input "Max" at bounding box center [486, 219] width 70 height 23
type input "**"
click at [391, 252] on span "Apply" at bounding box center [397, 248] width 23 height 9
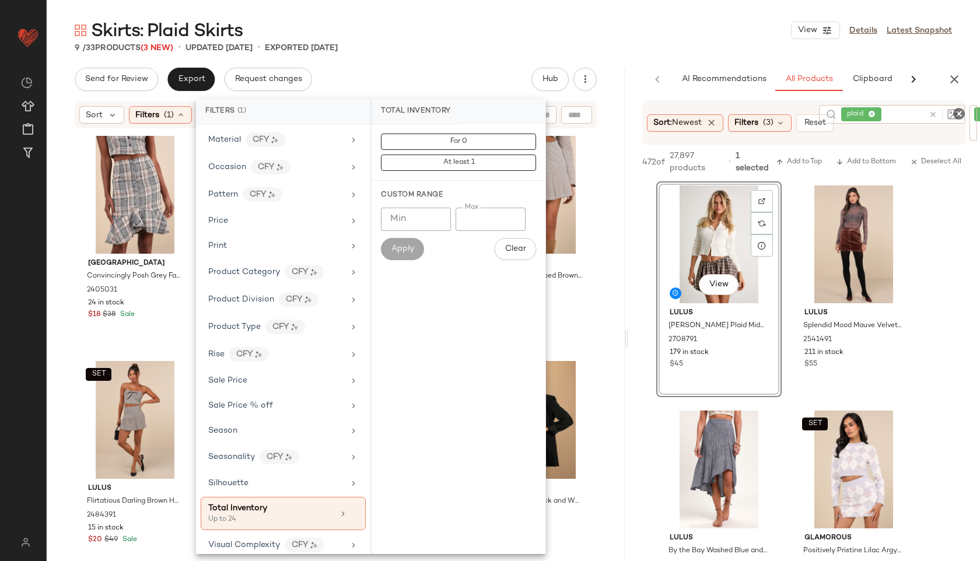
click at [473, 47] on div "9 / 33 Products (3 New) • updated Sep 4th • Exported Aug 28th" at bounding box center [513, 48] width 933 height 12
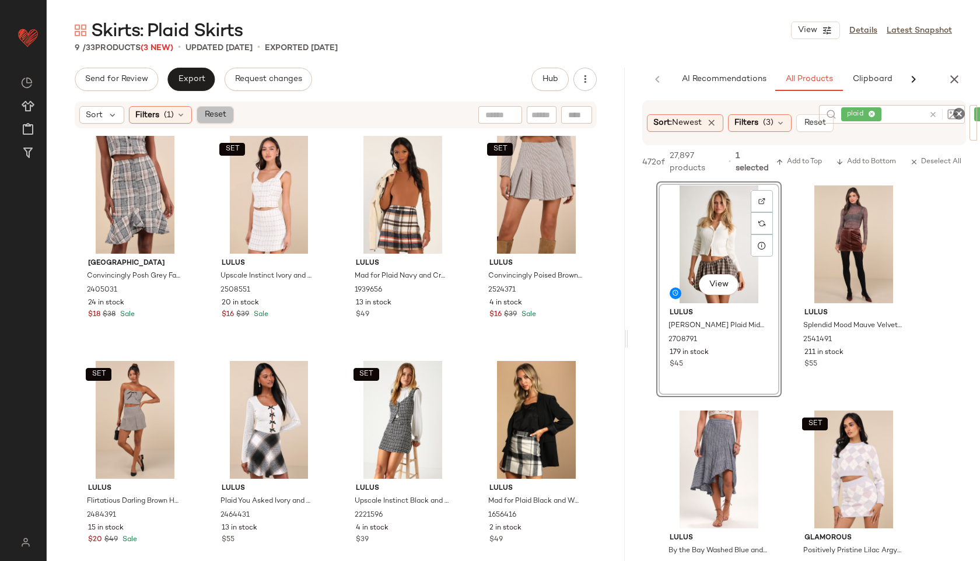
click at [218, 111] on span "Reset" at bounding box center [215, 114] width 22 height 9
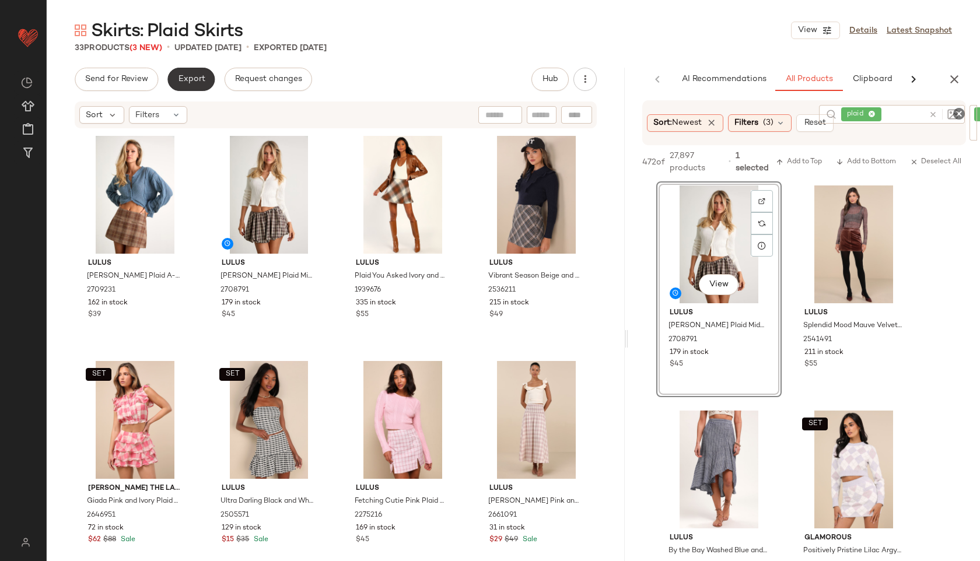
click at [201, 77] on span "Export" at bounding box center [190, 79] width 27 height 9
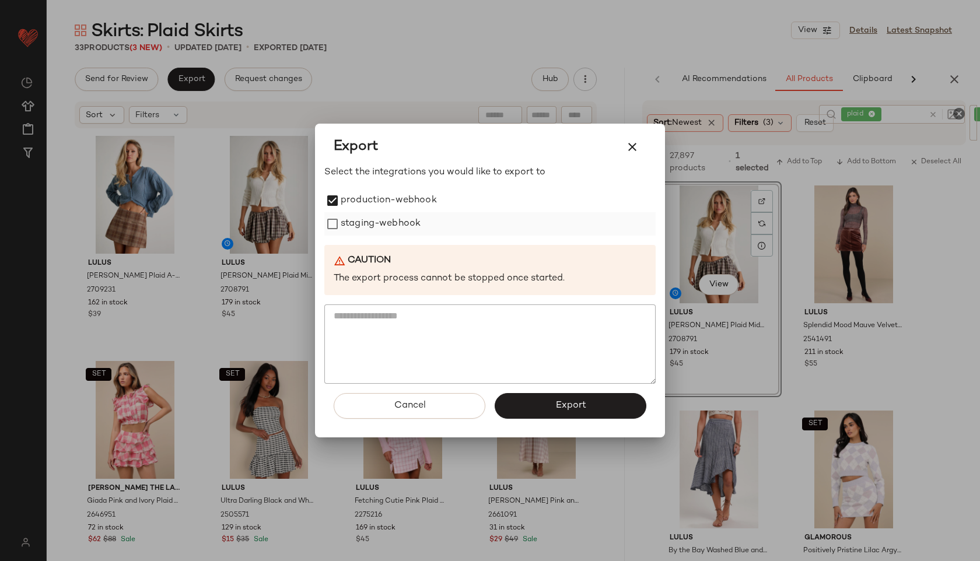
click at [342, 227] on label "staging-webhook" at bounding box center [381, 223] width 80 height 23
click at [554, 409] on button "Export" at bounding box center [571, 406] width 152 height 26
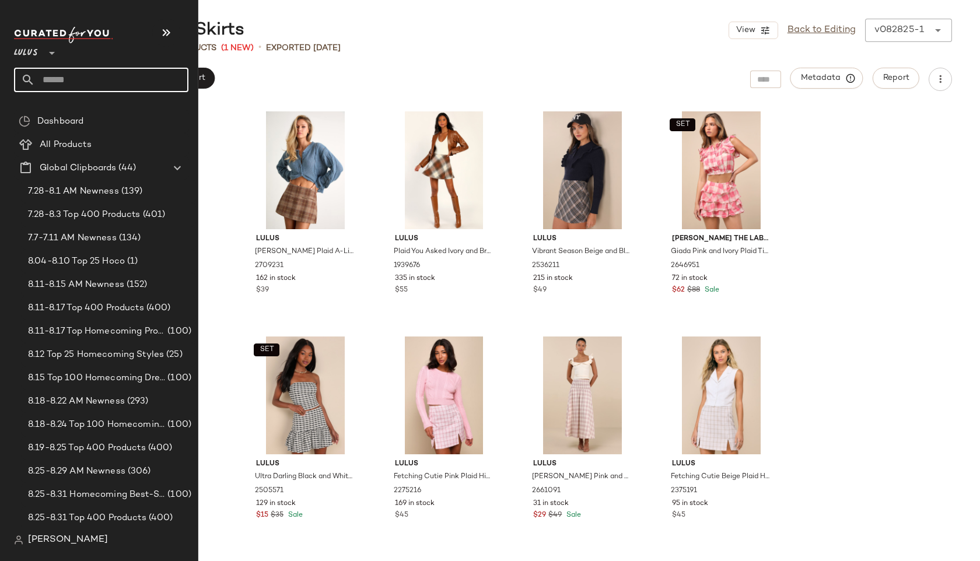
click at [62, 82] on input "text" at bounding box center [111, 80] width 153 height 24
click at [53, 85] on input "text" at bounding box center [111, 80] width 153 height 24
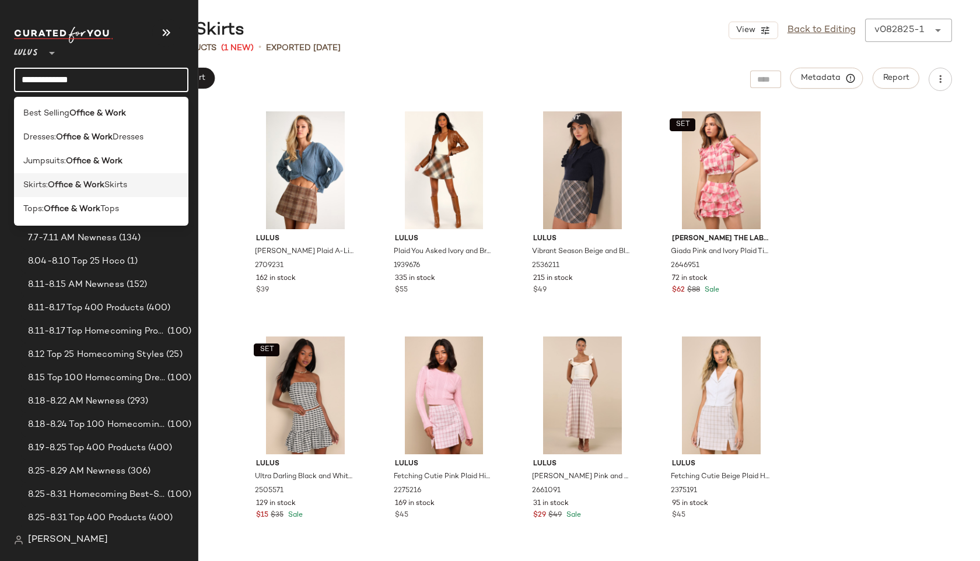
type input "**********"
click at [77, 190] on b "Office & Work" at bounding box center [76, 185] width 57 height 12
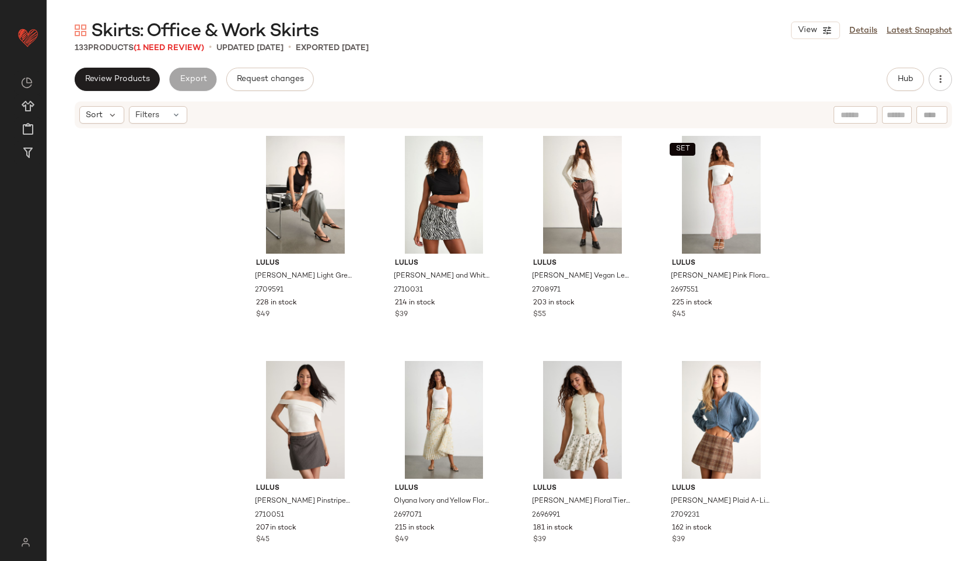
click at [400, 73] on div "Review Products Export Request changes Hub" at bounding box center [513, 79] width 877 height 23
click at [175, 44] on span "(1 Need Review)" at bounding box center [169, 48] width 71 height 9
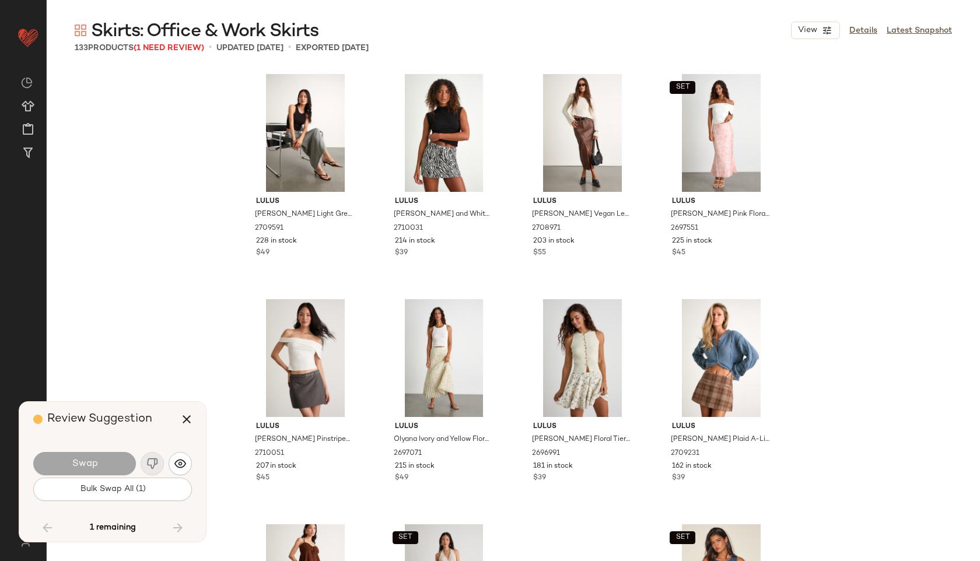
scroll to position [6529, 0]
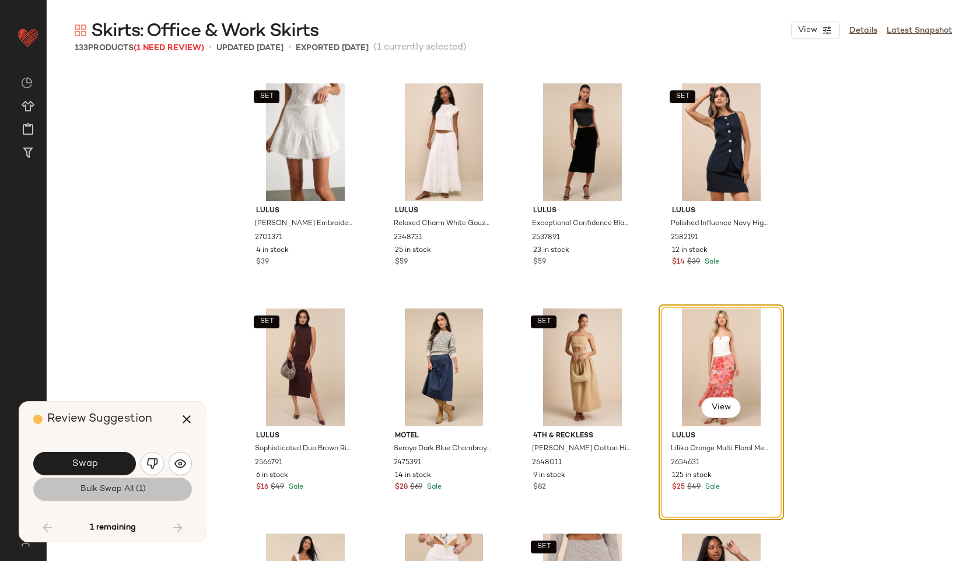
click at [117, 489] on span "Bulk Swap All (1)" at bounding box center [112, 489] width 66 height 9
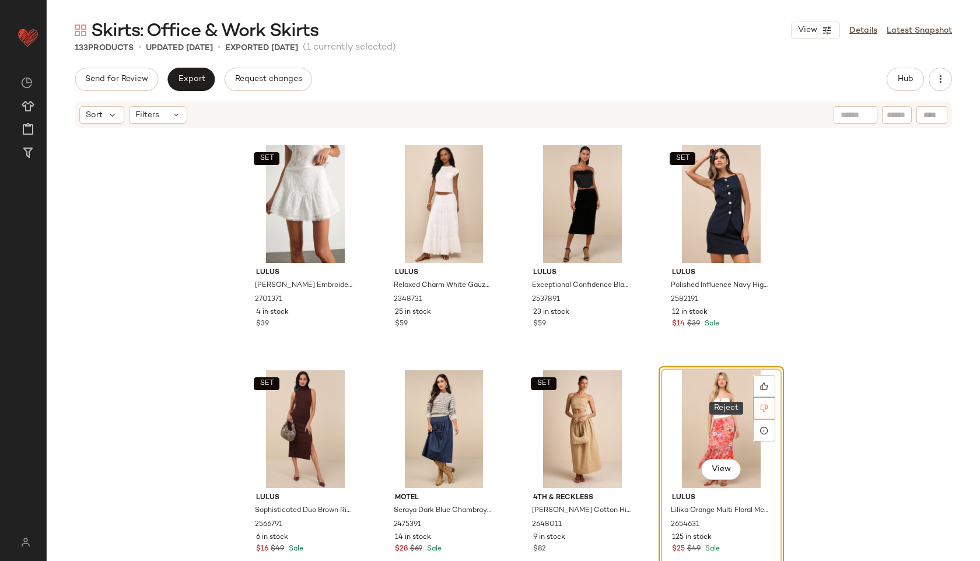
click at [761, 405] on icon at bounding box center [765, 409] width 8 height 8
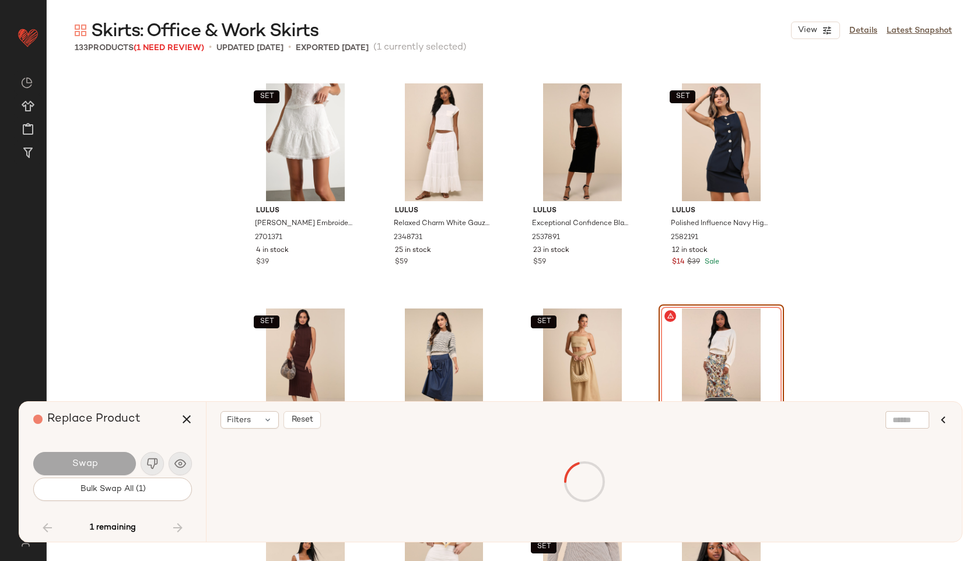
click at [702, 404] on div "Skirts: Office & Work Skirts View Details Latest Snapshot 133 Products (1 Need …" at bounding box center [513, 290] width 933 height 542
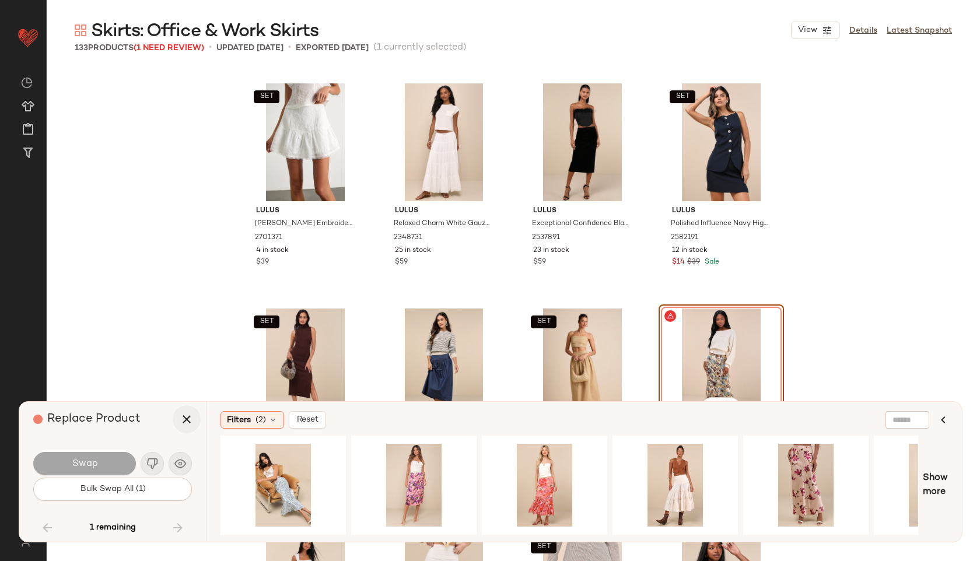
click at [191, 415] on icon "button" at bounding box center [187, 419] width 14 height 14
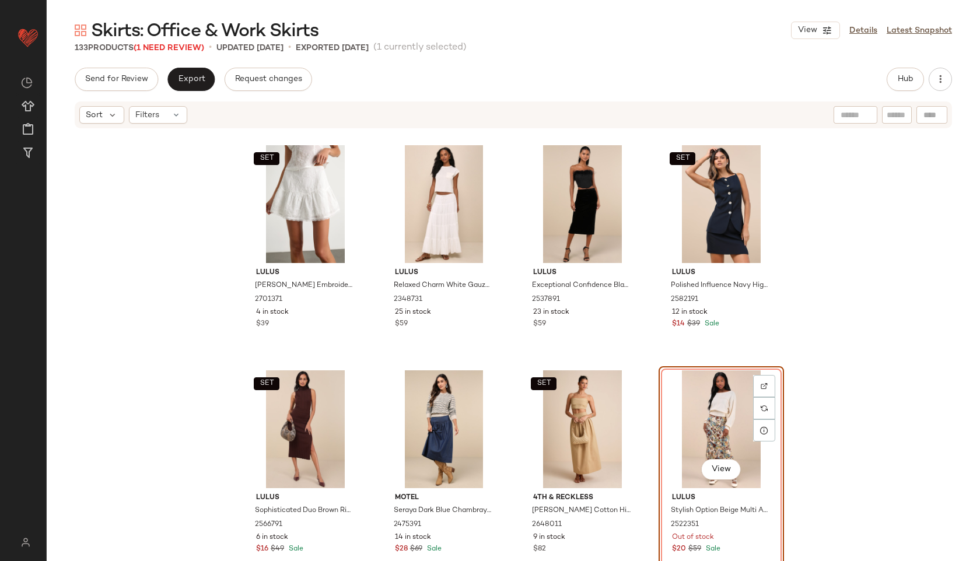
click at [722, 415] on div "View" at bounding box center [721, 429] width 117 height 118
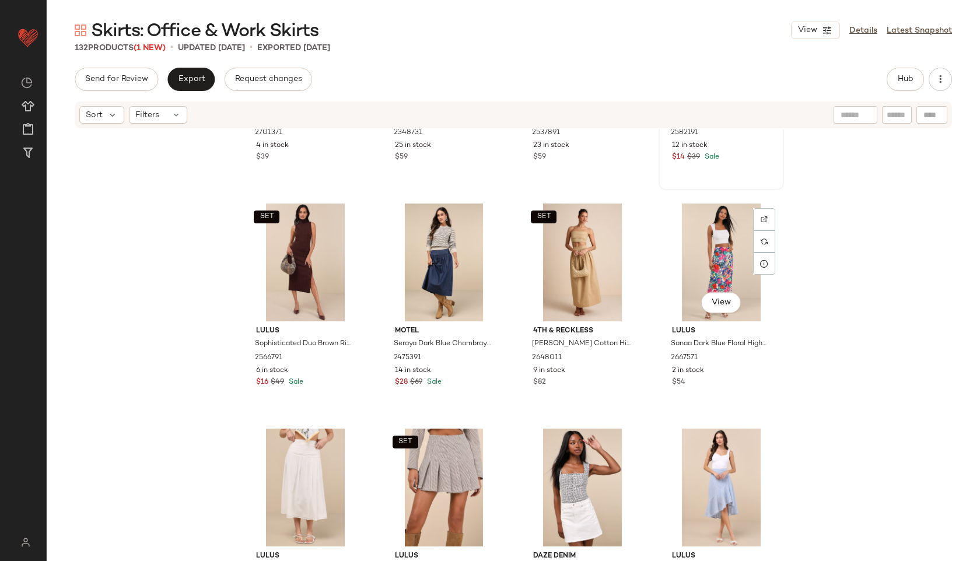
scroll to position [6697, 0]
click at [712, 236] on div "View" at bounding box center [721, 261] width 117 height 118
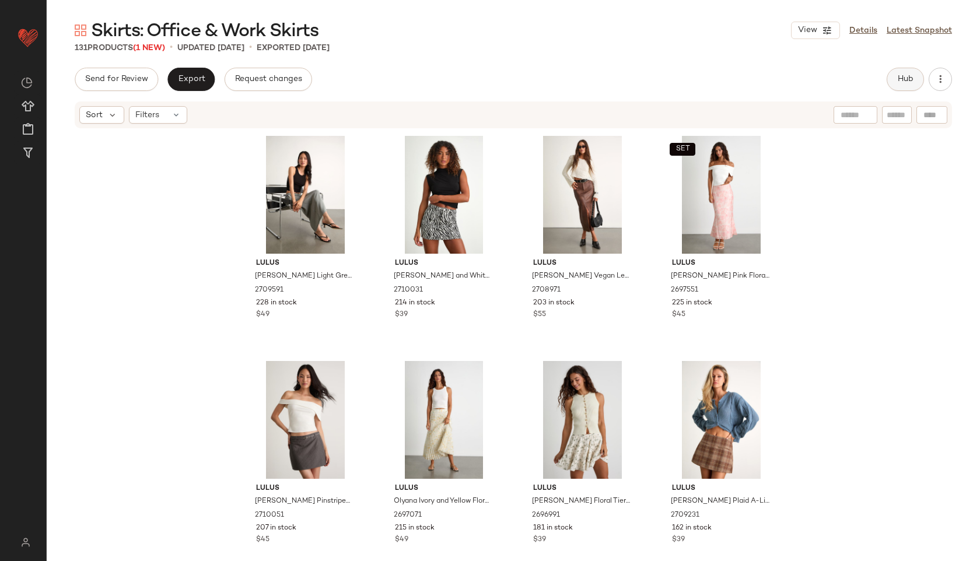
click at [908, 78] on span "Hub" at bounding box center [905, 79] width 16 height 9
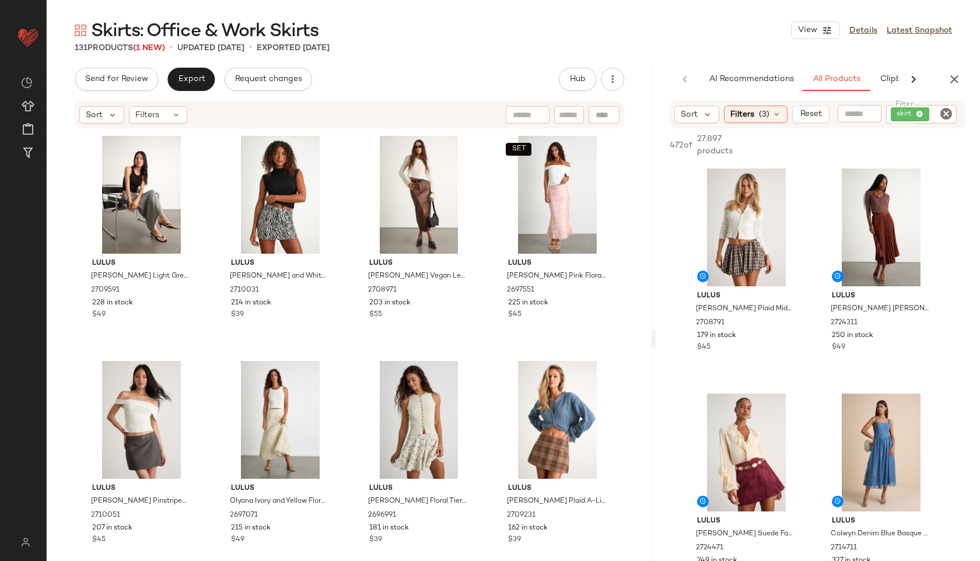
click at [698, 315] on div "Skirts: Office & Work Skirts View Details Latest Snapshot 131 Products (1 New) …" at bounding box center [513, 290] width 933 height 542
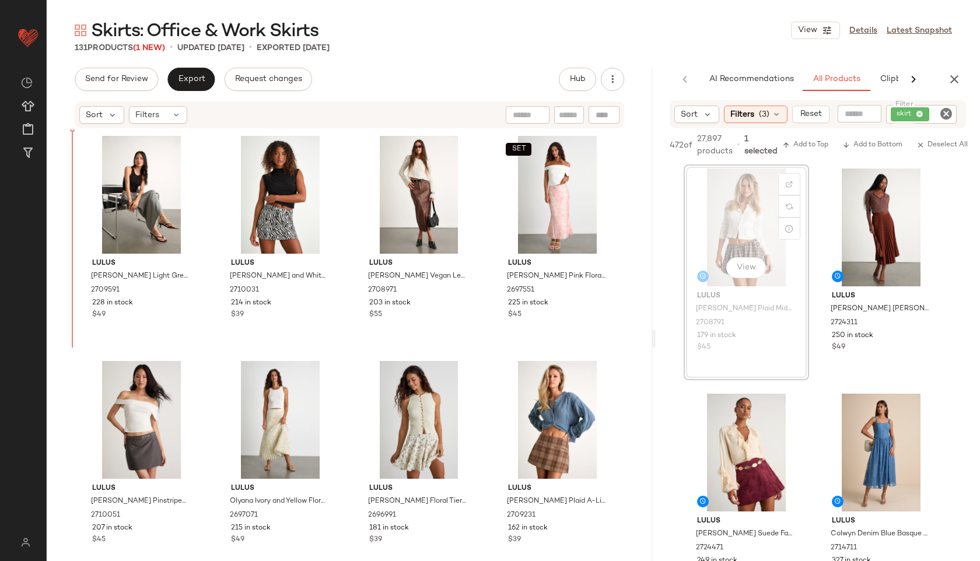
drag, startPoint x: 748, startPoint y: 223, endPoint x: 741, endPoint y: 223, distance: 6.4
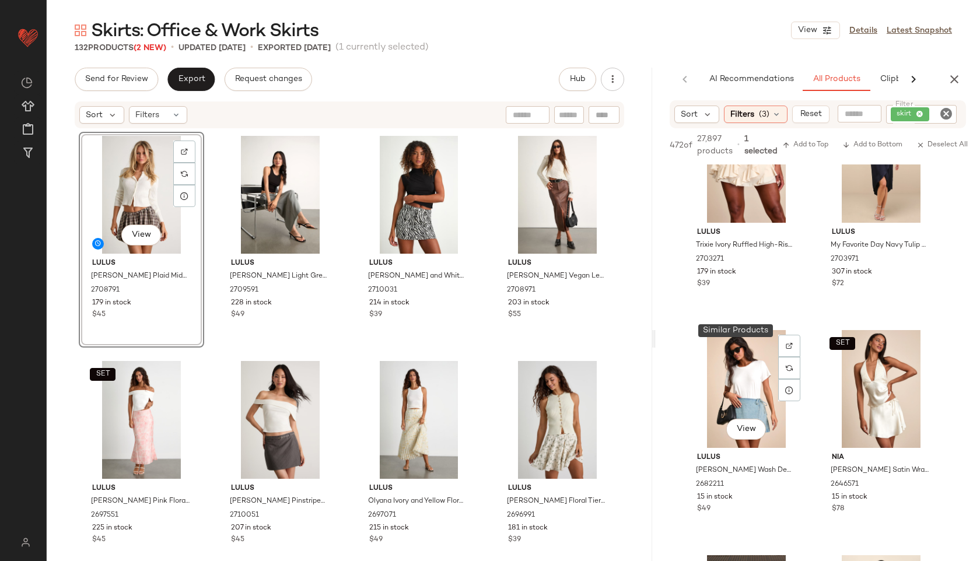
scroll to position [2352, 0]
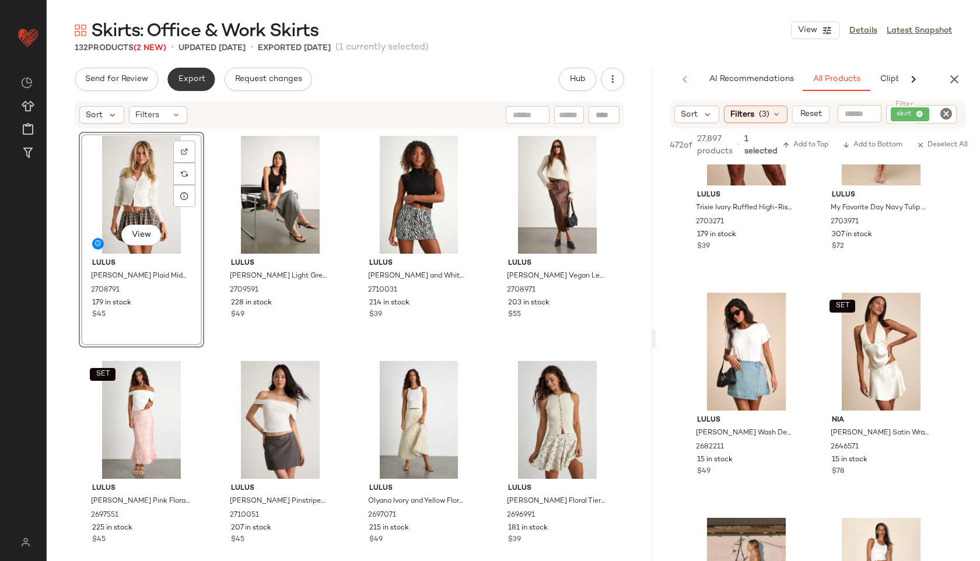
click at [196, 75] on span "Export" at bounding box center [190, 79] width 27 height 9
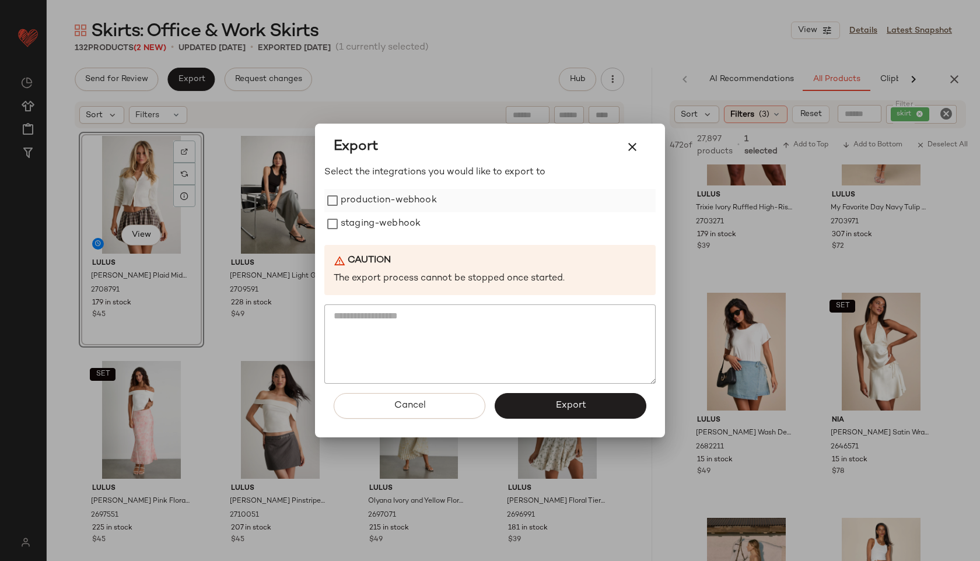
click at [359, 202] on label "production-webhook" at bounding box center [389, 200] width 96 height 23
click at [359, 229] on label "staging-webhook" at bounding box center [381, 223] width 80 height 23
click at [572, 410] on span "Export" at bounding box center [570, 405] width 31 height 11
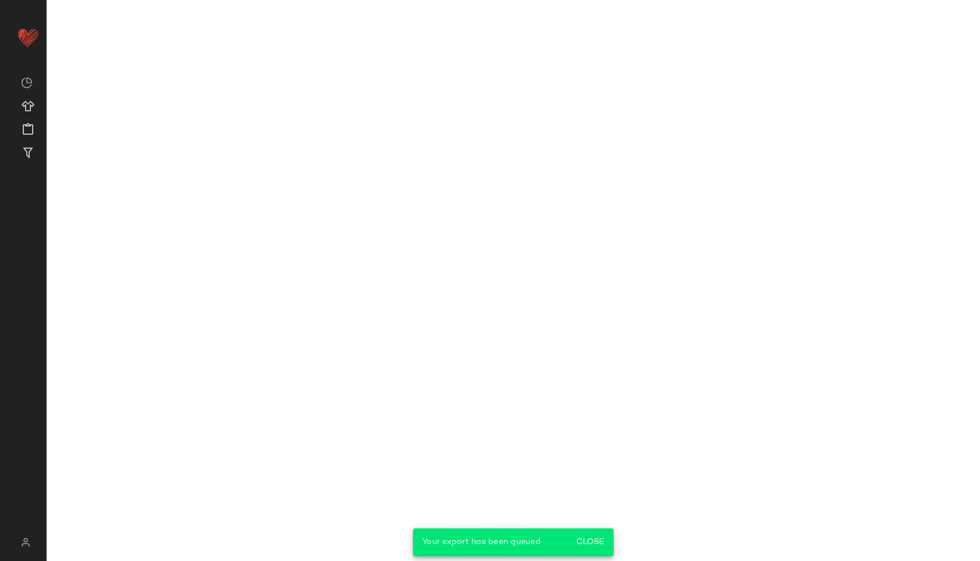
scroll to position [4604, 0]
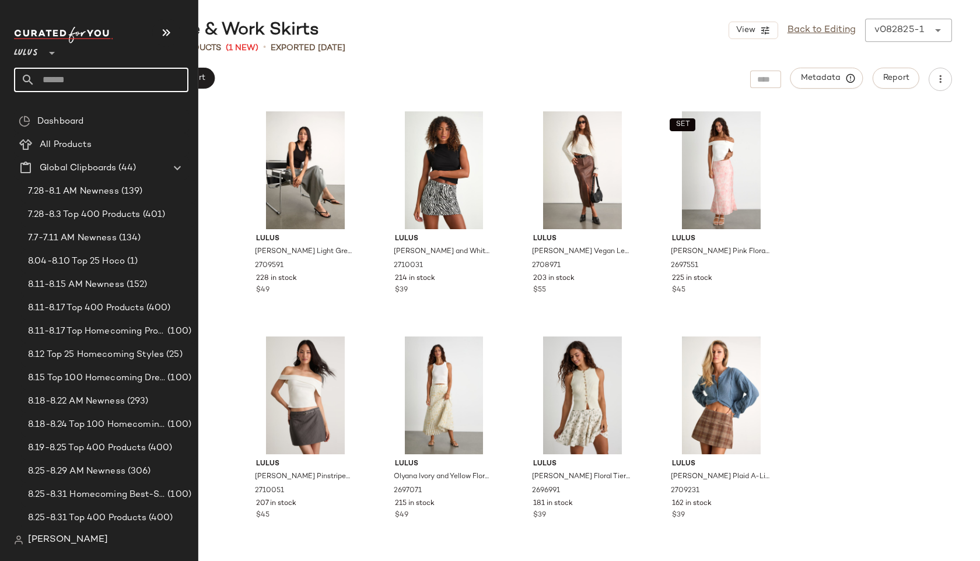
click at [68, 76] on input "text" at bounding box center [111, 80] width 153 height 24
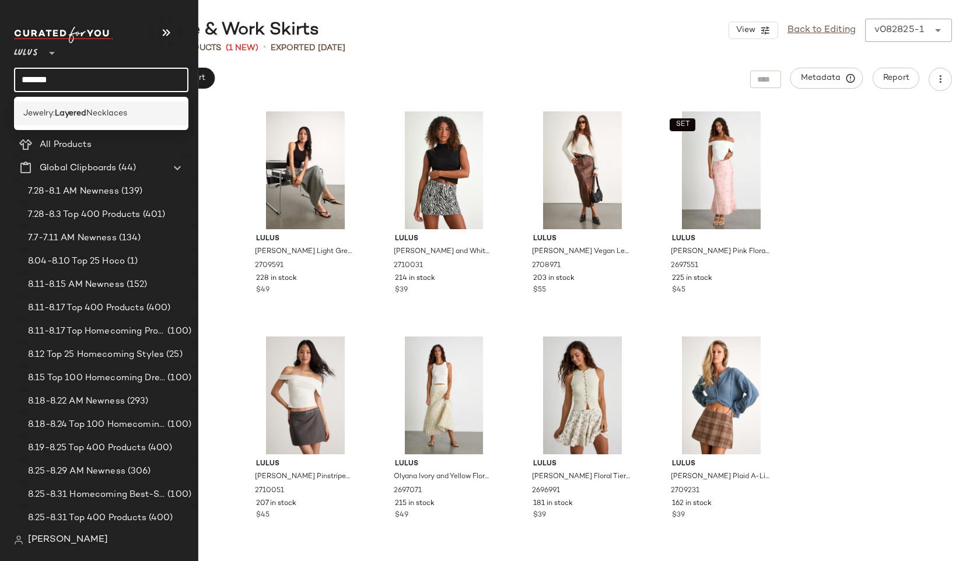
type input "*******"
click at [112, 114] on span "Necklaces" at bounding box center [106, 113] width 41 height 12
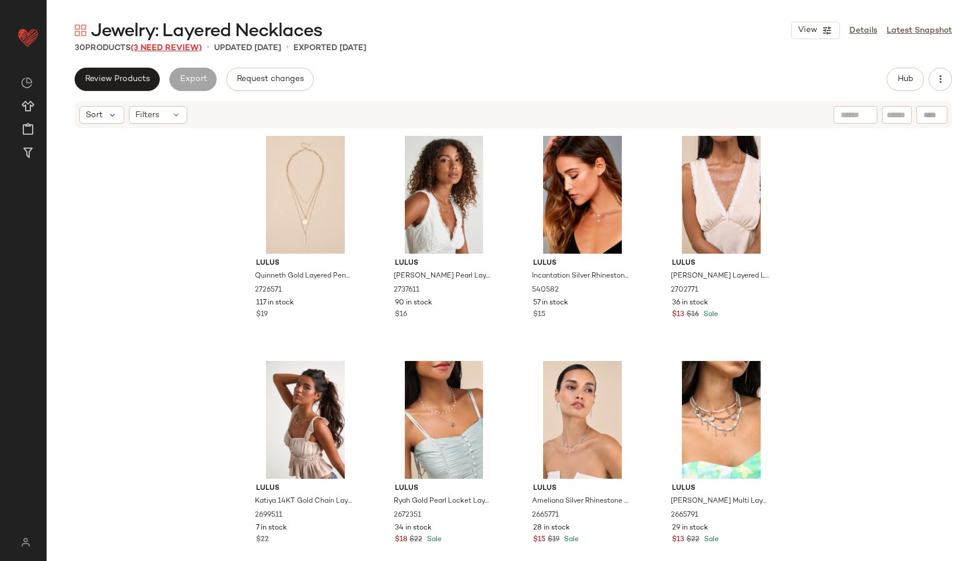
click at [165, 46] on span "(3 Need Review)" at bounding box center [166, 48] width 71 height 9
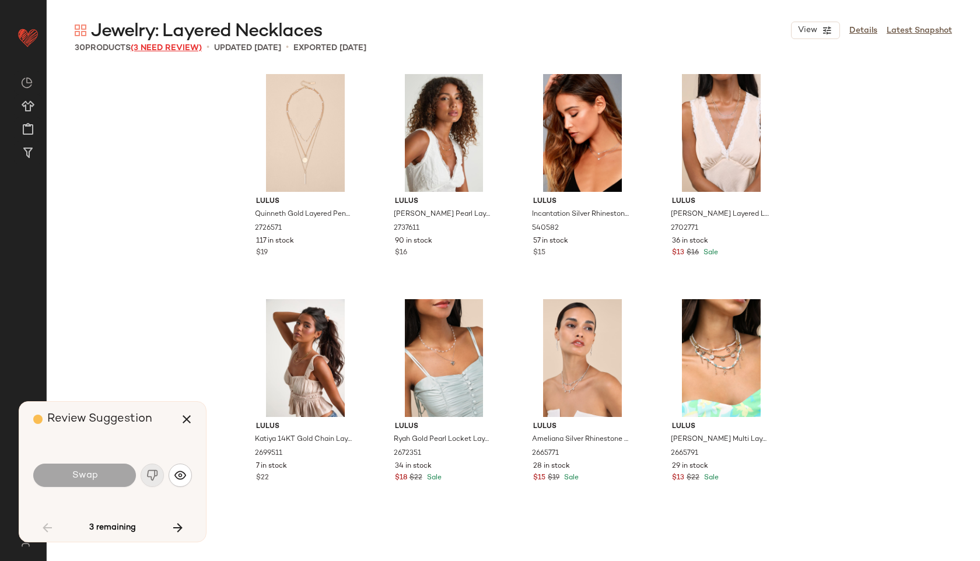
scroll to position [910, 0]
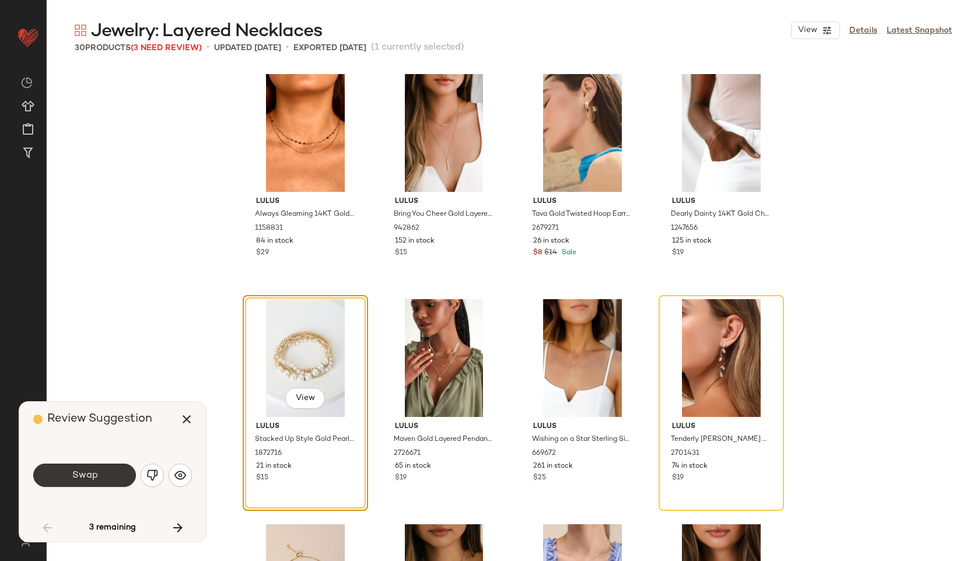
click at [99, 468] on button "Swap" at bounding box center [84, 475] width 103 height 23
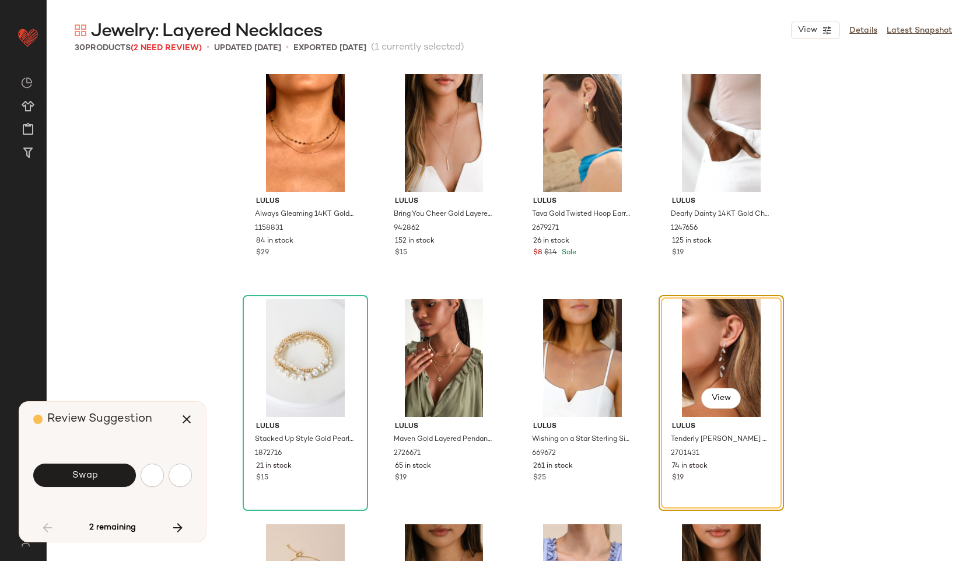
scroll to position [901, 0]
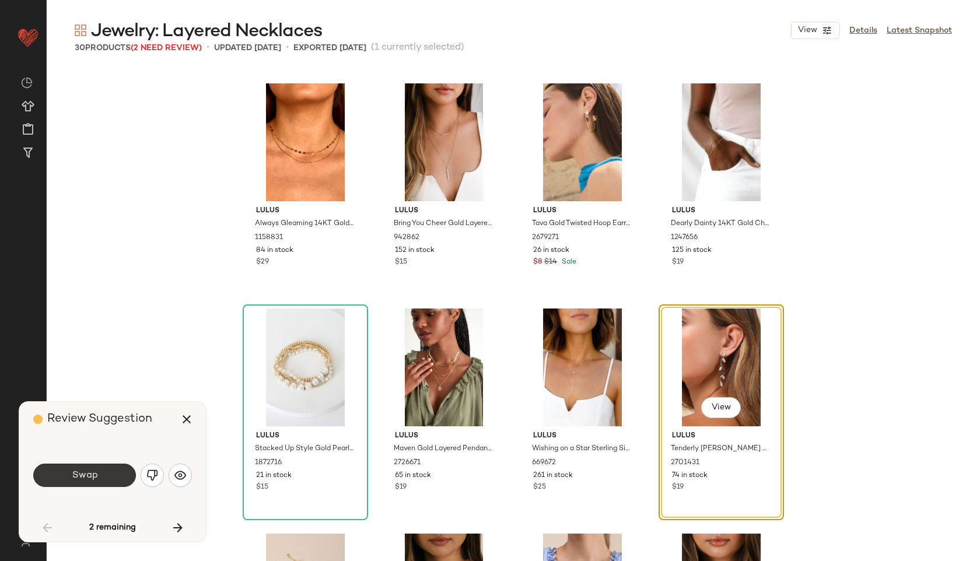
click at [102, 482] on button "Swap" at bounding box center [84, 475] width 103 height 23
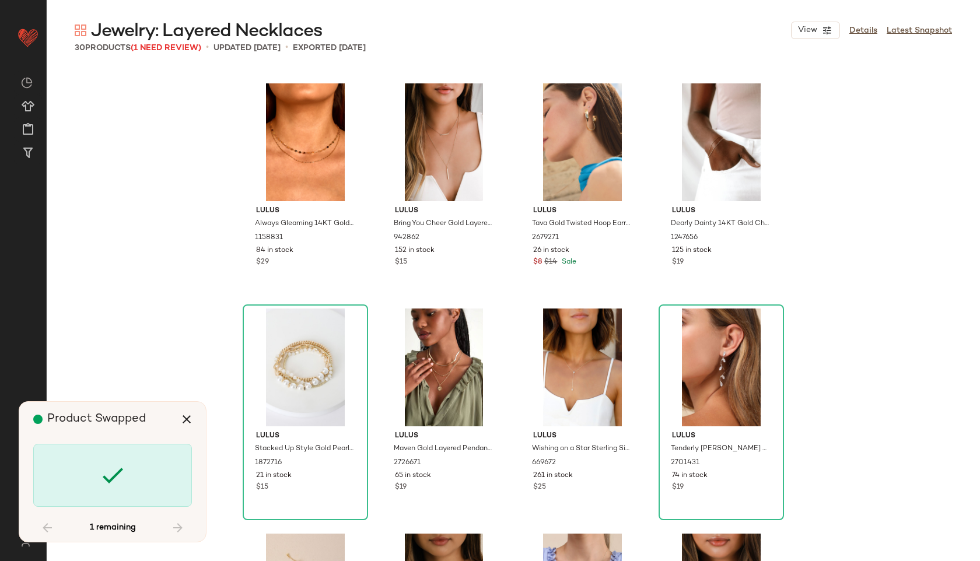
scroll to position [1261, 0]
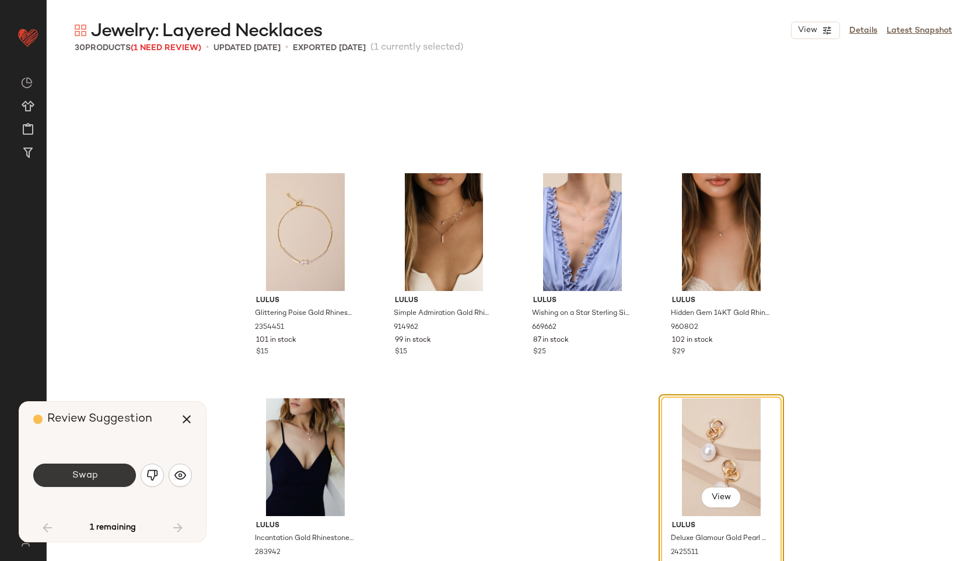
click at [90, 470] on span "Swap" at bounding box center [84, 475] width 26 height 11
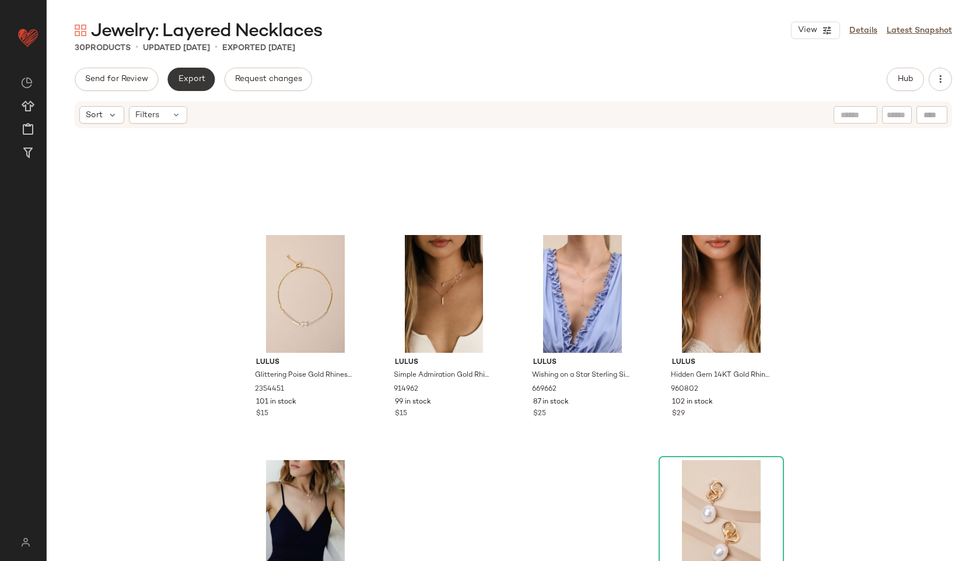
click at [199, 76] on span "Export" at bounding box center [190, 79] width 27 height 9
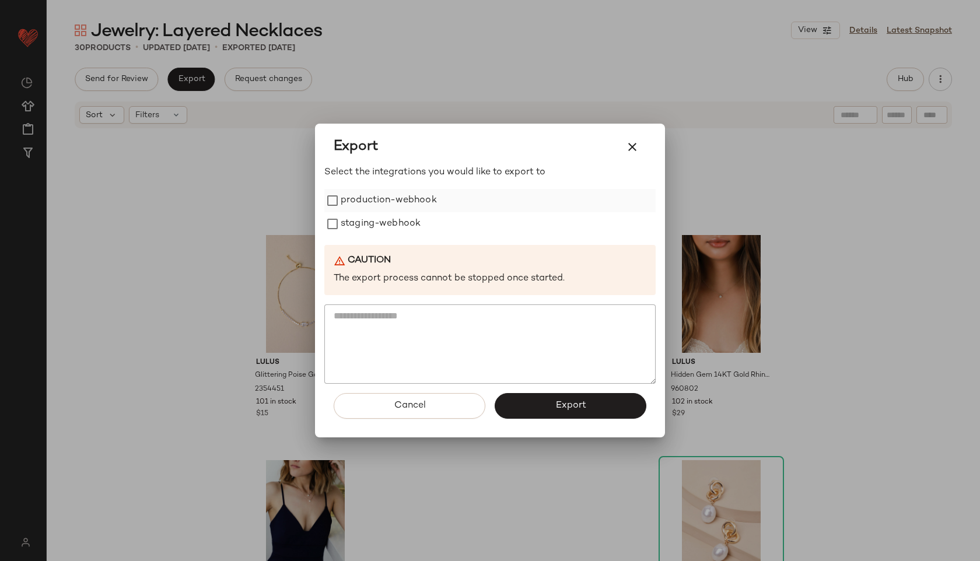
click at [372, 201] on label "production-webhook" at bounding box center [389, 200] width 96 height 23
click at [370, 234] on label "staging-webhook" at bounding box center [381, 223] width 80 height 23
click at [533, 407] on button "Export" at bounding box center [571, 406] width 152 height 26
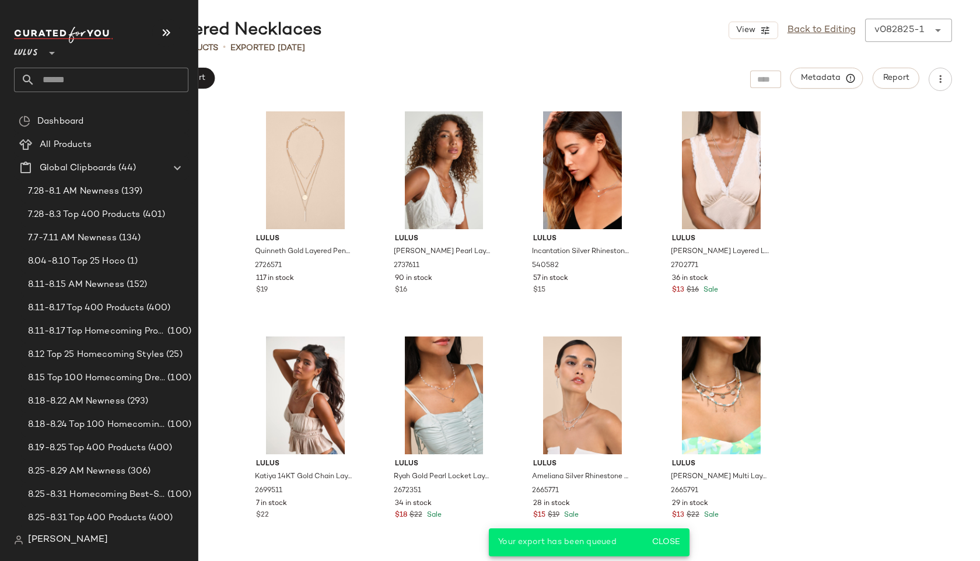
click at [65, 82] on input "text" at bounding box center [111, 80] width 153 height 24
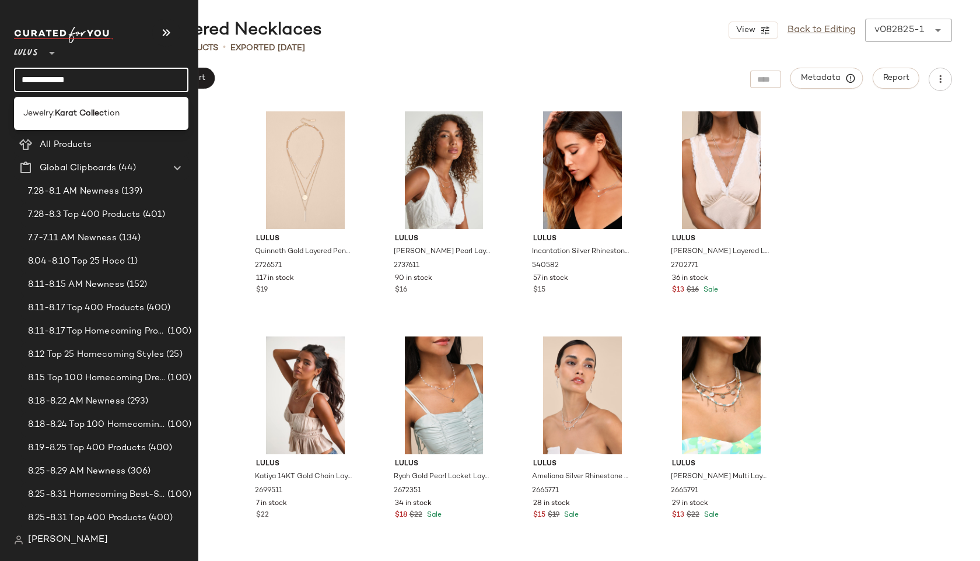
type input "**********"
click at [98, 125] on div "Jewelry: Karat Collec tion" at bounding box center [101, 113] width 174 height 33
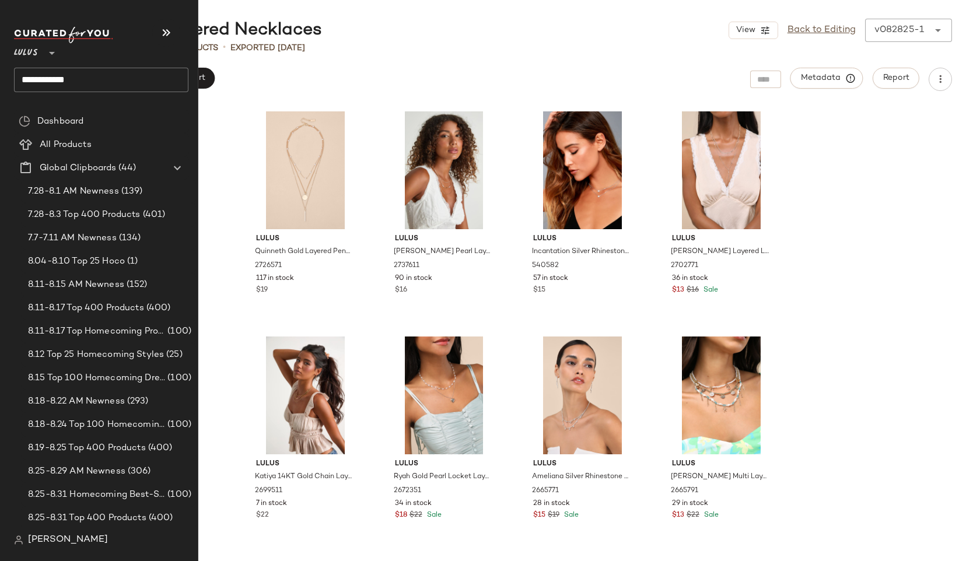
click at [108, 85] on input "**********" at bounding box center [101, 80] width 174 height 24
click at [104, 113] on b "Karat Collec" at bounding box center [79, 113] width 49 height 12
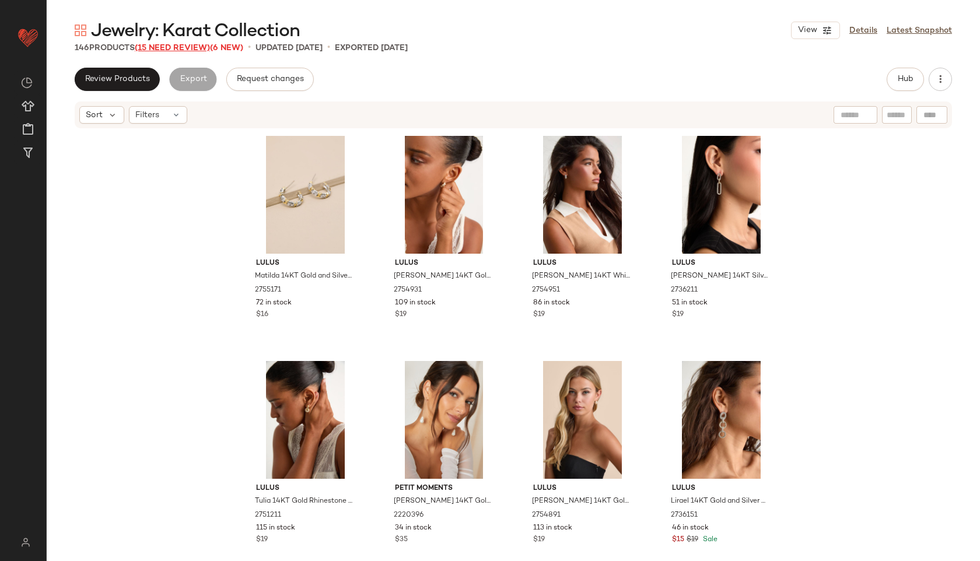
click at [174, 46] on span "(15 Need Review)" at bounding box center [172, 48] width 75 height 9
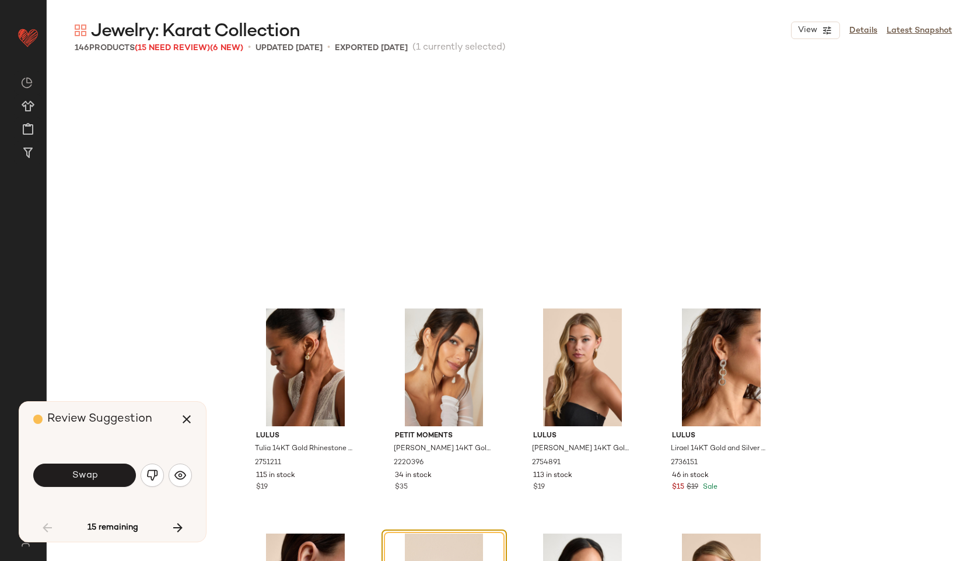
scroll to position [234, 0]
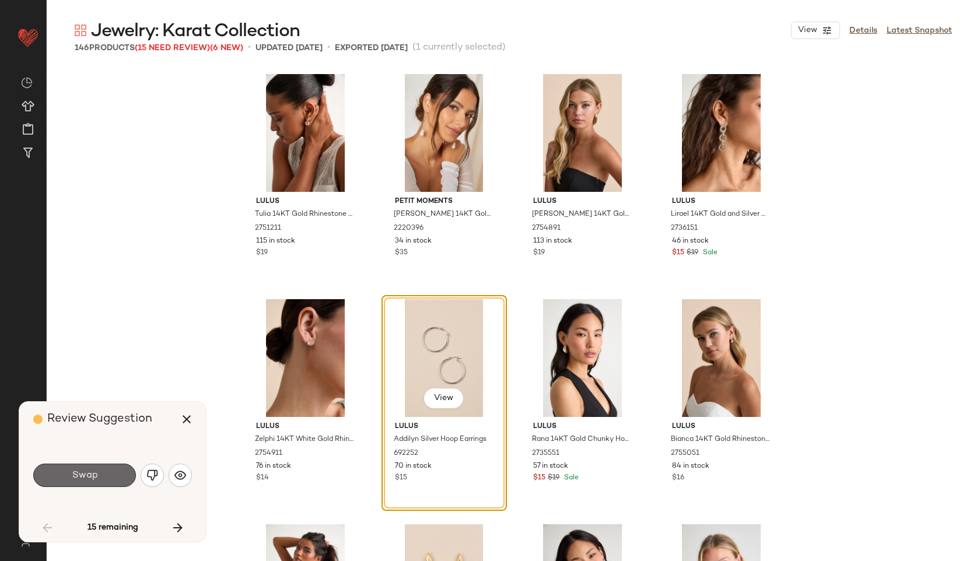
click at [97, 472] on button "Swap" at bounding box center [84, 475] width 103 height 23
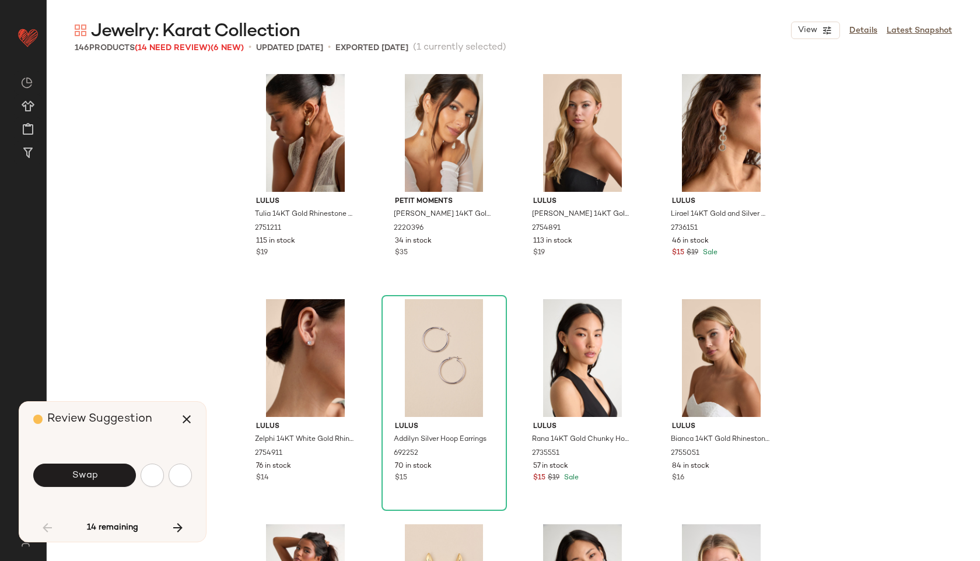
scroll to position [901, 0]
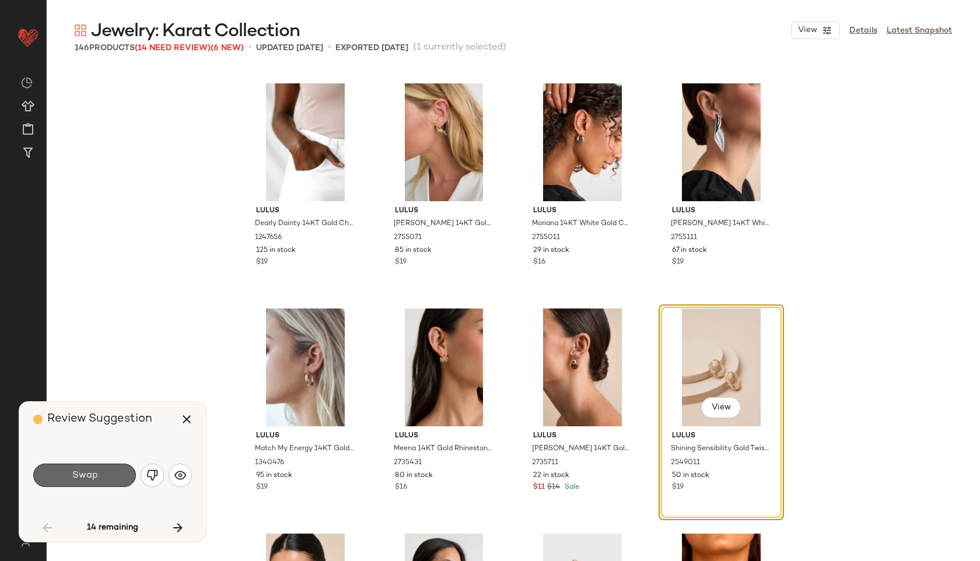
click at [91, 475] on span "Swap" at bounding box center [84, 475] width 26 height 11
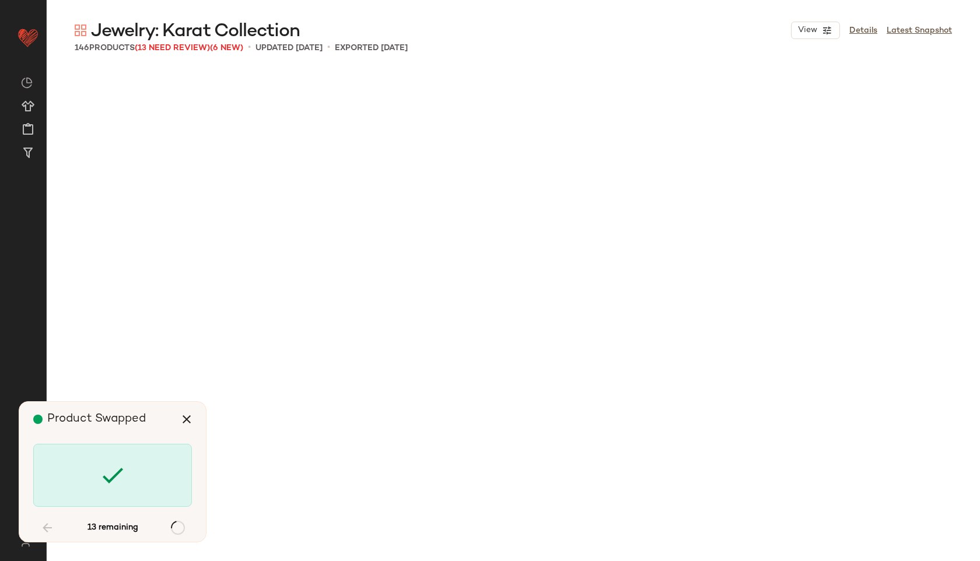
scroll to position [2251, 0]
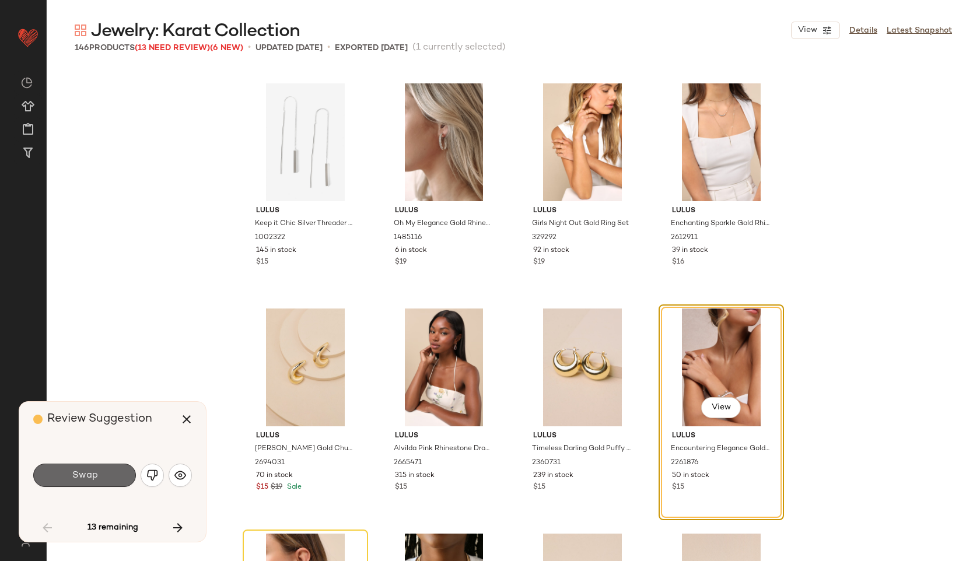
click at [101, 474] on button "Swap" at bounding box center [84, 475] width 103 height 23
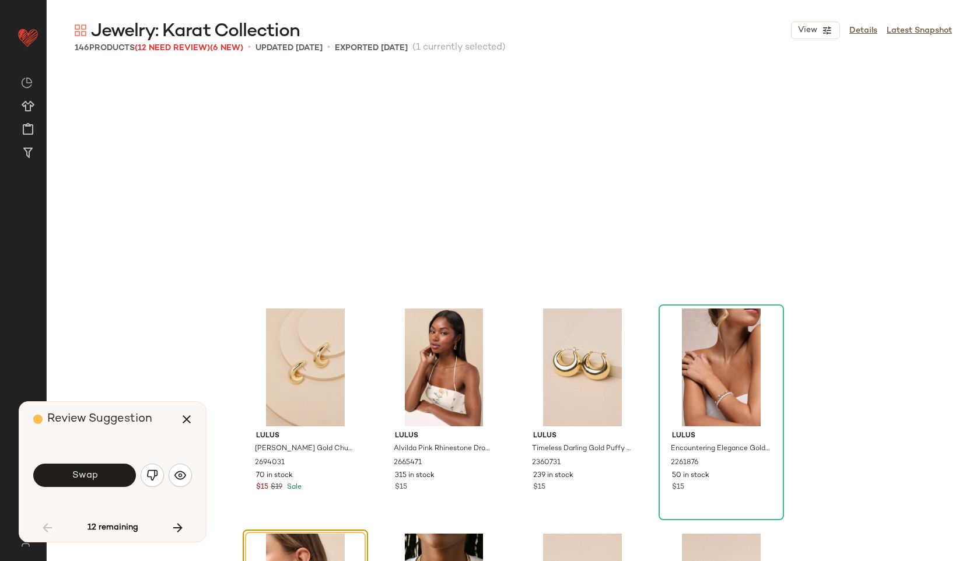
scroll to position [2477, 0]
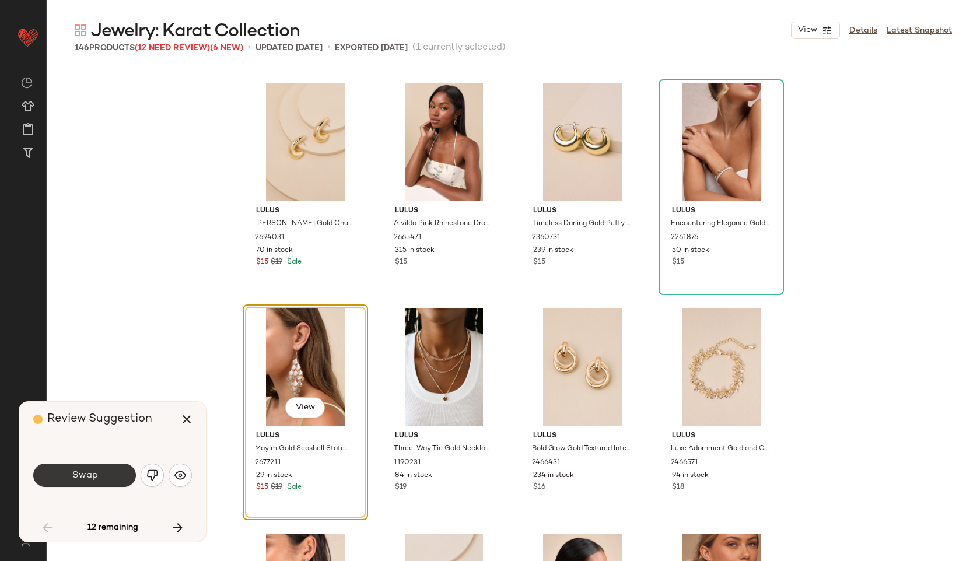
click at [101, 479] on button "Swap" at bounding box center [84, 475] width 103 height 23
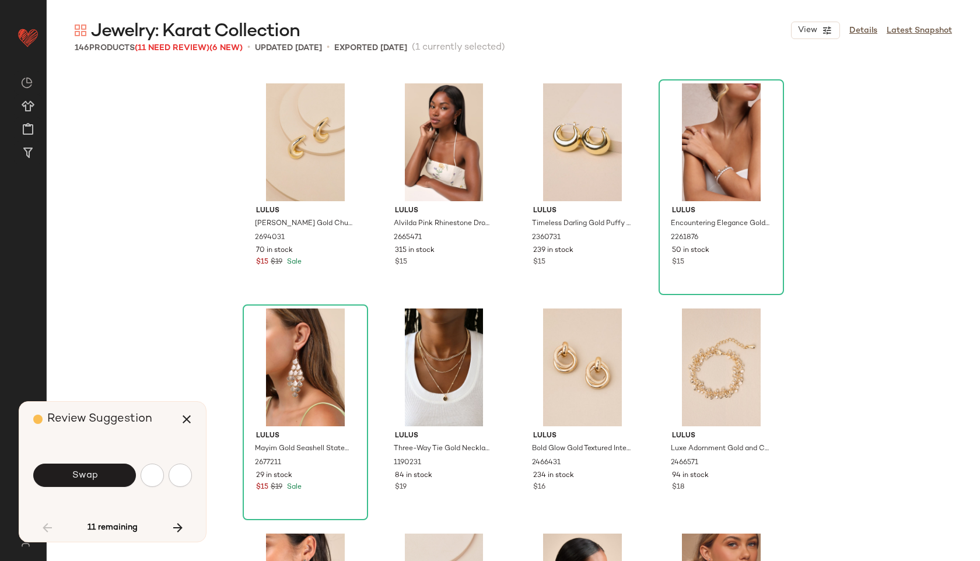
scroll to position [2927, 0]
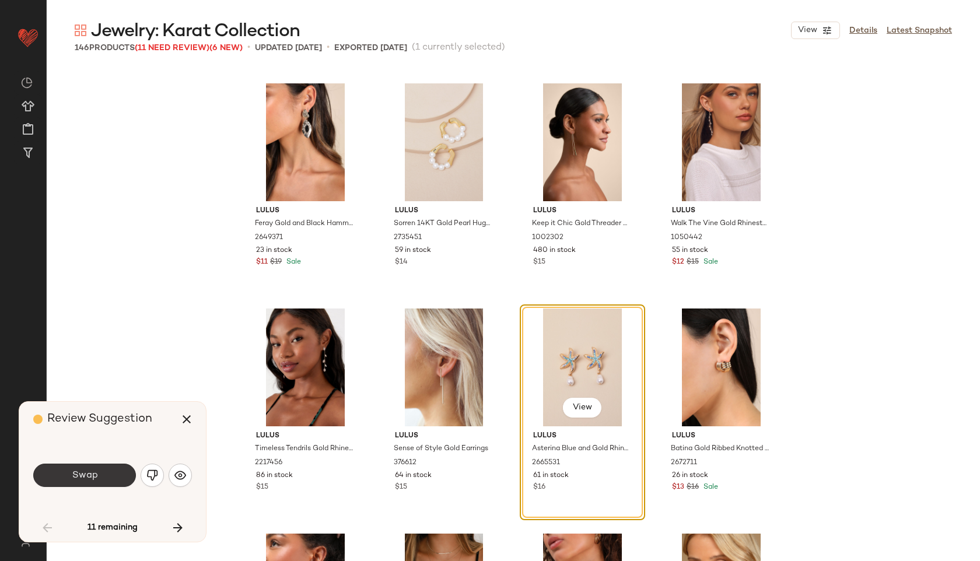
click at [103, 474] on button "Swap" at bounding box center [84, 475] width 103 height 23
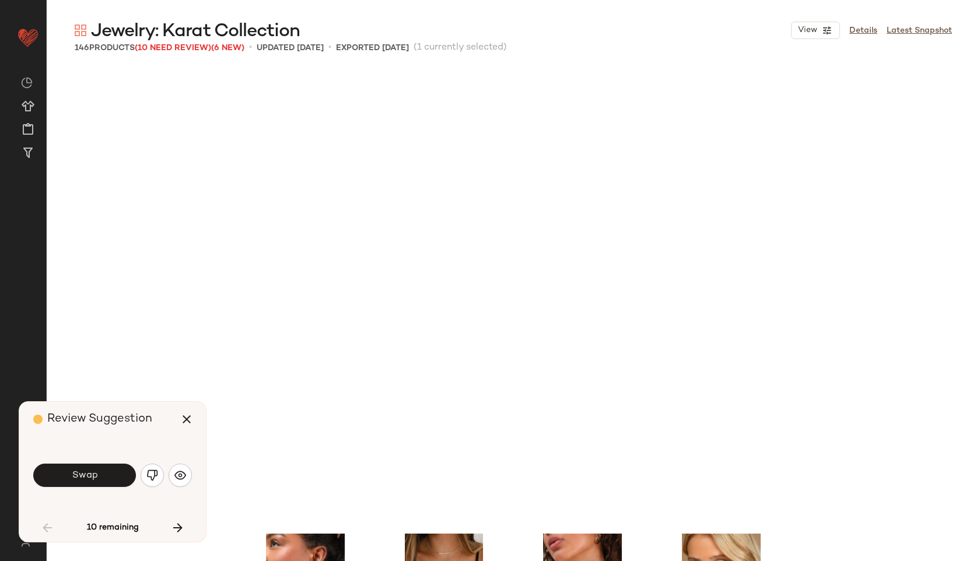
scroll to position [3377, 0]
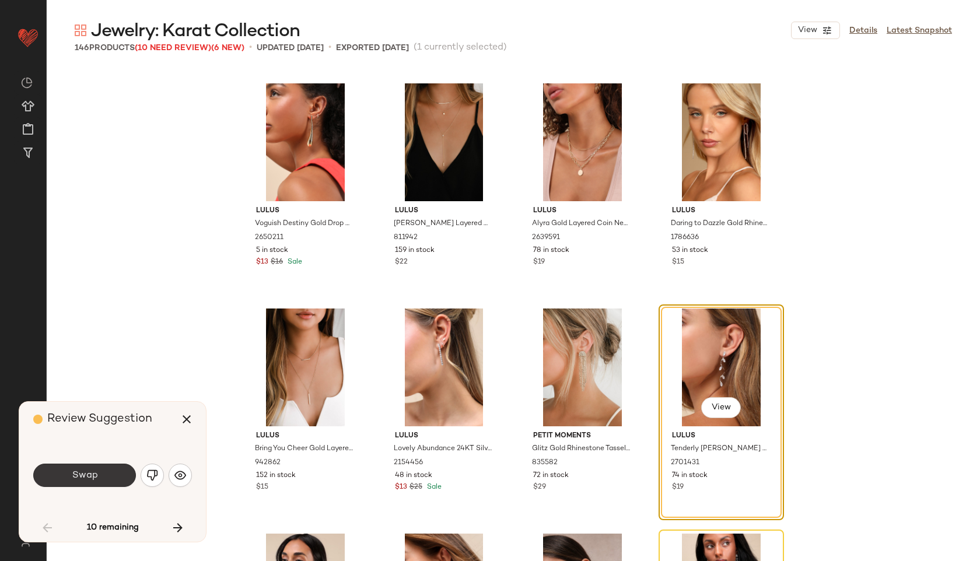
click at [103, 479] on button "Swap" at bounding box center [84, 475] width 103 height 23
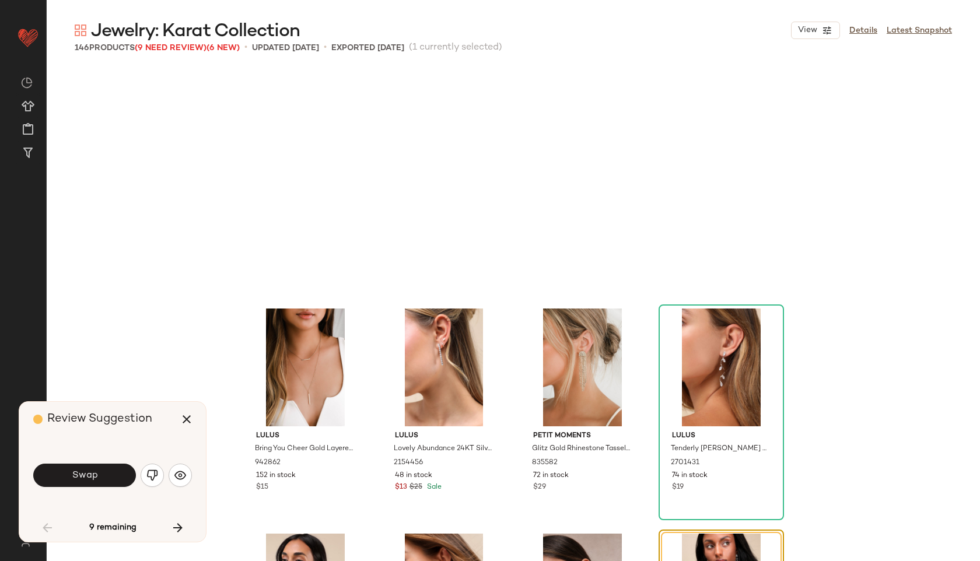
scroll to position [3602, 0]
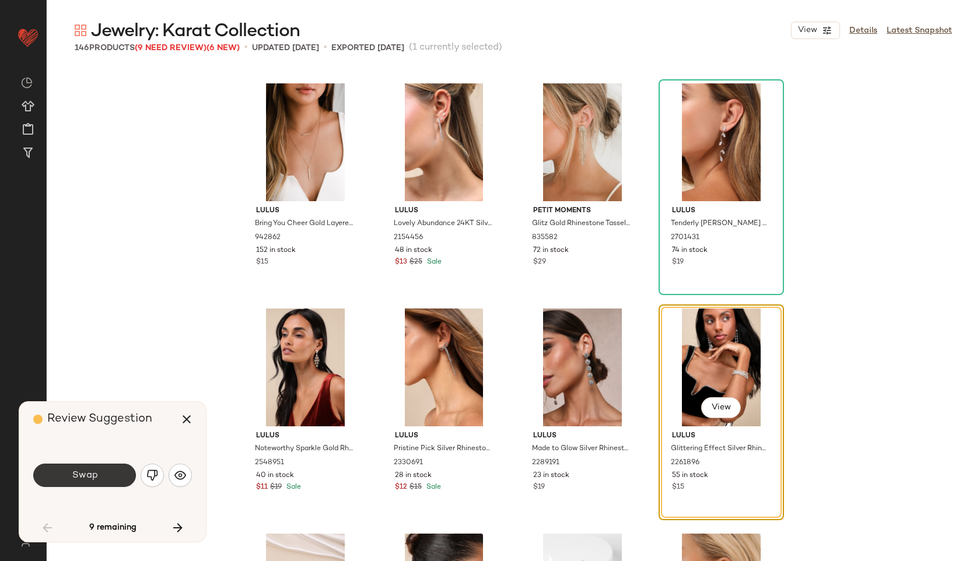
click at [76, 479] on span "Swap" at bounding box center [84, 475] width 26 height 11
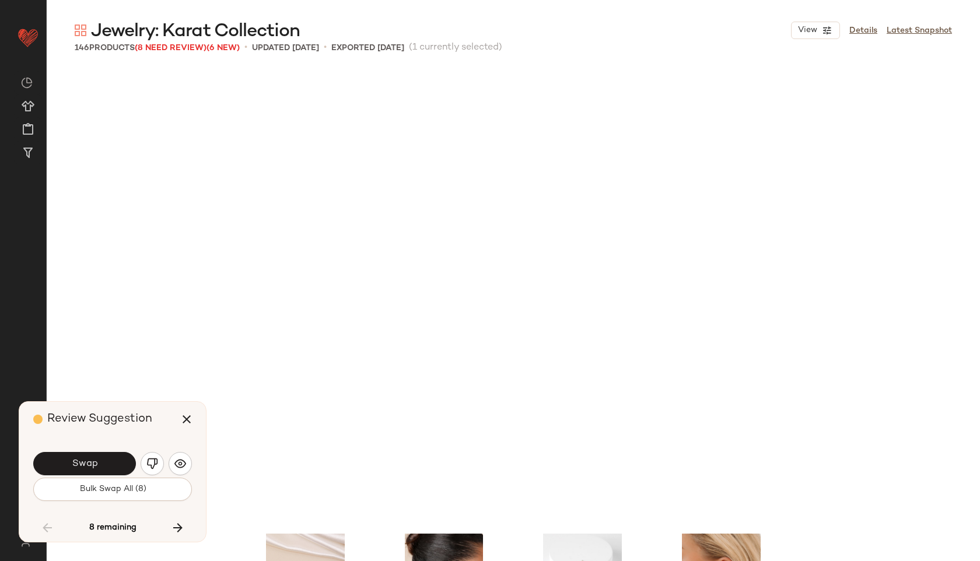
scroll to position [4053, 0]
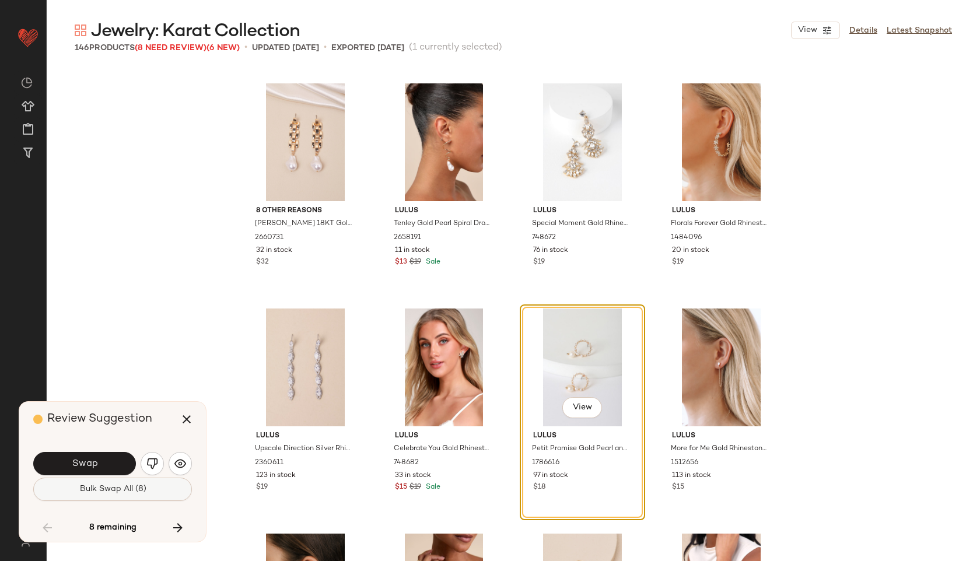
click at [96, 485] on span "Bulk Swap All (8)" at bounding box center [112, 489] width 67 height 9
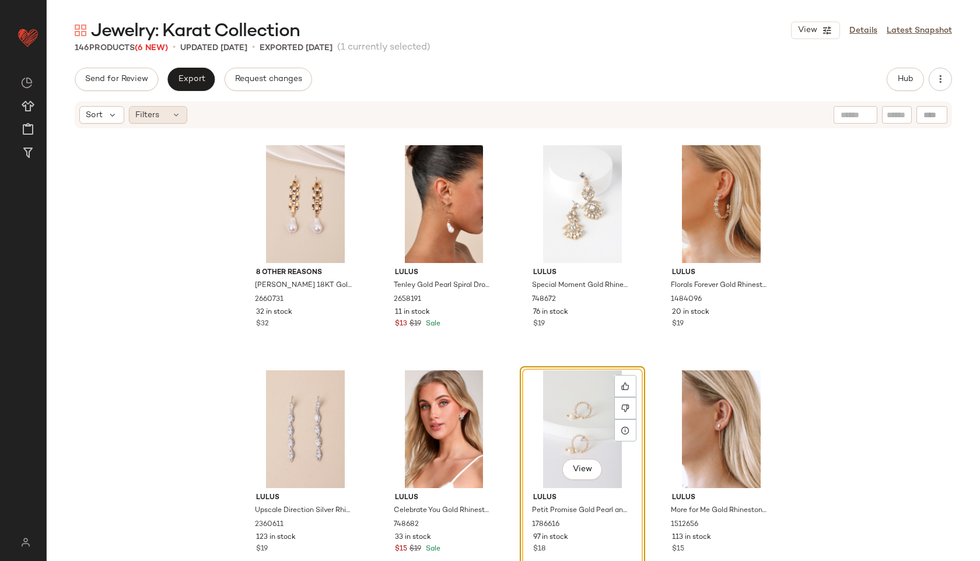
click at [153, 116] on span "Filters" at bounding box center [147, 115] width 24 height 12
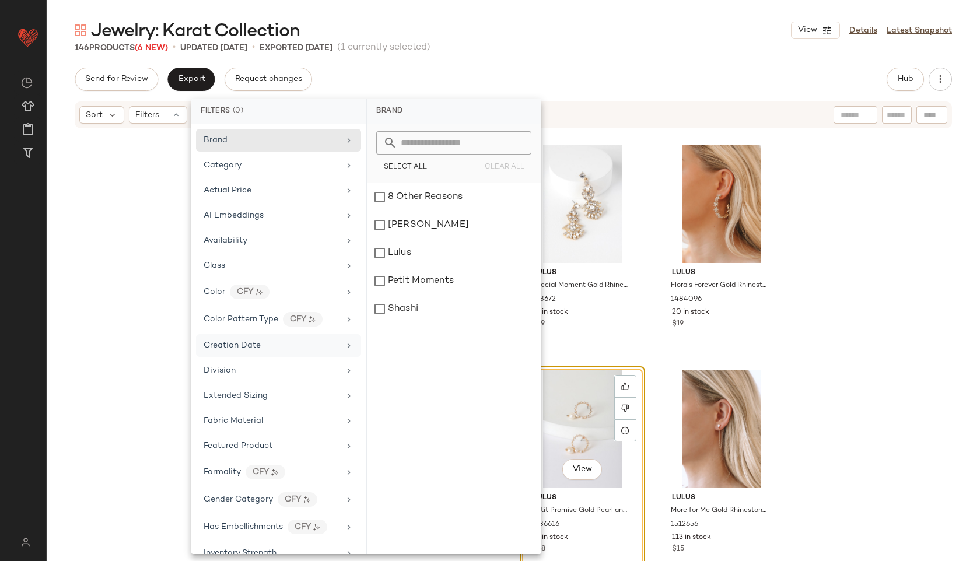
scroll to position [437, 0]
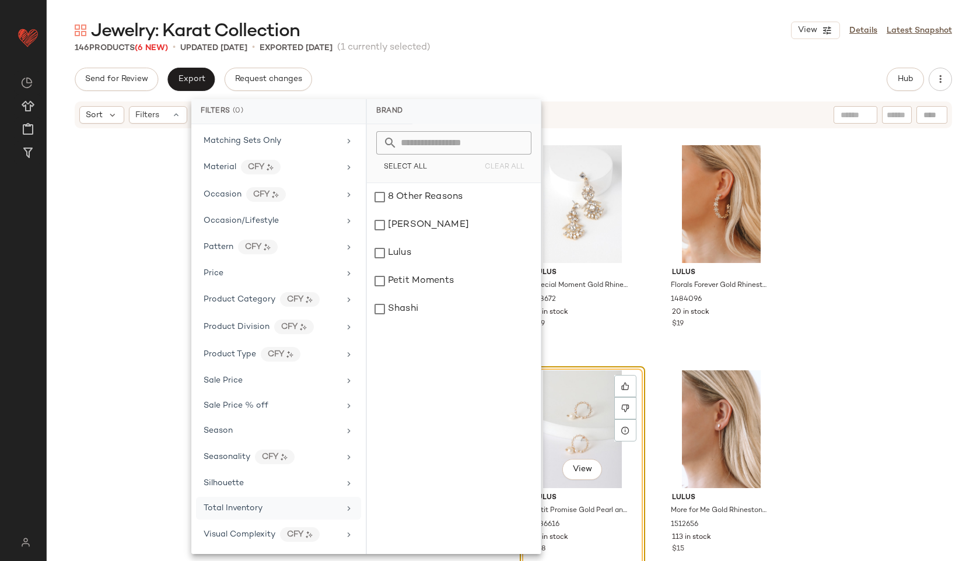
click at [255, 512] on span "Total Inventory" at bounding box center [233, 508] width 59 height 9
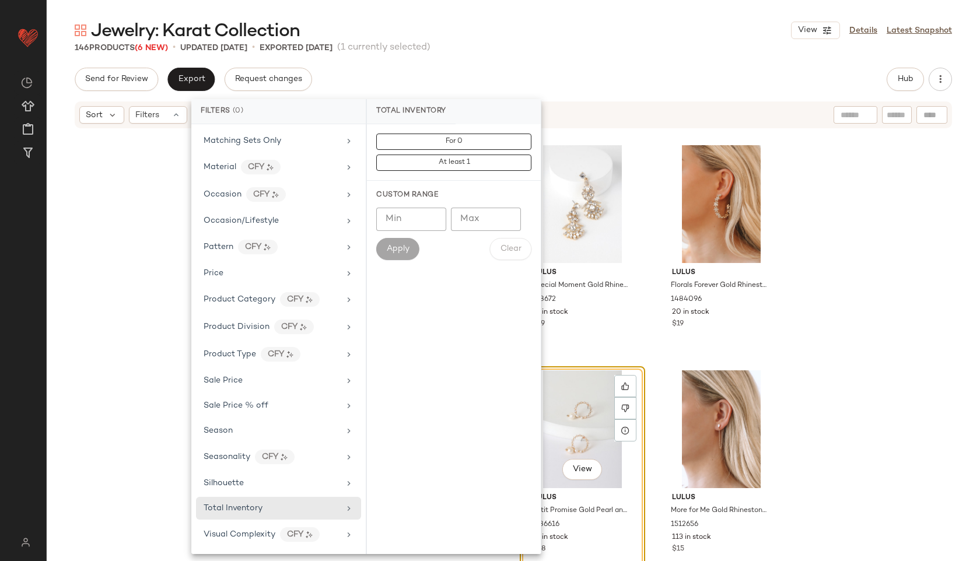
click at [477, 220] on input "Max" at bounding box center [486, 219] width 70 height 23
type input "**"
click at [385, 253] on button "Apply" at bounding box center [397, 249] width 43 height 22
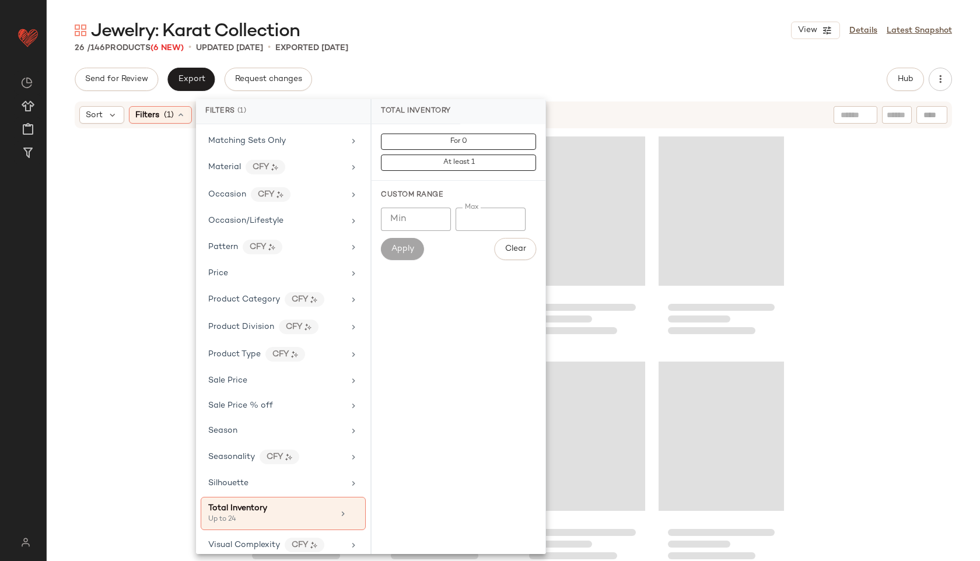
click at [566, 51] on div "26 / 146 Products (6 New) • updated [DATE] • Exported [DATE]" at bounding box center [513, 48] width 933 height 12
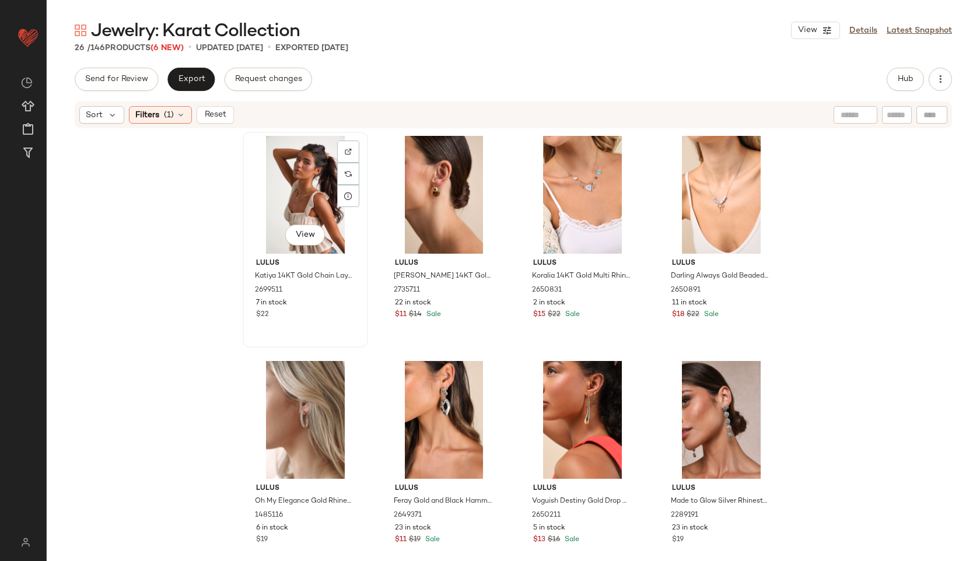
click at [295, 188] on div "View" at bounding box center [305, 195] width 117 height 118
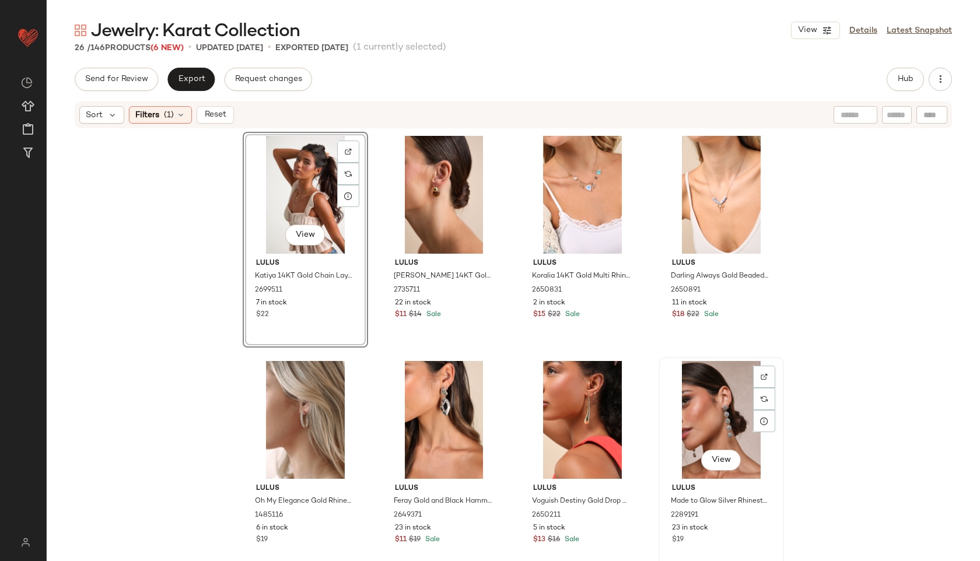
scroll to position [1112, 0]
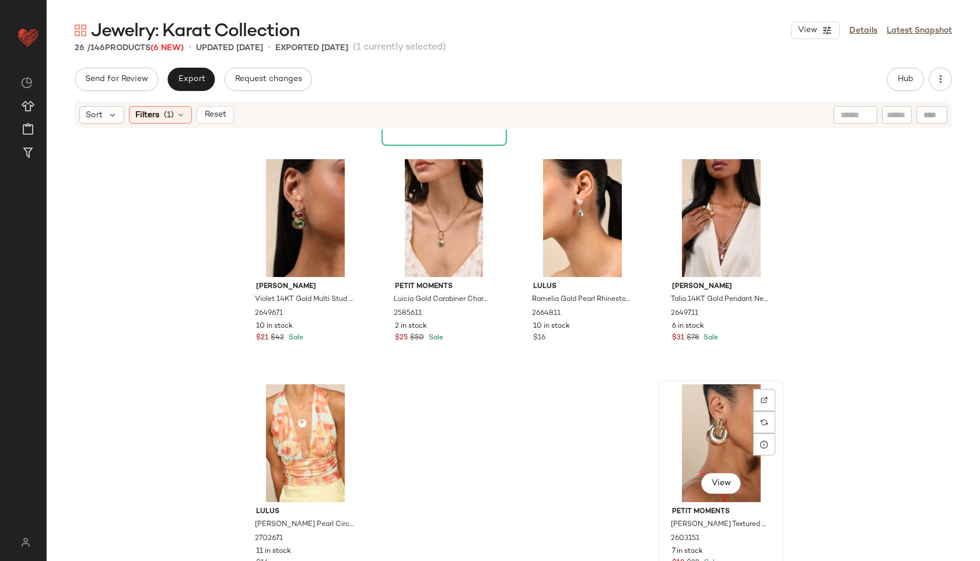
click at [699, 433] on div "View" at bounding box center [721, 443] width 117 height 118
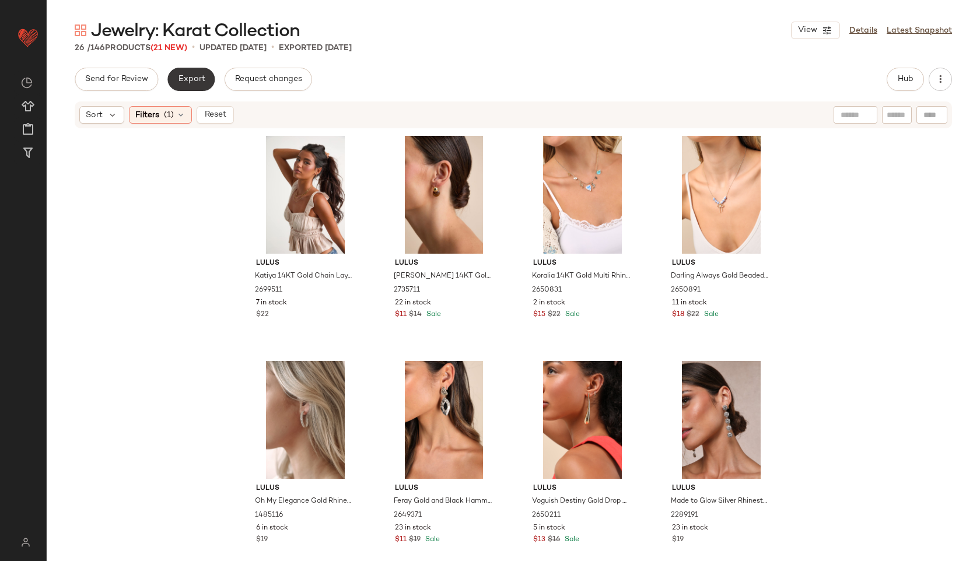
click at [190, 75] on span "Export" at bounding box center [190, 79] width 27 height 9
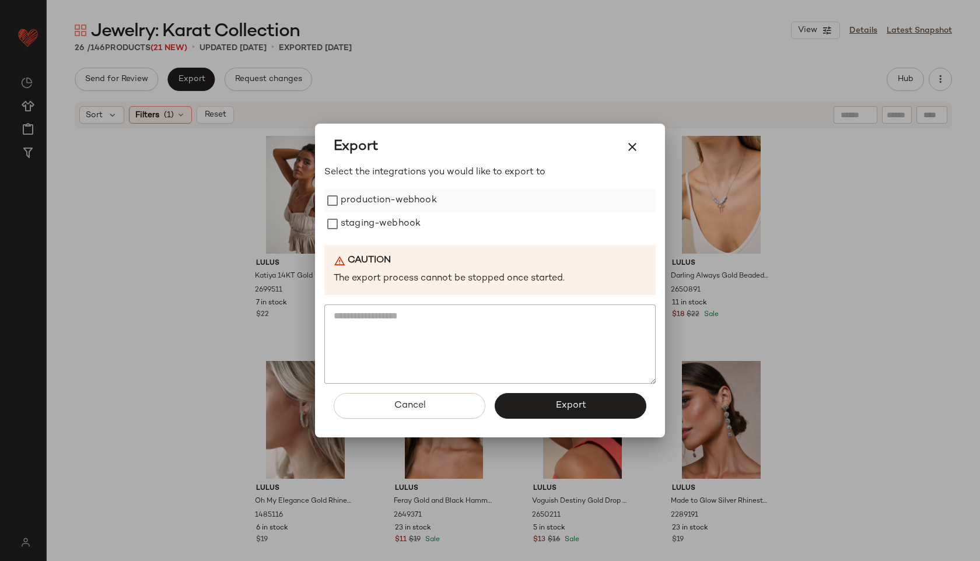
click at [346, 197] on label "production-webhook" at bounding box center [389, 200] width 96 height 23
click at [348, 227] on label "staging-webhook" at bounding box center [381, 223] width 80 height 23
click at [538, 402] on button "Export" at bounding box center [571, 406] width 152 height 26
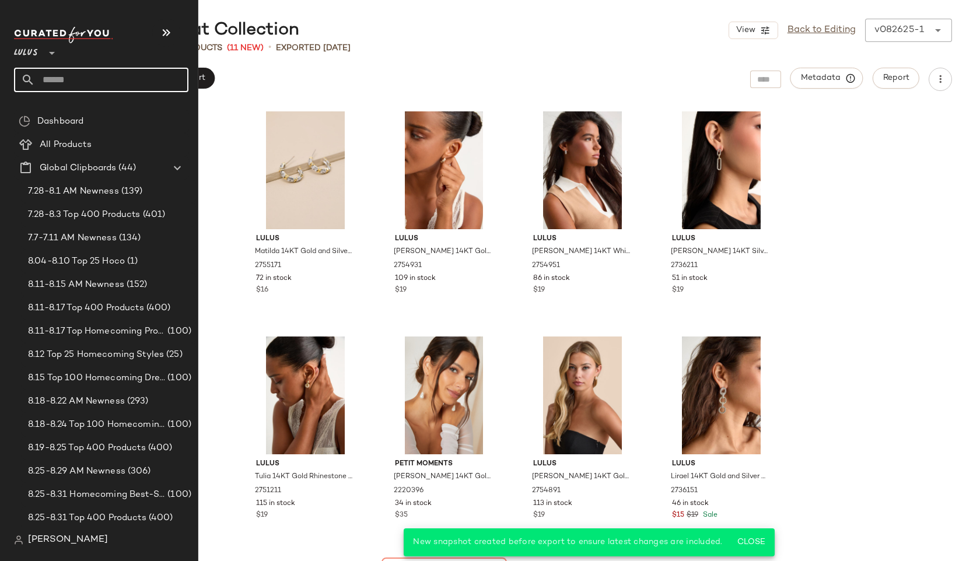
click at [66, 80] on input "text" at bounding box center [111, 80] width 153 height 24
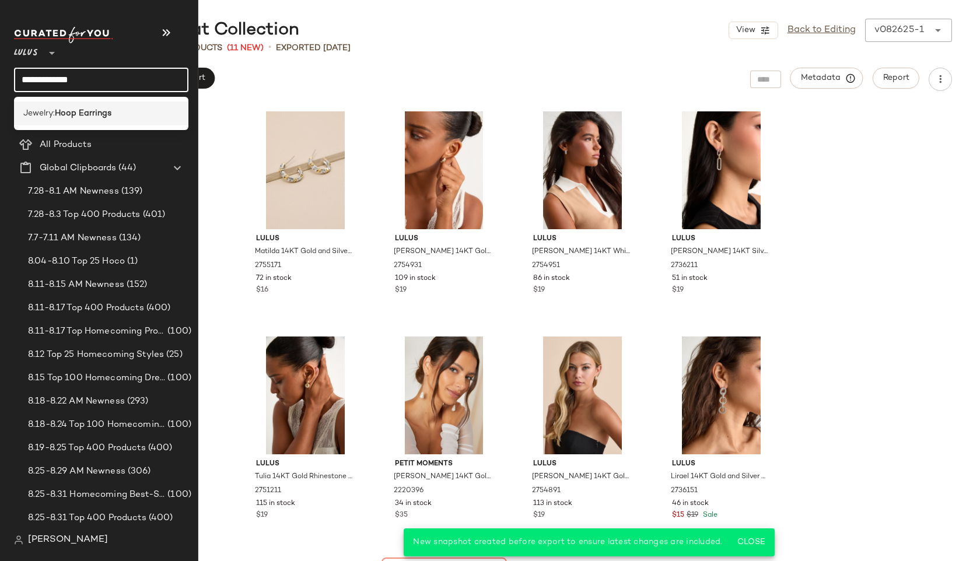
type input "**********"
click at [85, 114] on b "Hoop Earrings" at bounding box center [83, 113] width 57 height 12
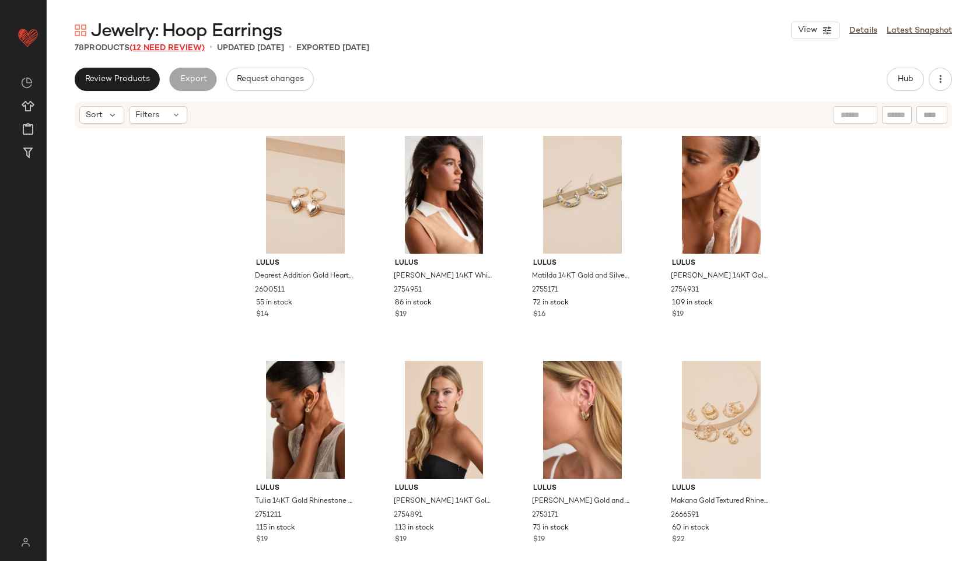
click at [187, 49] on span "(12 Need Review)" at bounding box center [166, 48] width 75 height 9
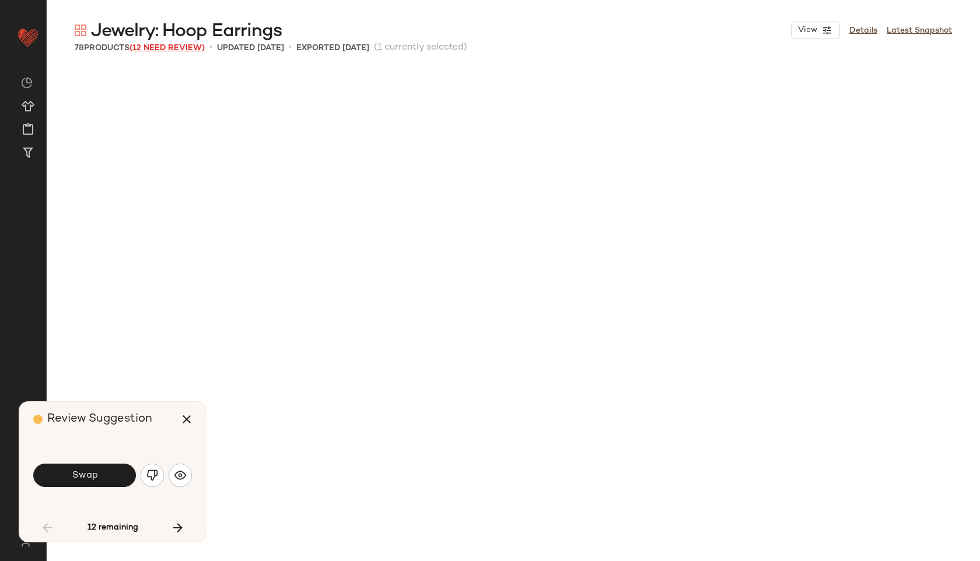
scroll to position [685, 0]
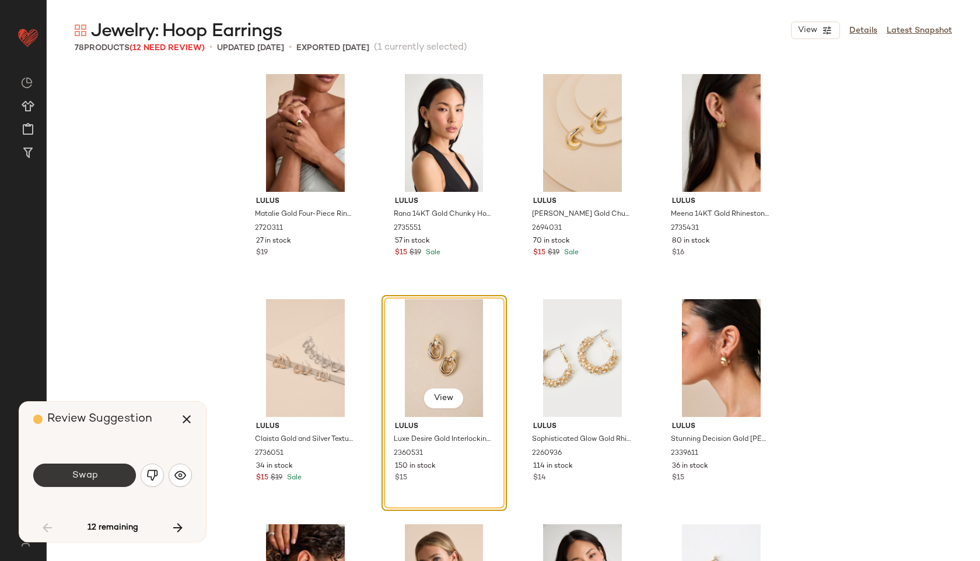
click at [90, 472] on span "Swap" at bounding box center [84, 475] width 26 height 11
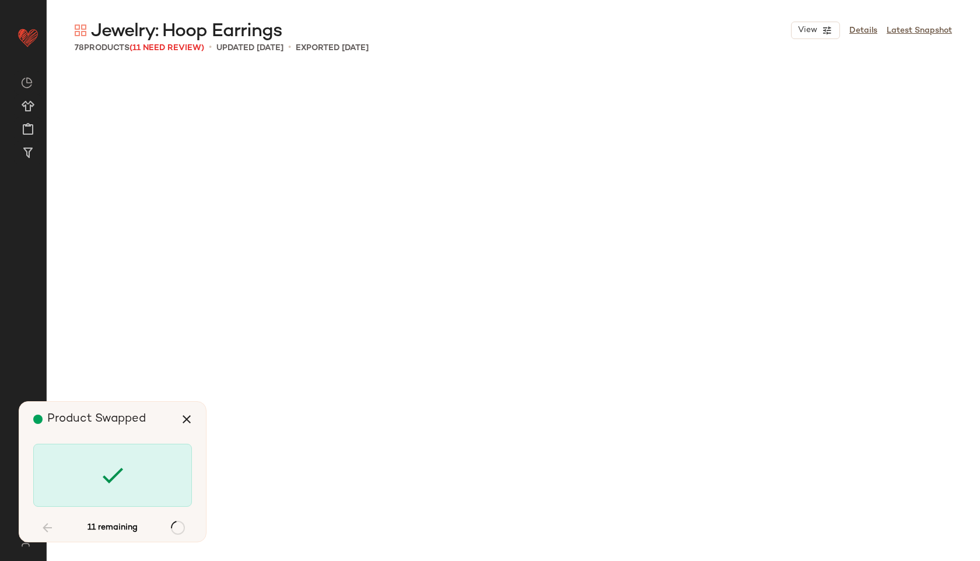
scroll to position [1576, 0]
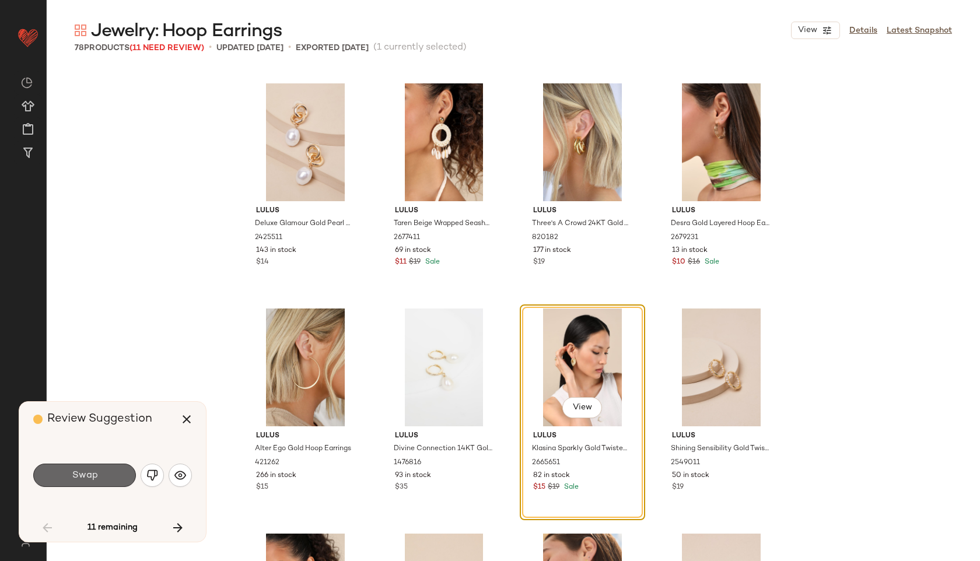
click at [66, 471] on button "Swap" at bounding box center [84, 475] width 103 height 23
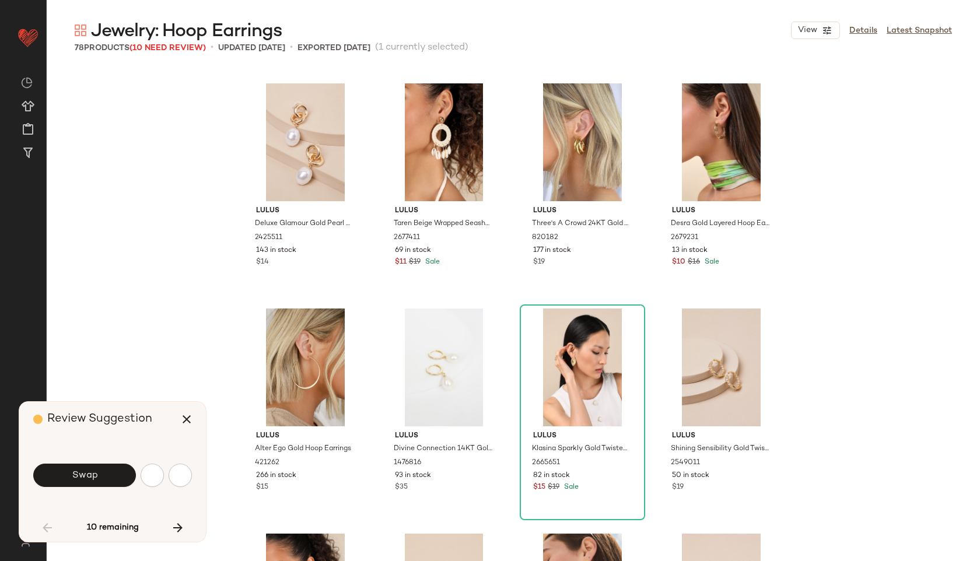
scroll to position [2026, 0]
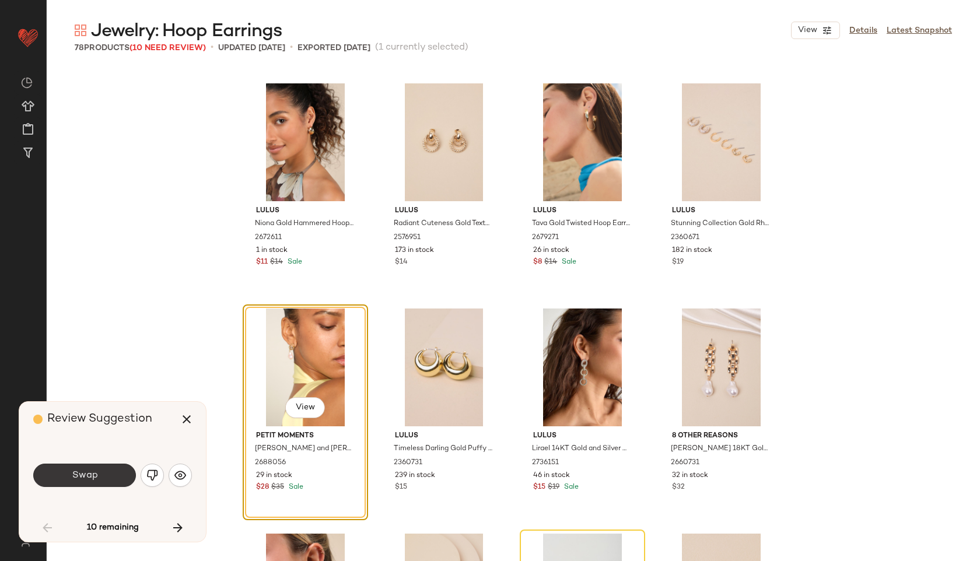
click at [102, 482] on button "Swap" at bounding box center [84, 475] width 103 height 23
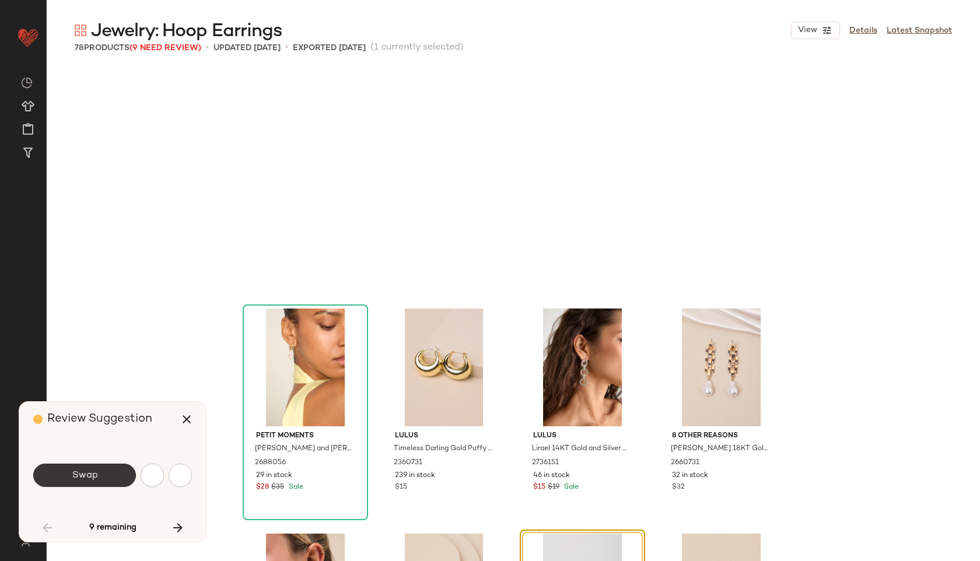
scroll to position [2251, 0]
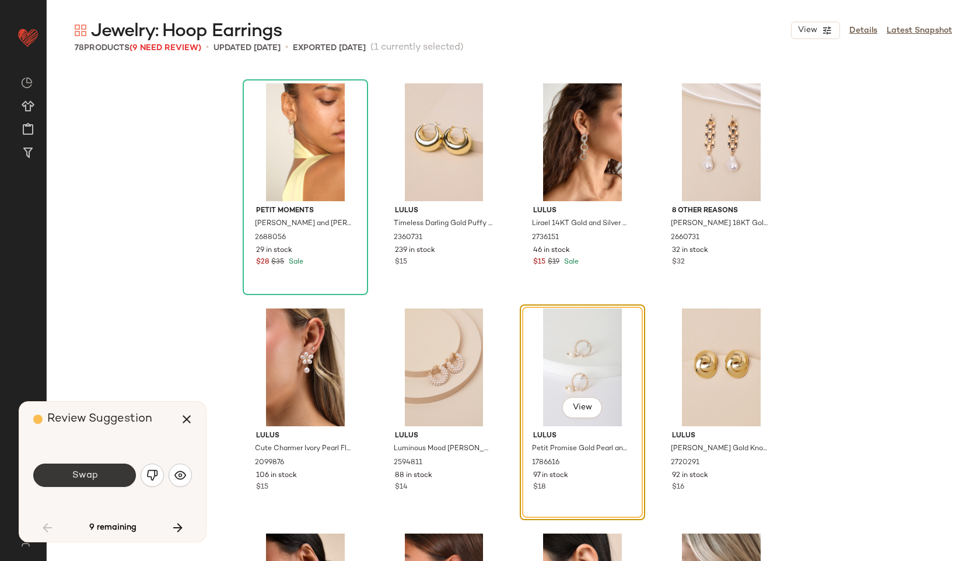
click at [96, 476] on span "Swap" at bounding box center [84, 475] width 26 height 11
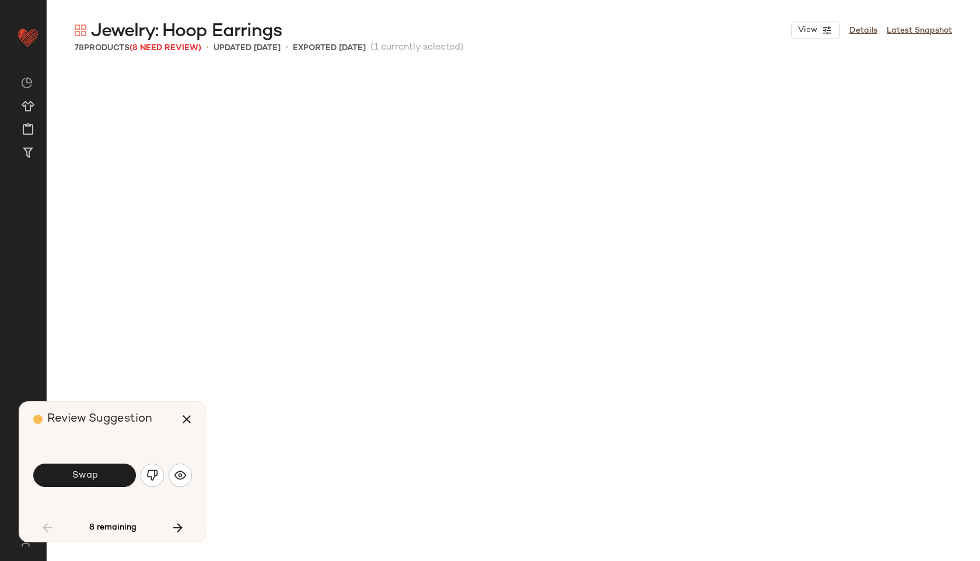
scroll to position [2927, 0]
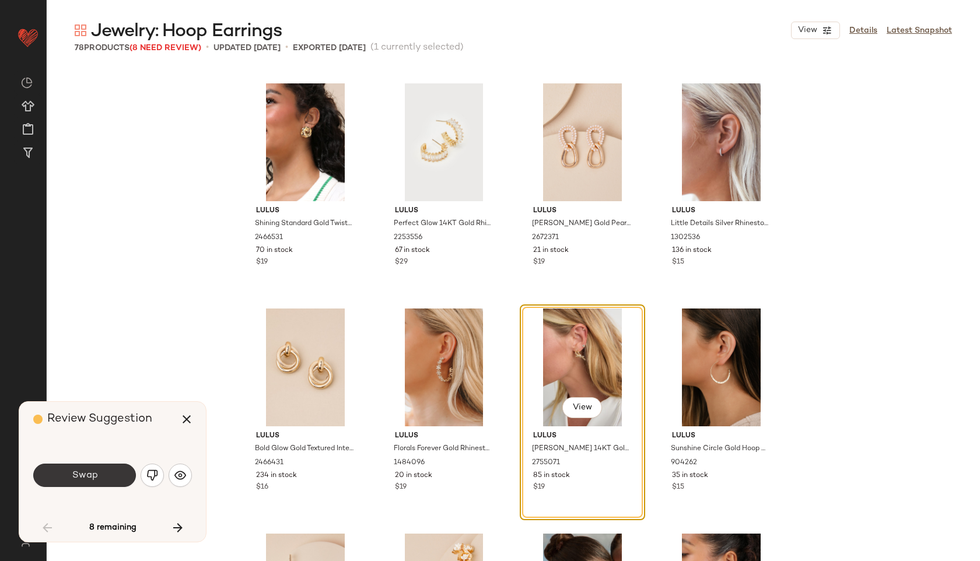
click at [101, 471] on button "Swap" at bounding box center [84, 475] width 103 height 23
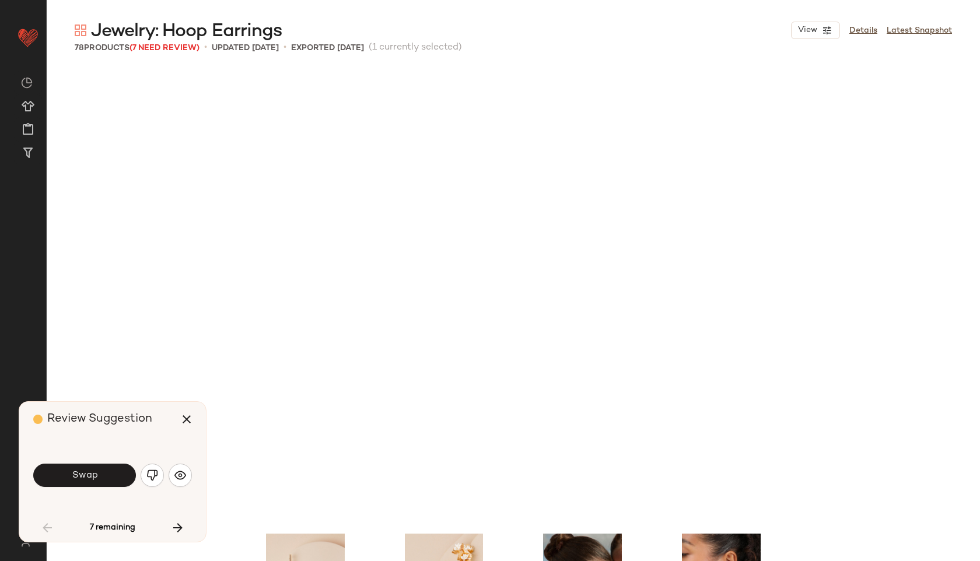
scroll to position [3377, 0]
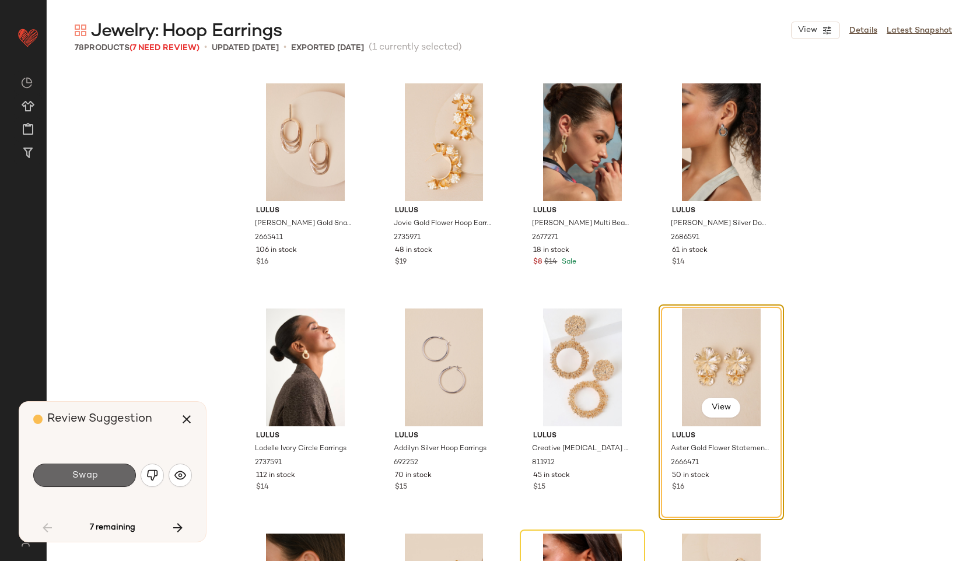
click at [103, 475] on button "Swap" at bounding box center [84, 475] width 103 height 23
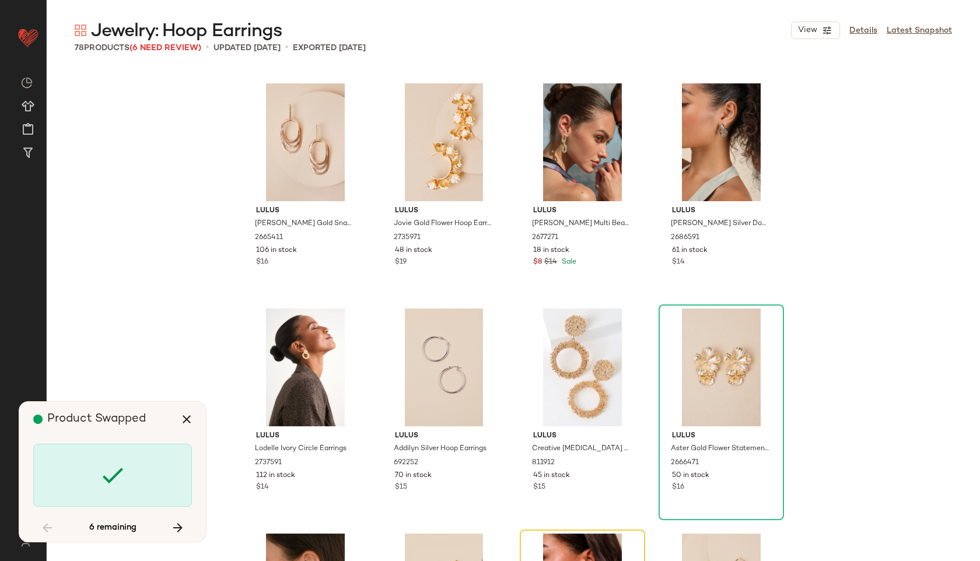
scroll to position [3602, 0]
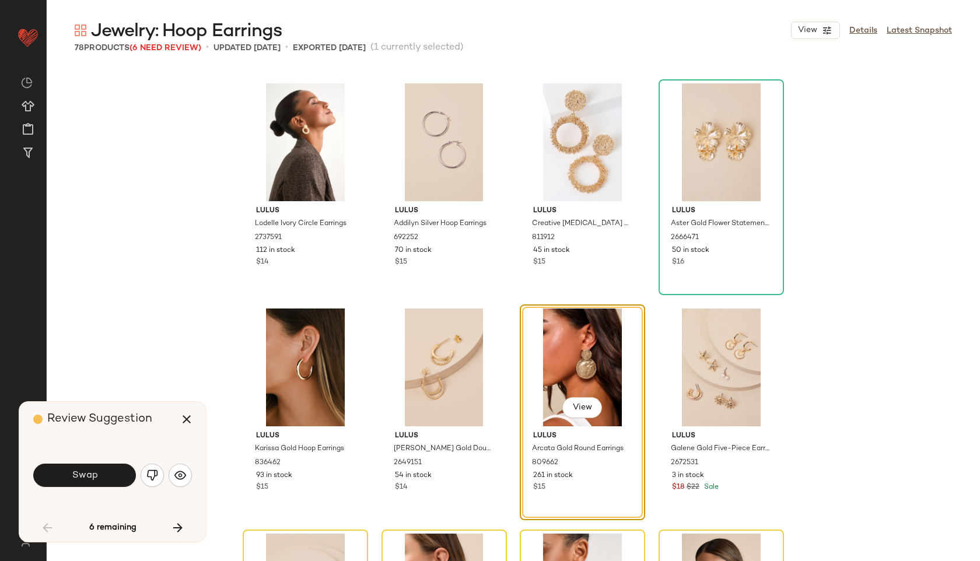
click at [108, 459] on div "Swap" at bounding box center [112, 475] width 159 height 63
click at [95, 477] on span "Swap" at bounding box center [84, 475] width 26 height 11
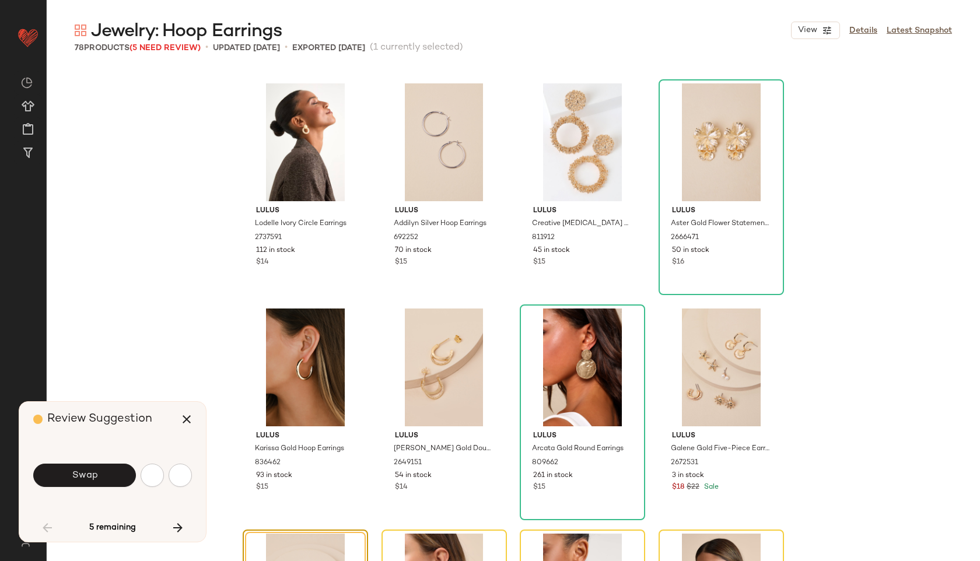
scroll to position [3828, 0]
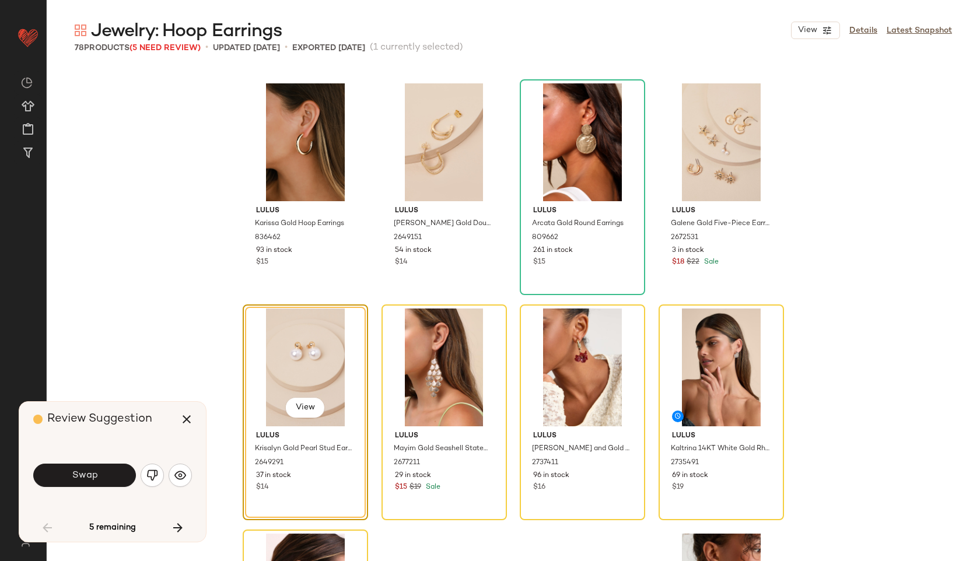
click at [119, 462] on div "Swap" at bounding box center [112, 475] width 159 height 28
click at [107, 471] on button "Swap" at bounding box center [84, 475] width 103 height 23
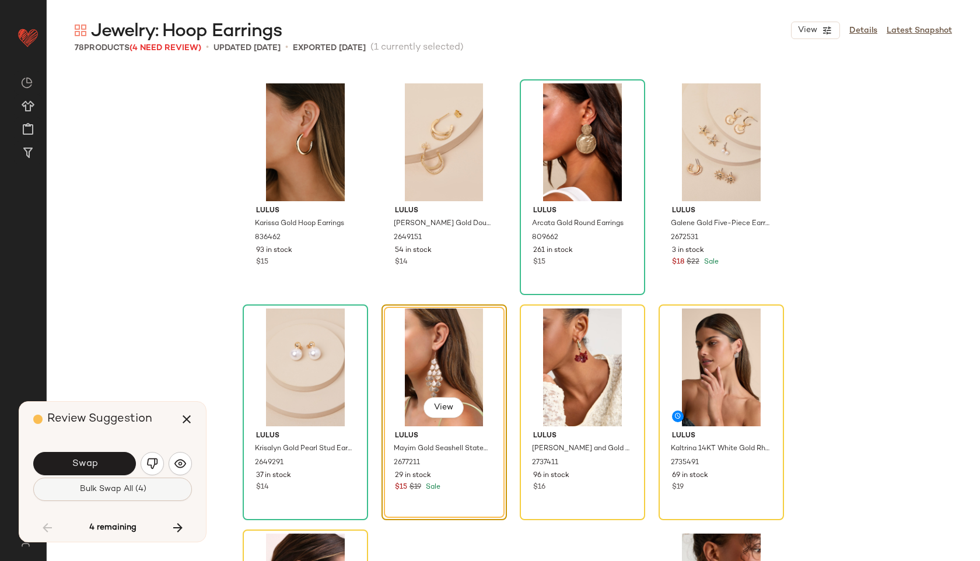
click at [114, 485] on span "Bulk Swap All (4)" at bounding box center [112, 489] width 67 height 9
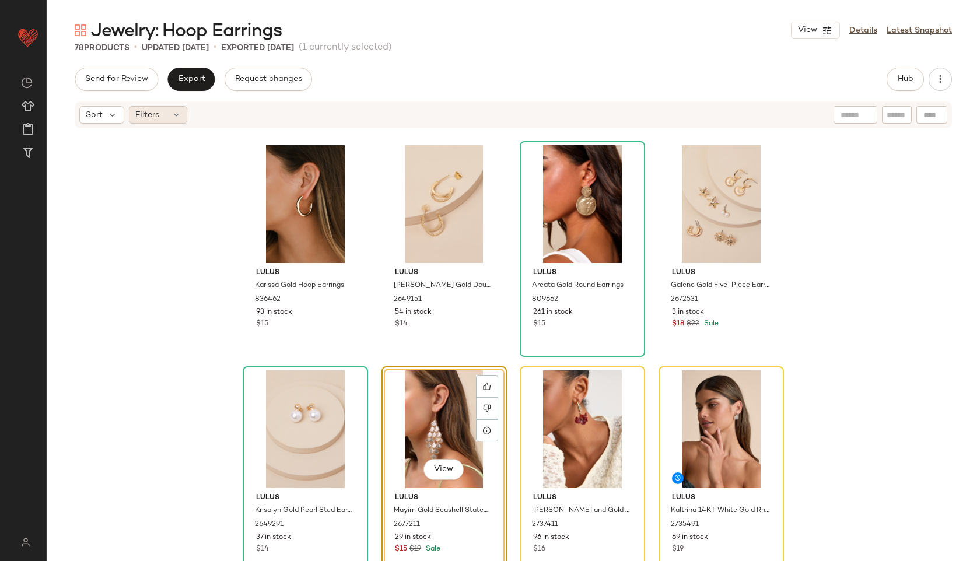
click at [184, 111] on div "Filters" at bounding box center [158, 114] width 58 height 17
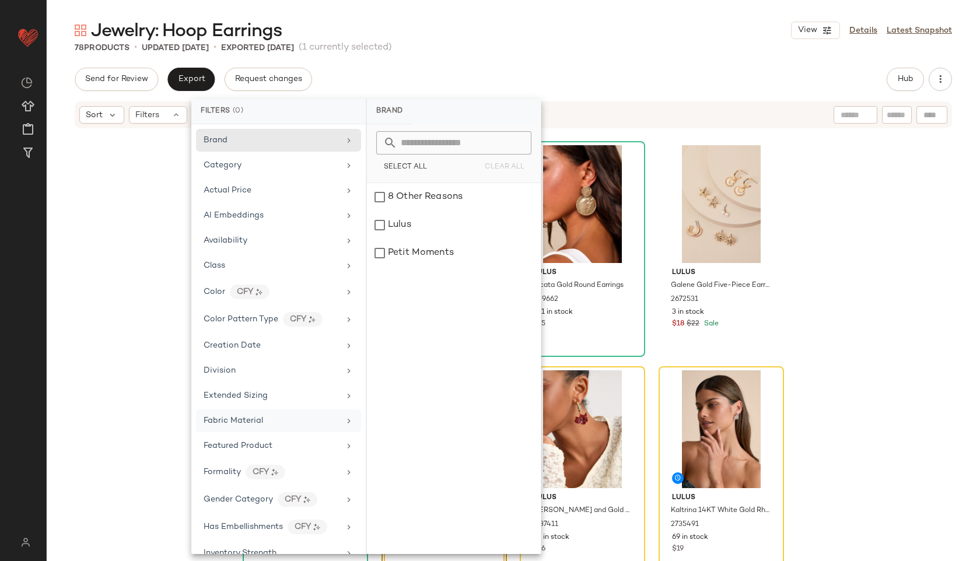
scroll to position [437, 0]
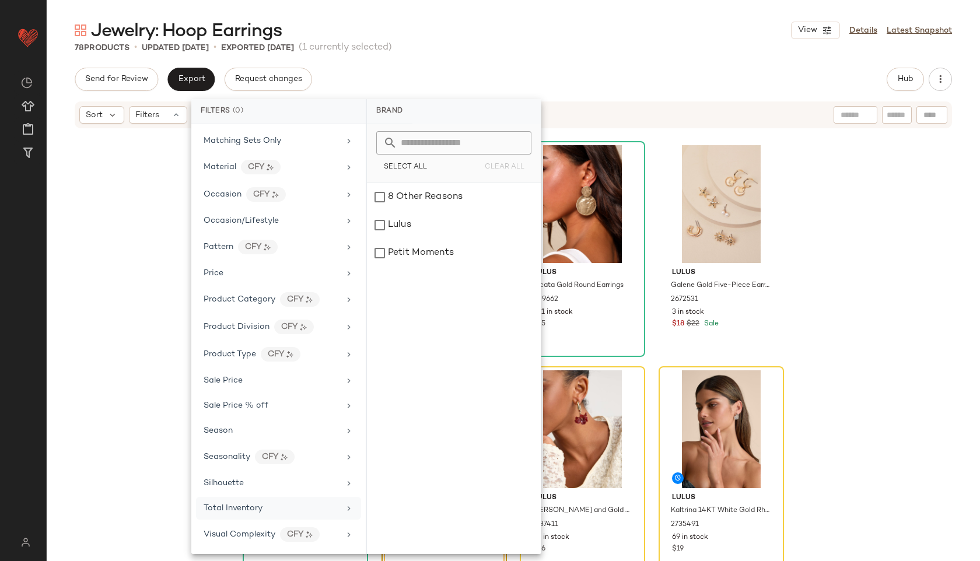
click at [250, 504] on span "Total Inventory" at bounding box center [233, 508] width 59 height 9
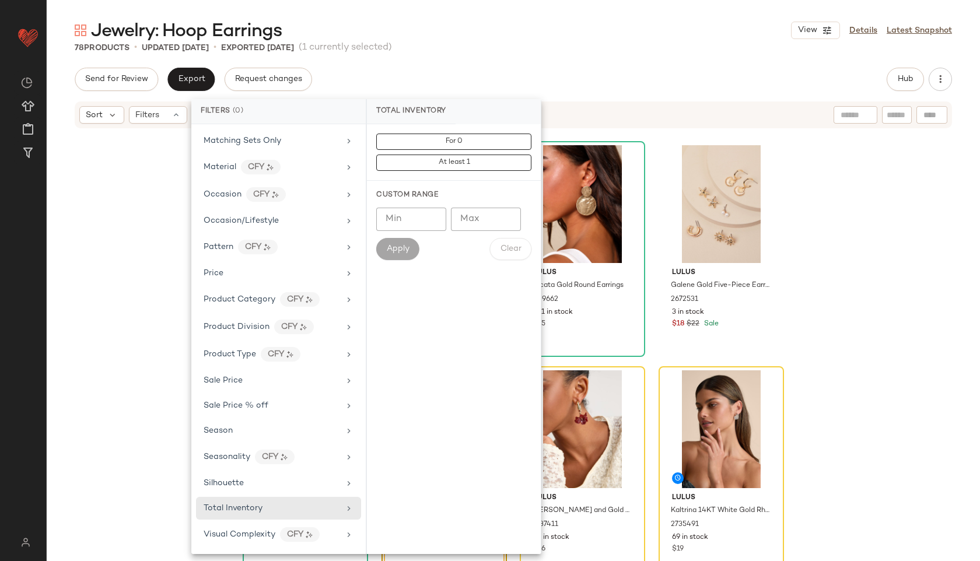
click at [466, 213] on input "Max" at bounding box center [486, 219] width 70 height 23
type input "**"
click at [408, 251] on span "Apply" at bounding box center [397, 248] width 23 height 9
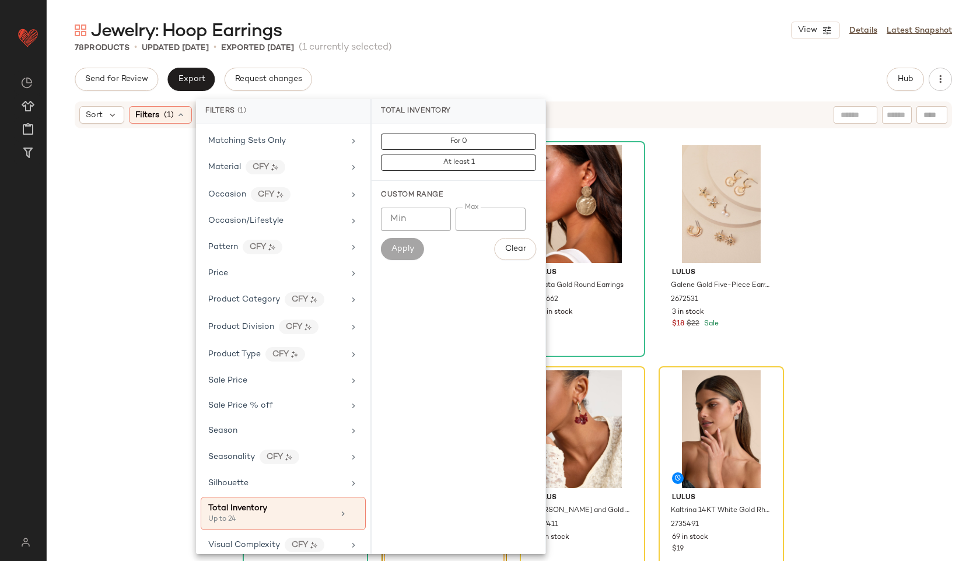
click at [535, 73] on div "Send for Review Export Request changes Hub" at bounding box center [513, 79] width 877 height 23
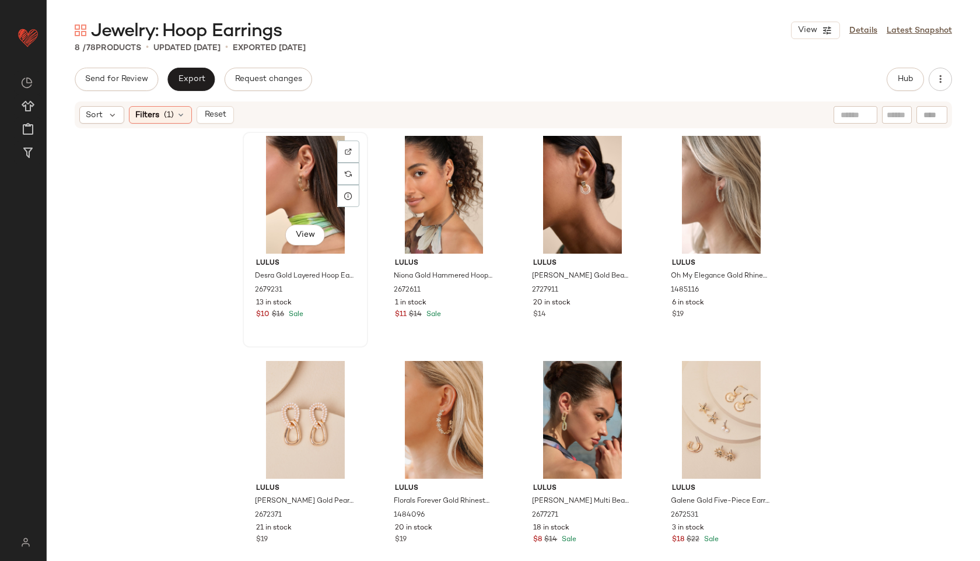
click at [310, 172] on div "View" at bounding box center [305, 195] width 117 height 118
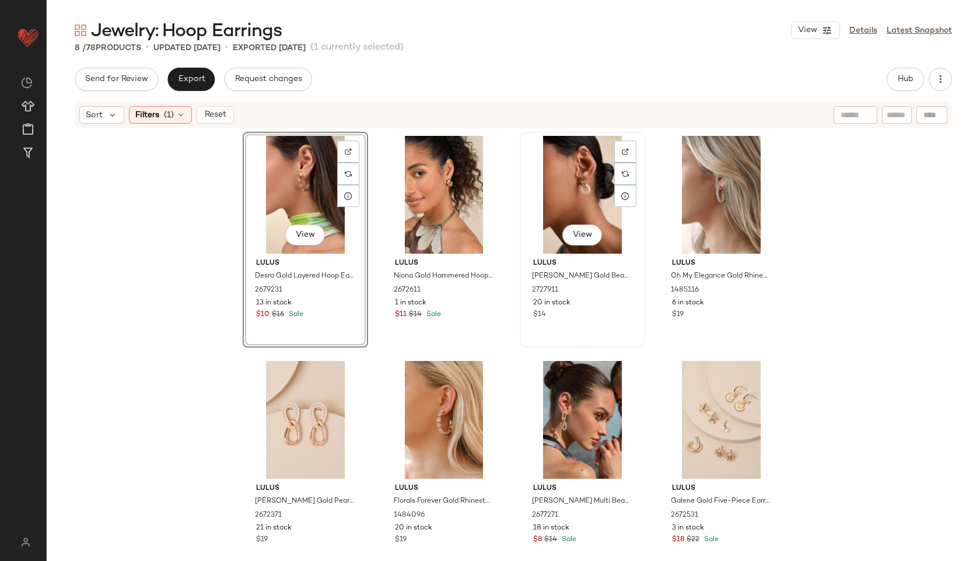
scroll to position [14, 0]
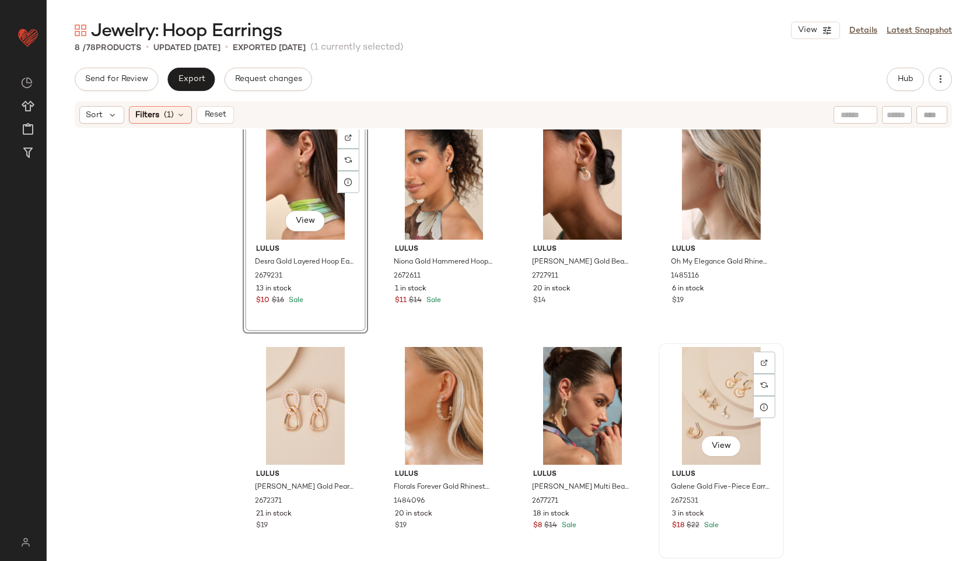
click at [708, 416] on div "View" at bounding box center [721, 406] width 117 height 118
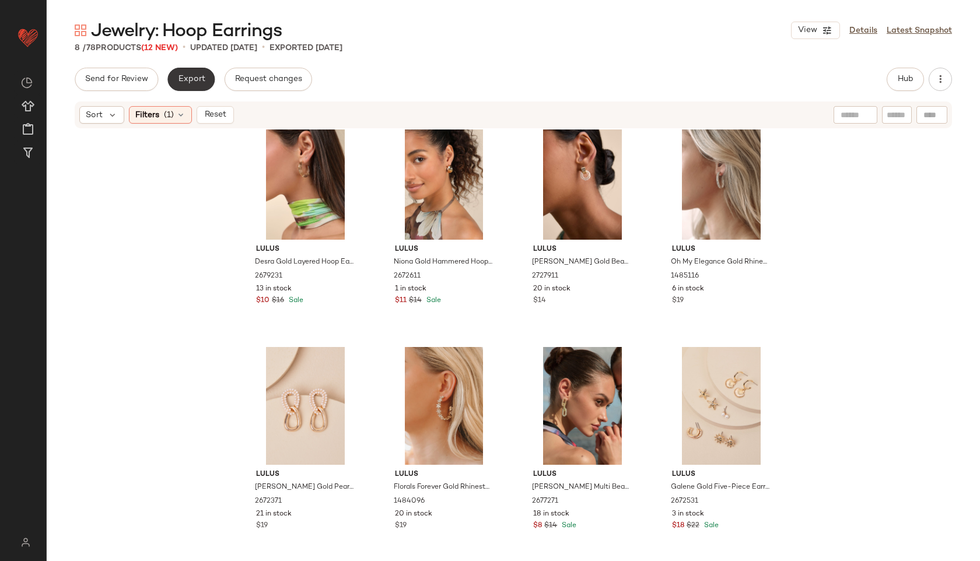
click at [188, 78] on span "Export" at bounding box center [190, 79] width 27 height 9
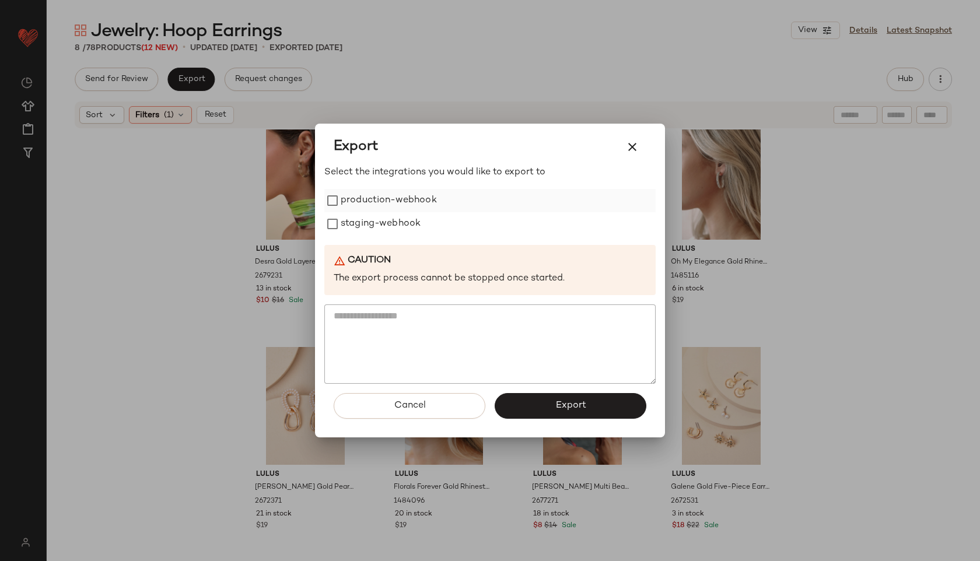
click at [418, 195] on label "production-webhook" at bounding box center [389, 200] width 96 height 23
click at [404, 222] on label "staging-webhook" at bounding box center [381, 223] width 80 height 23
click at [556, 407] on span "Export" at bounding box center [570, 405] width 31 height 11
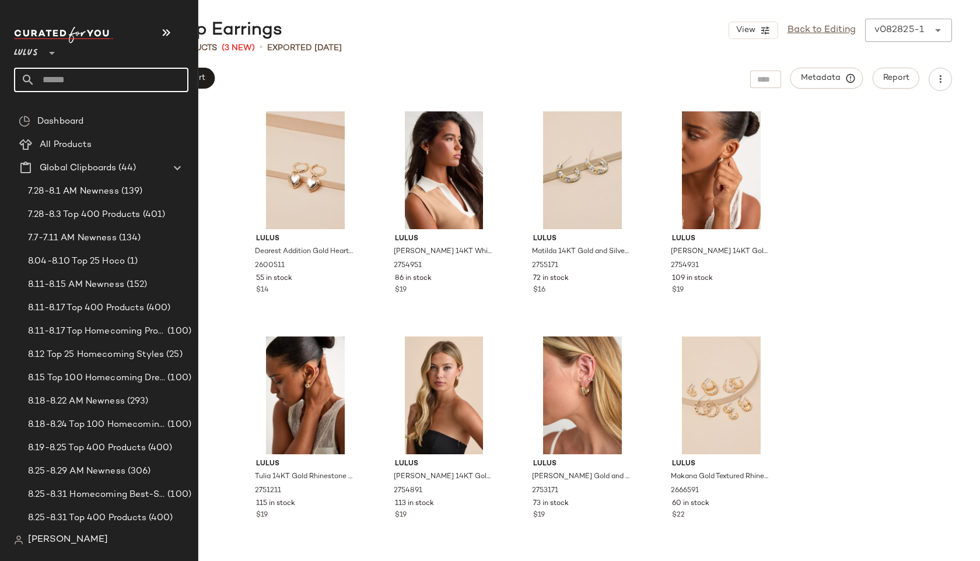
click at [50, 79] on input "text" at bounding box center [111, 80] width 153 height 24
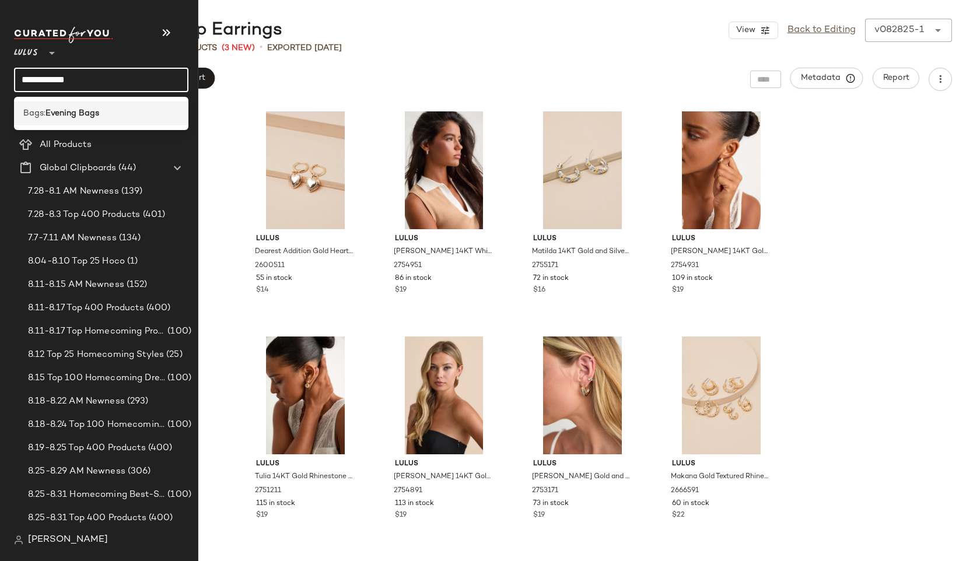
type input "**********"
click at [82, 117] on b "Evening Bags" at bounding box center [72, 113] width 54 height 12
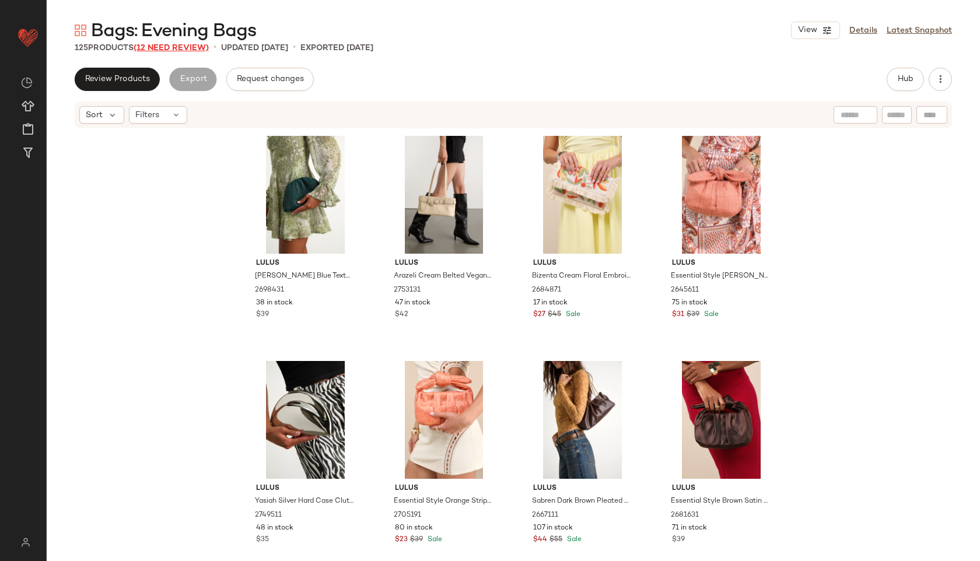
click at [181, 49] on span "(12 Need Review)" at bounding box center [171, 48] width 75 height 9
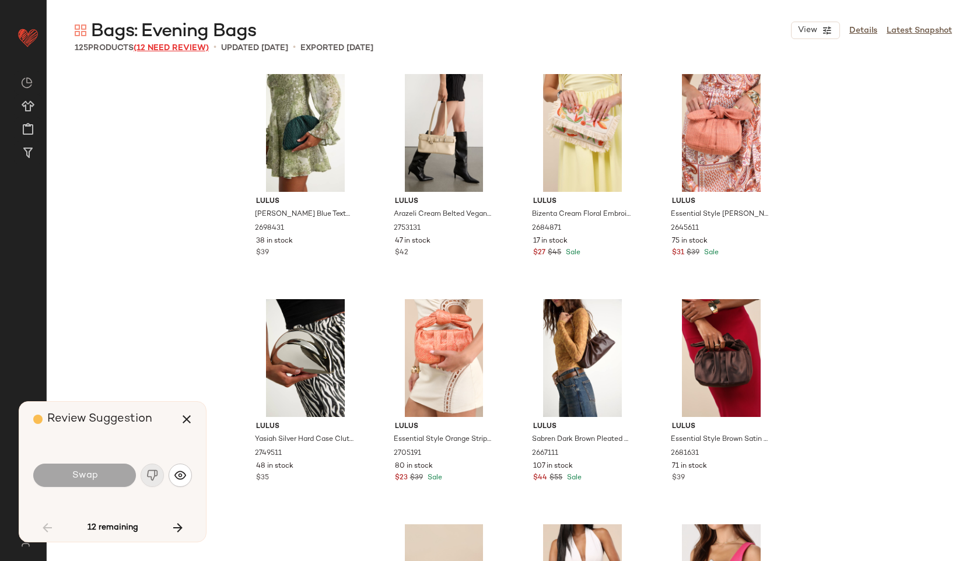
scroll to position [3377, 0]
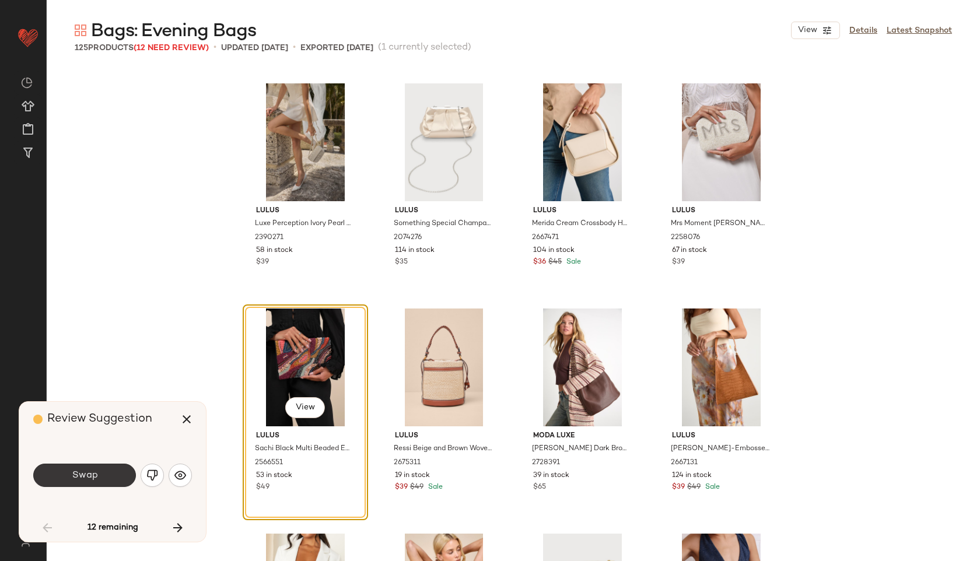
click at [95, 479] on span "Swap" at bounding box center [84, 475] width 26 height 11
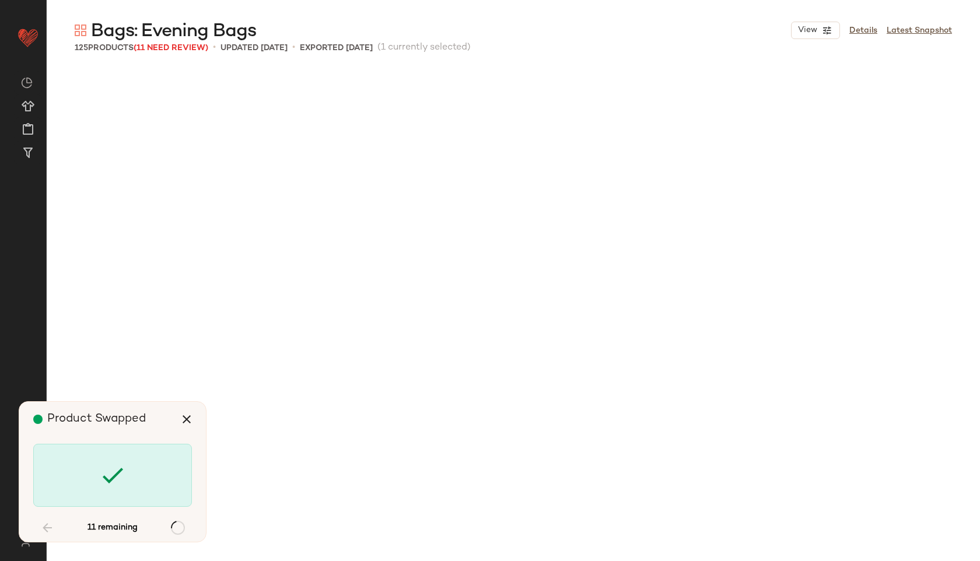
scroll to position [4503, 0]
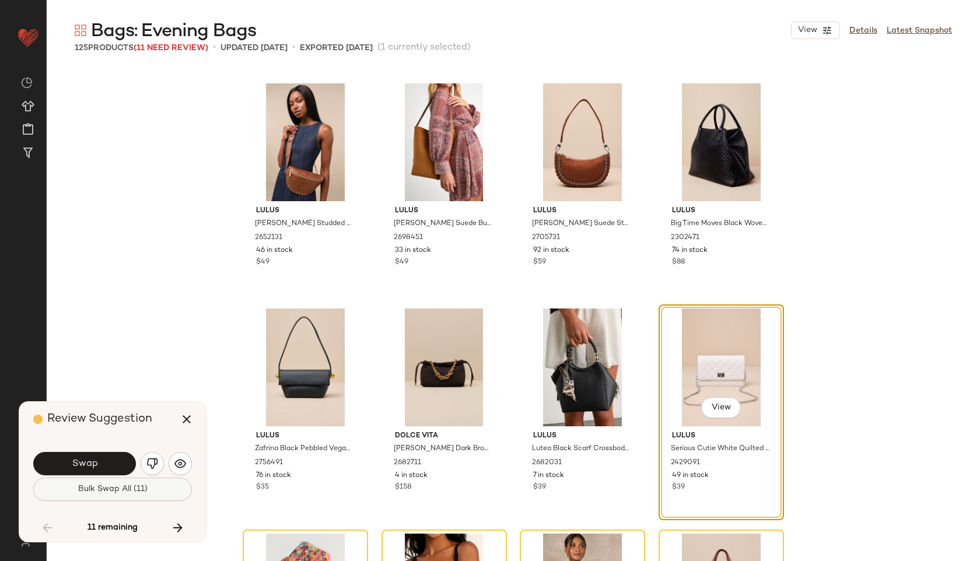
click at [139, 492] on span "Bulk Swap All (11)" at bounding box center [113, 489] width 70 height 9
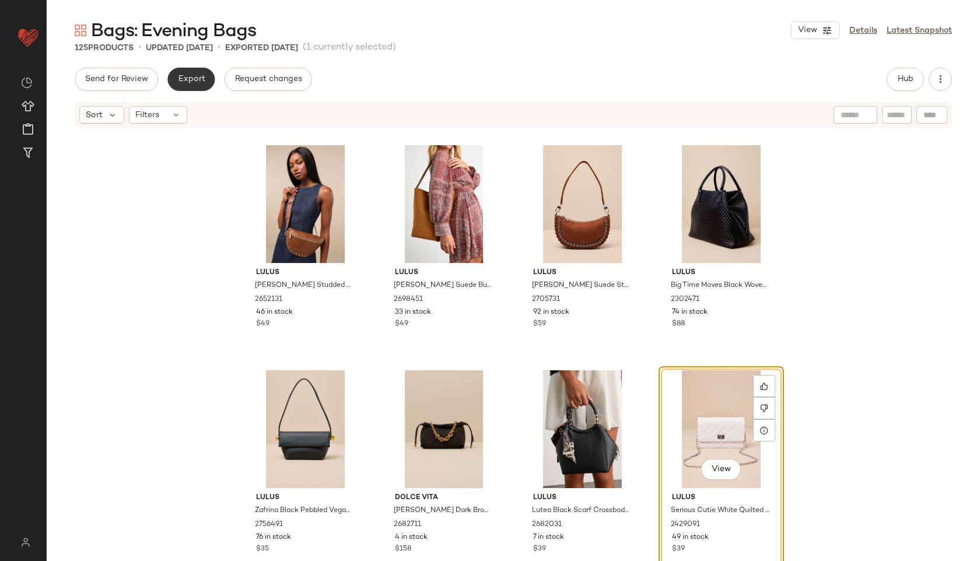
click at [196, 83] on span "Export" at bounding box center [190, 79] width 27 height 9
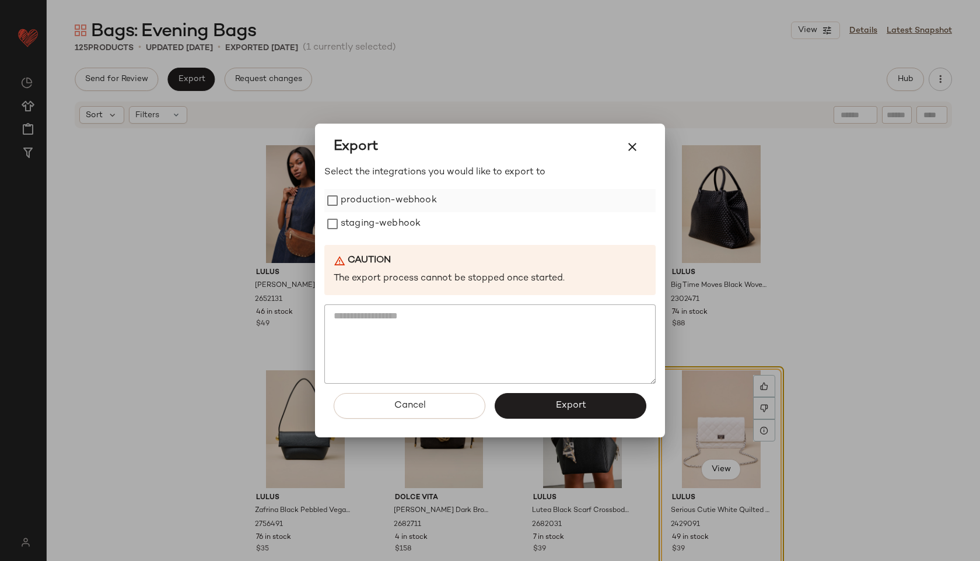
click at [356, 195] on label "production-webhook" at bounding box center [389, 200] width 96 height 23
click at [357, 223] on label "staging-webhook" at bounding box center [381, 223] width 80 height 23
click at [547, 407] on button "Export" at bounding box center [571, 406] width 152 height 26
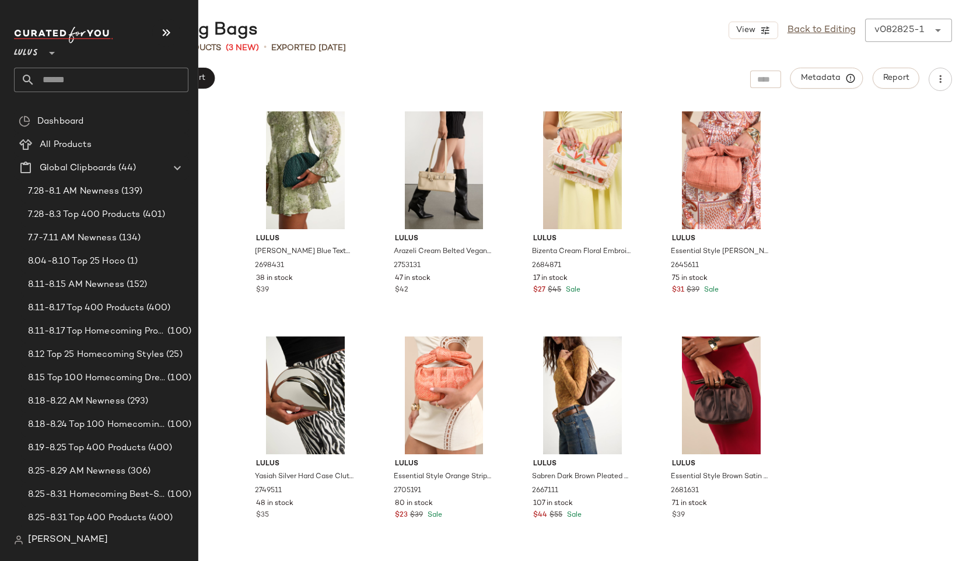
click at [71, 77] on input "text" at bounding box center [111, 80] width 153 height 24
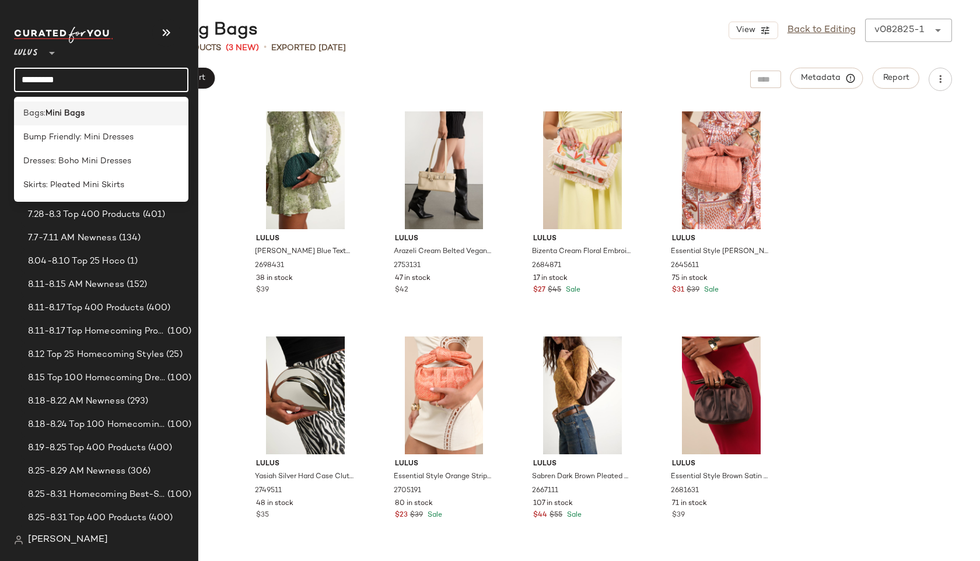
type input "*********"
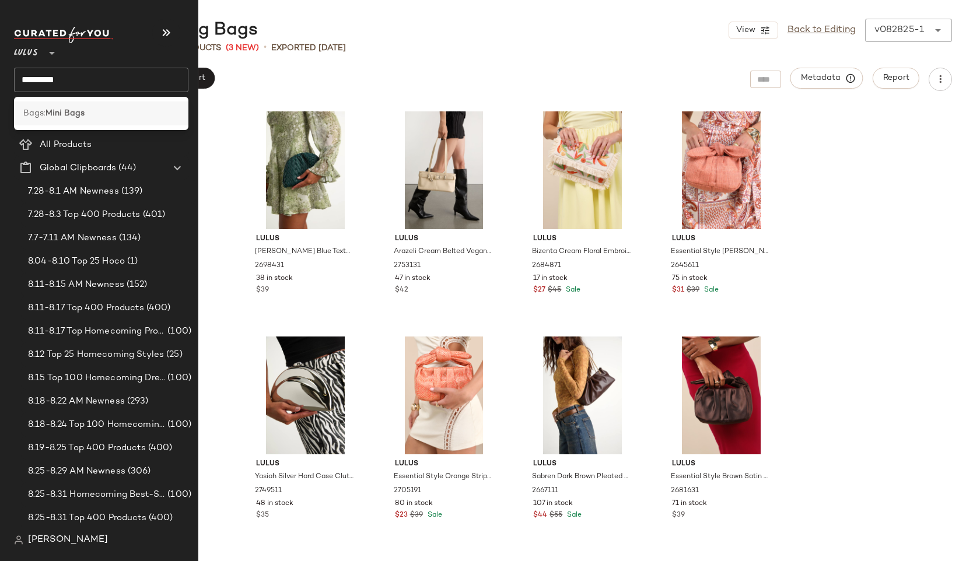
click at [77, 108] on b "Mini Bags" at bounding box center [64, 113] width 39 height 12
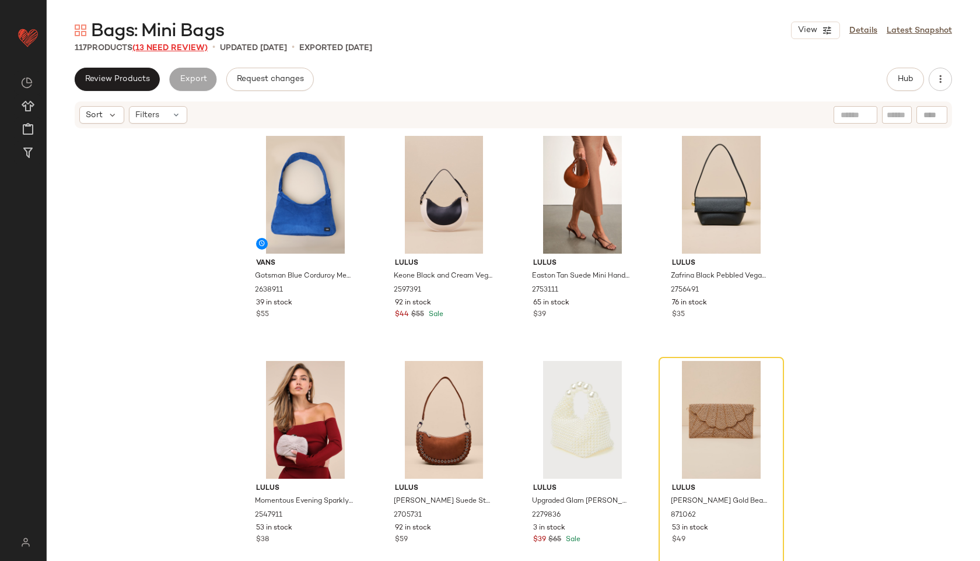
click at [182, 45] on span "(13 Need Review)" at bounding box center [169, 48] width 75 height 9
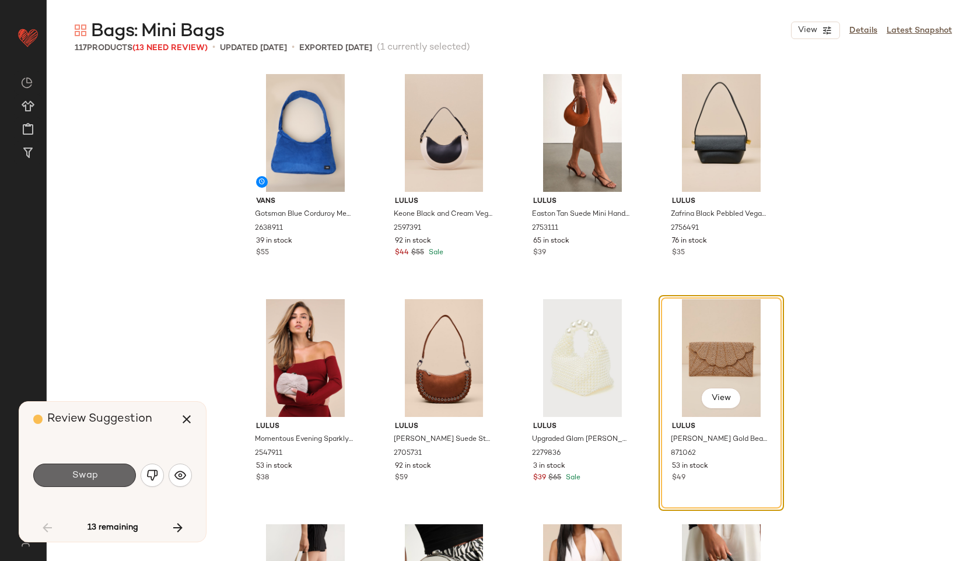
click at [84, 468] on button "Swap" at bounding box center [84, 475] width 103 height 23
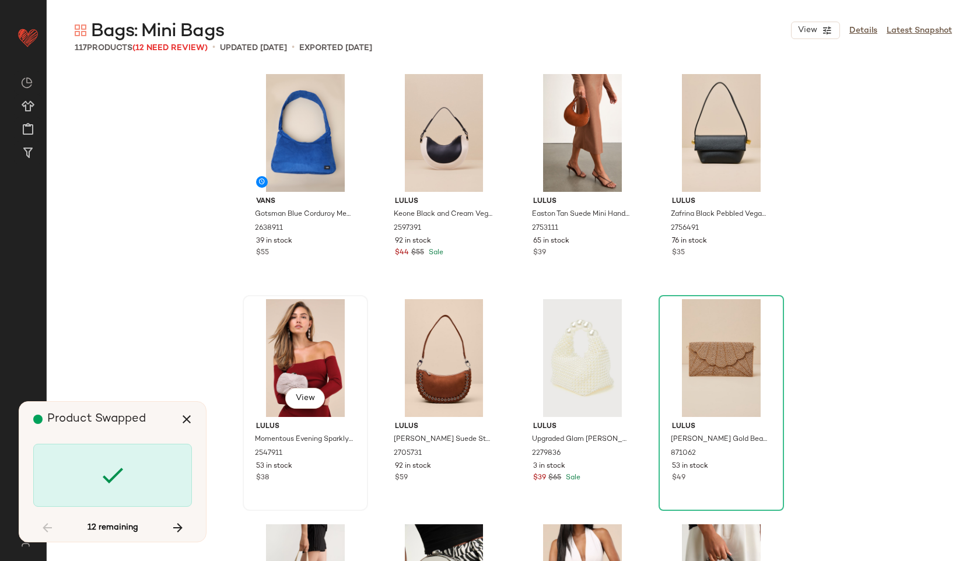
scroll to position [910, 0]
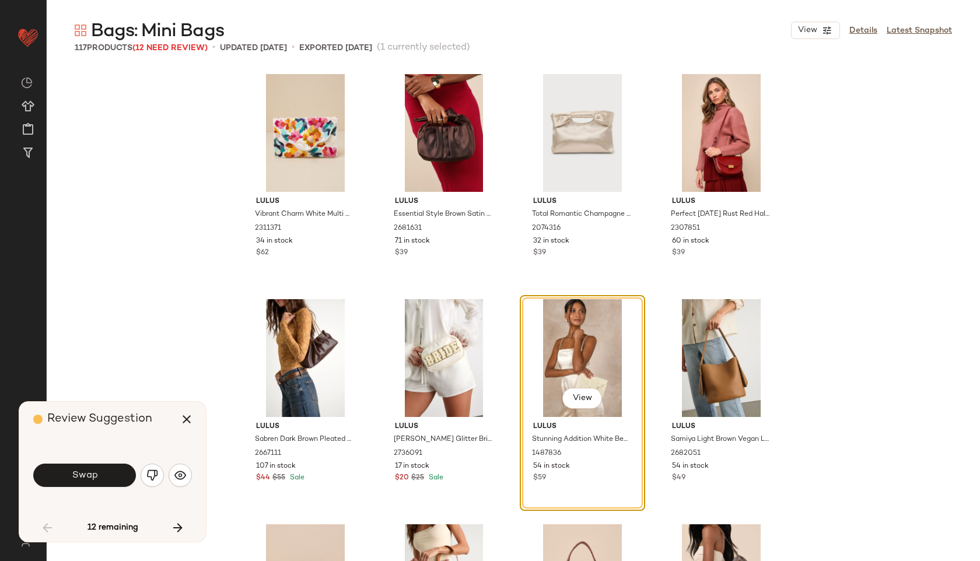
click at [85, 463] on div "Swap" at bounding box center [112, 475] width 159 height 28
click at [85, 479] on span "Swap" at bounding box center [84, 475] width 26 height 11
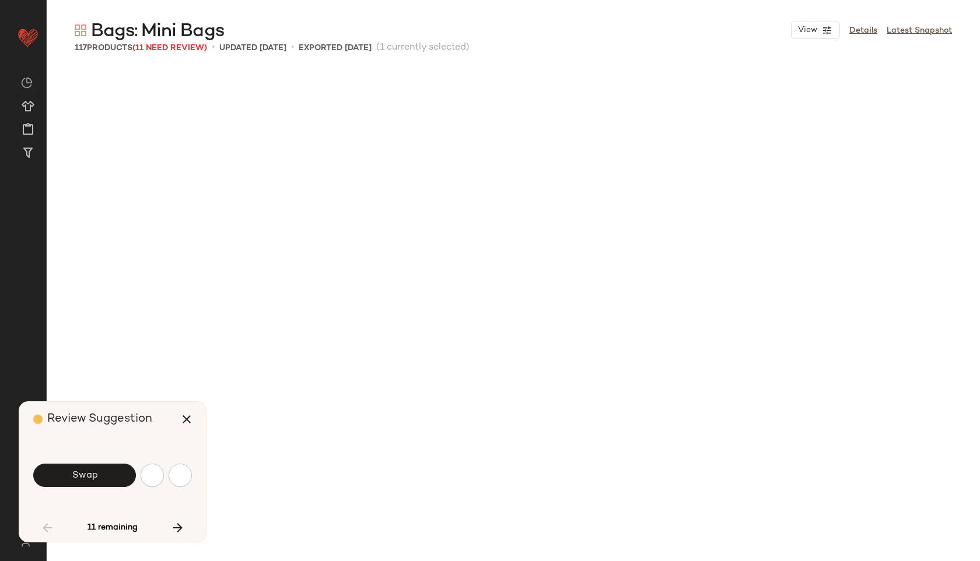
scroll to position [1576, 0]
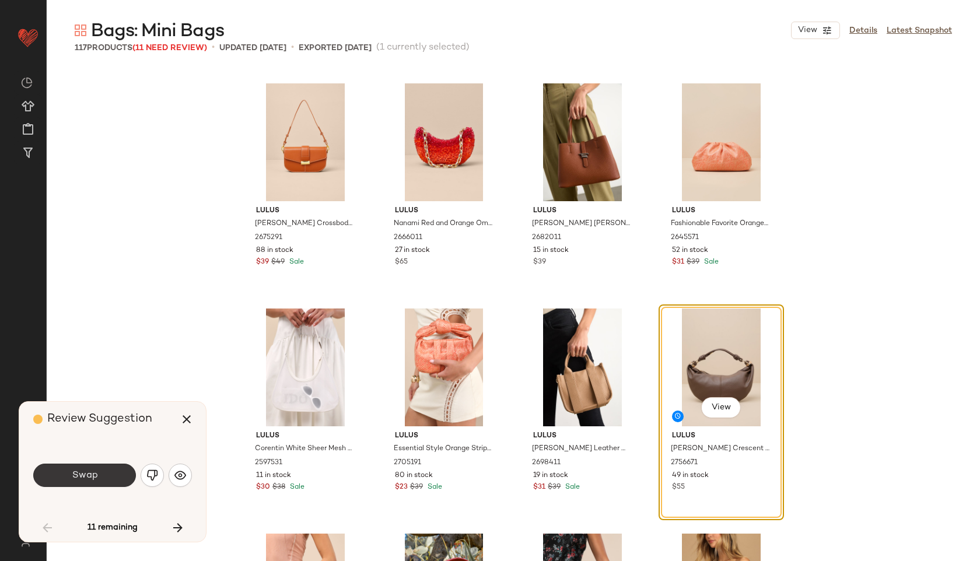
click at [111, 472] on button "Swap" at bounding box center [84, 475] width 103 height 23
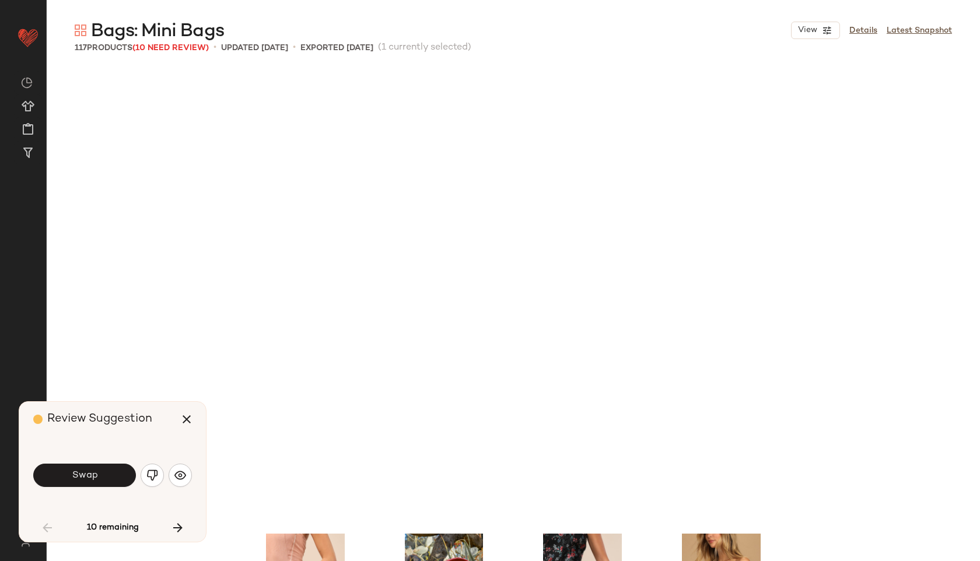
scroll to position [2026, 0]
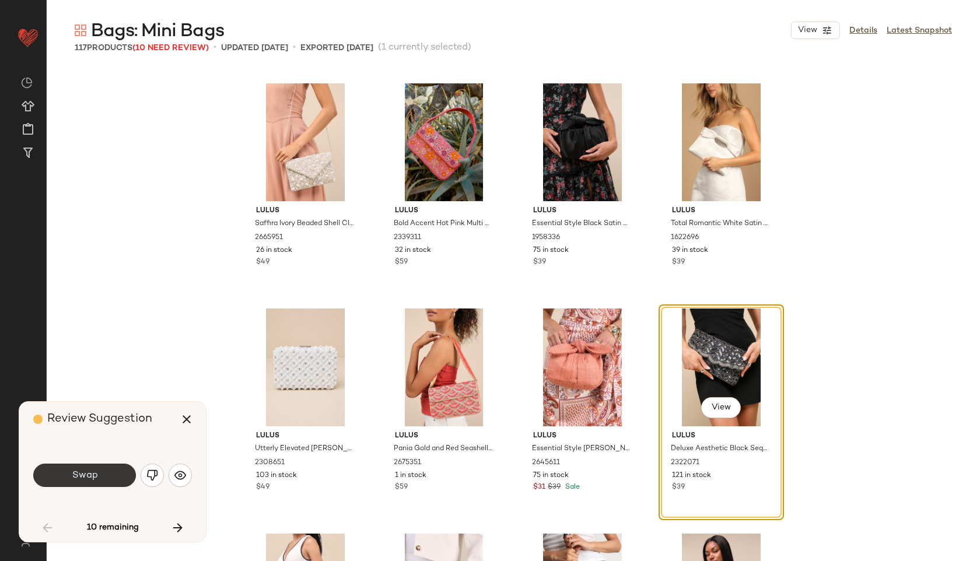
click at [97, 472] on button "Swap" at bounding box center [84, 475] width 103 height 23
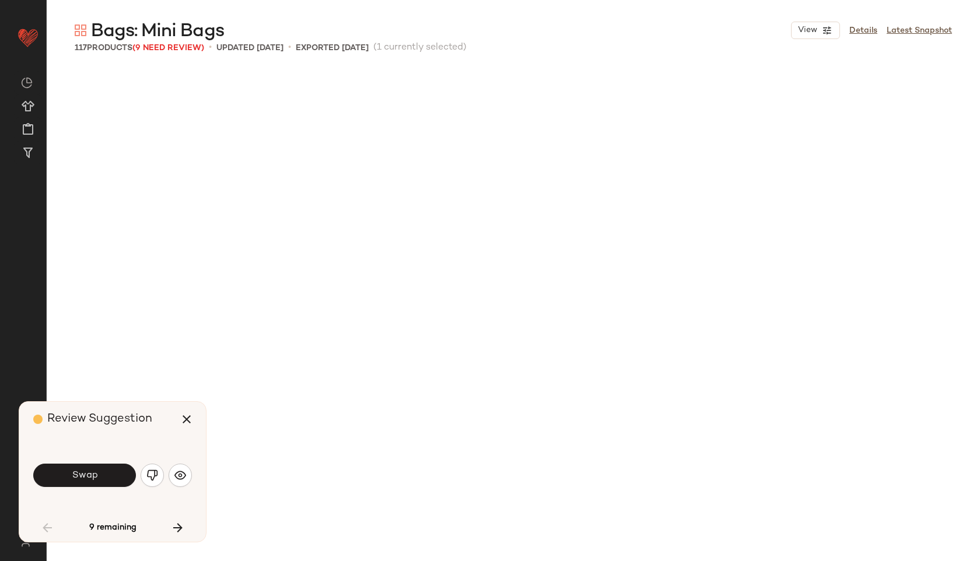
scroll to position [2702, 0]
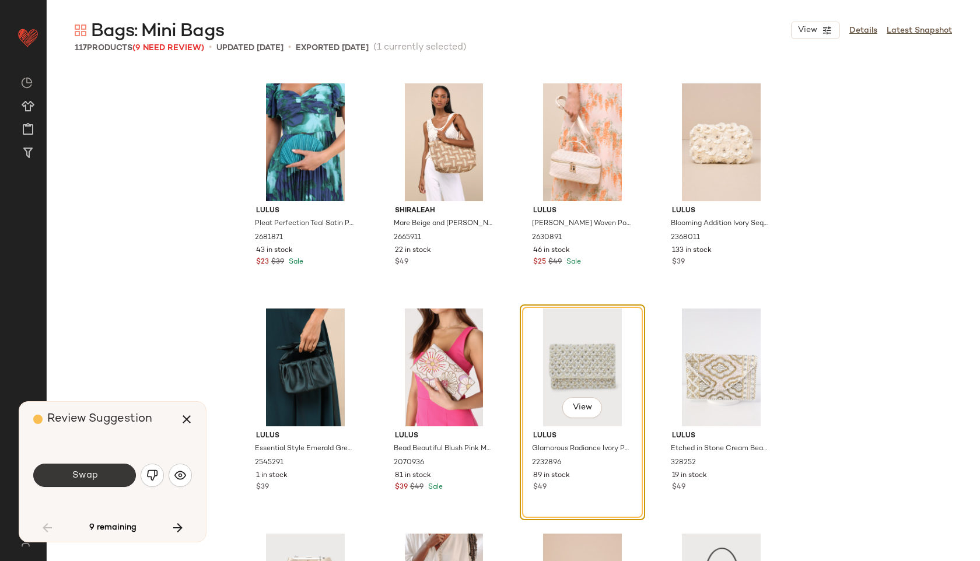
click at [107, 475] on button "Swap" at bounding box center [84, 475] width 103 height 23
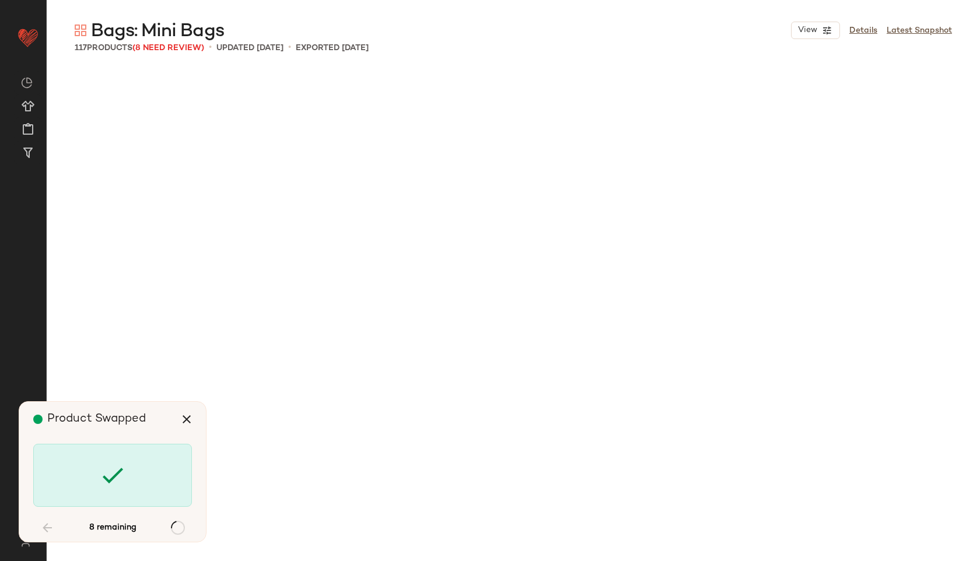
scroll to position [4278, 0]
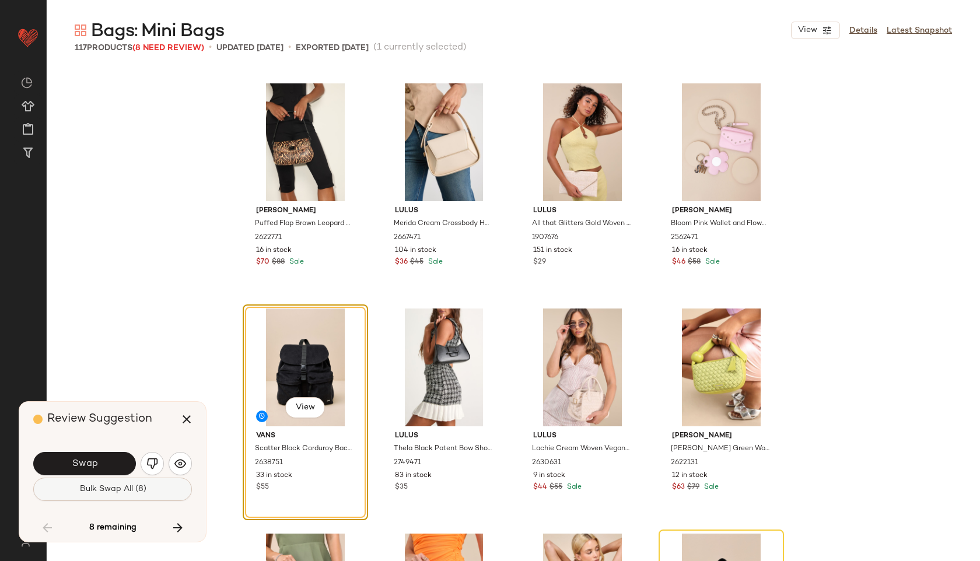
click at [144, 493] on span "Bulk Swap All (8)" at bounding box center [112, 489] width 67 height 9
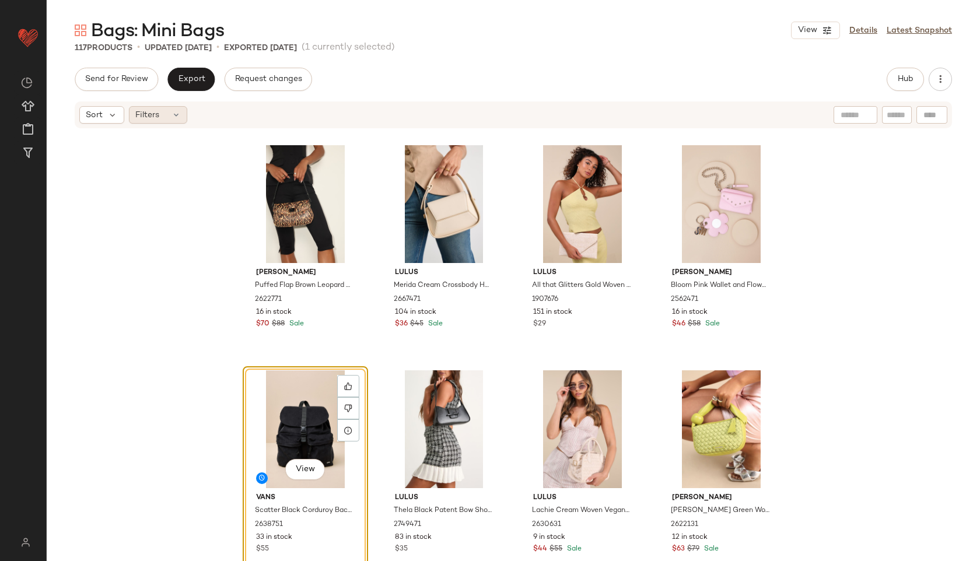
click at [158, 121] on div "Filters" at bounding box center [158, 114] width 58 height 17
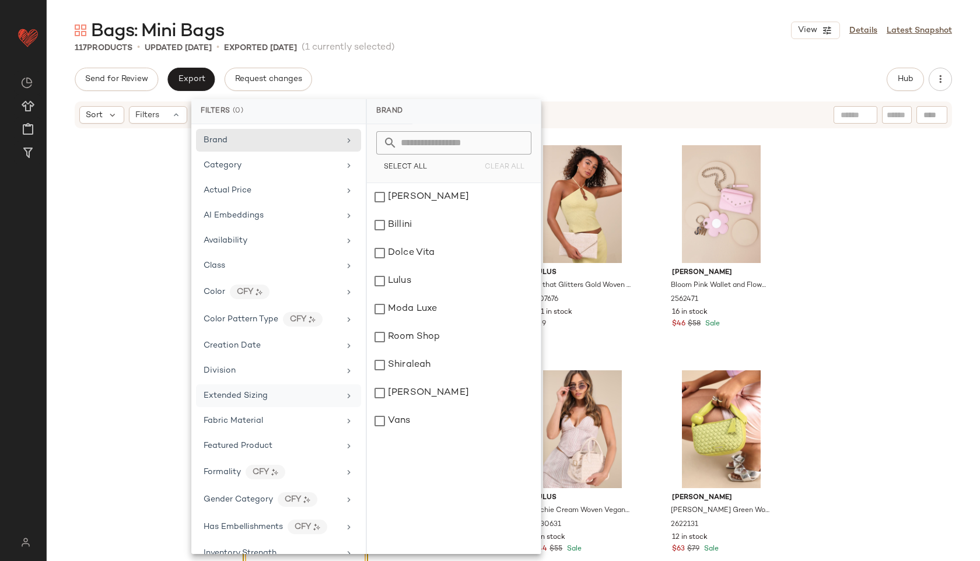
scroll to position [463, 0]
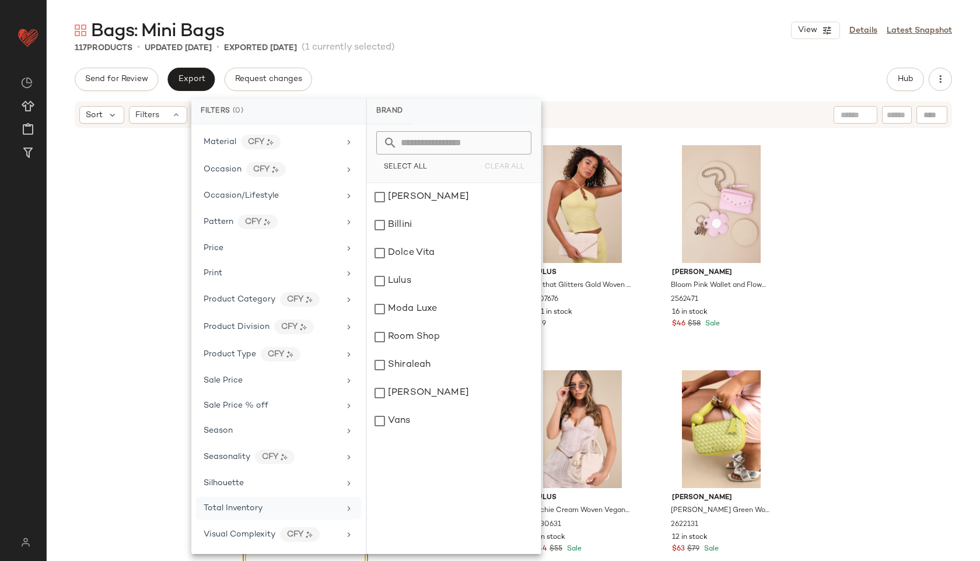
click at [246, 503] on div "Total Inventory" at bounding box center [233, 508] width 59 height 12
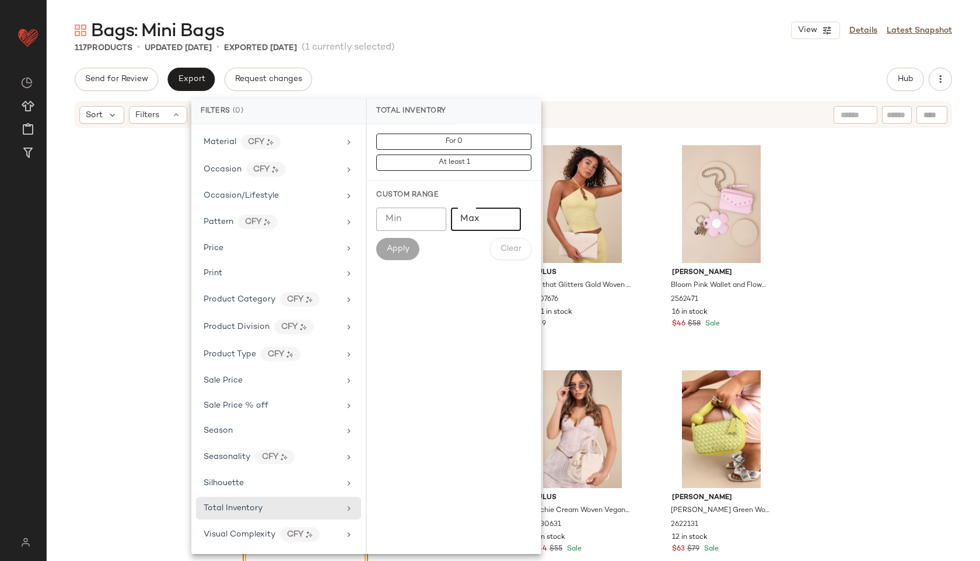
click at [473, 218] on input "Max" at bounding box center [486, 219] width 70 height 23
type input "**"
click at [391, 245] on span "Apply" at bounding box center [397, 248] width 23 height 9
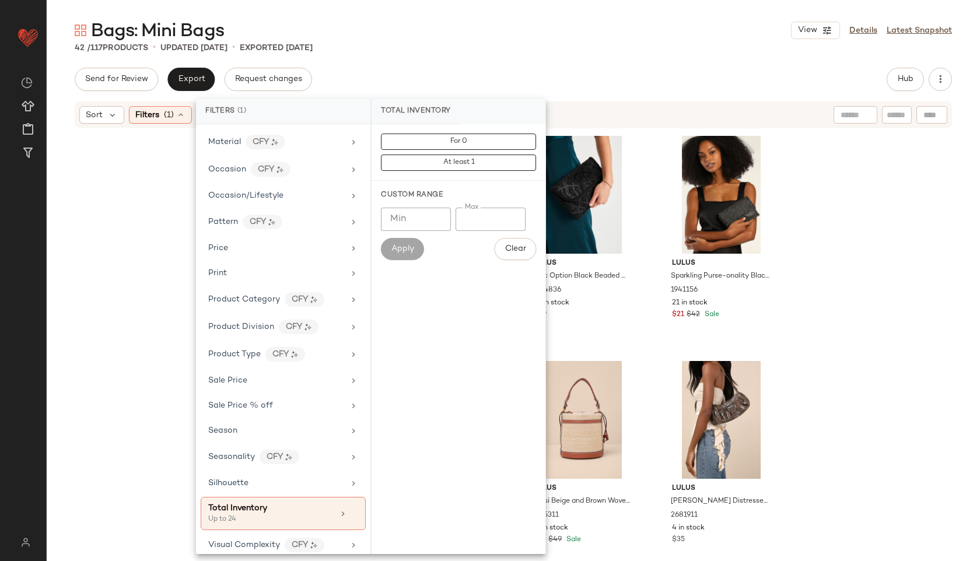
click at [474, 22] on div "Bags: Mini Bags View Details Latest Snapshot" at bounding box center [513, 30] width 933 height 23
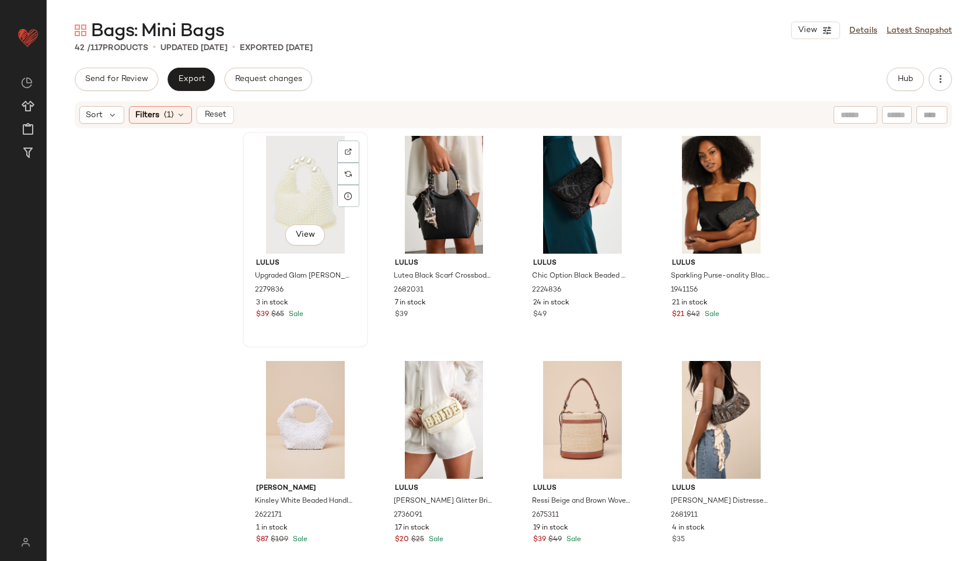
click at [289, 180] on div "View" at bounding box center [305, 195] width 117 height 118
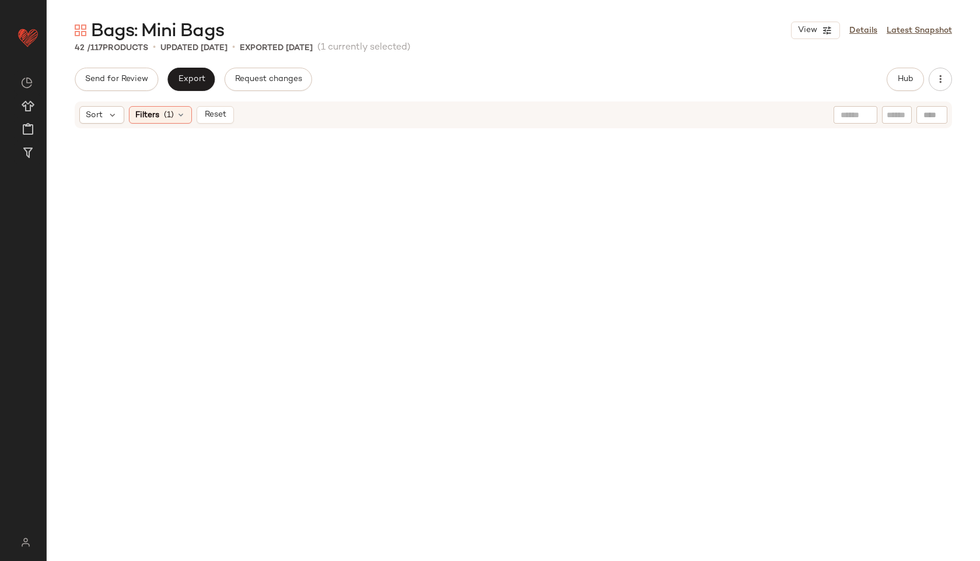
scroll to position [2012, 0]
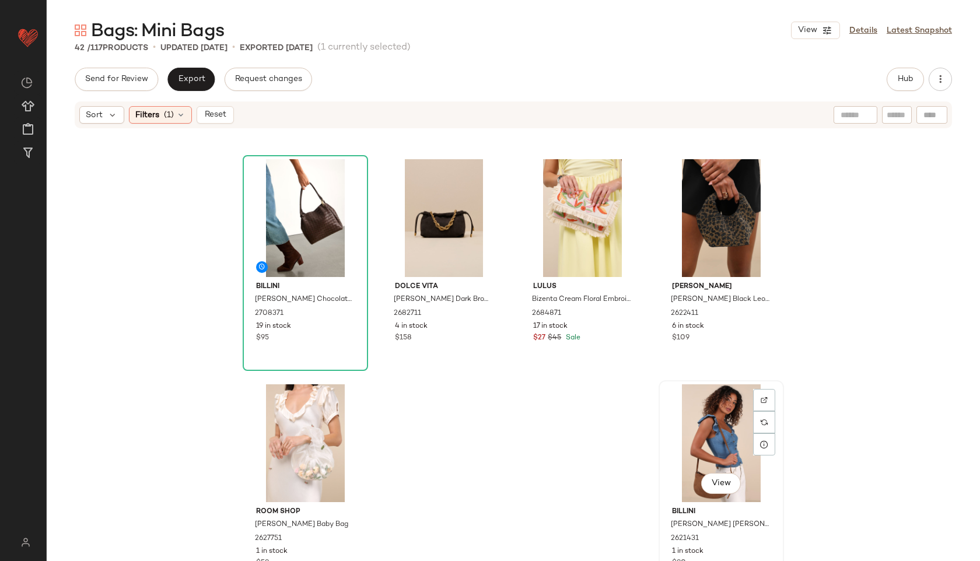
click at [702, 423] on div "View" at bounding box center [721, 443] width 117 height 118
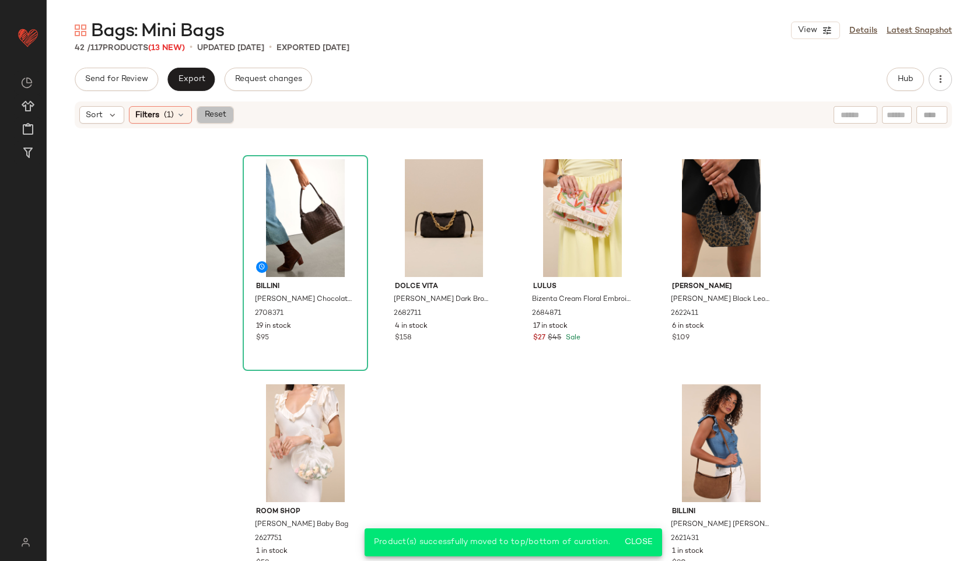
click at [220, 114] on span "Reset" at bounding box center [215, 114] width 22 height 9
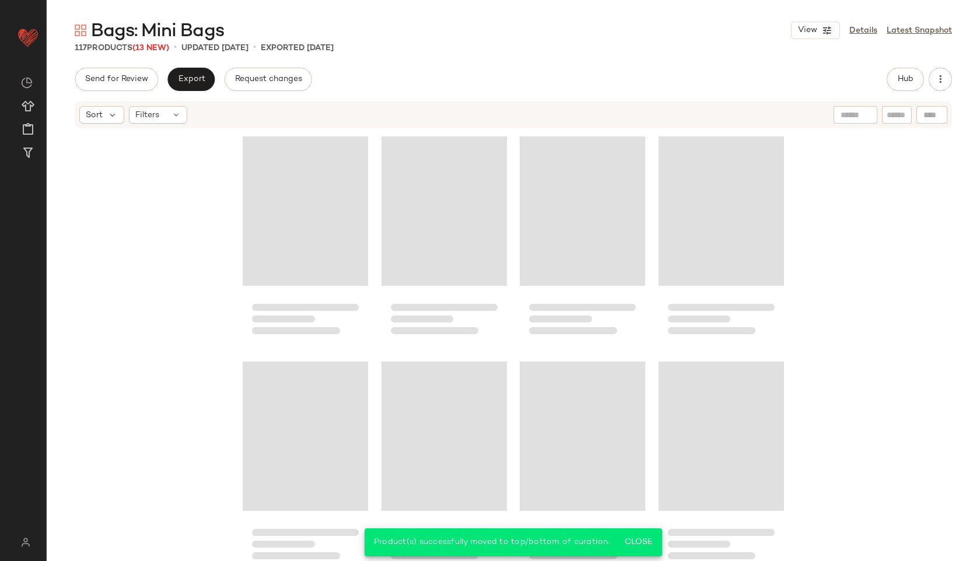
scroll to position [6290, 0]
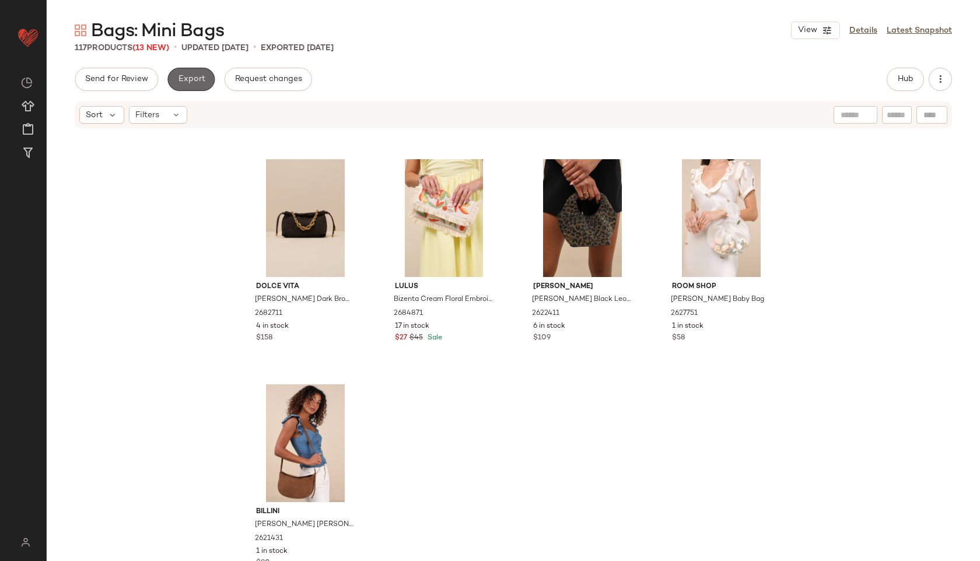
click at [190, 81] on span "Export" at bounding box center [190, 79] width 27 height 9
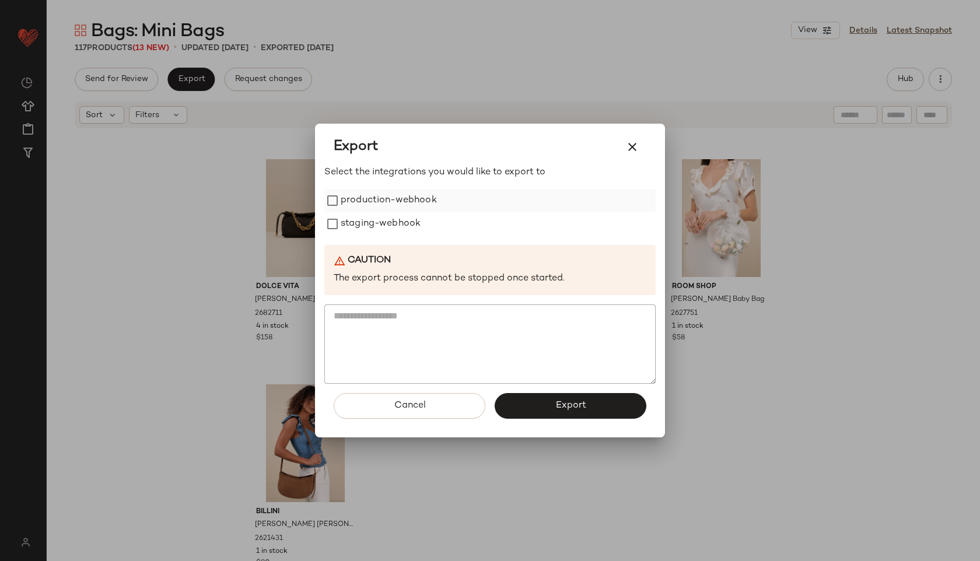
click at [368, 202] on label "production-webhook" at bounding box center [389, 200] width 96 height 23
click at [367, 228] on label "staging-webhook" at bounding box center [381, 223] width 80 height 23
click at [575, 414] on button "Export" at bounding box center [571, 406] width 152 height 26
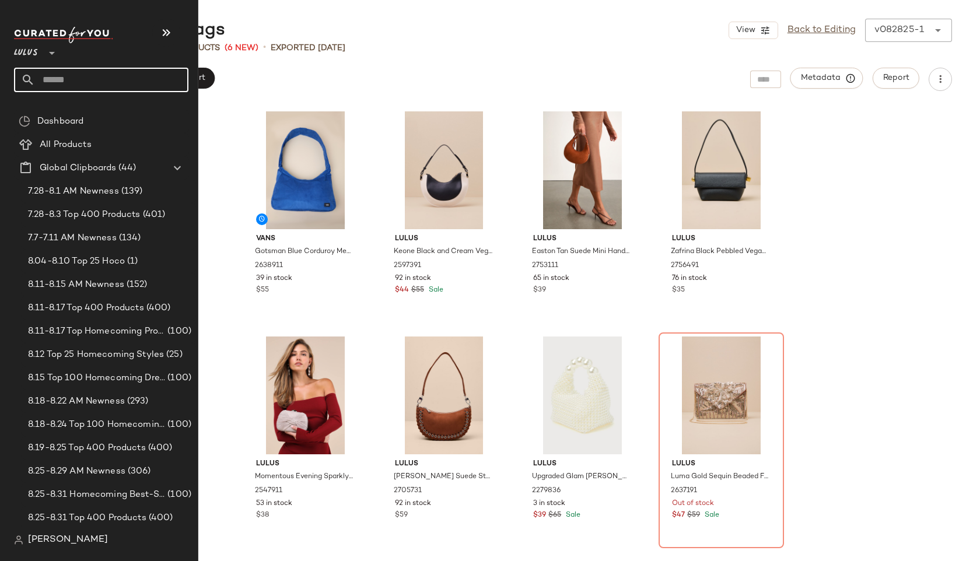
click at [48, 80] on input "text" at bounding box center [111, 80] width 153 height 24
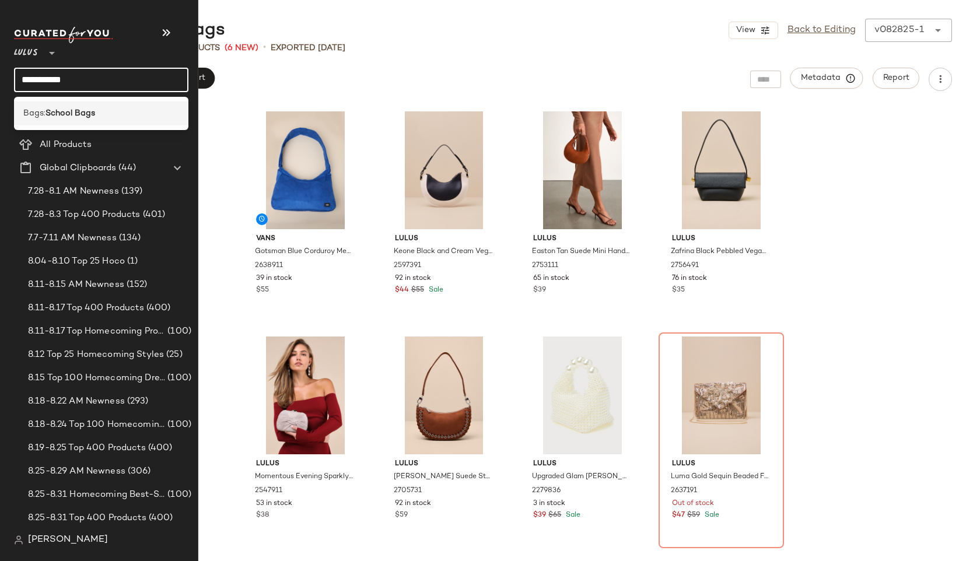
type input "**********"
click at [82, 114] on b "School Bags" at bounding box center [70, 113] width 50 height 12
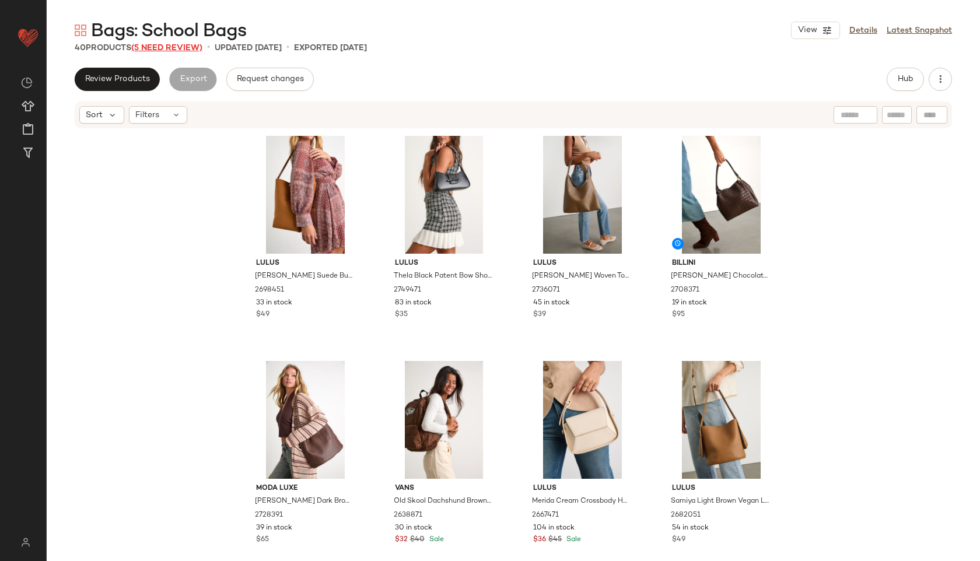
click at [183, 51] on span "(5 Need Review)" at bounding box center [166, 48] width 71 height 9
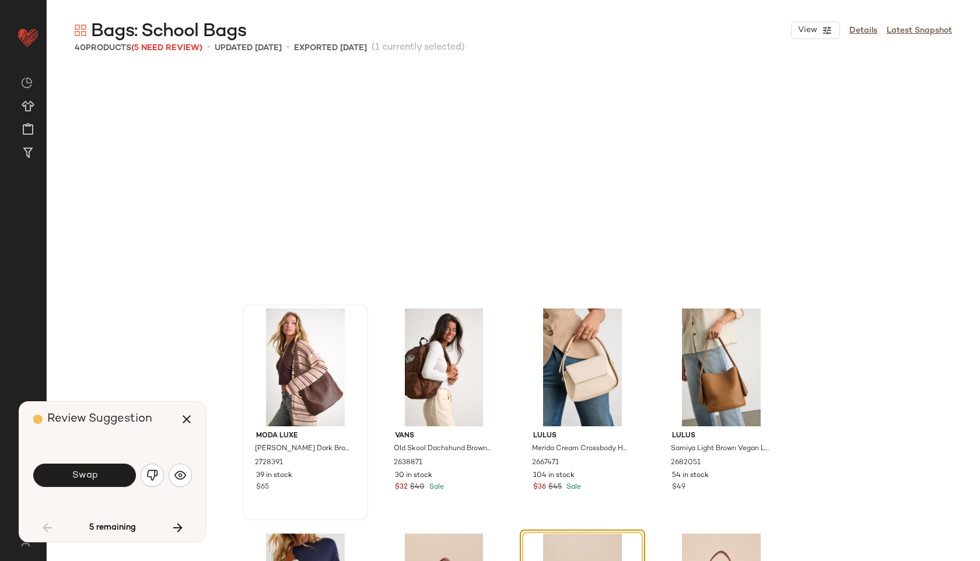
scroll to position [234, 0]
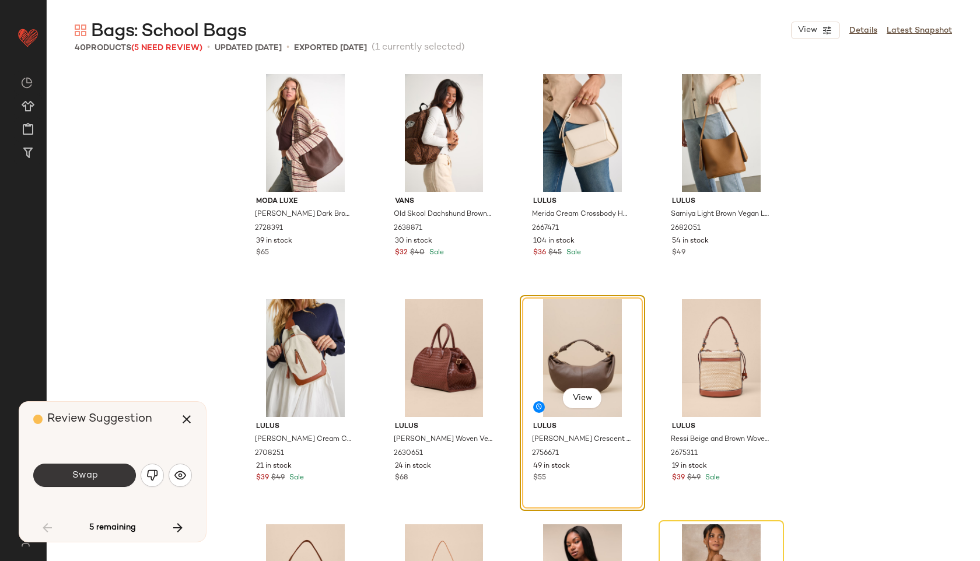
click at [97, 481] on button "Swap" at bounding box center [84, 475] width 103 height 23
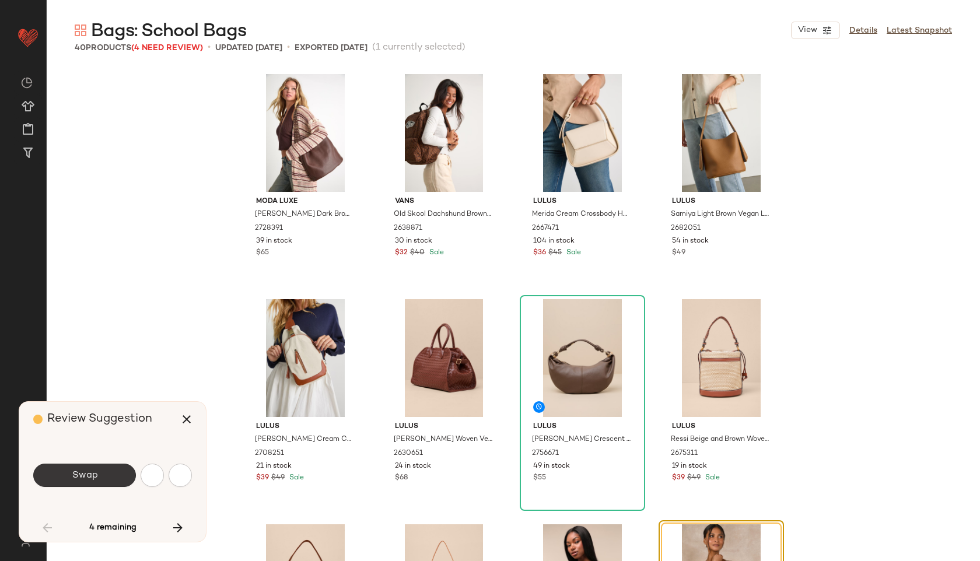
scroll to position [450, 0]
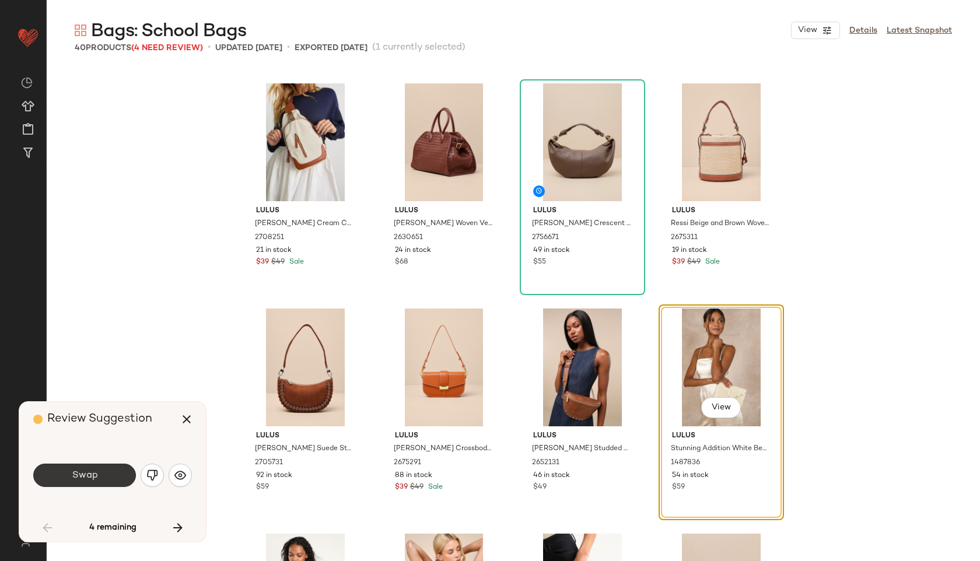
click at [114, 470] on button "Swap" at bounding box center [84, 475] width 103 height 23
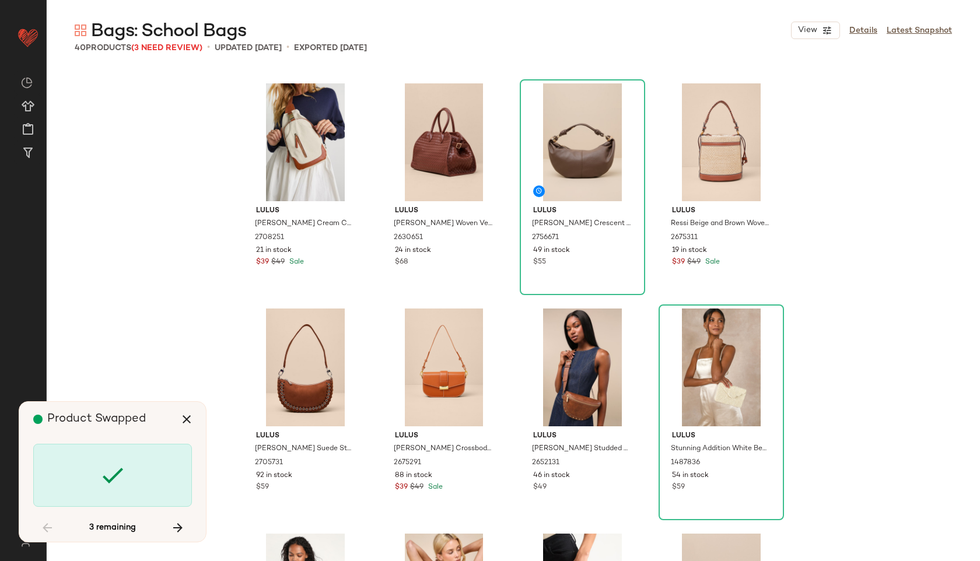
scroll to position [1351, 0]
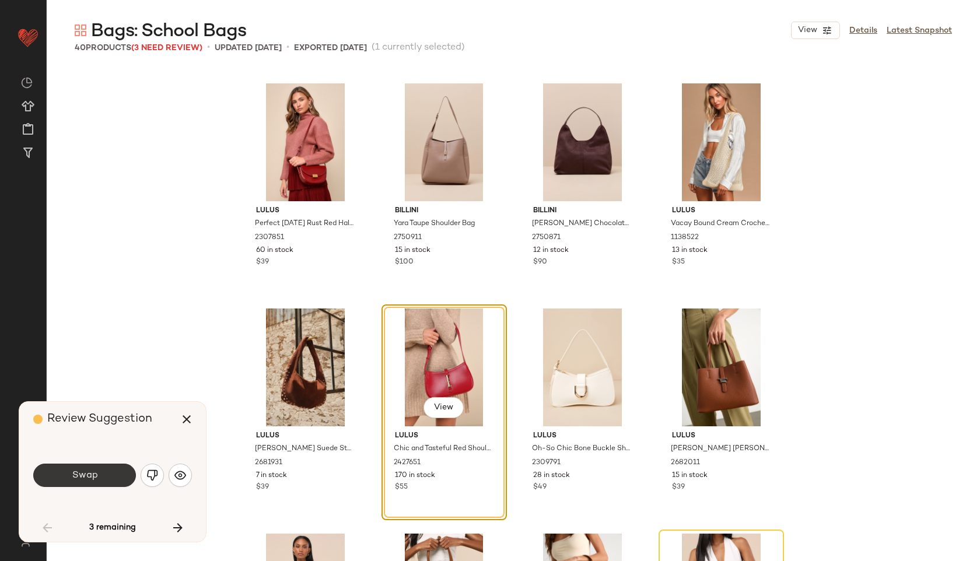
click at [96, 473] on span "Swap" at bounding box center [84, 475] width 26 height 11
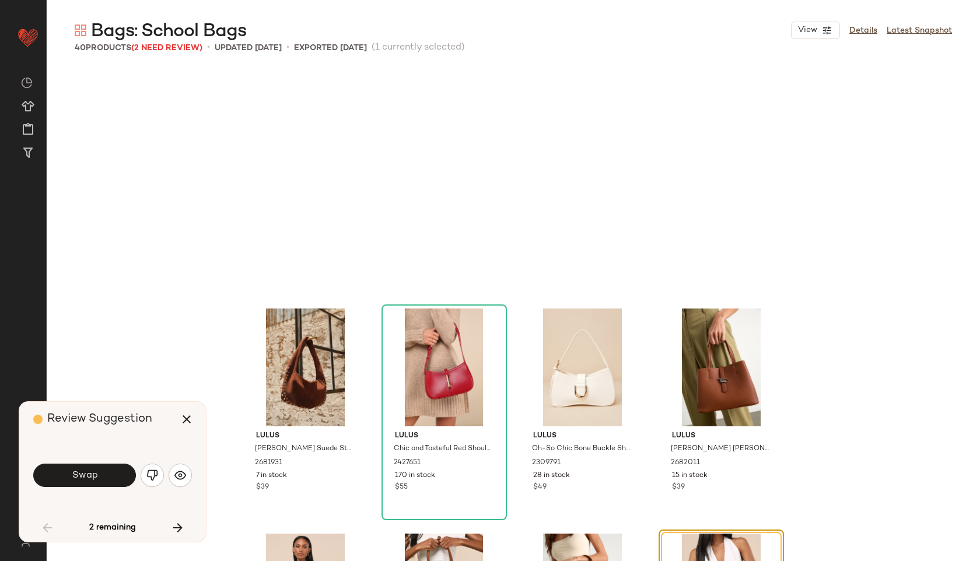
scroll to position [1576, 0]
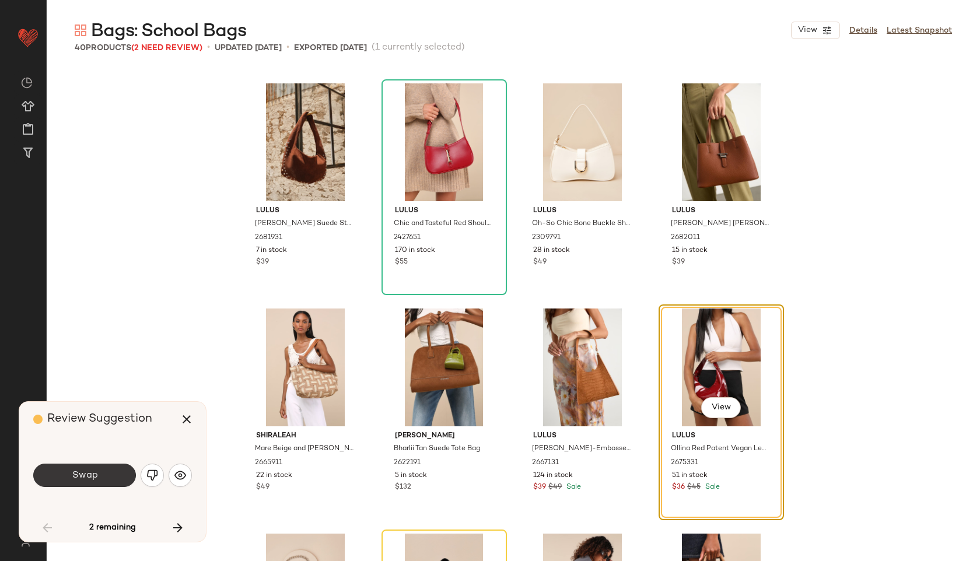
click at [99, 474] on button "Swap" at bounding box center [84, 475] width 103 height 23
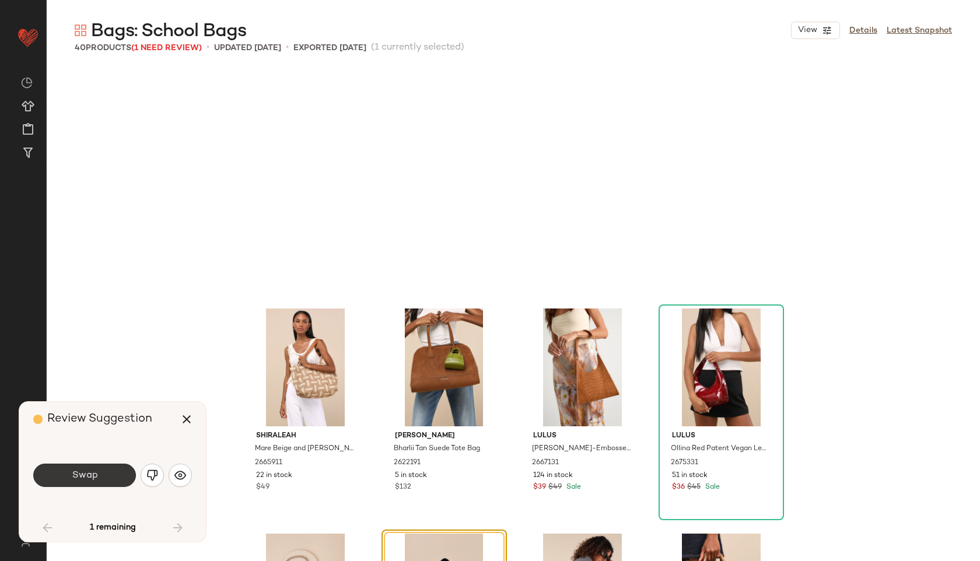
scroll to position [1711, 0]
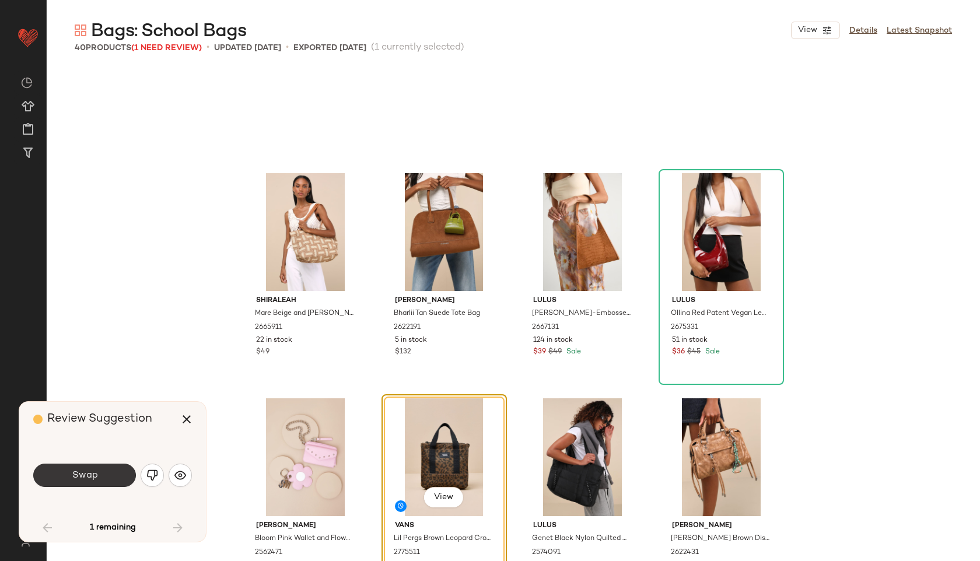
click at [96, 474] on span "Swap" at bounding box center [84, 475] width 26 height 11
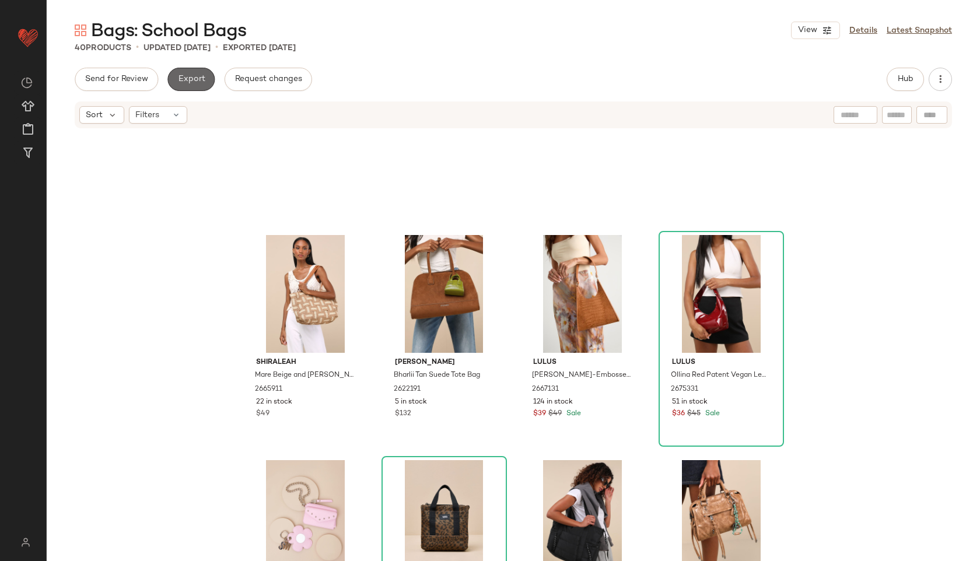
click at [190, 82] on span "Export" at bounding box center [190, 79] width 27 height 9
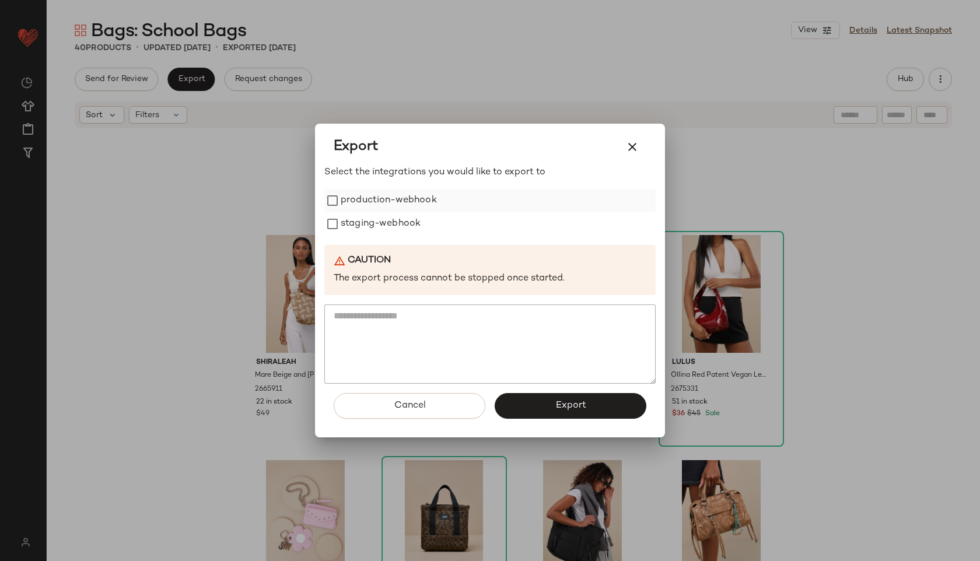
click at [355, 198] on label "production-webhook" at bounding box center [389, 200] width 96 height 23
click at [355, 226] on label "staging-webhook" at bounding box center [381, 223] width 80 height 23
click at [544, 402] on button "Export" at bounding box center [571, 406] width 152 height 26
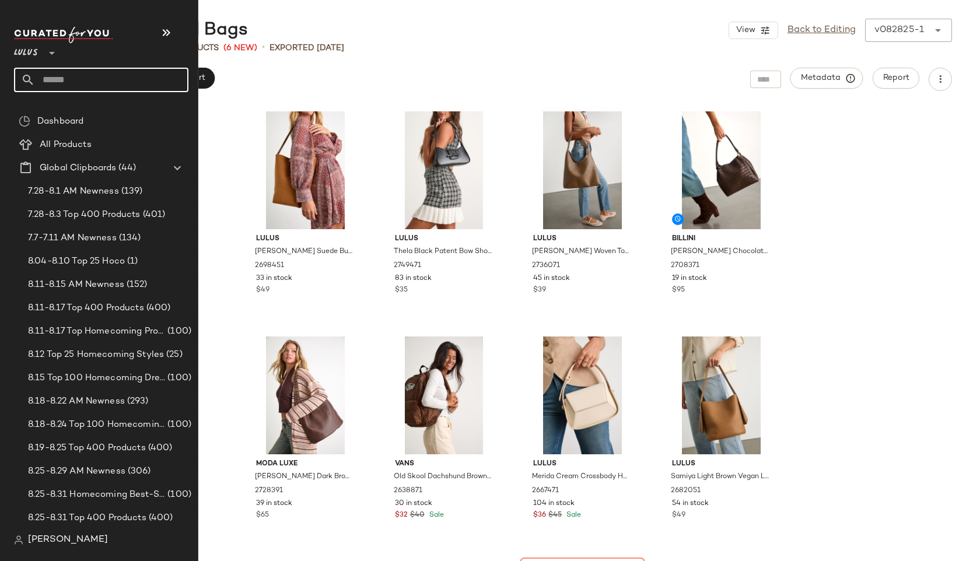
click at [79, 78] on input "text" at bounding box center [111, 80] width 153 height 24
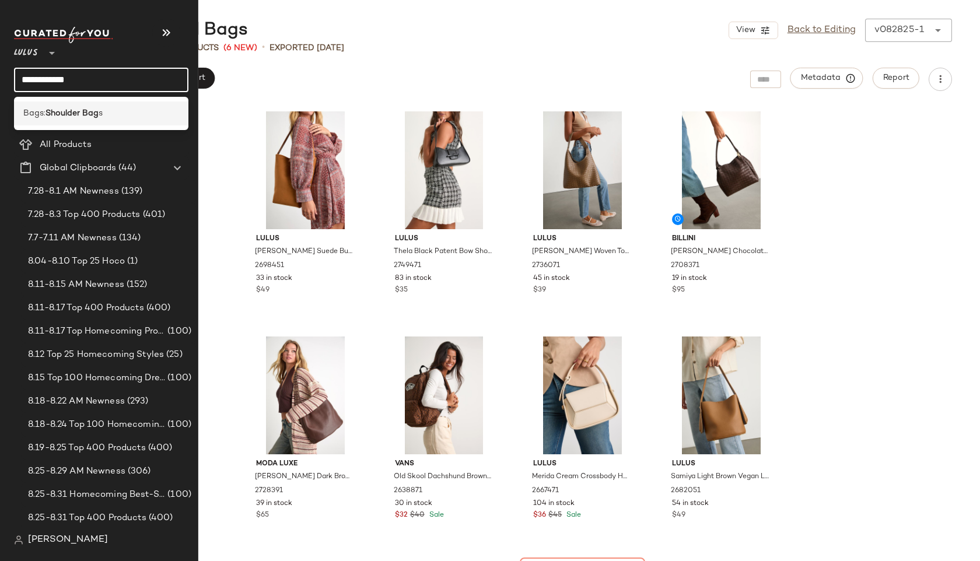
type input "**********"
click at [91, 114] on b "Shoulder Bag" at bounding box center [71, 113] width 53 height 12
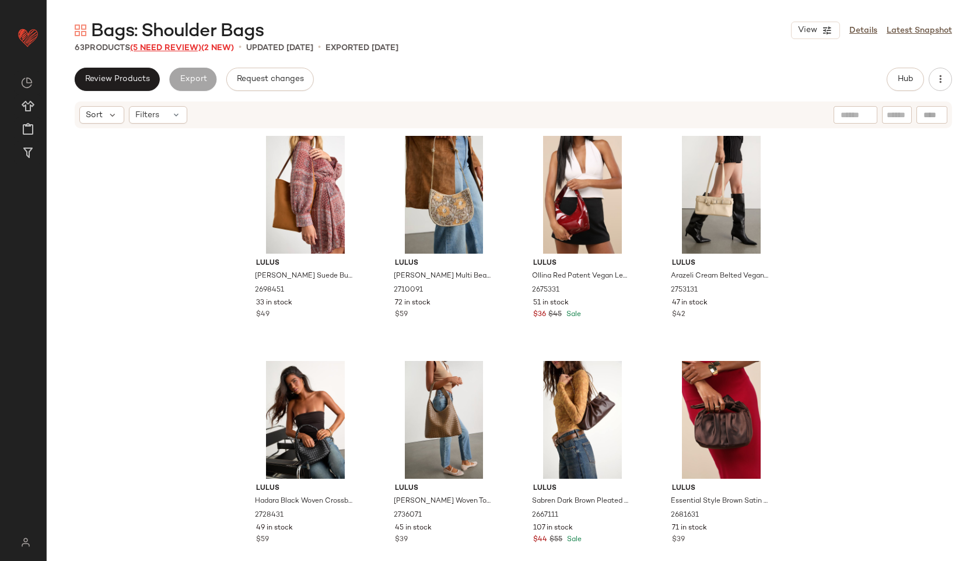
click at [178, 44] on span "(5 Need Review)" at bounding box center [165, 48] width 71 height 9
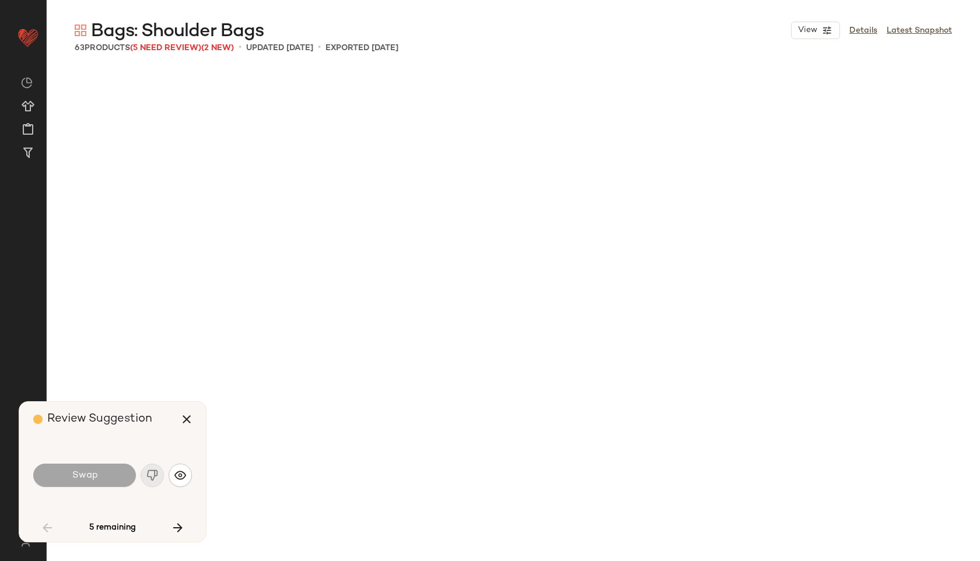
scroll to position [910, 0]
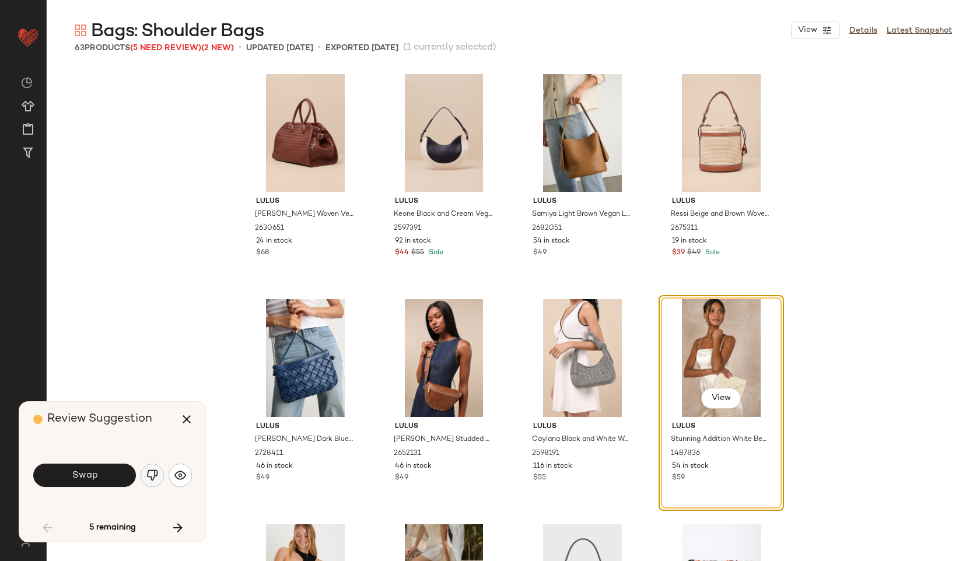
click at [154, 474] on img "button" at bounding box center [152, 476] width 12 height 12
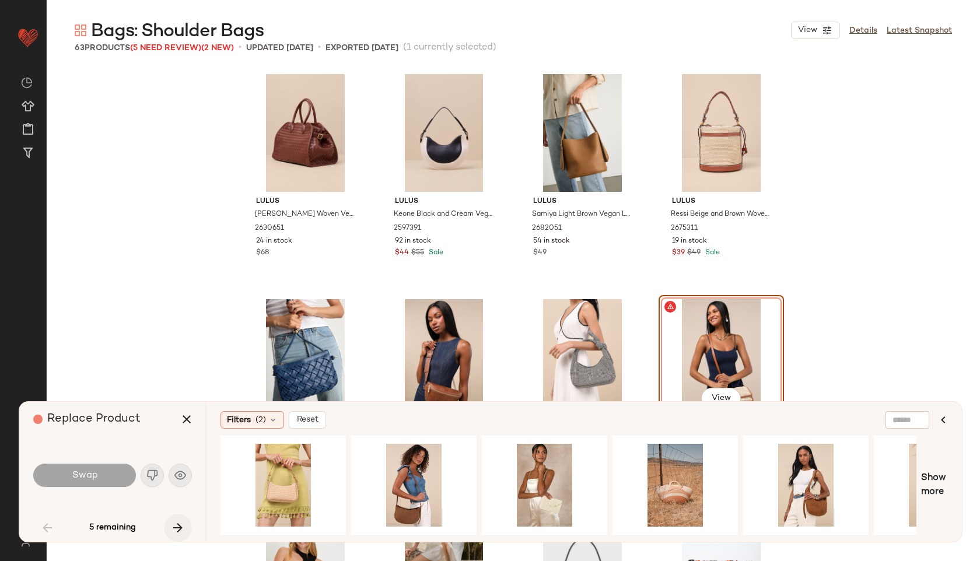
click at [177, 526] on icon "button" at bounding box center [178, 528] width 14 height 14
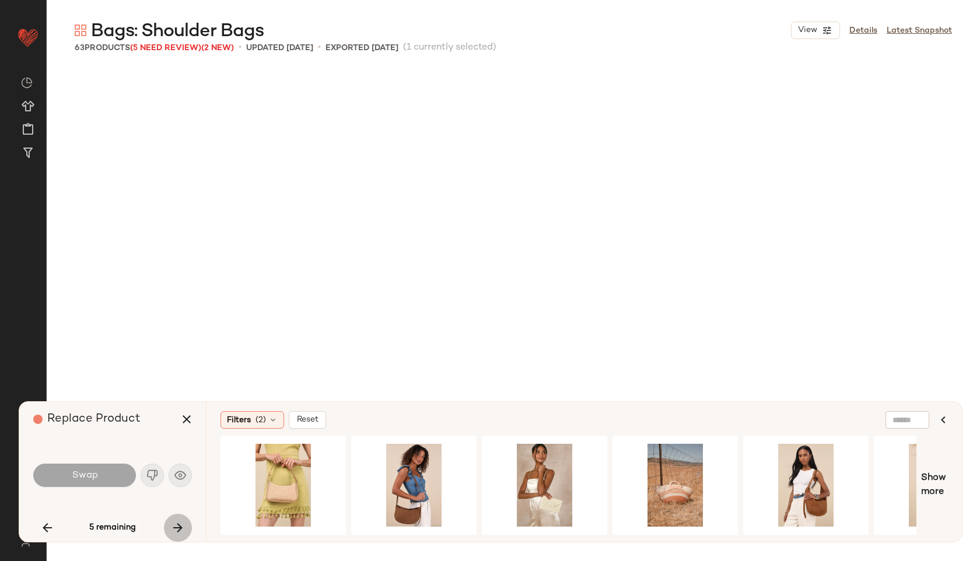
scroll to position [2477, 0]
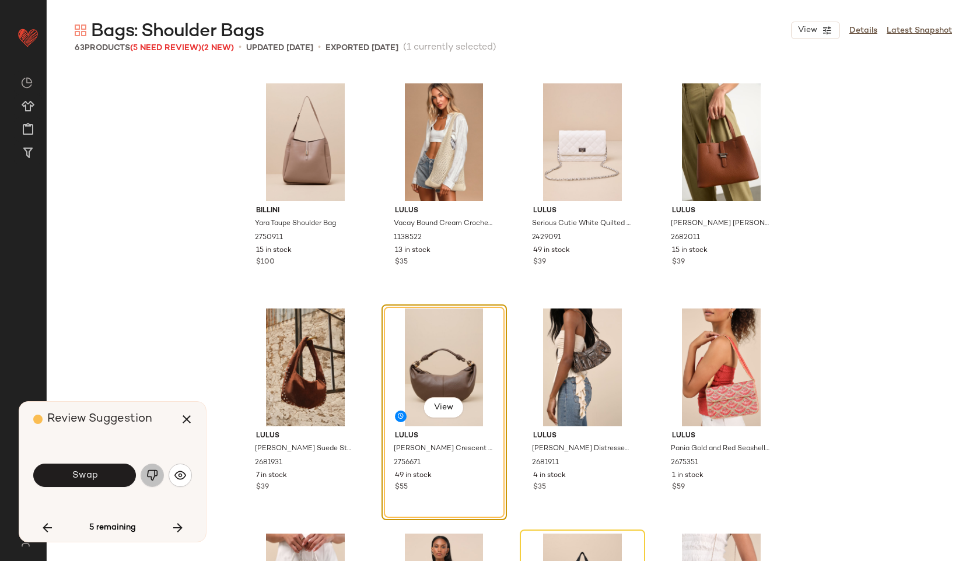
click at [148, 472] on img "button" at bounding box center [152, 476] width 12 height 12
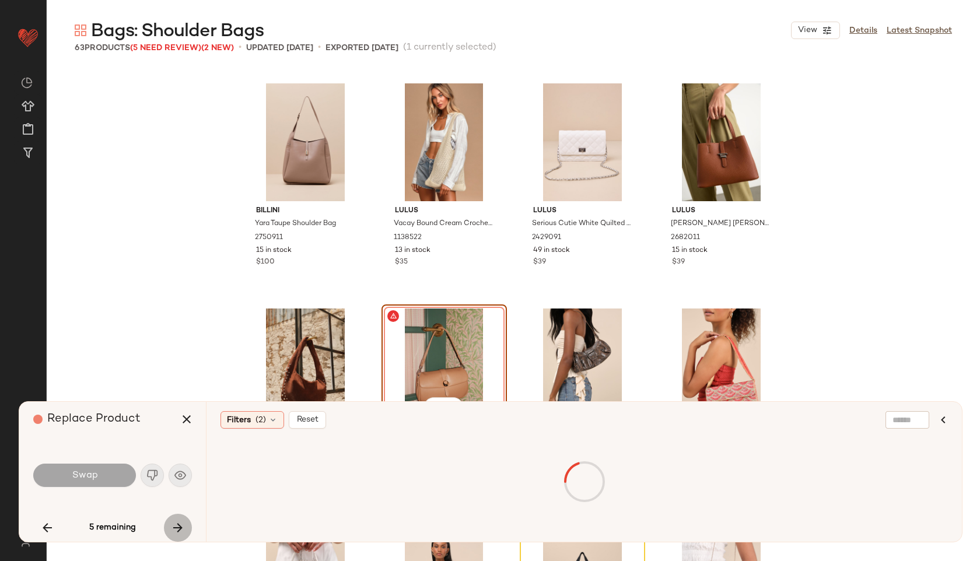
click at [177, 531] on icon "button" at bounding box center [178, 528] width 14 height 14
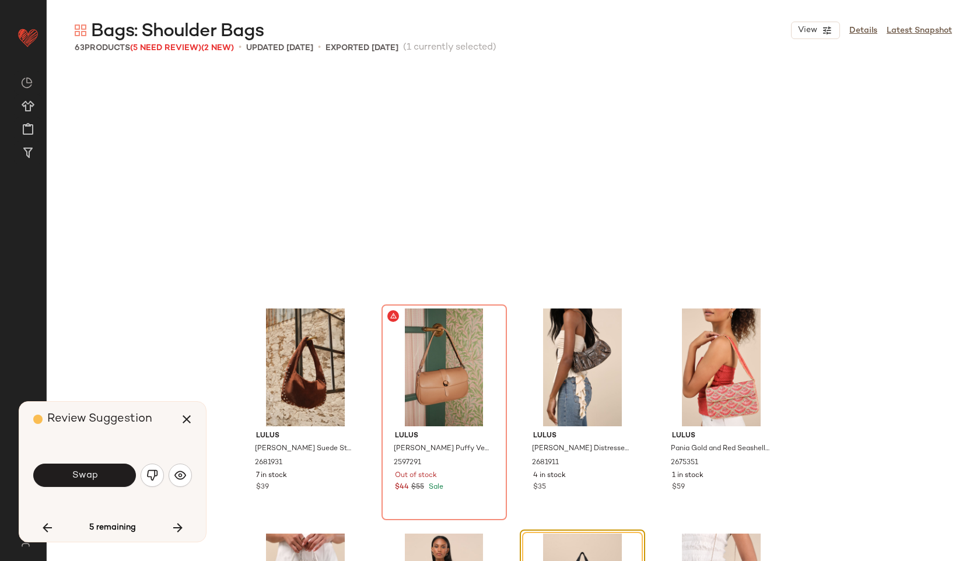
scroll to position [2702, 0]
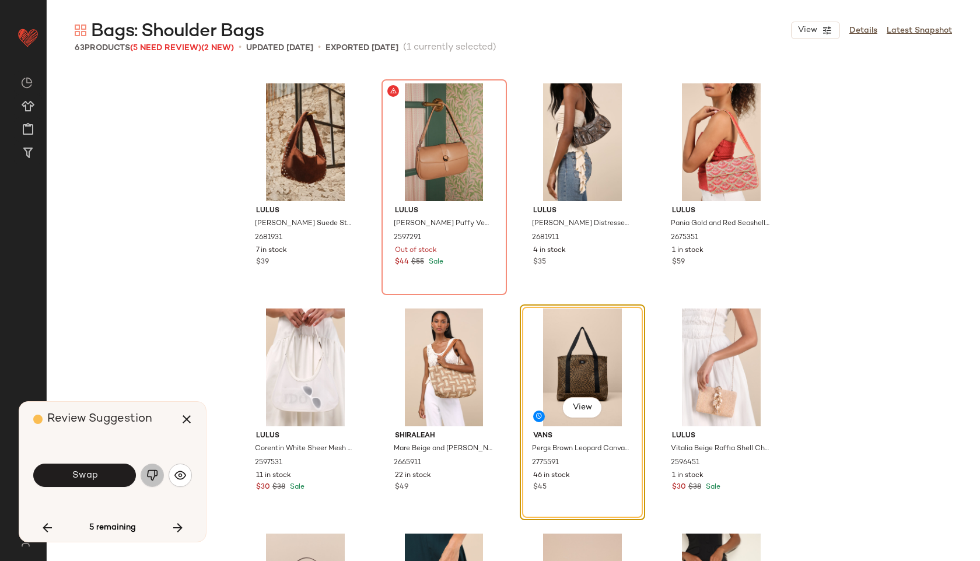
click at [150, 475] on img "button" at bounding box center [152, 476] width 12 height 12
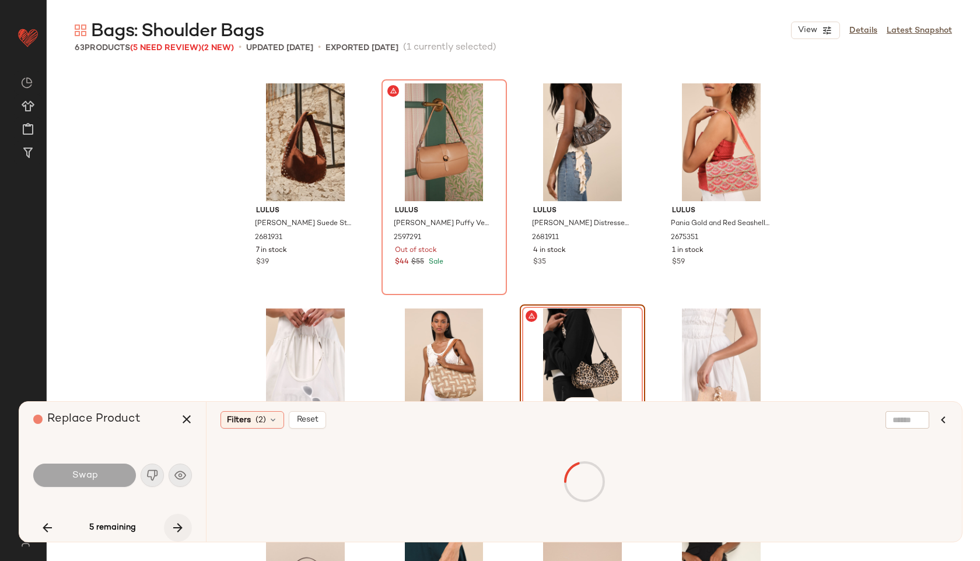
click at [180, 524] on icon "button" at bounding box center [178, 528] width 14 height 14
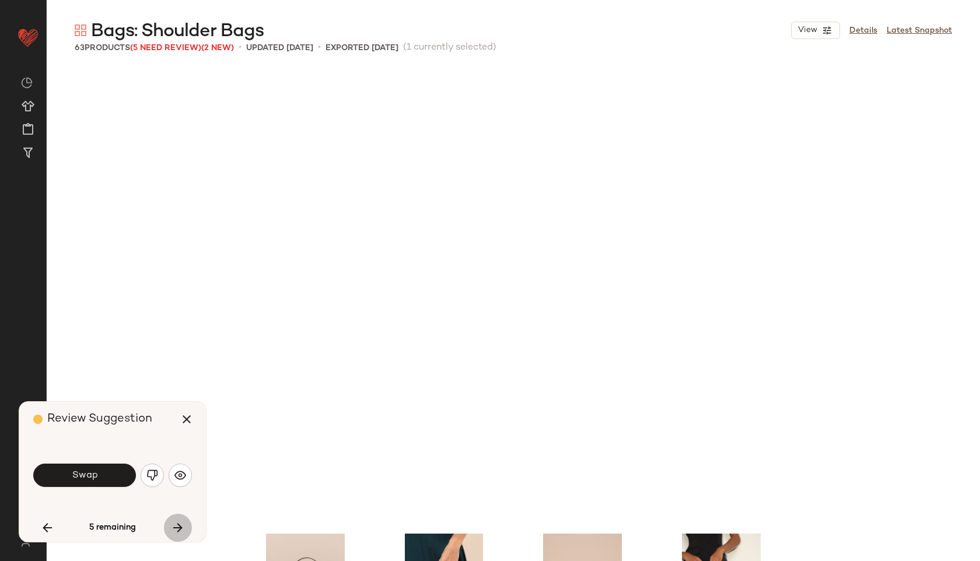
scroll to position [3062, 0]
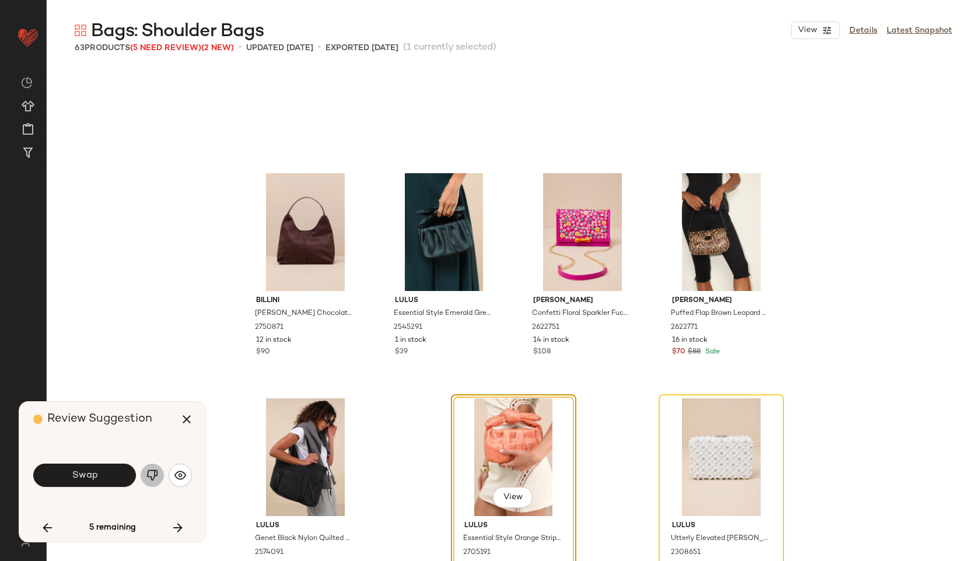
click at [153, 472] on img "button" at bounding box center [152, 476] width 12 height 12
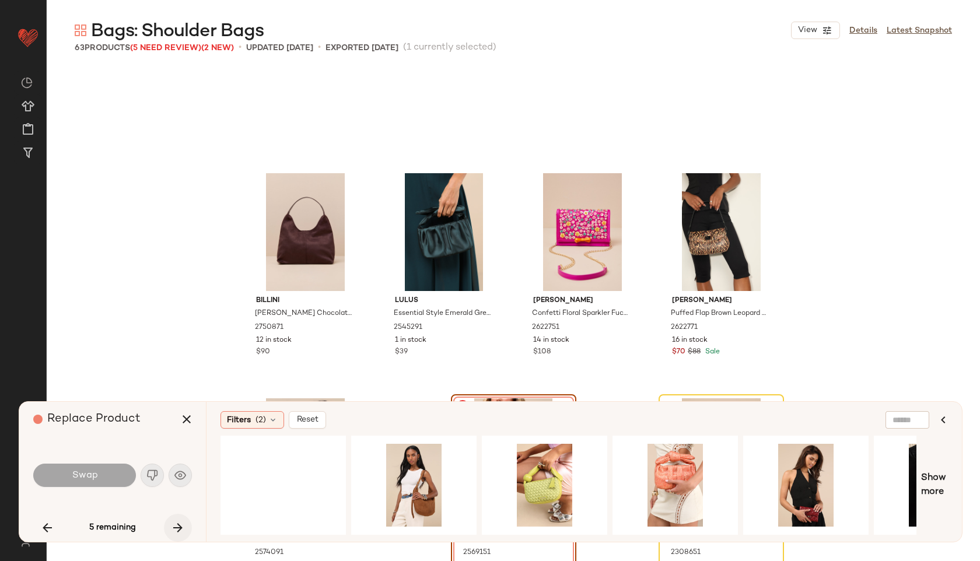
click at [177, 526] on icon "button" at bounding box center [178, 528] width 14 height 14
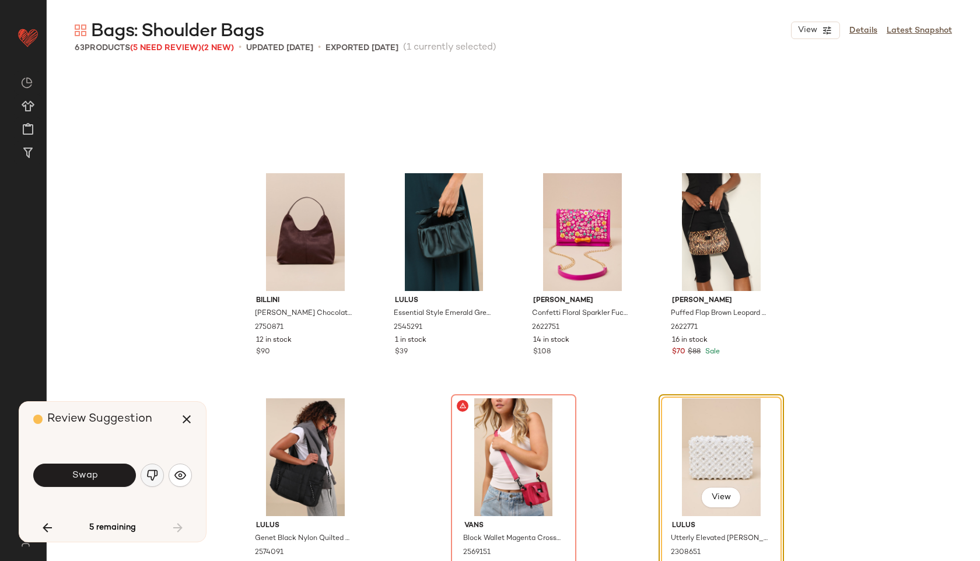
click at [149, 464] on button "button" at bounding box center [152, 475] width 23 height 23
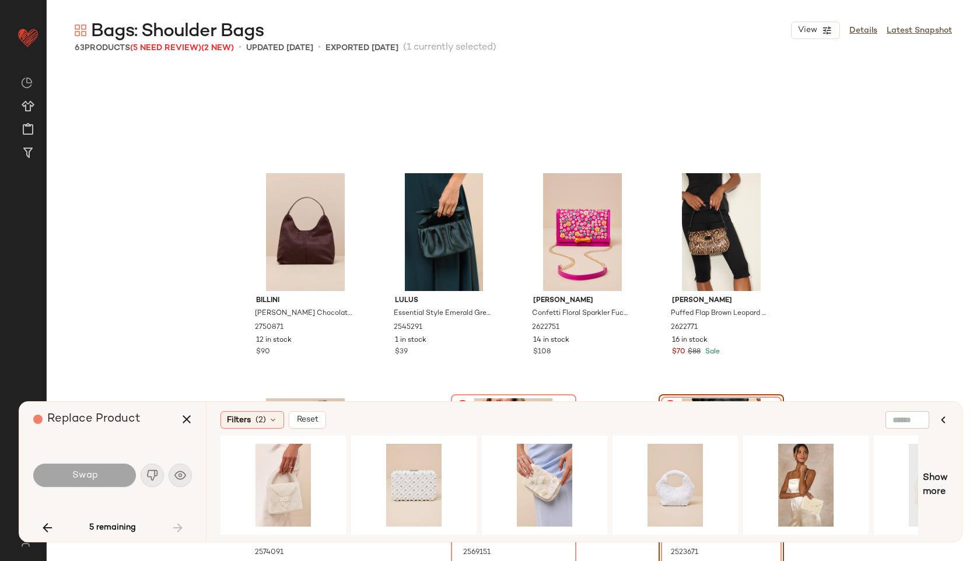
click at [176, 523] on div "5 remaining" at bounding box center [112, 528] width 159 height 28
click at [156, 480] on div "Swap" at bounding box center [112, 475] width 159 height 28
click at [181, 528] on div "5 remaining" at bounding box center [112, 528] width 159 height 28
click at [186, 418] on icon "button" at bounding box center [187, 419] width 14 height 14
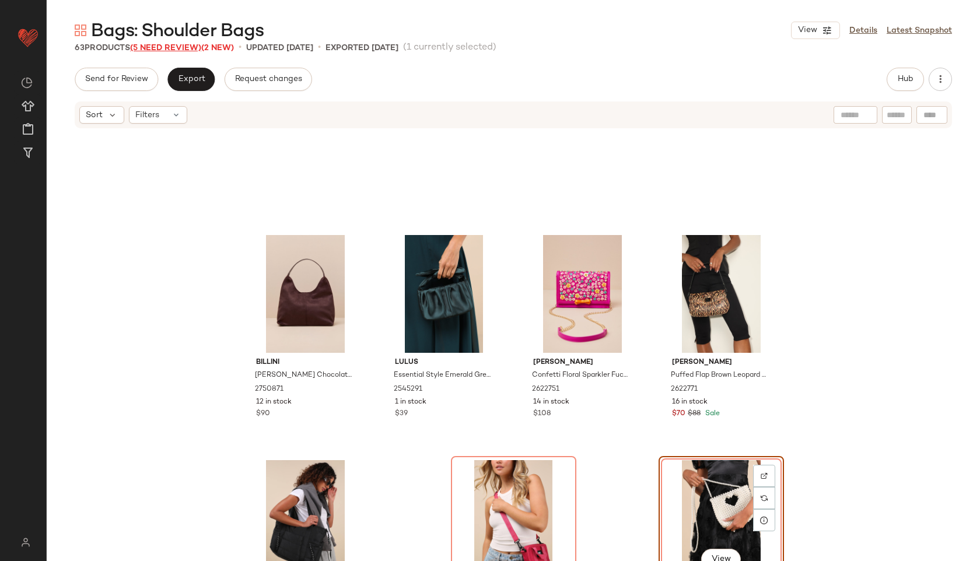
click at [166, 45] on span "(5 Need Review)" at bounding box center [165, 48] width 71 height 9
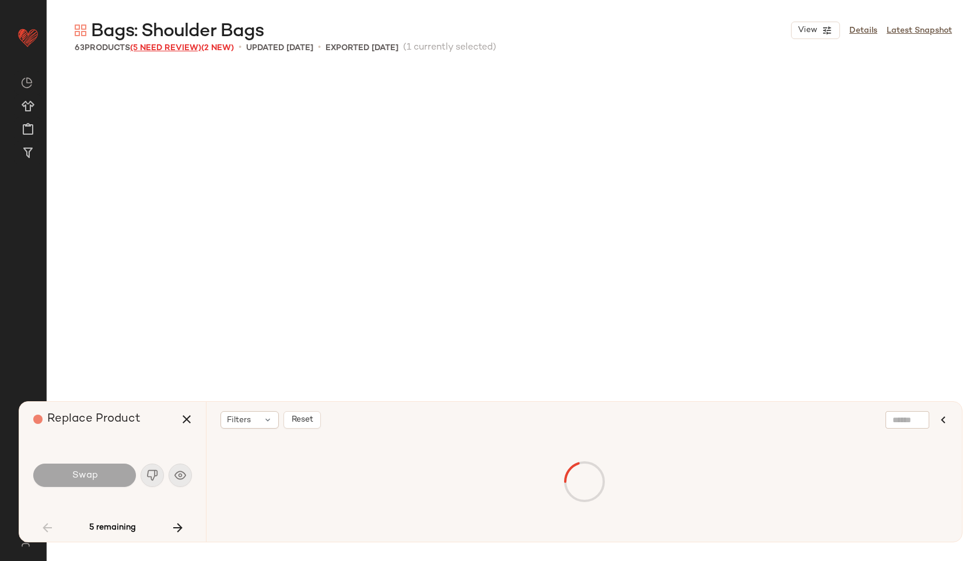
scroll to position [901, 0]
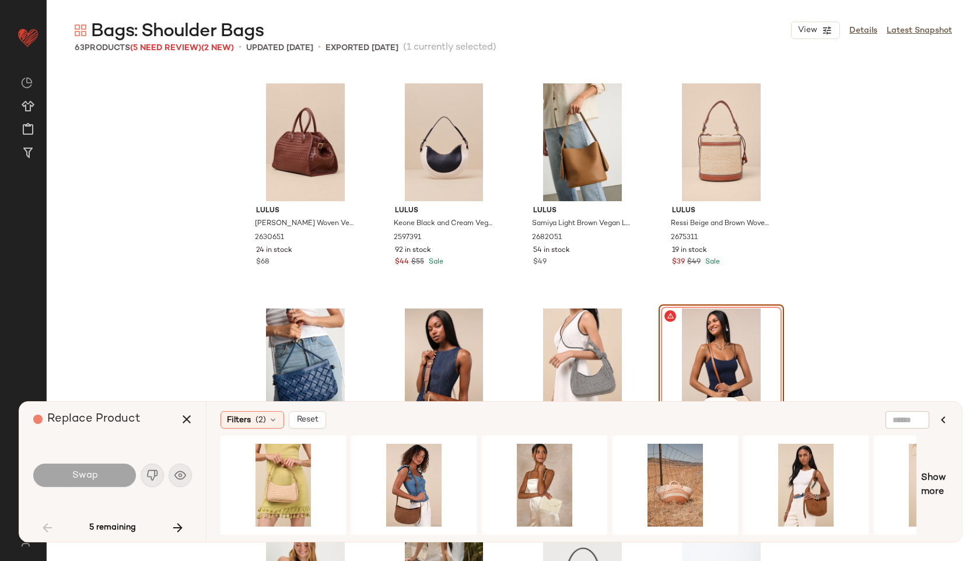
click at [136, 209] on div "Lulus [PERSON_NAME] Woven Vegan Leather Weekender Bag 2630651 24 in stock $68 L…" at bounding box center [513, 339] width 933 height 542
click at [187, 420] on icon "button" at bounding box center [187, 419] width 14 height 14
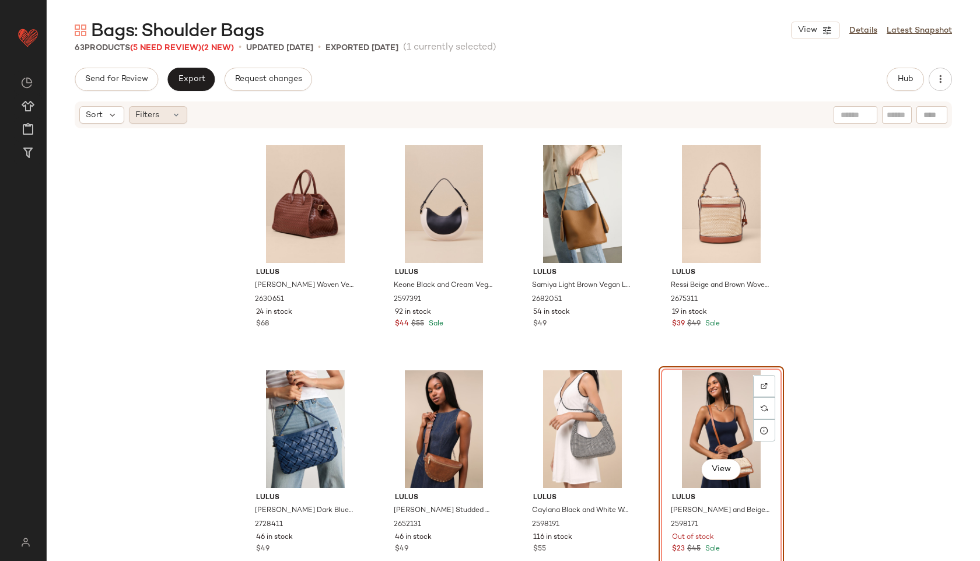
click at [169, 114] on div "Filters" at bounding box center [158, 114] width 58 height 17
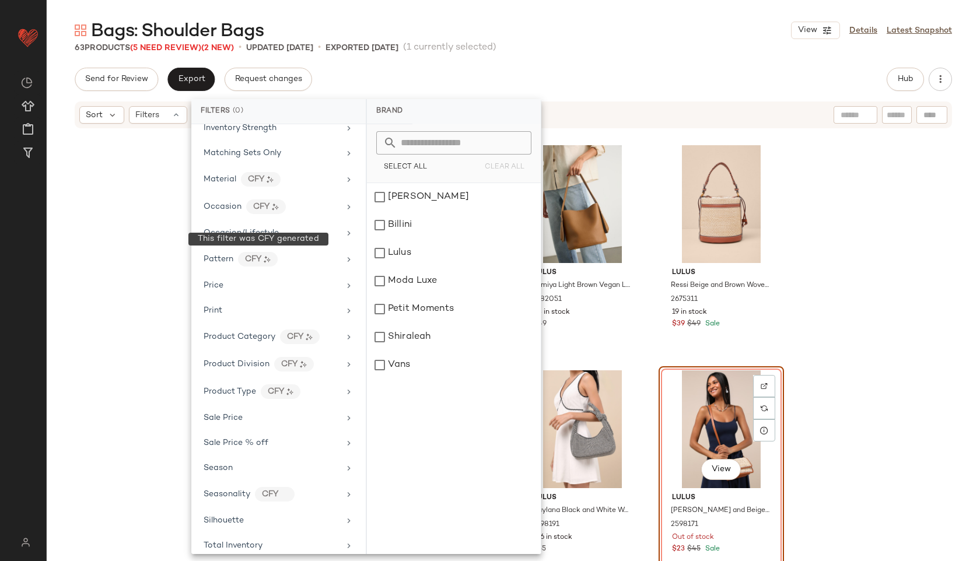
scroll to position [463, 0]
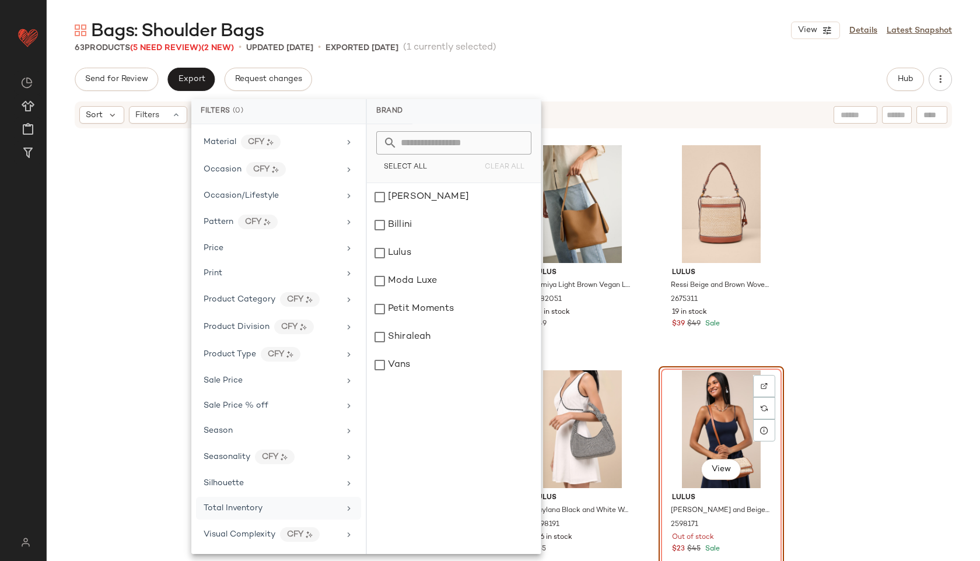
click at [246, 509] on span "Total Inventory" at bounding box center [233, 508] width 59 height 9
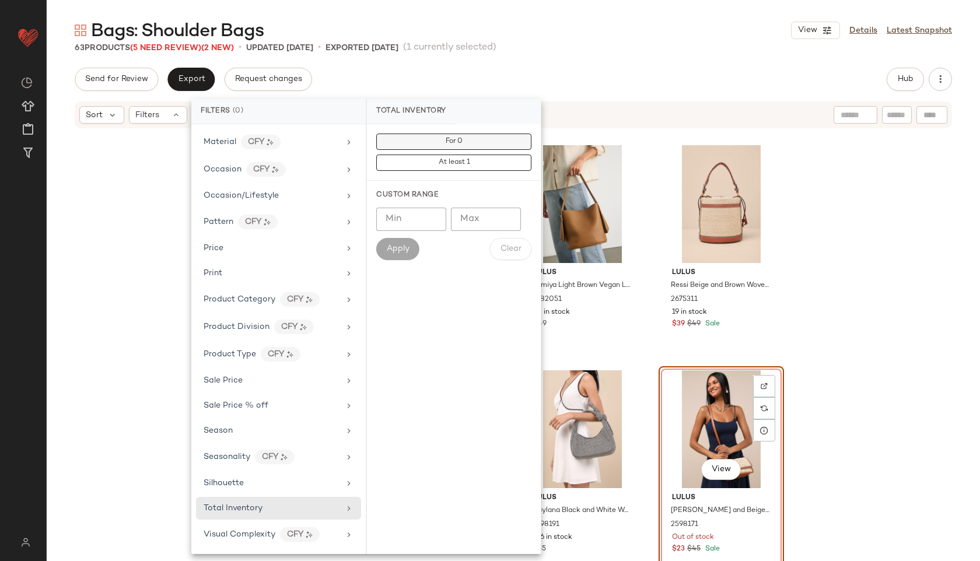
click at [412, 144] on button "For 0" at bounding box center [453, 142] width 155 height 16
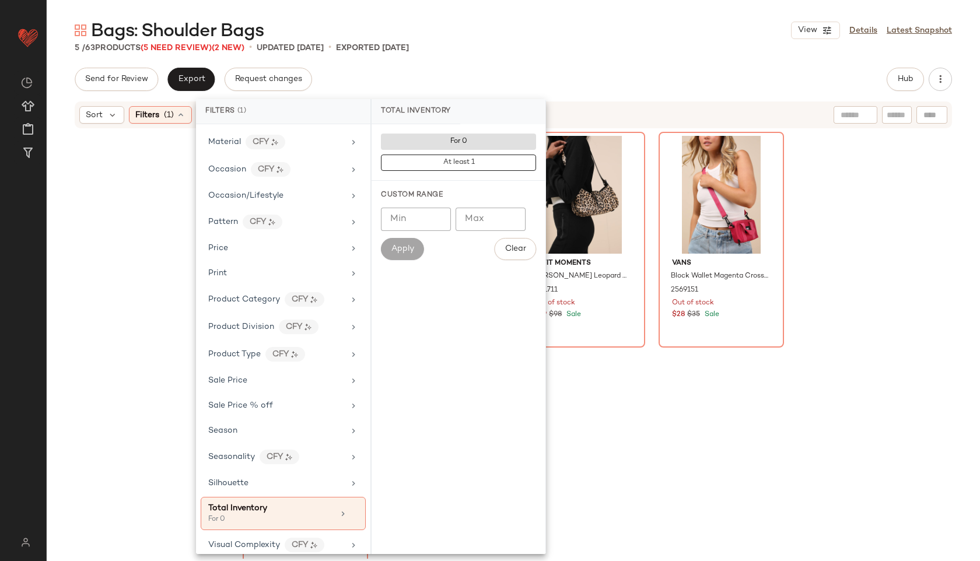
click at [523, 51] on div "5 / 63 Products (5 Need Review) (2 New) • updated [DATE] • Exported [DATE]" at bounding box center [513, 48] width 933 height 12
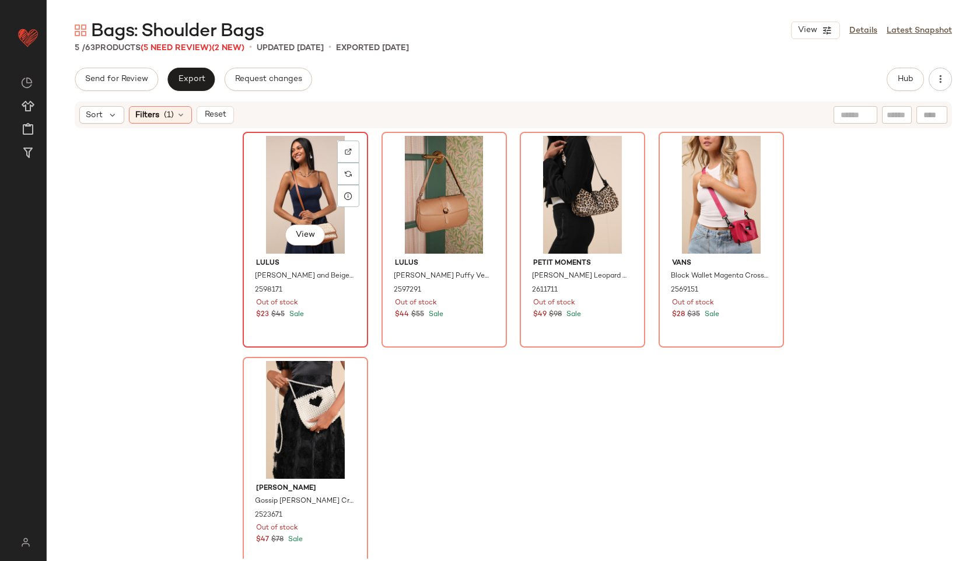
click at [260, 205] on div "View" at bounding box center [305, 195] width 117 height 118
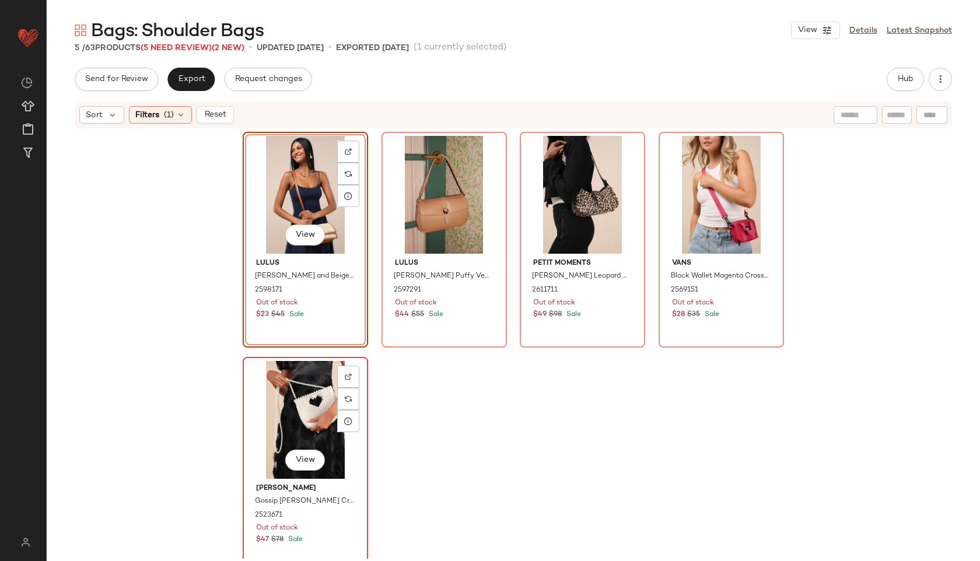
click at [292, 420] on div "View" at bounding box center [305, 420] width 117 height 118
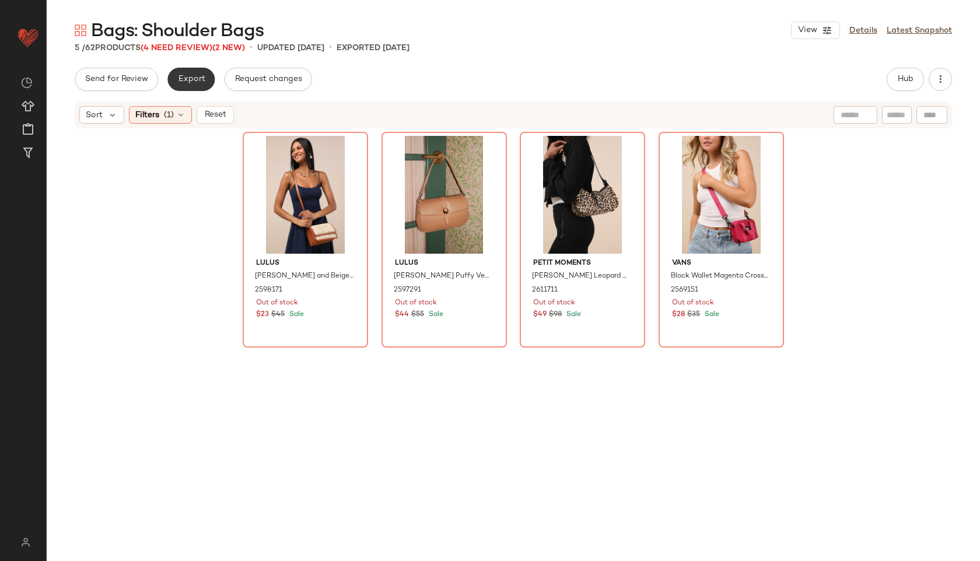
click at [190, 74] on button "Export" at bounding box center [190, 79] width 47 height 23
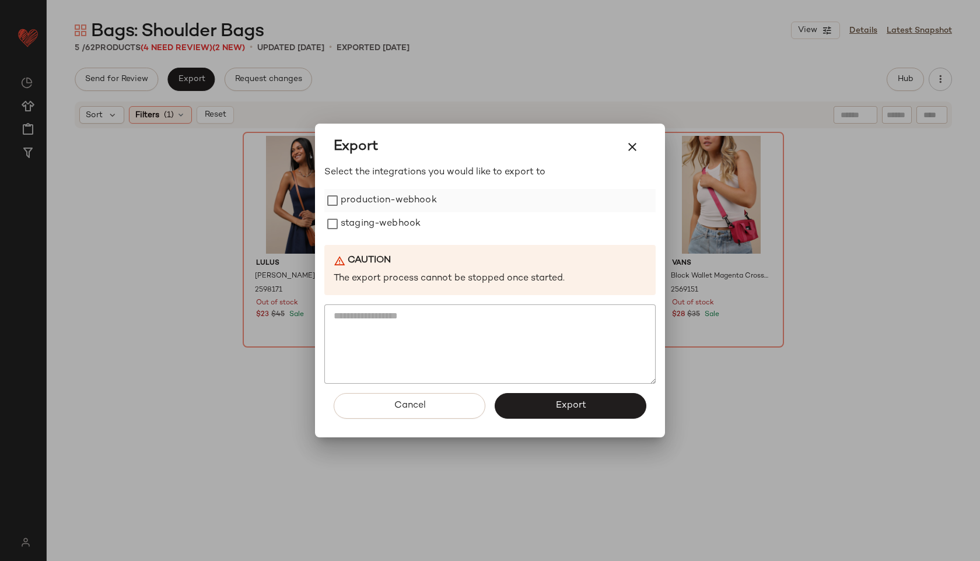
click at [348, 200] on label "production-webhook" at bounding box center [389, 200] width 96 height 23
click at [350, 224] on label "staging-webhook" at bounding box center [381, 223] width 80 height 23
click at [536, 397] on button "Export" at bounding box center [571, 406] width 152 height 26
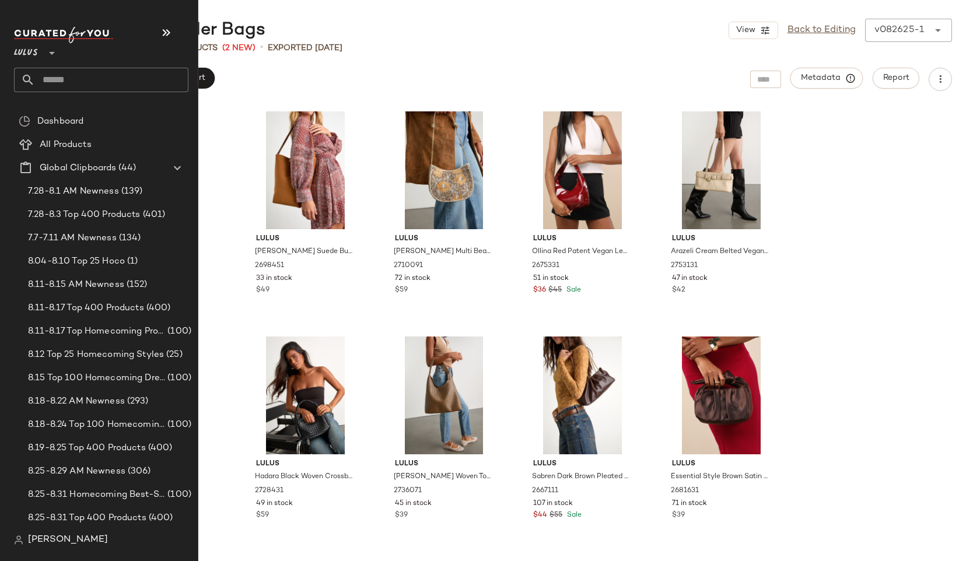
click at [75, 80] on input "text" at bounding box center [111, 80] width 153 height 24
click at [73, 82] on input "text" at bounding box center [111, 80] width 153 height 24
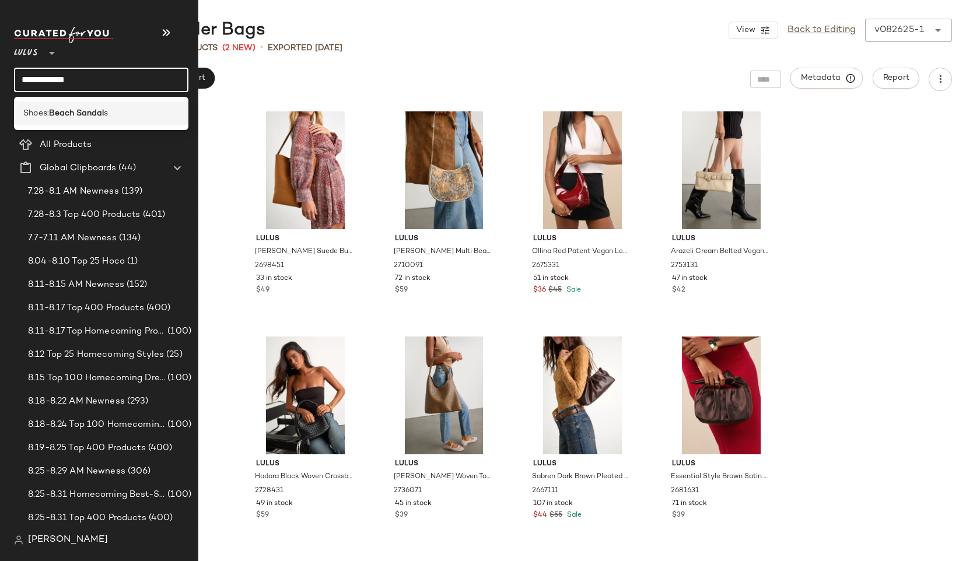
type input "**********"
click at [85, 113] on b "Beach Sandal" at bounding box center [76, 113] width 55 height 12
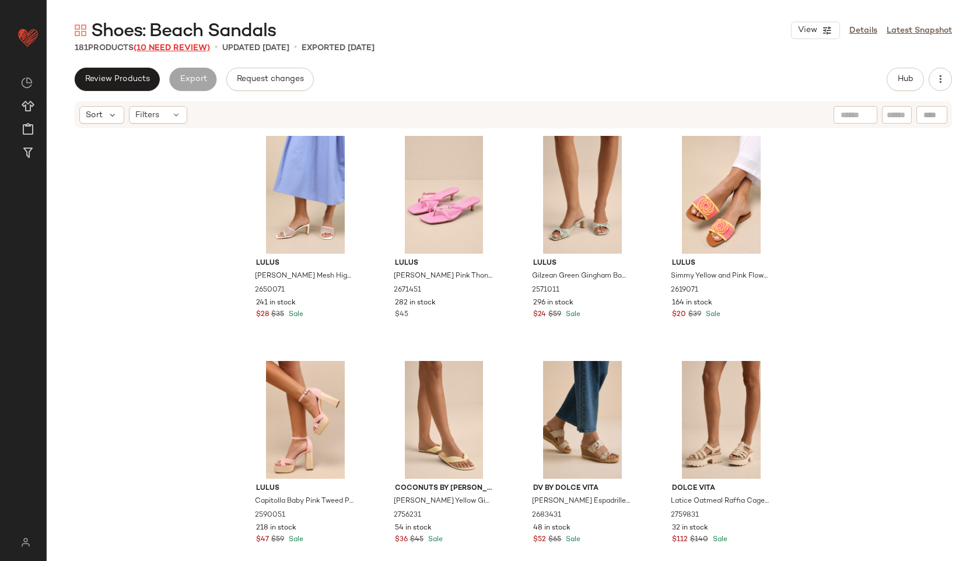
click at [173, 44] on span "(10 Need Review)" at bounding box center [172, 48] width 76 height 9
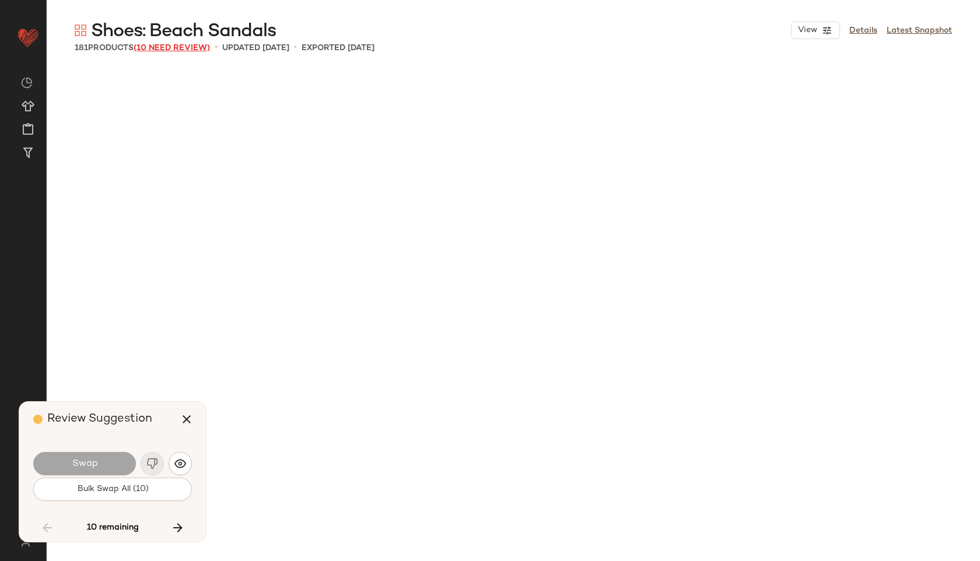
scroll to position [4503, 0]
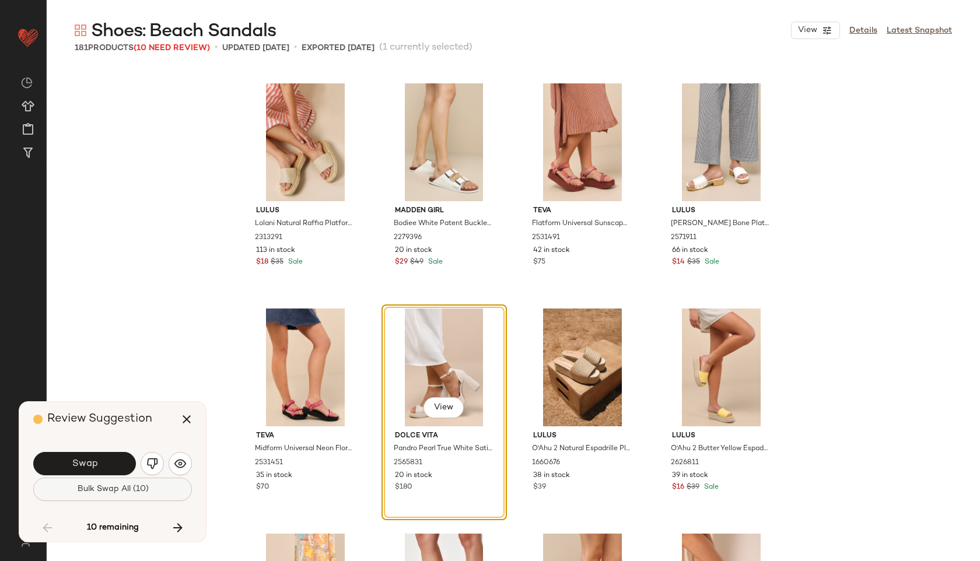
click at [134, 488] on span "Bulk Swap All (10)" at bounding box center [112, 489] width 72 height 9
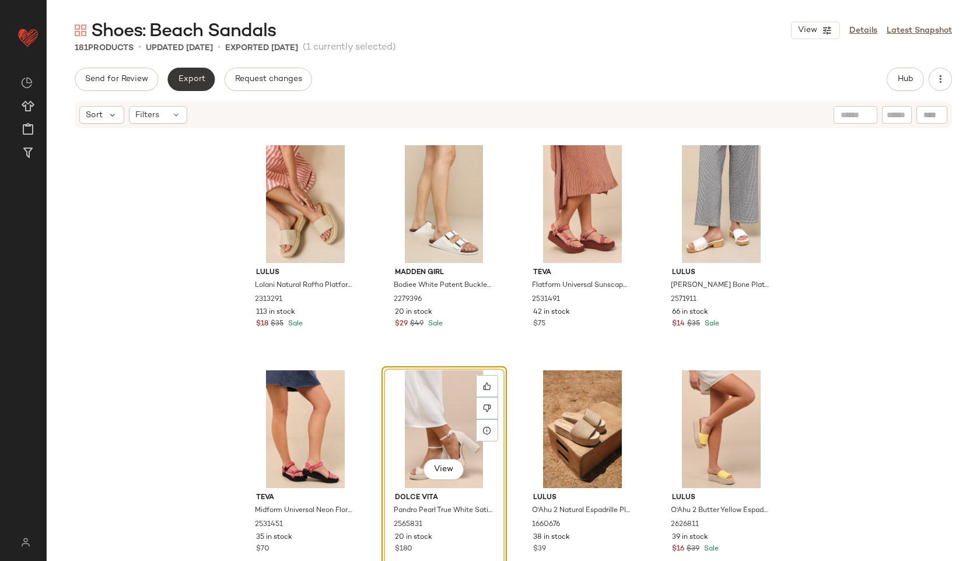
click at [193, 78] on span "Export" at bounding box center [190, 79] width 27 height 9
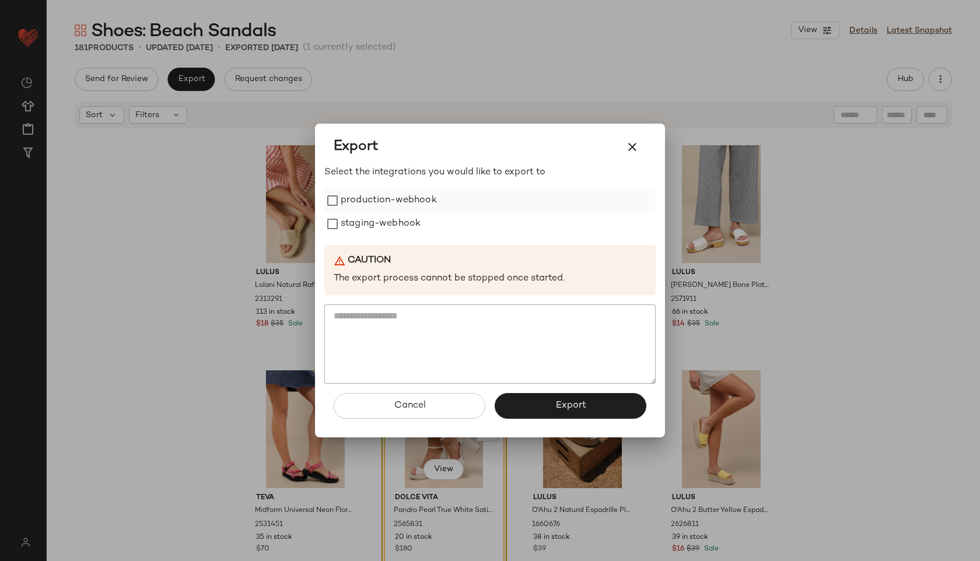
click at [347, 208] on label "production-webhook" at bounding box center [389, 200] width 96 height 23
click at [351, 230] on label "staging-webhook" at bounding box center [381, 223] width 80 height 23
click at [565, 407] on span "Export" at bounding box center [570, 405] width 31 height 11
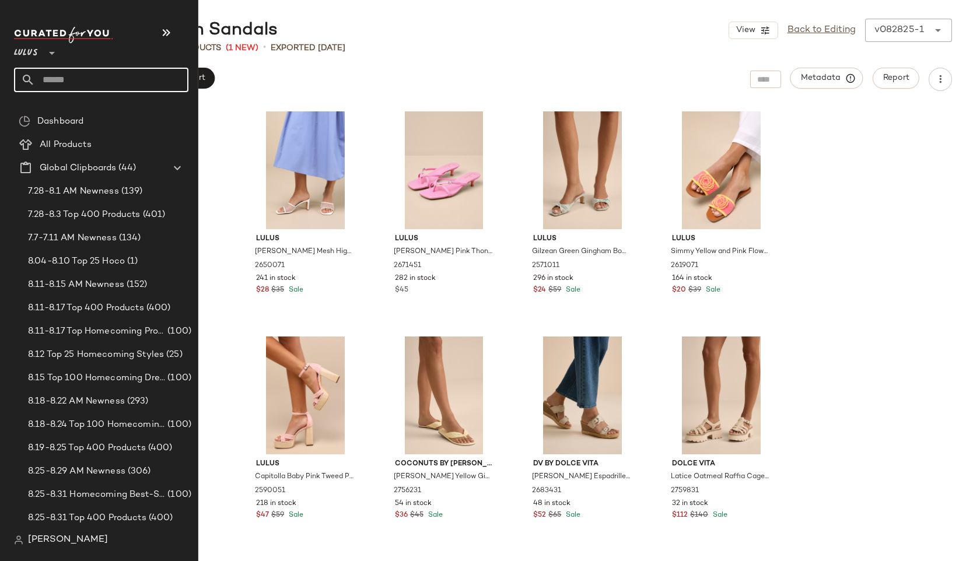
click at [69, 80] on input "text" at bounding box center [111, 80] width 153 height 24
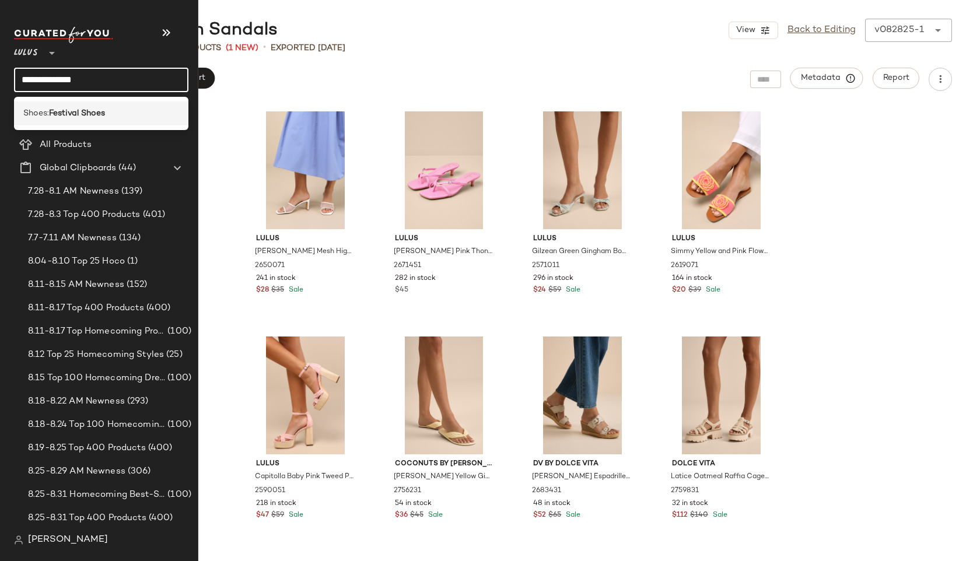
type input "**********"
click at [99, 104] on div "Shoes: Festival Shoes" at bounding box center [101, 113] width 174 height 24
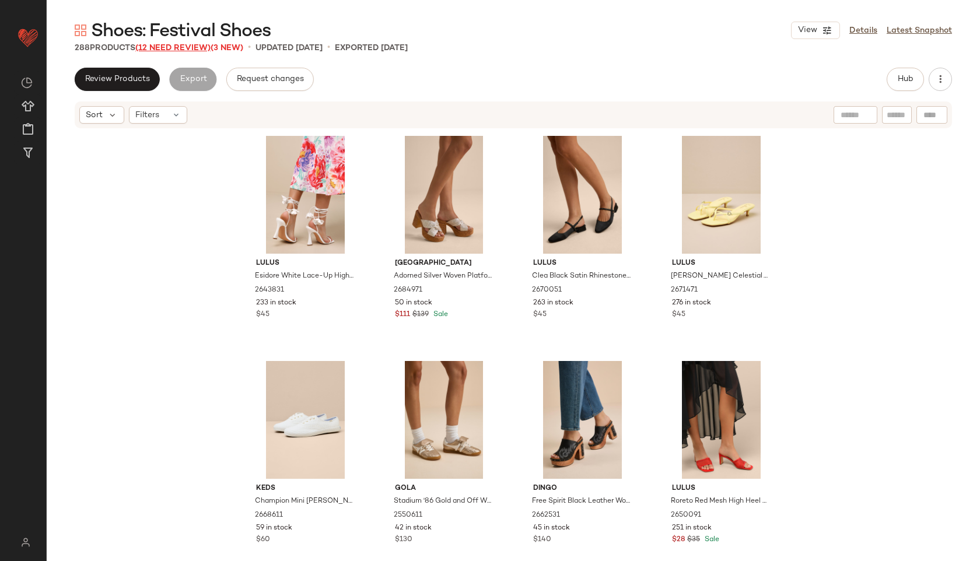
click at [191, 45] on span "(12 Need Review)" at bounding box center [172, 48] width 75 height 9
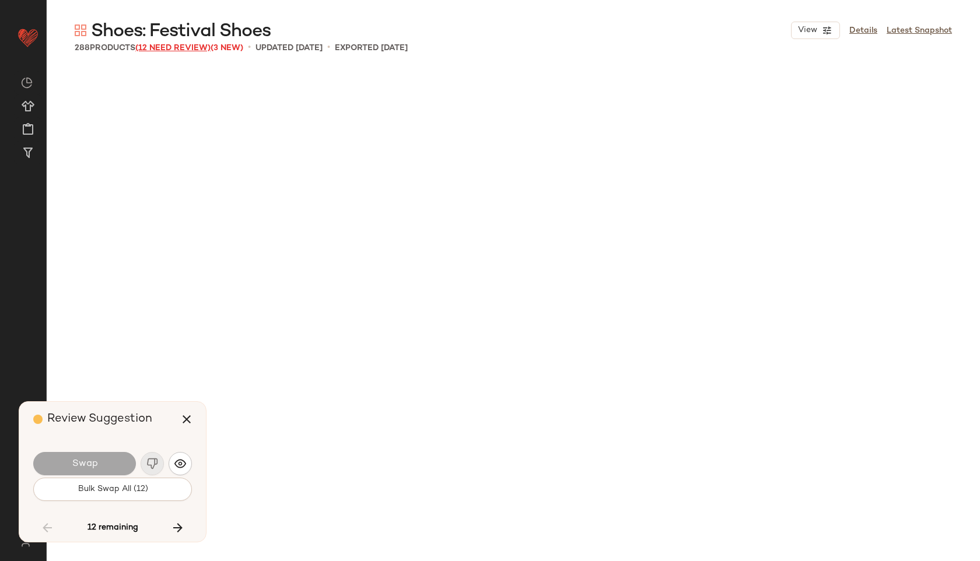
scroll to position [5404, 0]
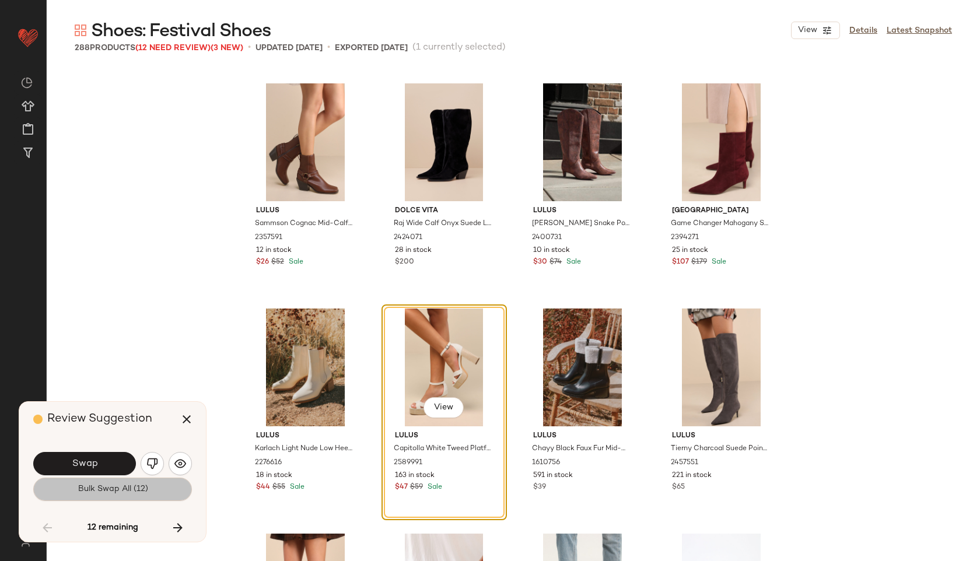
click at [116, 493] on span "Bulk Swap All (12)" at bounding box center [112, 489] width 71 height 9
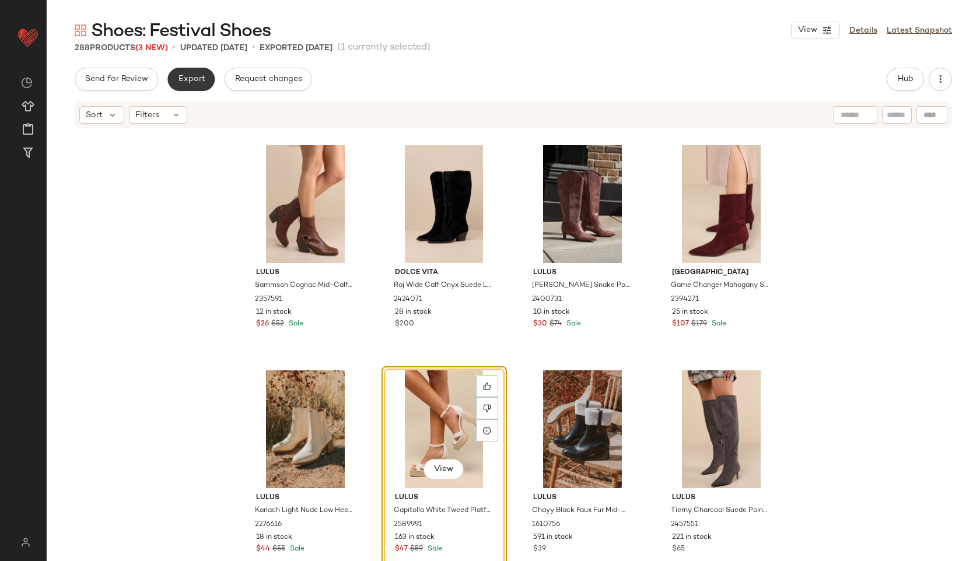
click at [191, 72] on button "Export" at bounding box center [190, 79] width 47 height 23
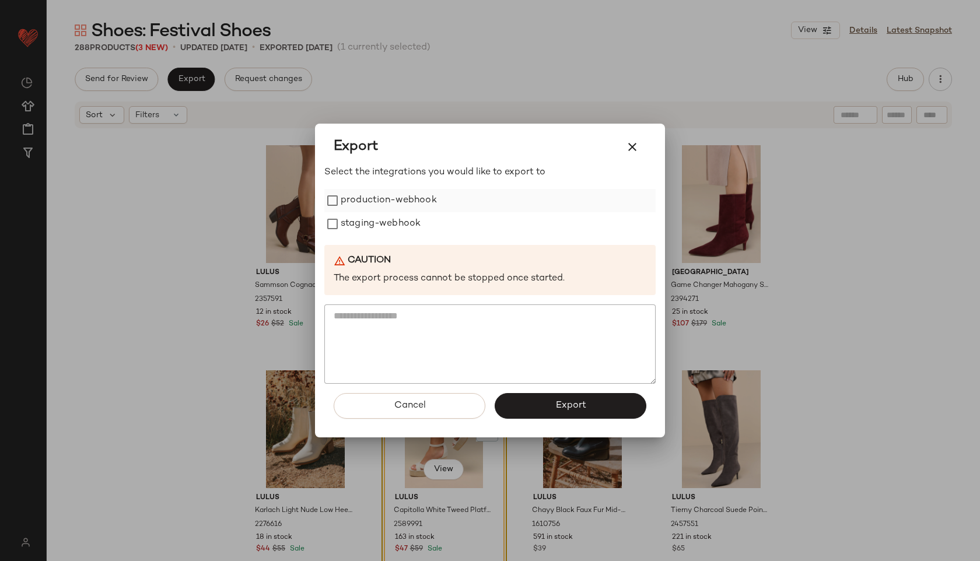
click at [388, 209] on label "production-webhook" at bounding box center [389, 200] width 96 height 23
click at [388, 225] on label "staging-webhook" at bounding box center [381, 223] width 80 height 23
click at [533, 401] on button "Export" at bounding box center [571, 406] width 152 height 26
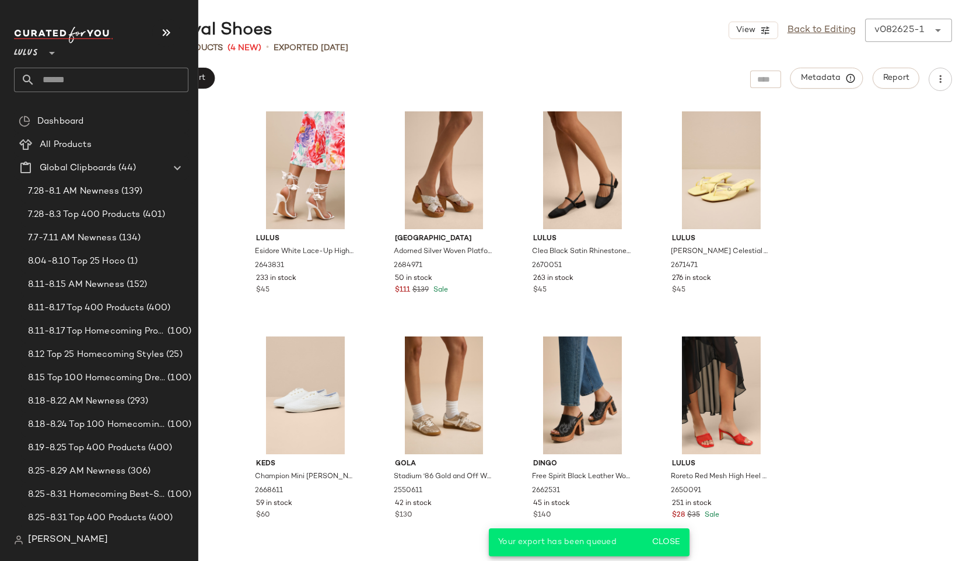
click at [60, 80] on input "text" at bounding box center [111, 80] width 153 height 24
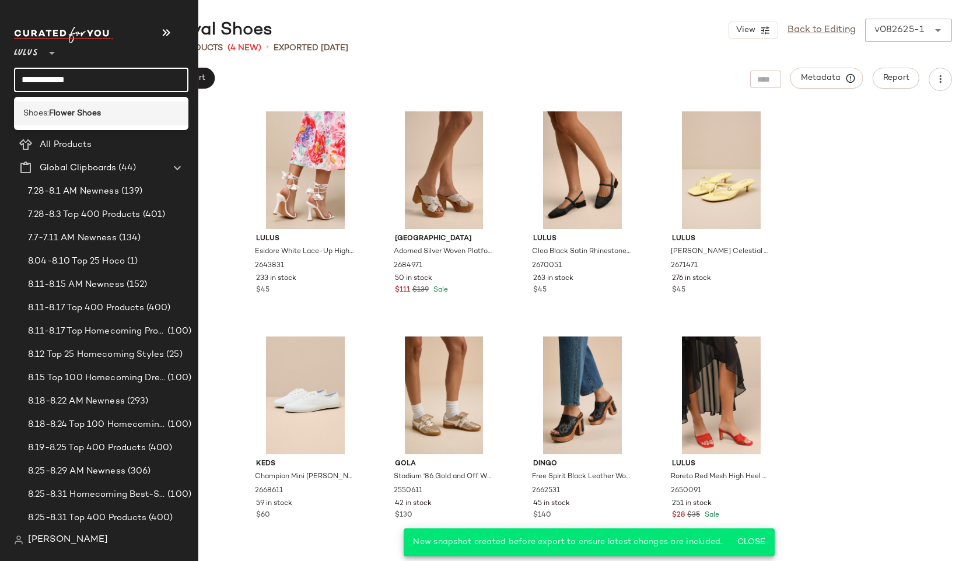
type input "**********"
click at [38, 110] on span "Shoes:" at bounding box center [36, 113] width 26 height 12
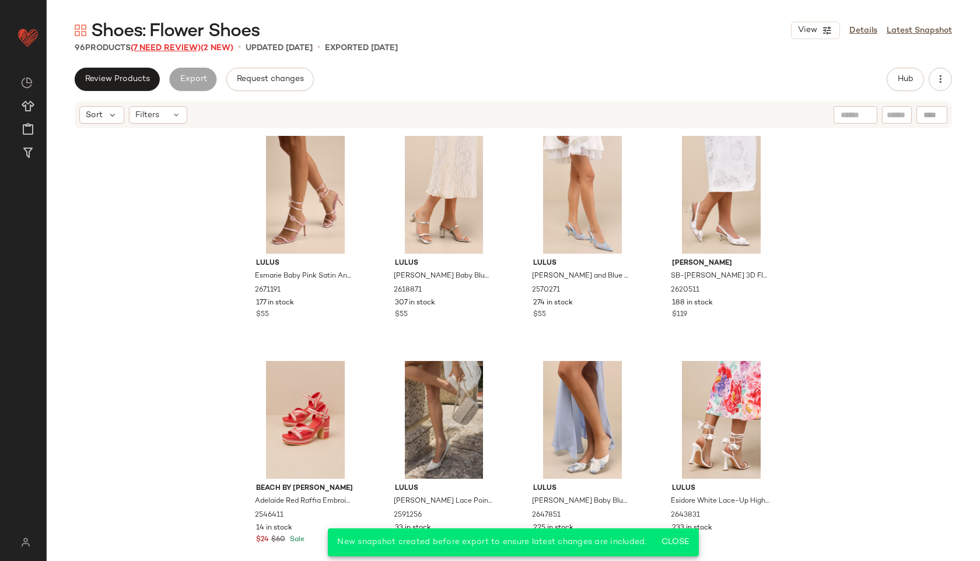
click at [189, 50] on span "(7 Need Review)" at bounding box center [166, 48] width 70 height 9
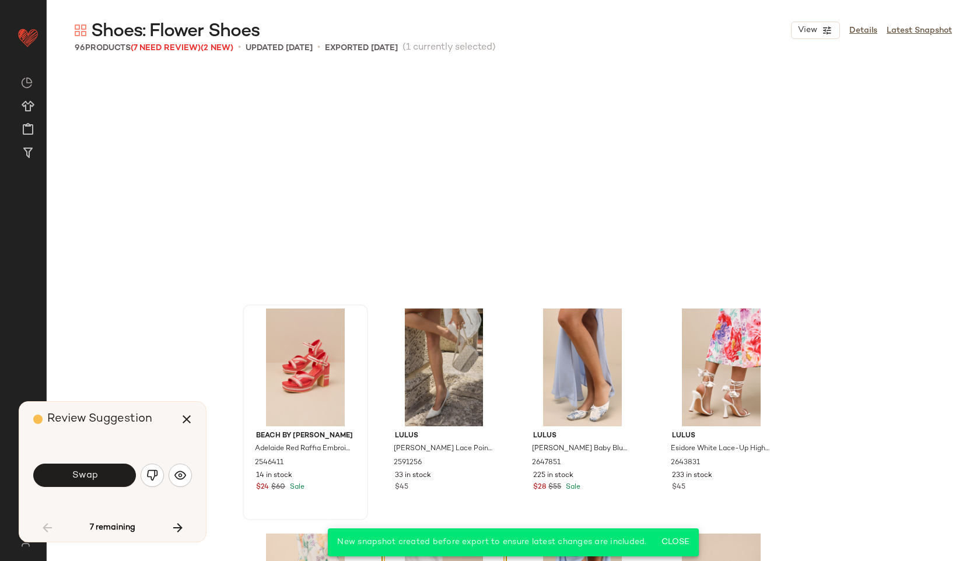
scroll to position [234, 0]
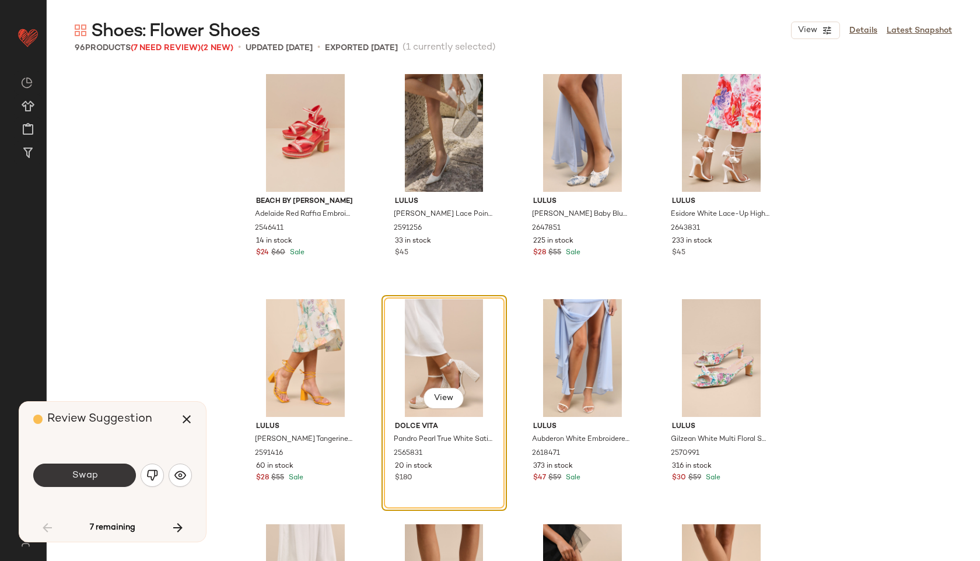
click at [85, 470] on span "Swap" at bounding box center [84, 475] width 26 height 11
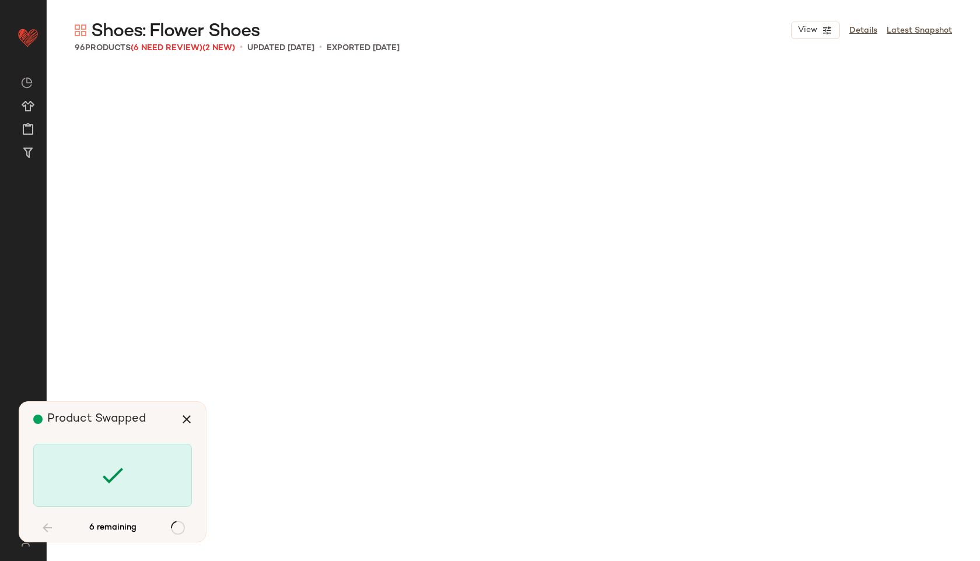
scroll to position [3152, 0]
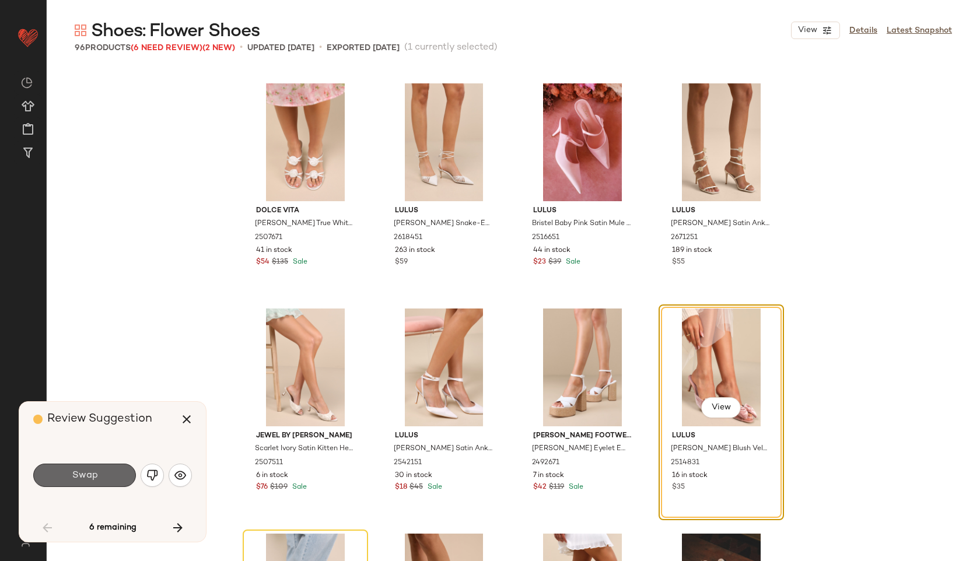
click at [103, 474] on button "Swap" at bounding box center [84, 475] width 103 height 23
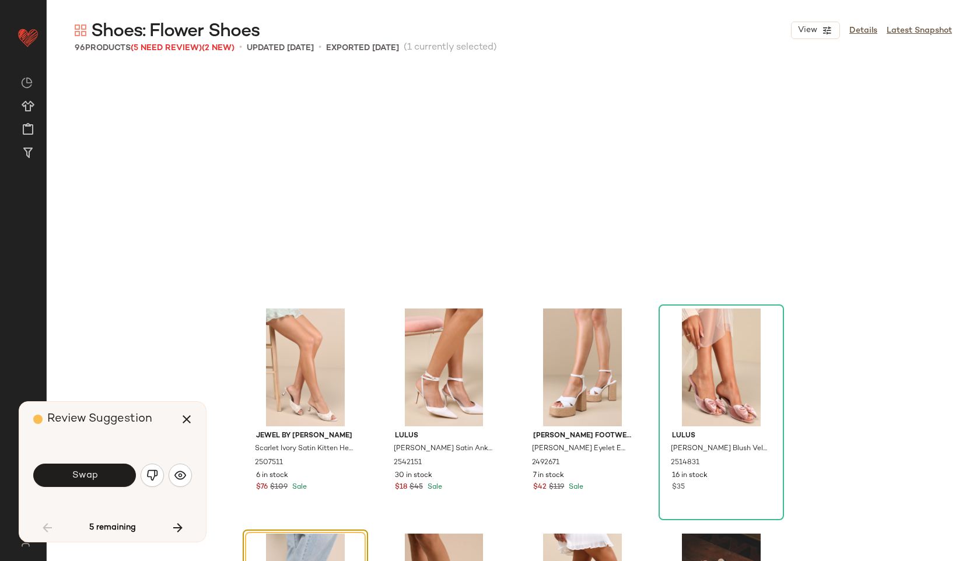
scroll to position [3377, 0]
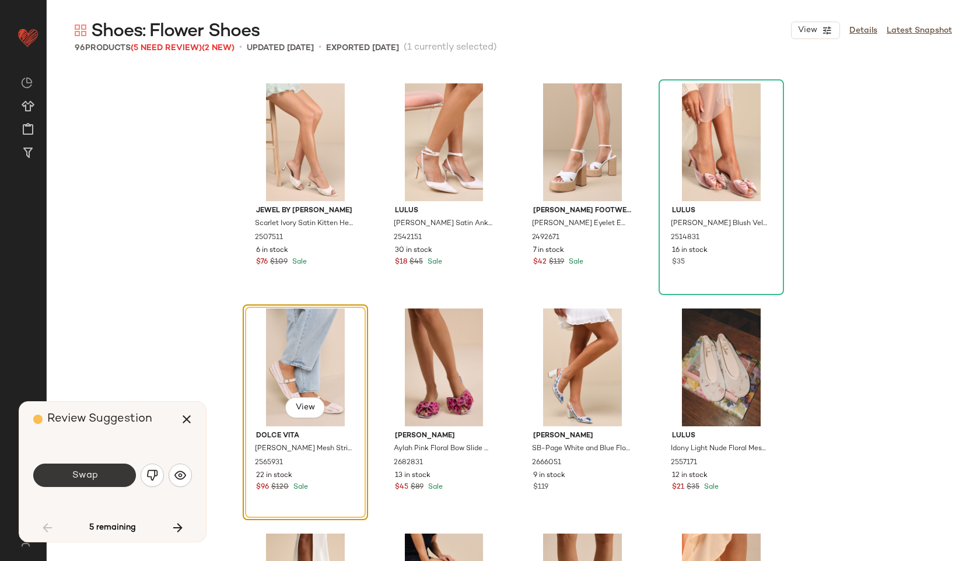
click at [105, 474] on button "Swap" at bounding box center [84, 475] width 103 height 23
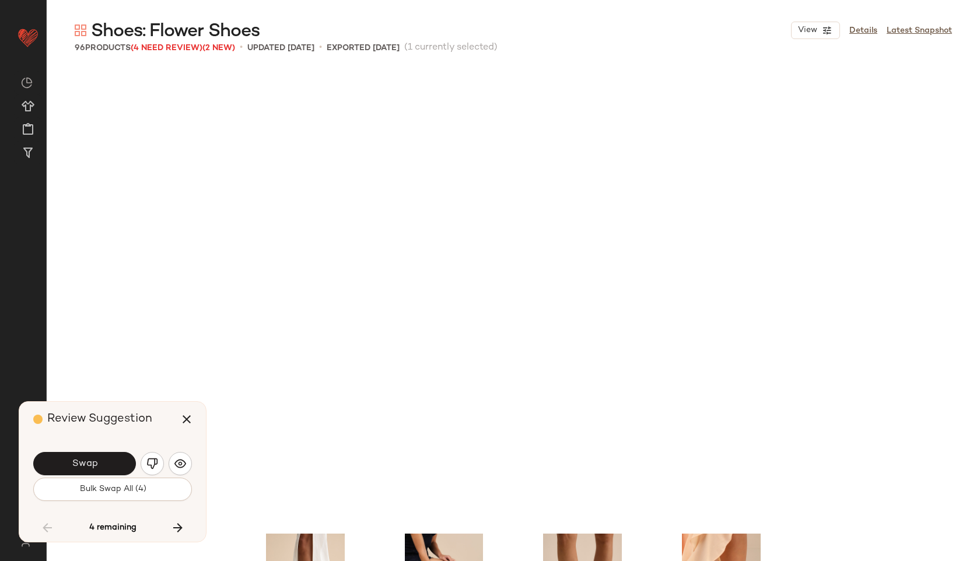
scroll to position [3828, 0]
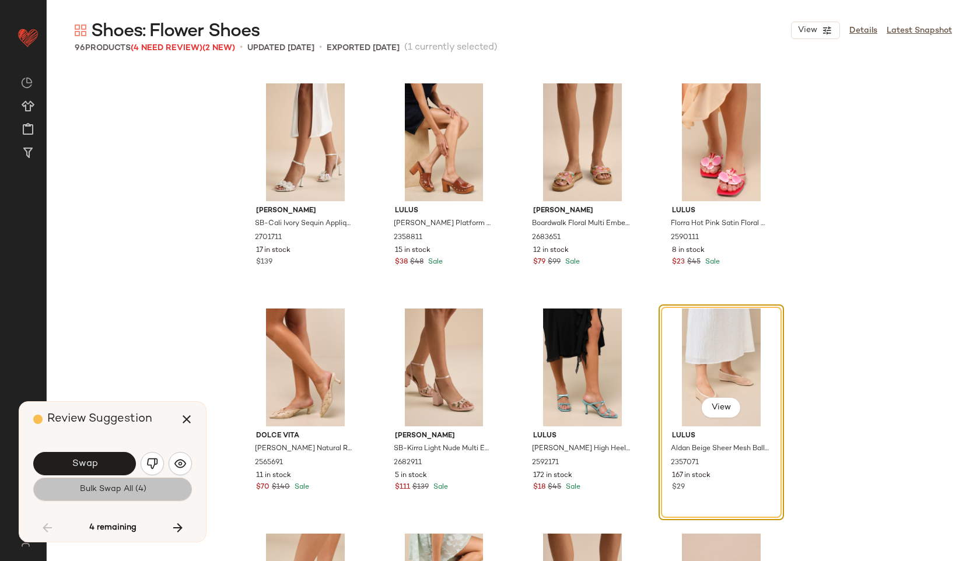
click at [148, 496] on button "Bulk Swap All (4)" at bounding box center [112, 489] width 159 height 23
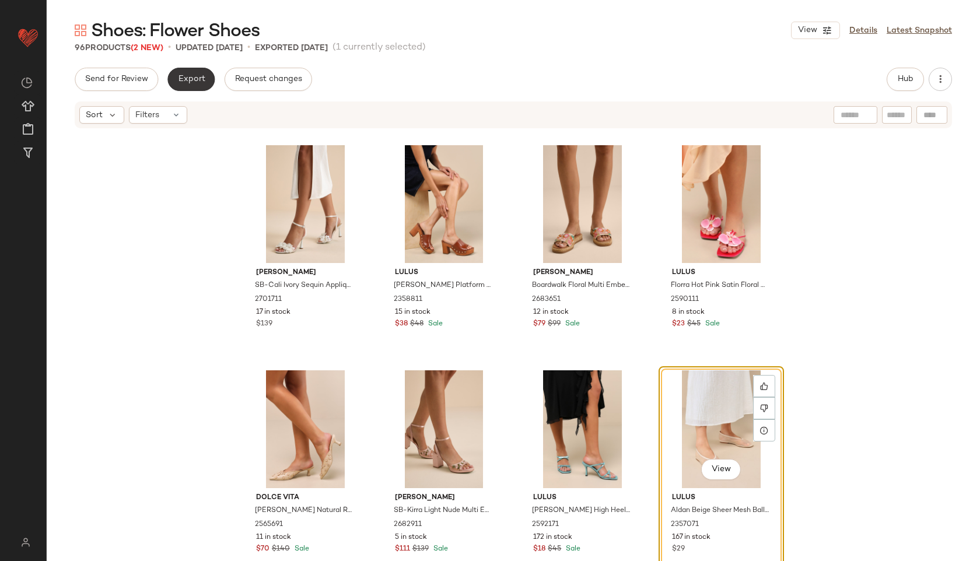
click at [191, 82] on span "Export" at bounding box center [190, 79] width 27 height 9
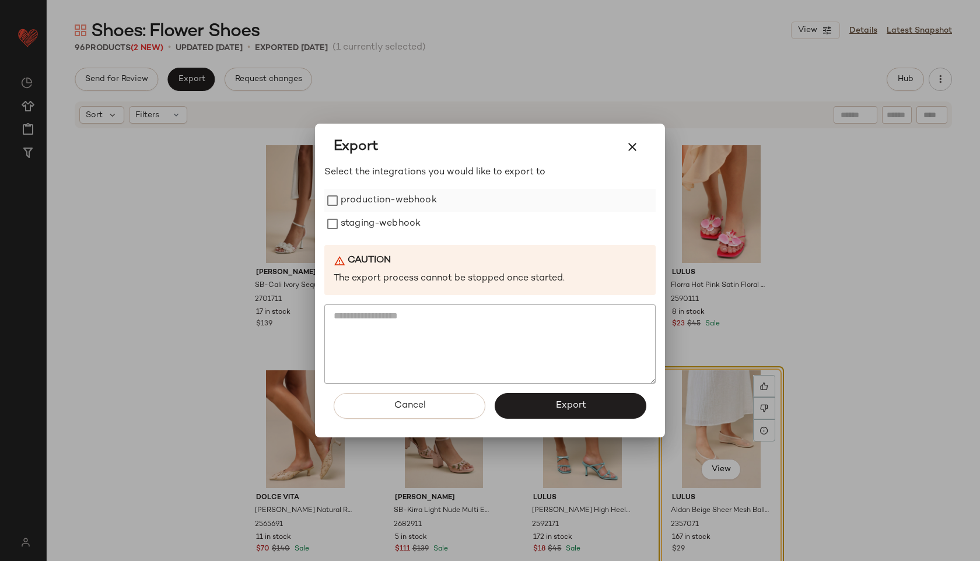
click at [373, 202] on label "production-webhook" at bounding box center [389, 200] width 96 height 23
click at [374, 220] on label "staging-webhook" at bounding box center [381, 223] width 80 height 23
click at [546, 407] on button "Export" at bounding box center [571, 406] width 152 height 26
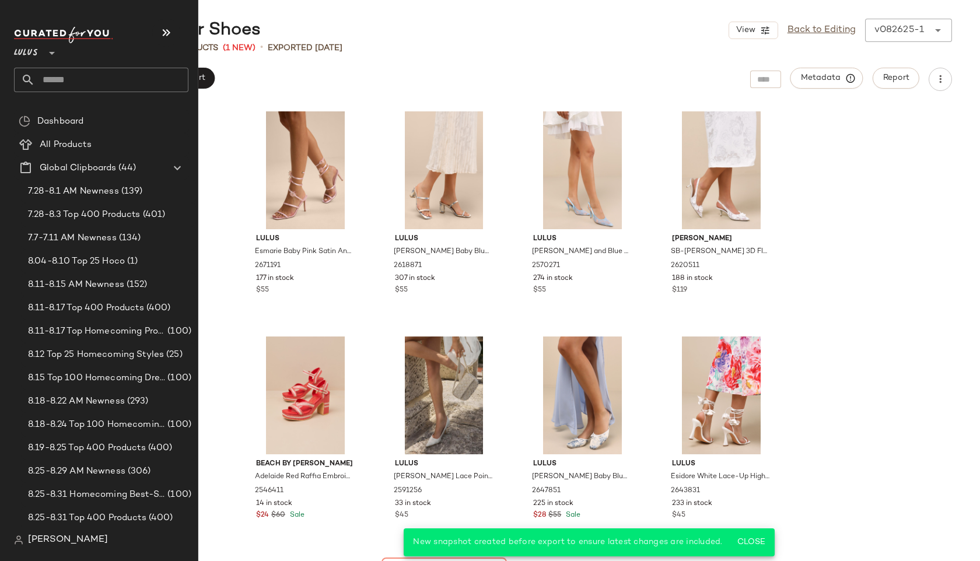
click at [62, 76] on input "text" at bounding box center [111, 80] width 153 height 24
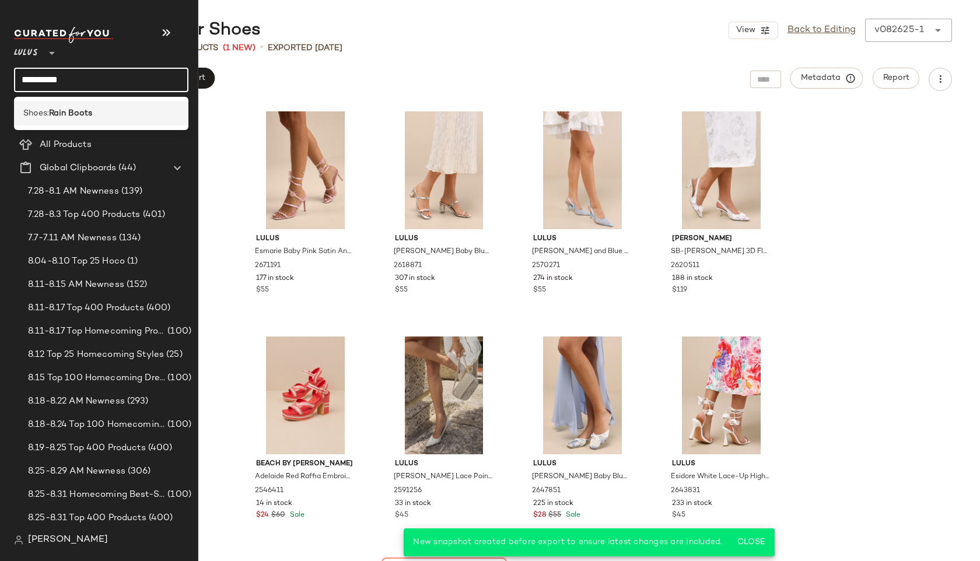
type input "**********"
click at [73, 111] on b "Rain Boots" at bounding box center [70, 113] width 43 height 12
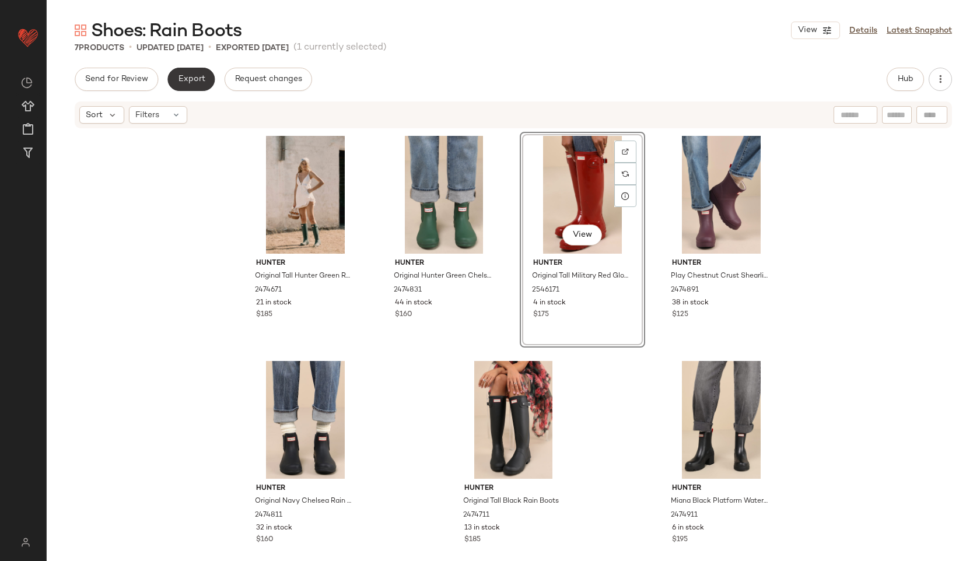
click at [188, 76] on span "Export" at bounding box center [190, 79] width 27 height 9
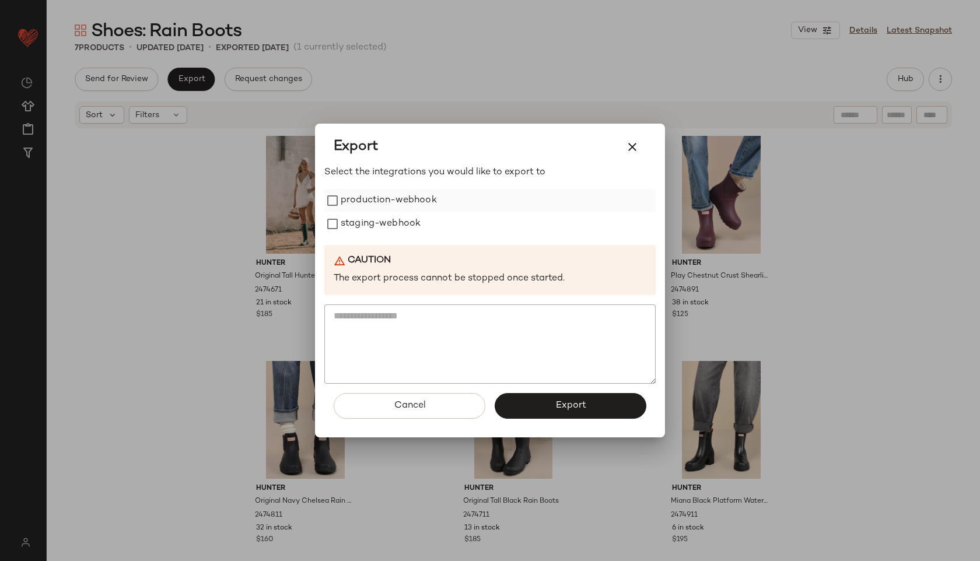
click at [361, 200] on label "production-webhook" at bounding box center [389, 200] width 96 height 23
click at [361, 219] on label "staging-webhook" at bounding box center [381, 223] width 80 height 23
click at [540, 402] on button "Export" at bounding box center [571, 406] width 152 height 26
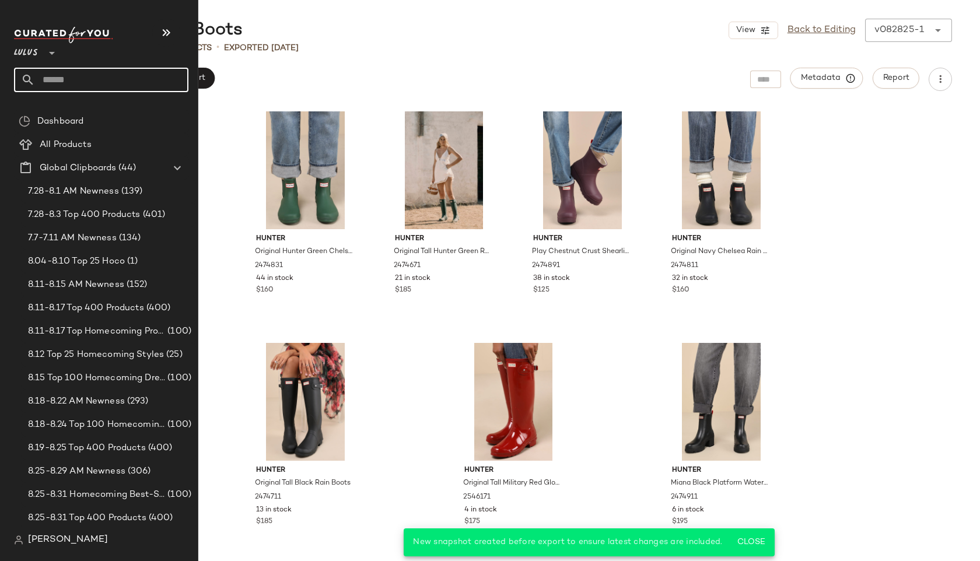
click at [89, 69] on input "text" at bounding box center [111, 80] width 153 height 24
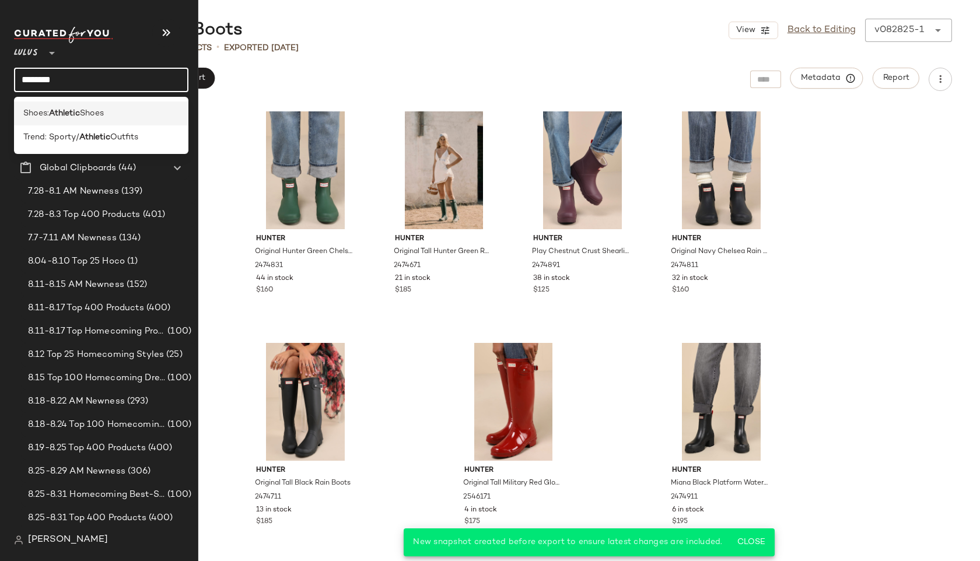
type input "********"
click at [110, 111] on div "Shoes: Athletic Shoes" at bounding box center [101, 113] width 156 height 12
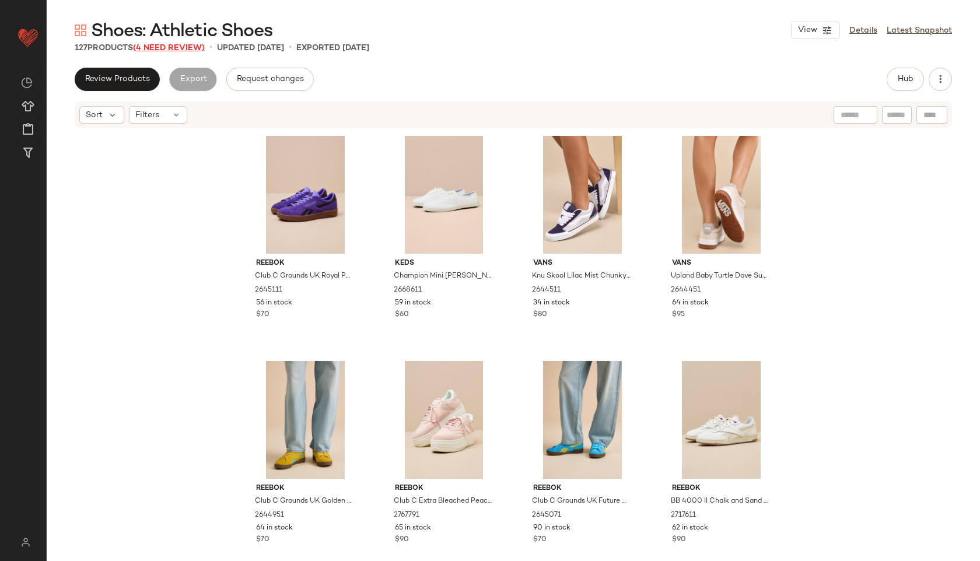
click at [178, 51] on span "(4 Need Review)" at bounding box center [169, 48] width 72 height 9
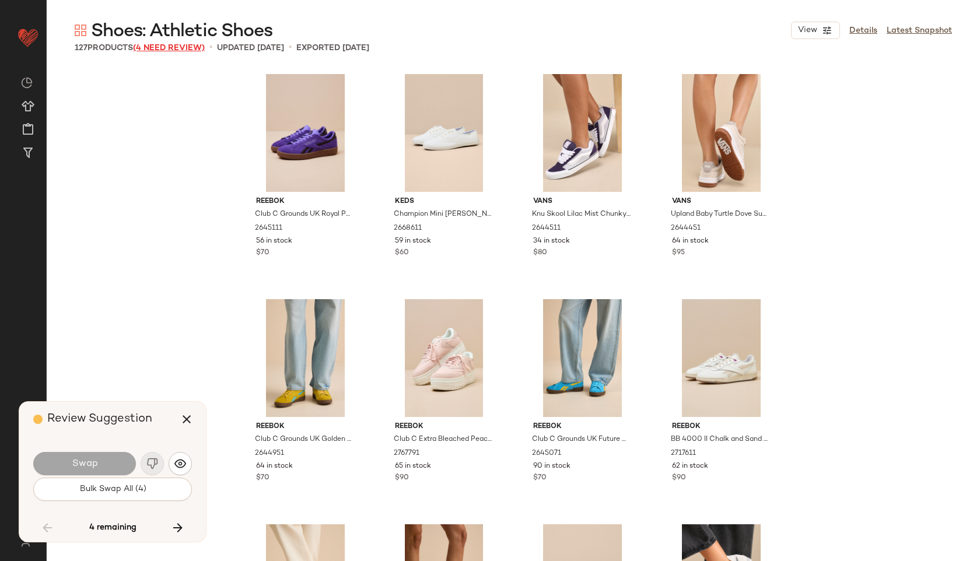
scroll to position [4278, 0]
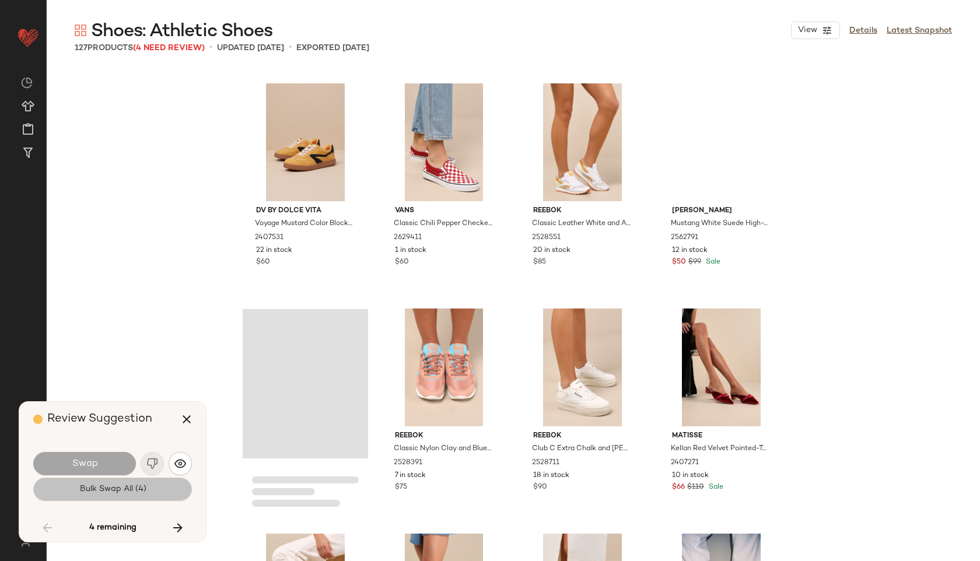
click at [127, 496] on button "Bulk Swap All (4)" at bounding box center [112, 489] width 159 height 23
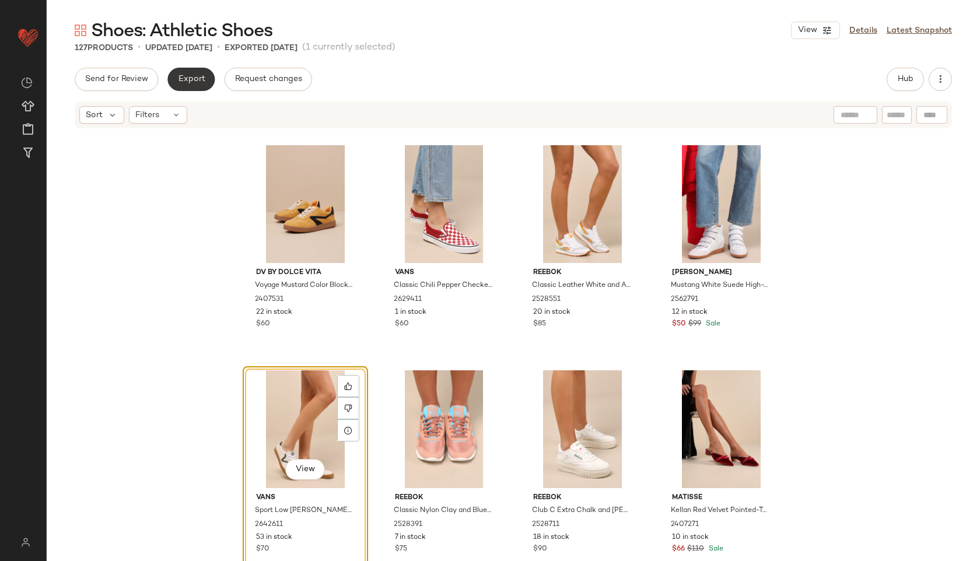
click at [195, 69] on button "Export" at bounding box center [190, 79] width 47 height 23
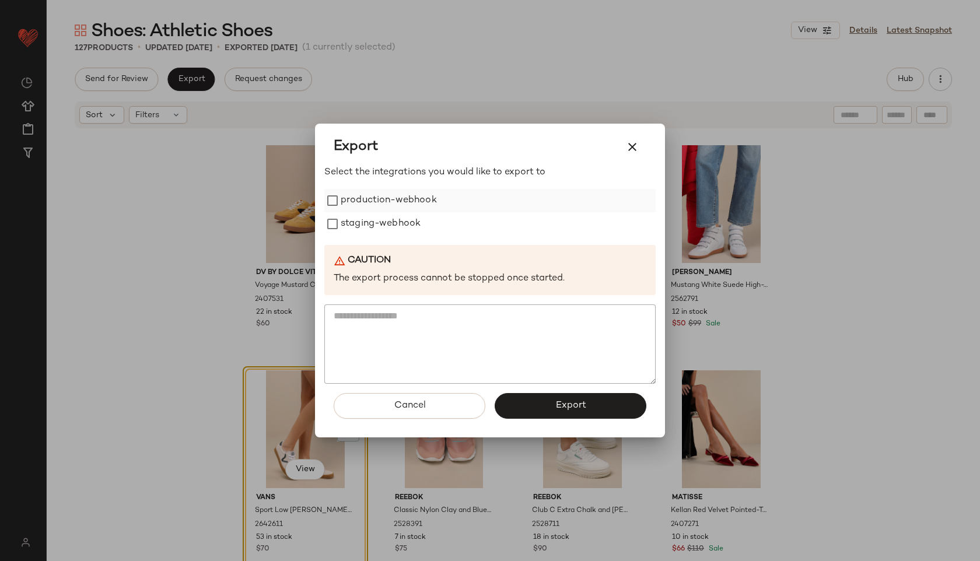
click at [369, 197] on label "production-webhook" at bounding box center [389, 200] width 96 height 23
click at [369, 209] on label "production-webhook" at bounding box center [389, 200] width 96 height 23
click at [370, 218] on label "staging-webhook" at bounding box center [381, 223] width 80 height 23
click at [370, 192] on label "production-webhook" at bounding box center [389, 200] width 96 height 23
click at [562, 400] on button "Export" at bounding box center [571, 406] width 152 height 26
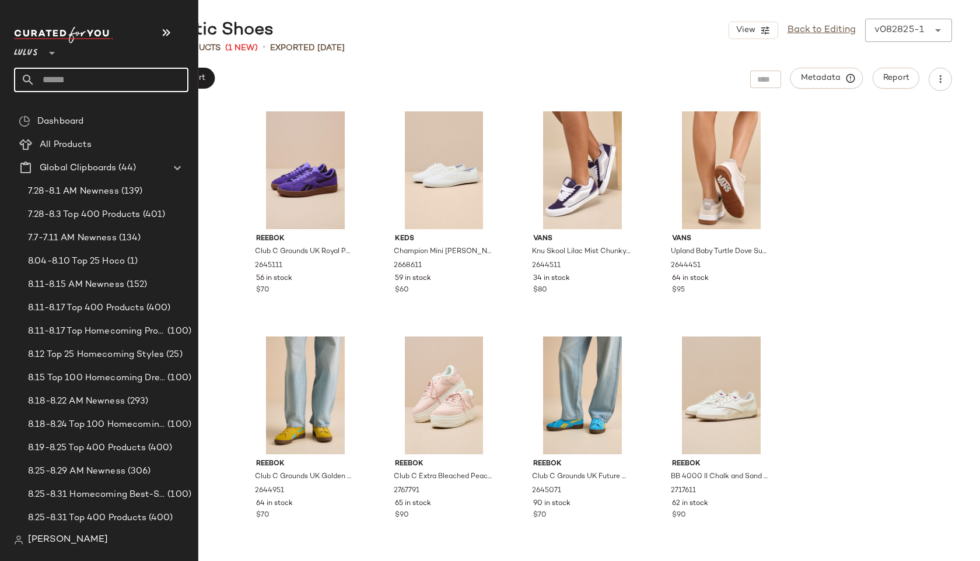
click at [64, 80] on input "text" at bounding box center [111, 80] width 153 height 24
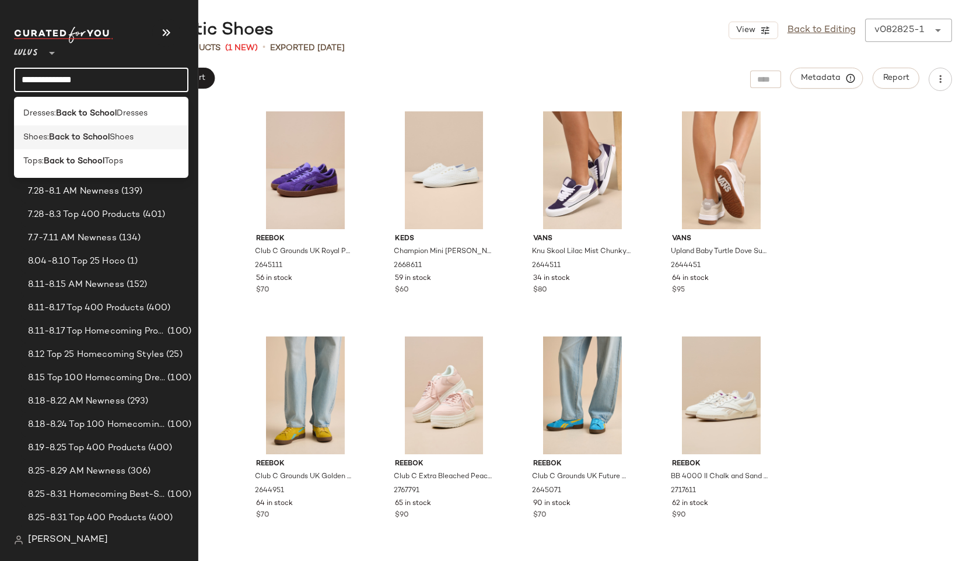
type input "**********"
click at [70, 135] on b "Back to School" at bounding box center [79, 137] width 61 height 12
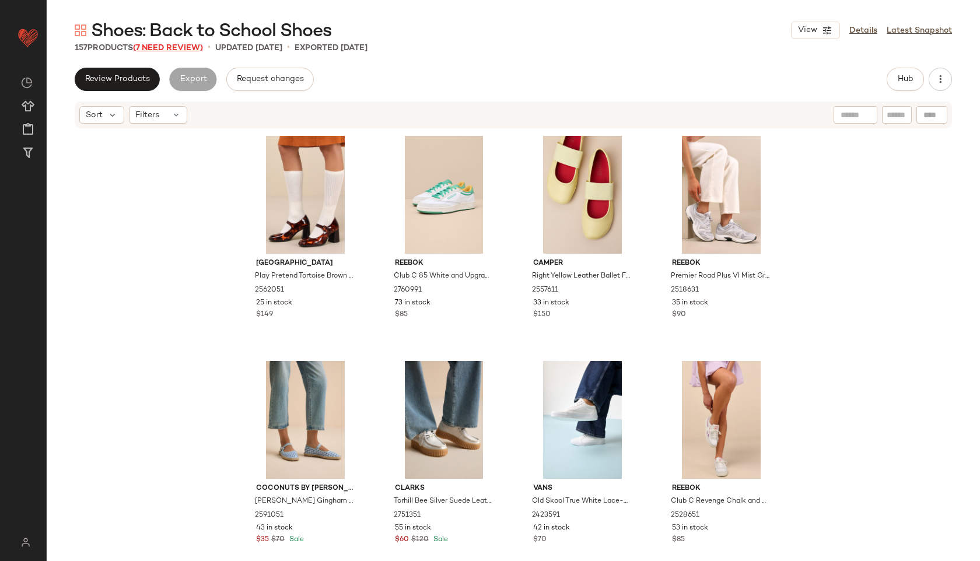
click at [185, 44] on span "(7 Need Review)" at bounding box center [168, 48] width 70 height 9
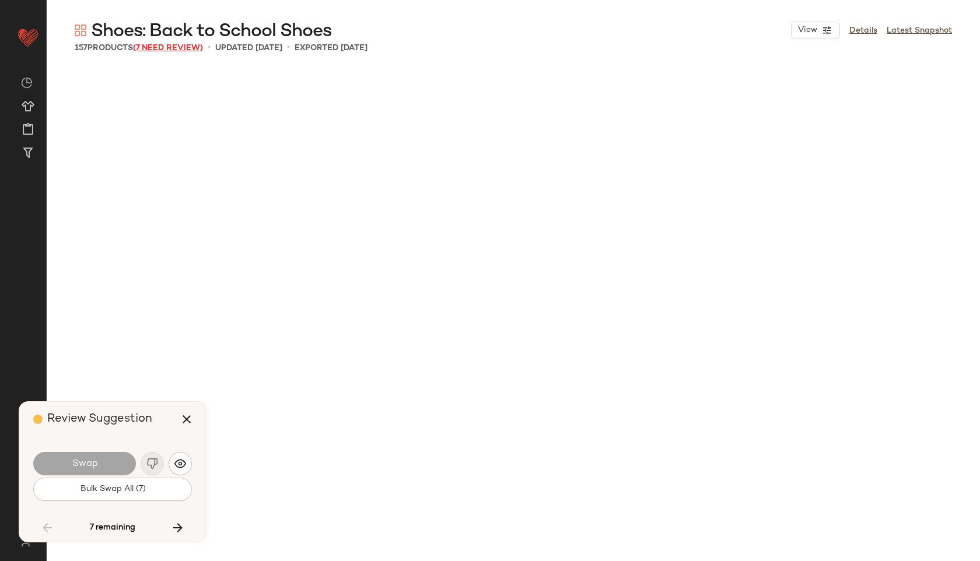
scroll to position [5404, 0]
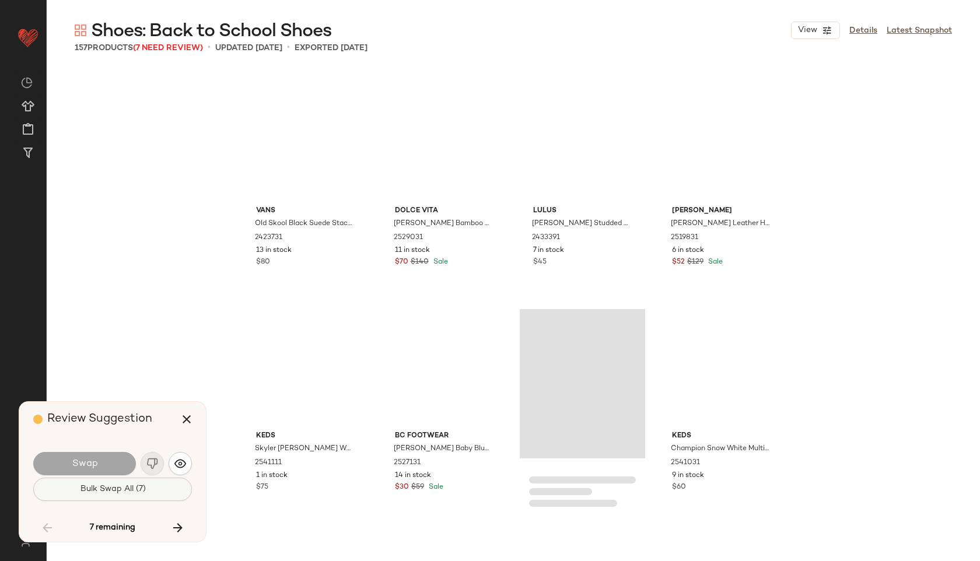
click at [143, 489] on span "Bulk Swap All (7)" at bounding box center [112, 489] width 66 height 9
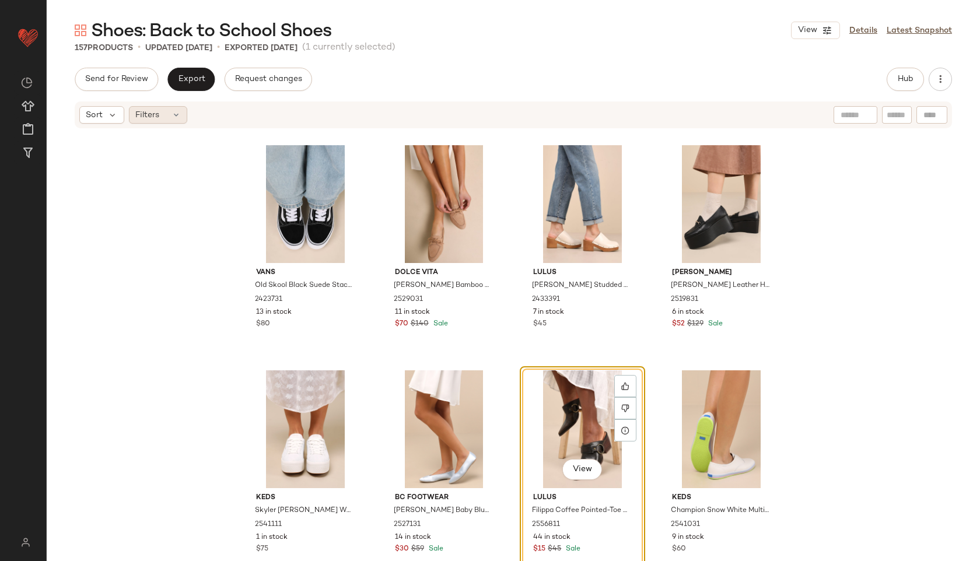
click at [162, 118] on div "Filters" at bounding box center [158, 114] width 58 height 17
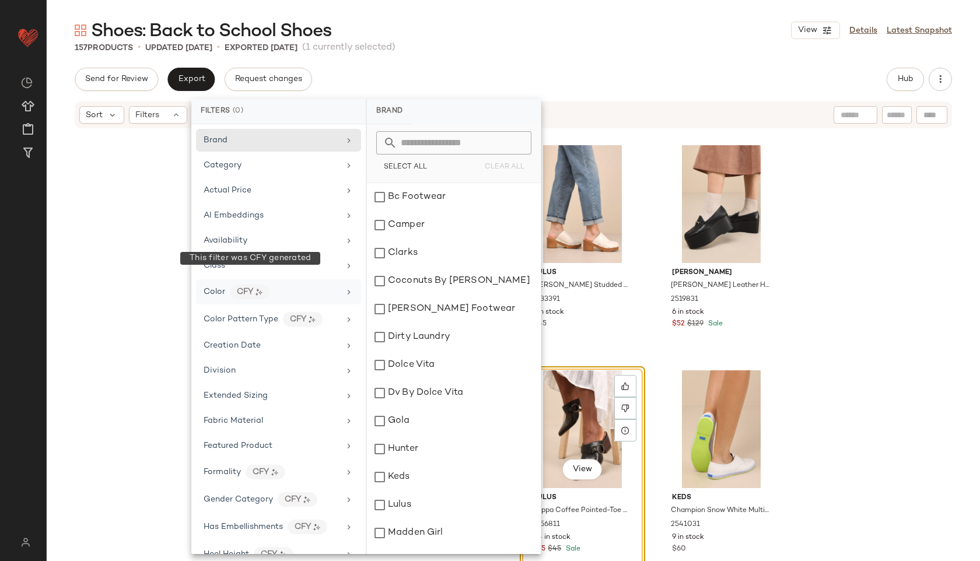
scroll to position [465, 0]
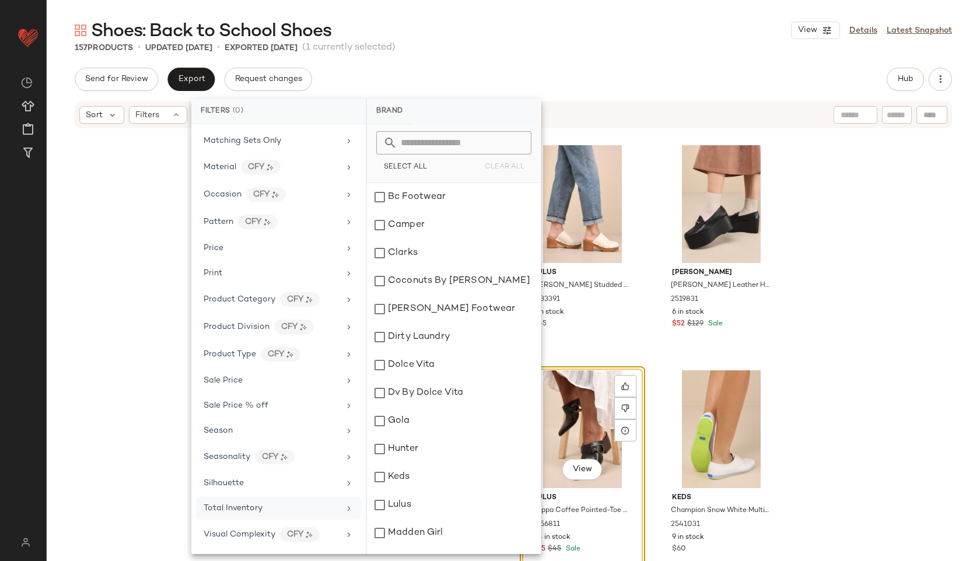
click at [258, 510] on span "Total Inventory" at bounding box center [233, 508] width 59 height 9
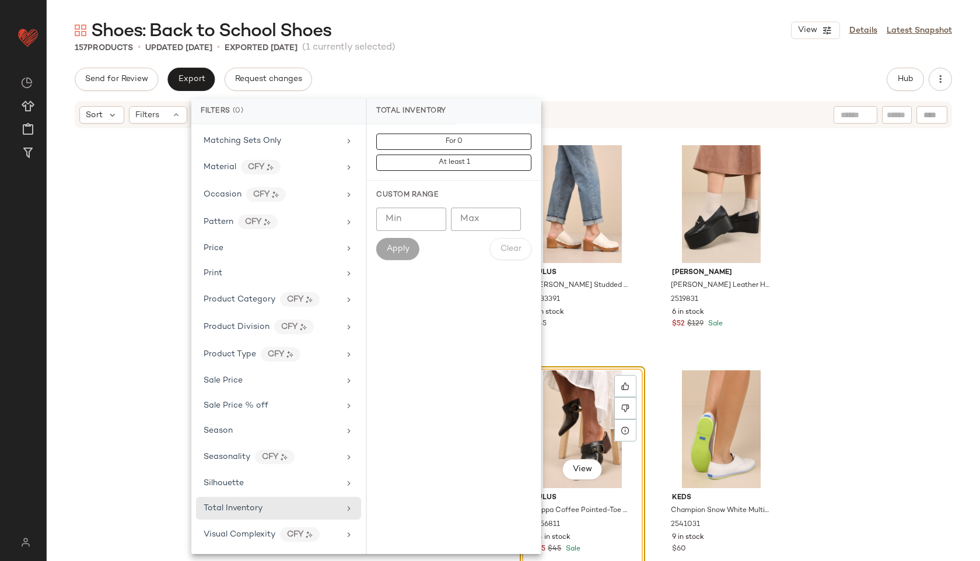
click at [478, 229] on input "Max" at bounding box center [486, 219] width 70 height 23
type input "**"
click at [404, 248] on span "Apply" at bounding box center [397, 248] width 23 height 9
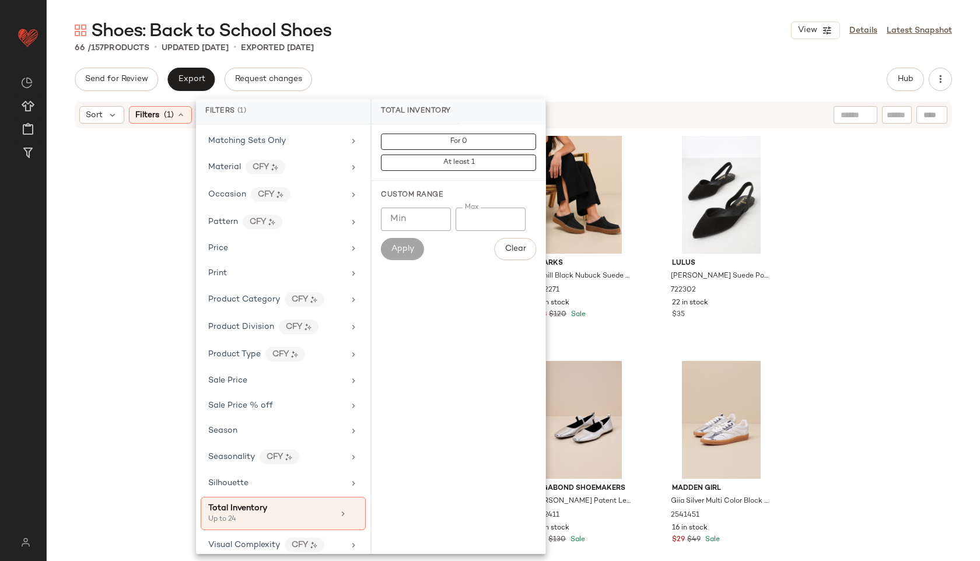
click at [500, 54] on div "Shoes: Back to School Shoes View Details Latest Snapshot 66 / 157 Products • up…" at bounding box center [513, 290] width 933 height 542
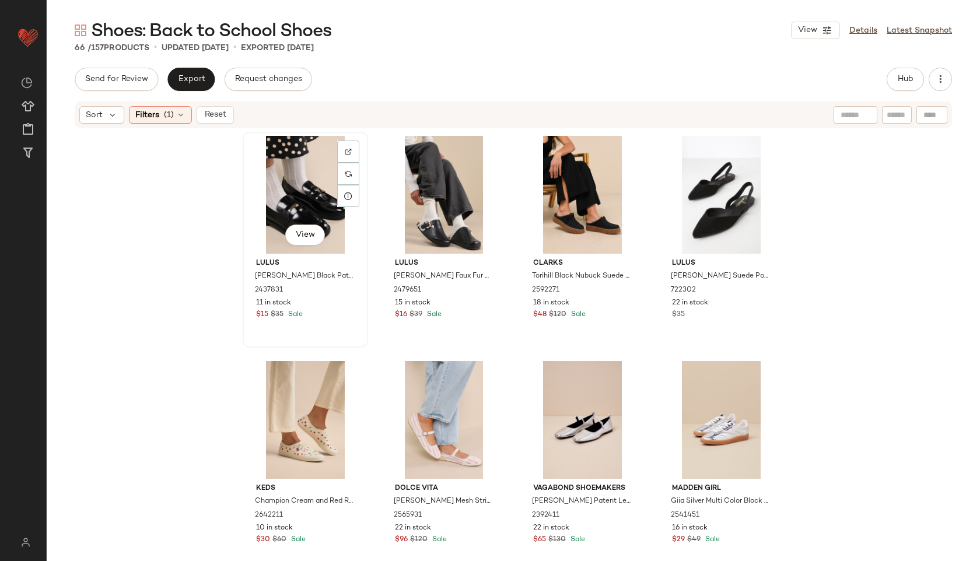
click at [300, 174] on div "View" at bounding box center [305, 195] width 117 height 118
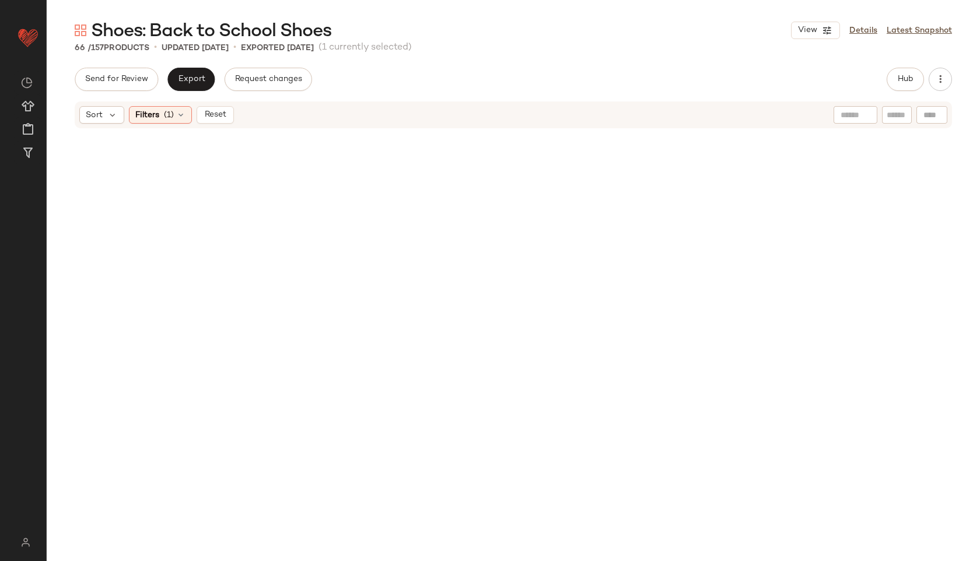
scroll to position [3363, 0]
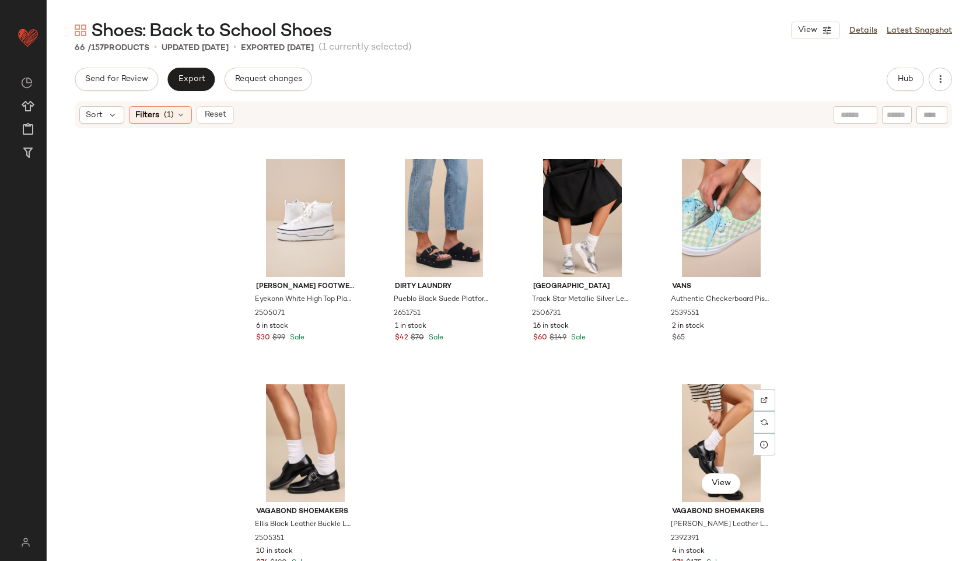
click at [711, 430] on div "View" at bounding box center [721, 443] width 117 height 118
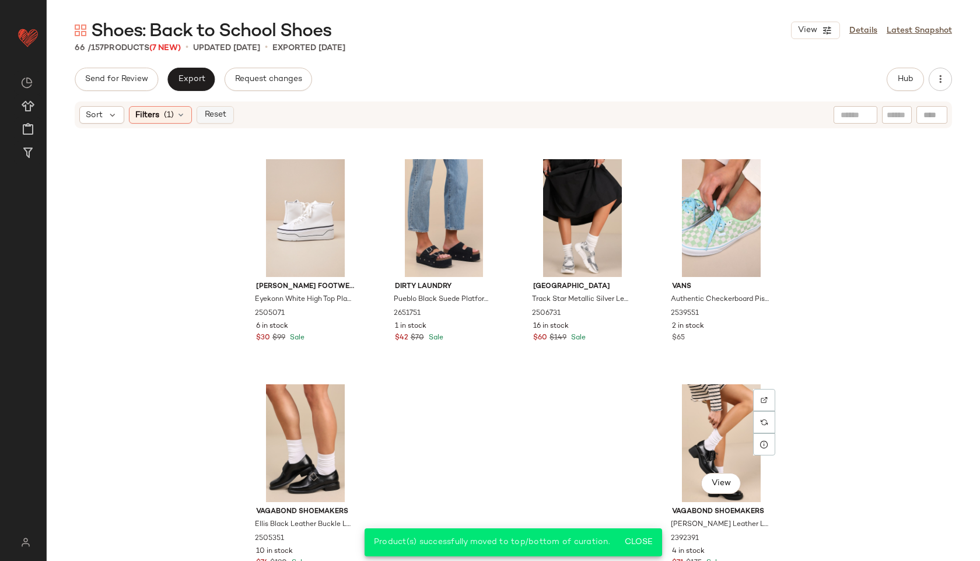
click at [220, 115] on span "Reset" at bounding box center [215, 114] width 22 height 9
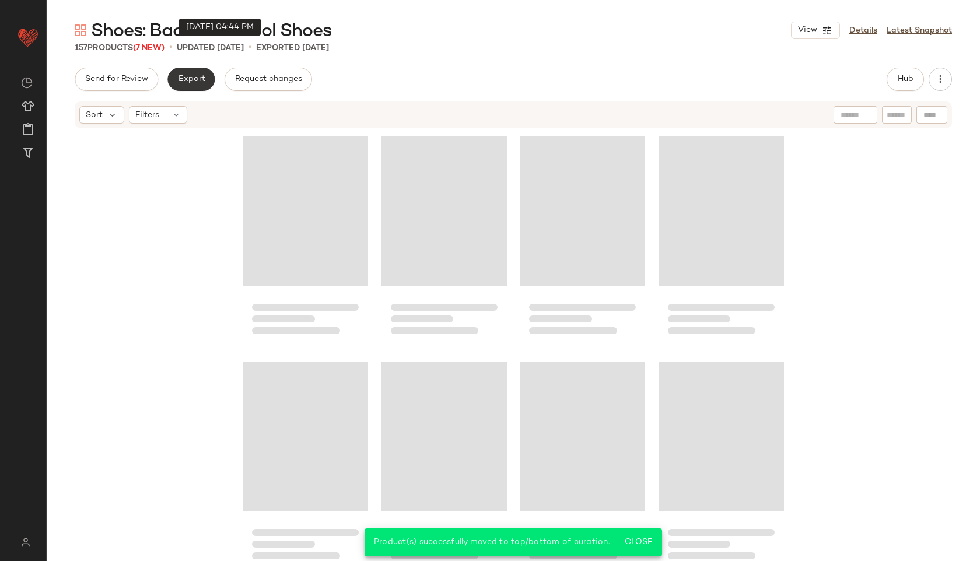
scroll to position [8542, 0]
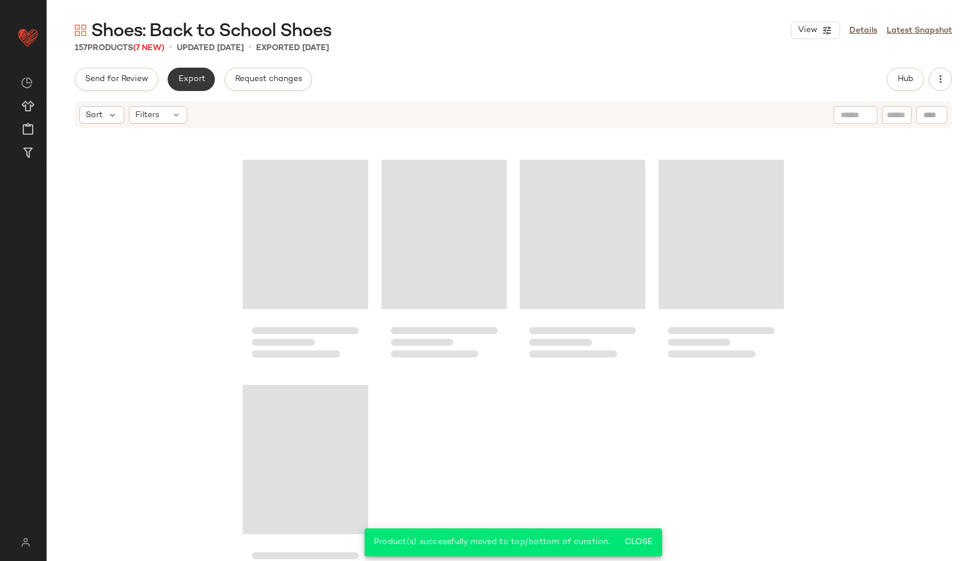
click at [198, 75] on span "Export" at bounding box center [190, 79] width 27 height 9
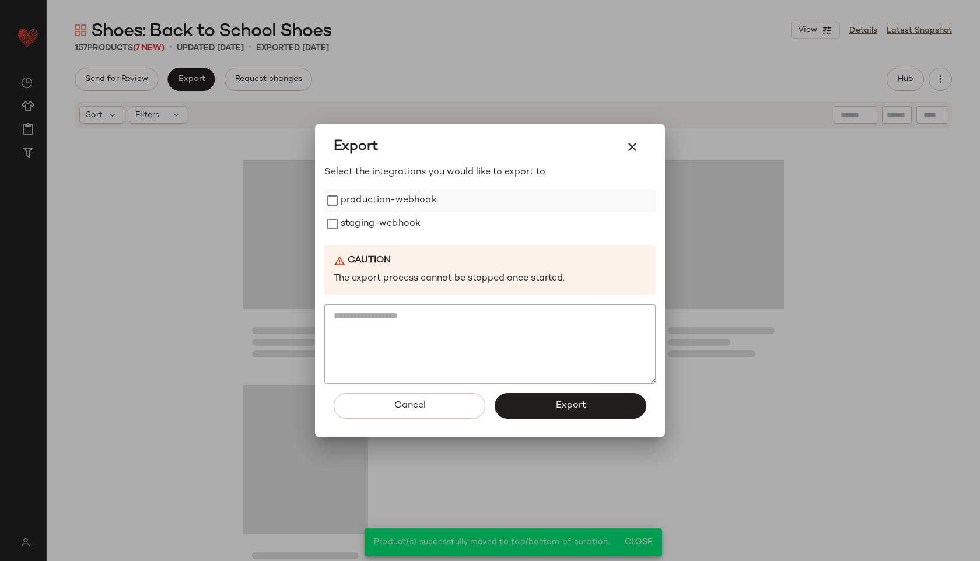
click at [370, 198] on label "production-webhook" at bounding box center [389, 200] width 96 height 23
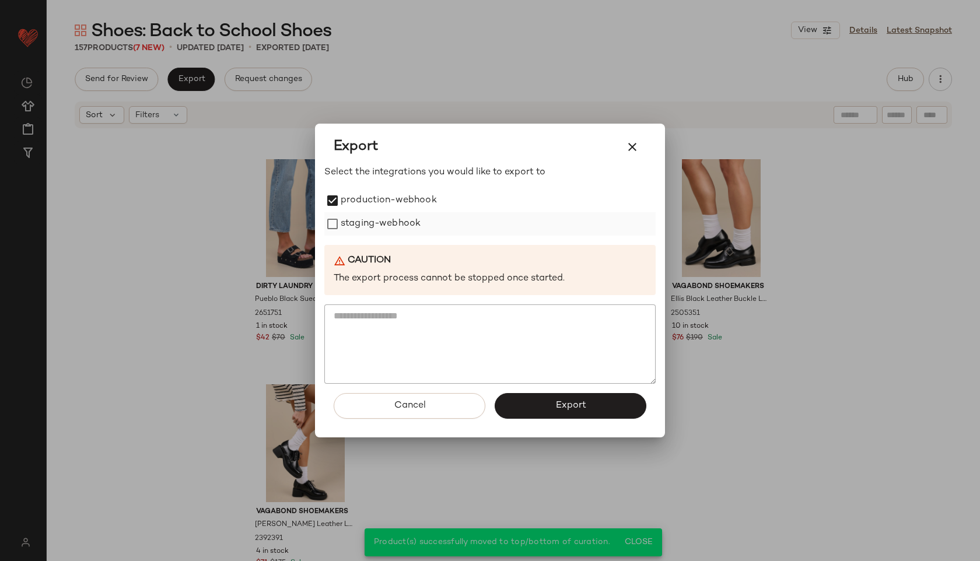
click at [370, 224] on label "staging-webhook" at bounding box center [381, 223] width 80 height 23
click at [535, 413] on button "Export" at bounding box center [571, 406] width 152 height 26
